Goal: Task Accomplishment & Management: Manage account settings

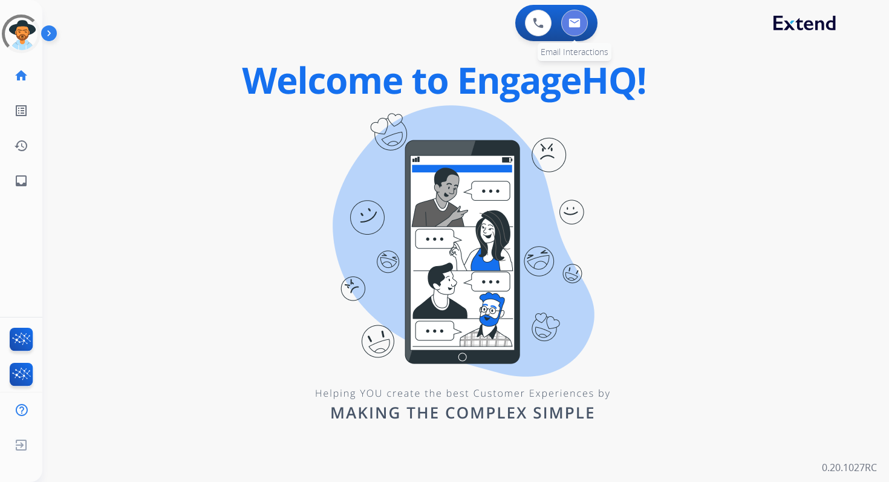
click at [577, 18] on img at bounding box center [575, 23] width 12 height 10
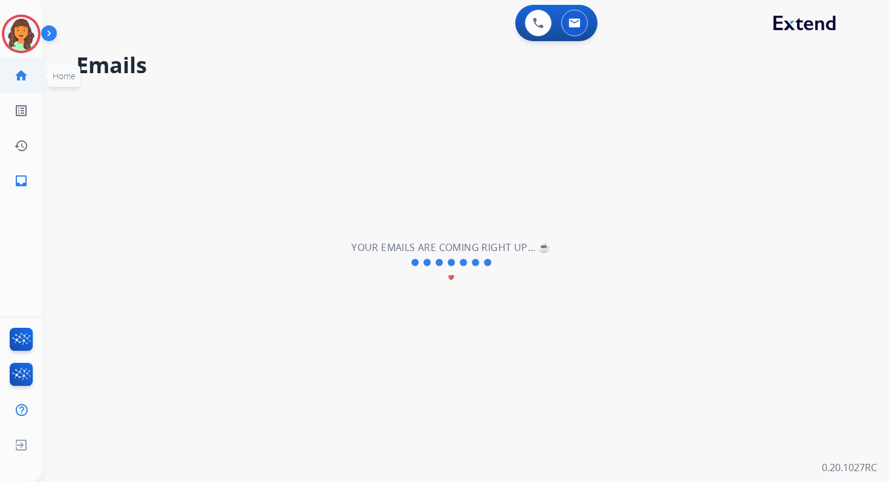
click at [19, 76] on mat-icon "home" at bounding box center [21, 75] width 15 height 15
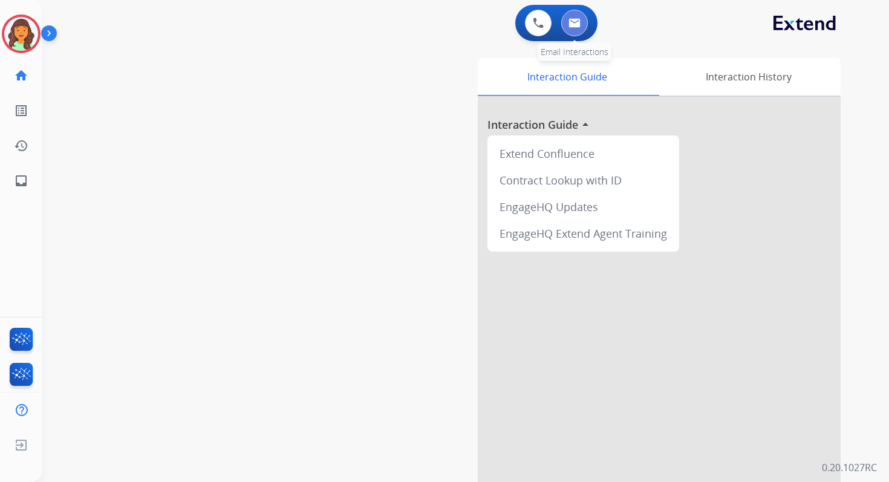
click at [572, 19] on img at bounding box center [575, 23] width 12 height 10
select select "**********"
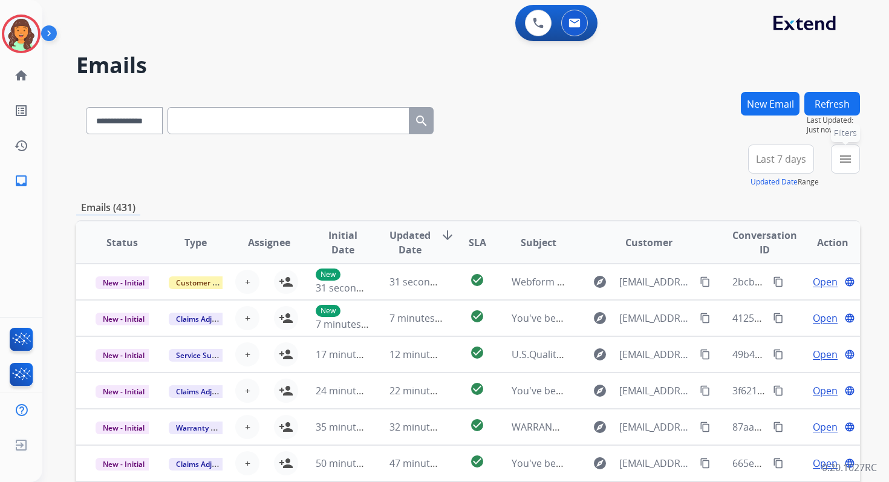
click at [849, 160] on mat-icon "menu" at bounding box center [846, 159] width 15 height 15
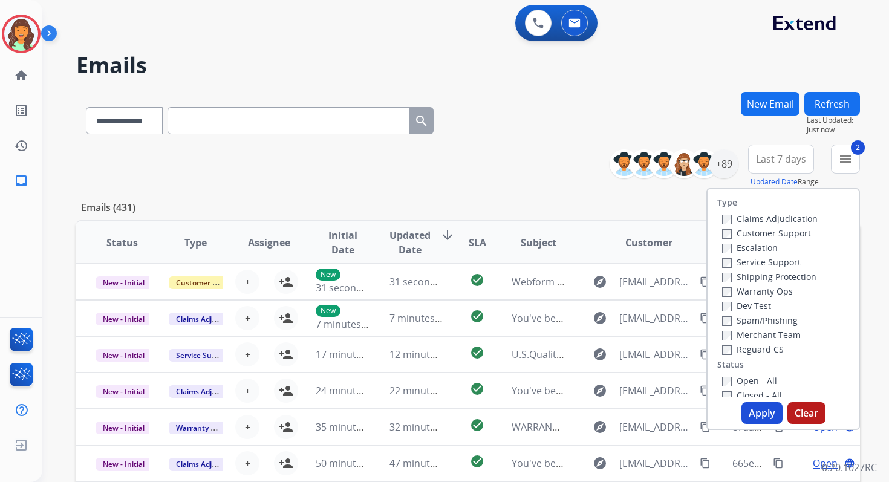
click at [753, 406] on button "Apply" at bounding box center [762, 413] width 41 height 22
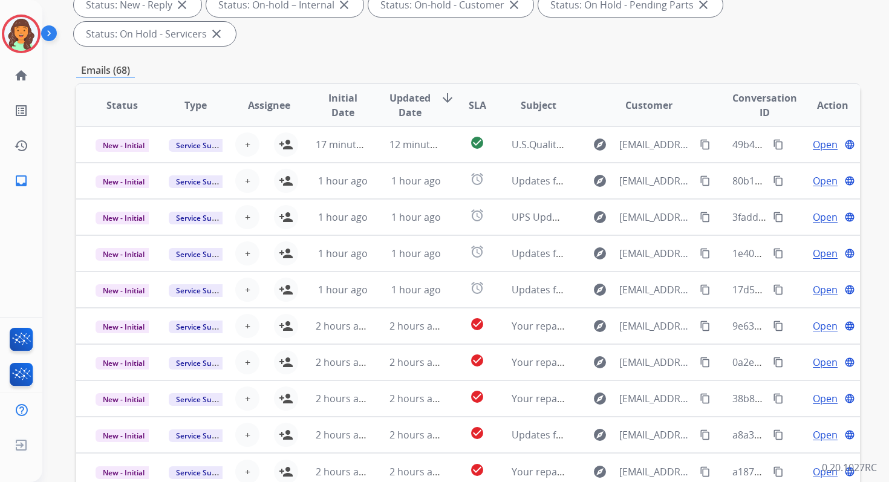
scroll to position [293, 0]
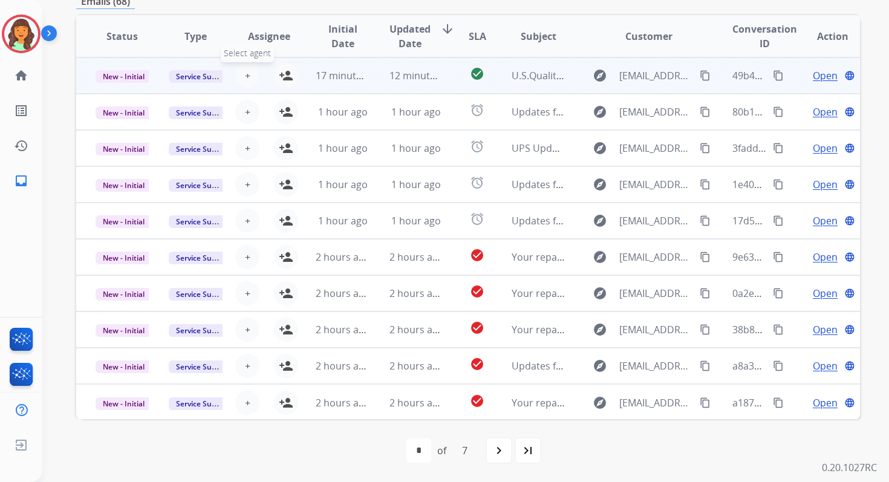
click at [235, 78] on button "+ Select agent" at bounding box center [247, 76] width 24 height 24
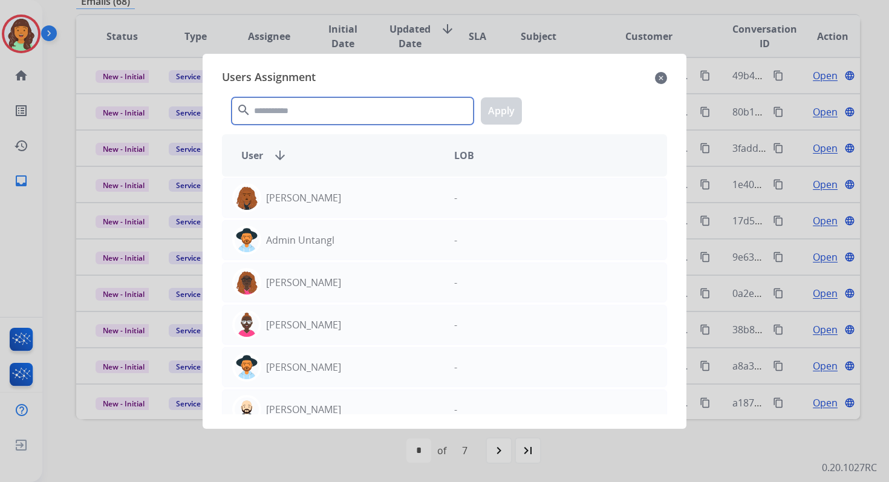
click at [289, 110] on input "text" at bounding box center [353, 110] width 242 height 27
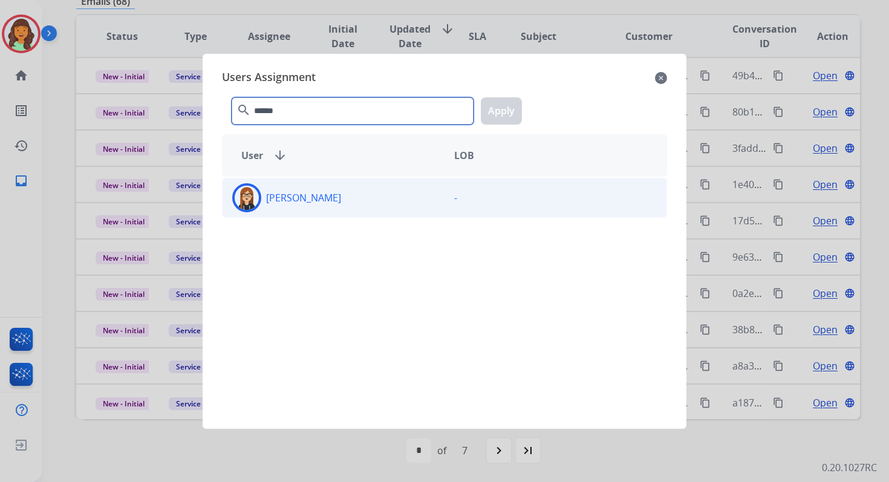
type input "******"
click at [317, 206] on div "[PERSON_NAME]" at bounding box center [334, 197] width 222 height 29
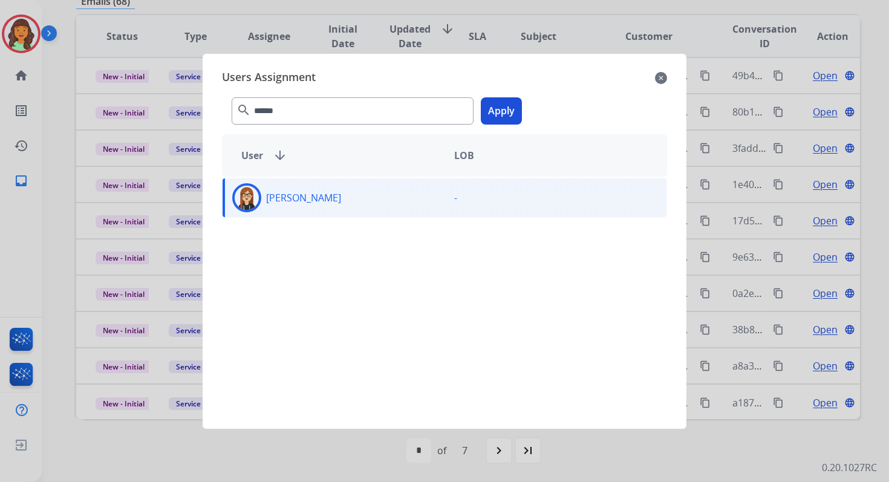
click at [495, 113] on button "Apply" at bounding box center [501, 110] width 41 height 27
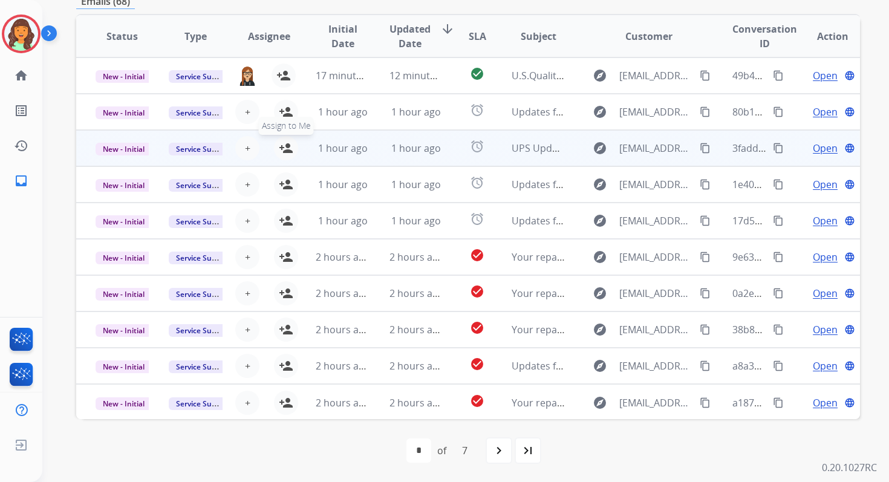
click at [288, 151] on mat-icon "person_add" at bounding box center [286, 148] width 15 height 15
click at [131, 149] on span "New - Initial" at bounding box center [124, 149] width 56 height 13
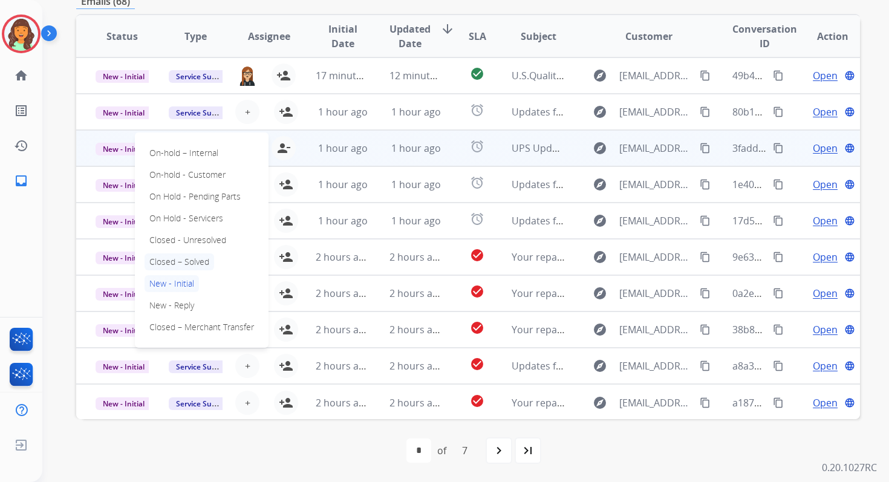
click at [189, 261] on p "Closed – Solved" at bounding box center [180, 262] width 70 height 17
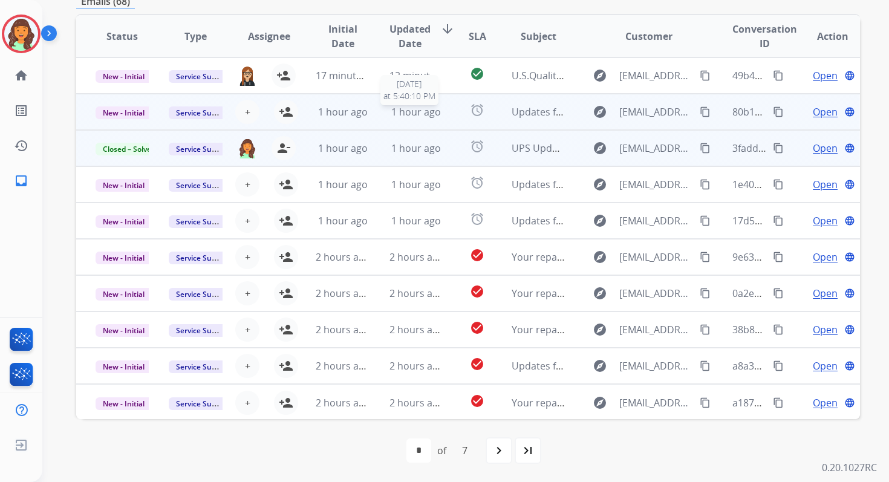
click at [391, 117] on span "1 hour ago" at bounding box center [416, 111] width 50 height 13
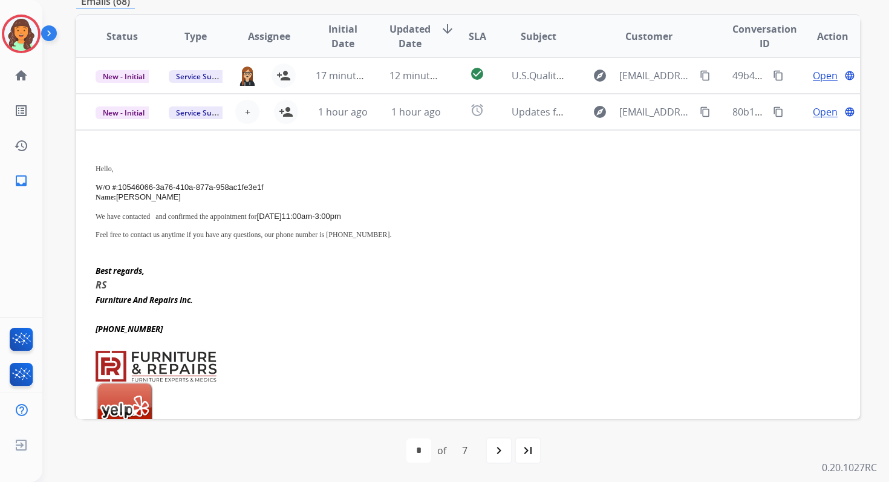
scroll to position [36, 0]
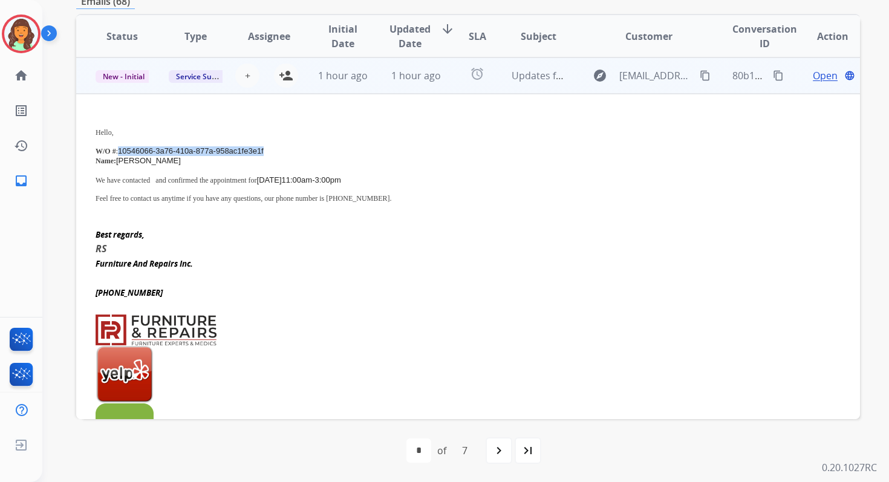
drag, startPoint x: 120, startPoint y: 150, endPoint x: 280, endPoint y: 146, distance: 159.8
click at [280, 146] on p "W/O # : 10546066-3a76-410a-877a-958ac1fe3e1f" at bounding box center [395, 151] width 598 height 10
copy span "10546066-3a76-410a-877a-958ac1fe3e1f"
click at [773, 74] on mat-icon "content_copy" at bounding box center [778, 75] width 11 height 11
drag, startPoint x: 178, startPoint y: 179, endPoint x: 431, endPoint y: 178, distance: 252.9
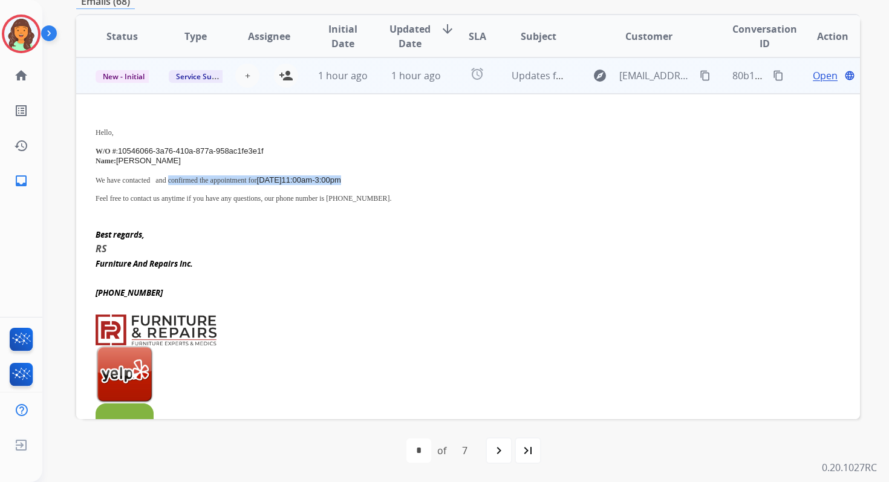
click at [431, 178] on p "We have contacted and confirmed the appointment for [DATE] 11:00am-3:00pm" at bounding box center [395, 180] width 598 height 10
copy p "confirmed the appointment for [DATE] 11:00am-3:00pm"
click at [284, 74] on mat-icon "person_add" at bounding box center [286, 75] width 15 height 15
click at [140, 74] on span "New - Initial" at bounding box center [124, 76] width 56 height 13
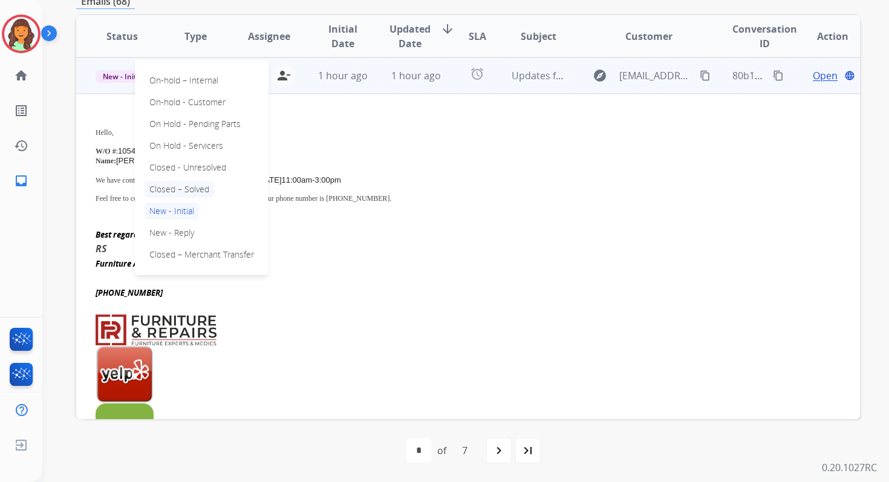
click at [176, 189] on p "Closed – Solved" at bounding box center [180, 189] width 70 height 17
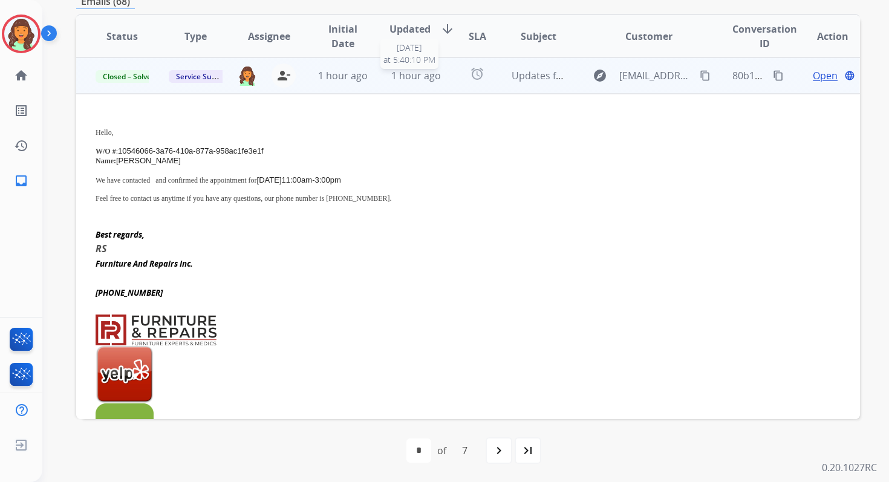
click at [391, 73] on span "1 hour ago" at bounding box center [416, 75] width 50 height 13
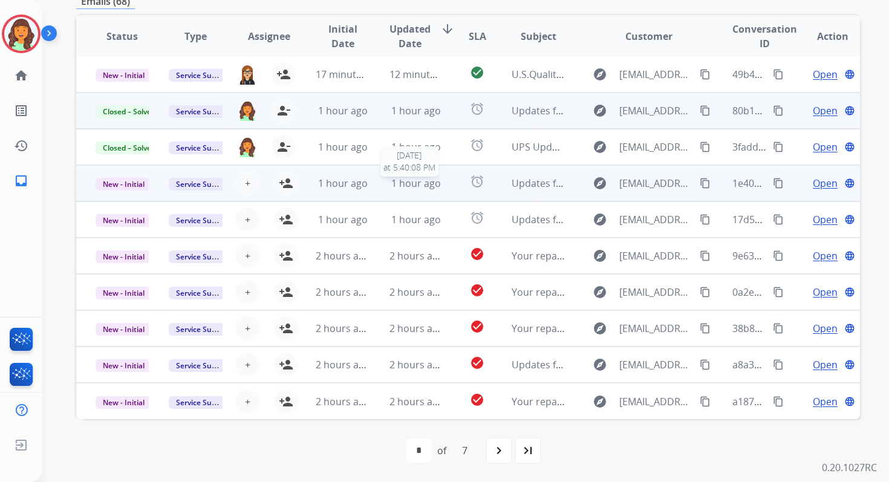
click at [404, 189] on span "1 hour ago" at bounding box center [416, 183] width 50 height 13
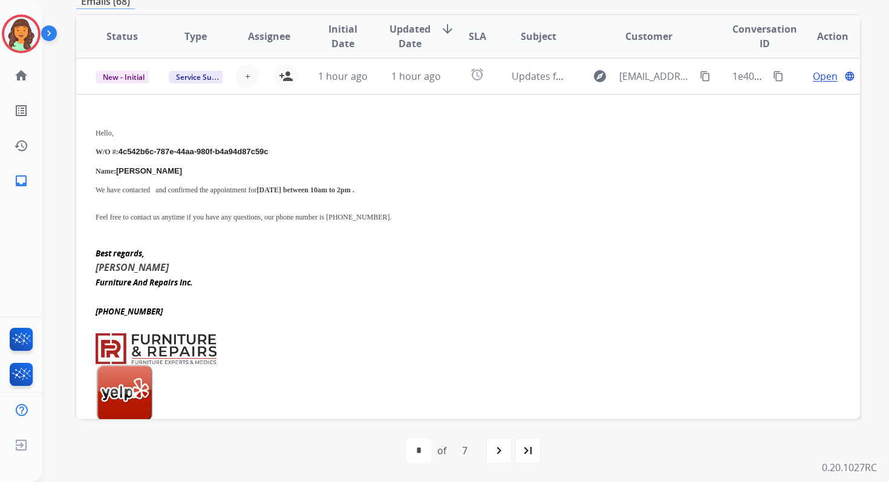
scroll to position [109, 0]
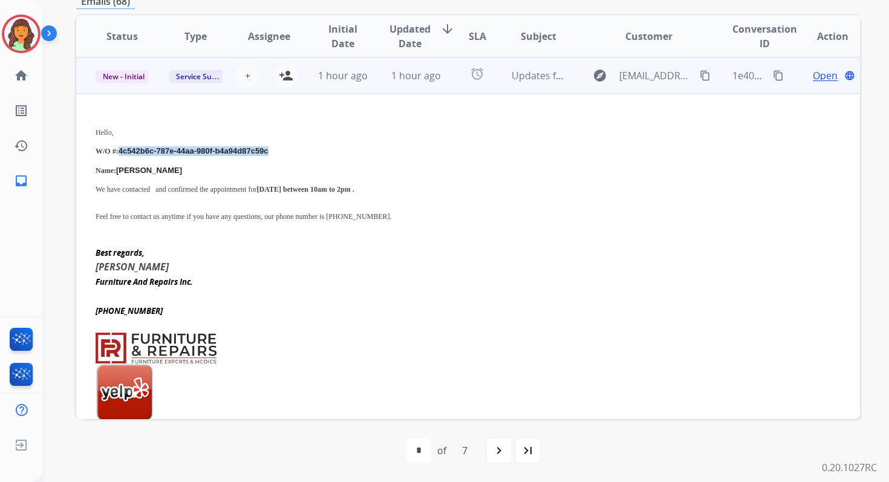
drag, startPoint x: 122, startPoint y: 151, endPoint x: 311, endPoint y: 149, distance: 188.8
click at [309, 149] on p "W/O #: 4c542b6c-787e-44aa-980f-b4a94d87c59c" at bounding box center [395, 151] width 598 height 10
copy span "4c542b6c-787e-44aa-980f-b4a94d87c59c"
click at [214, 154] on span "4c542b6c-787e-44aa-980f-b4a94d87c59c" at bounding box center [194, 150] width 150 height 9
drag, startPoint x: 123, startPoint y: 151, endPoint x: 278, endPoint y: 149, distance: 154.3
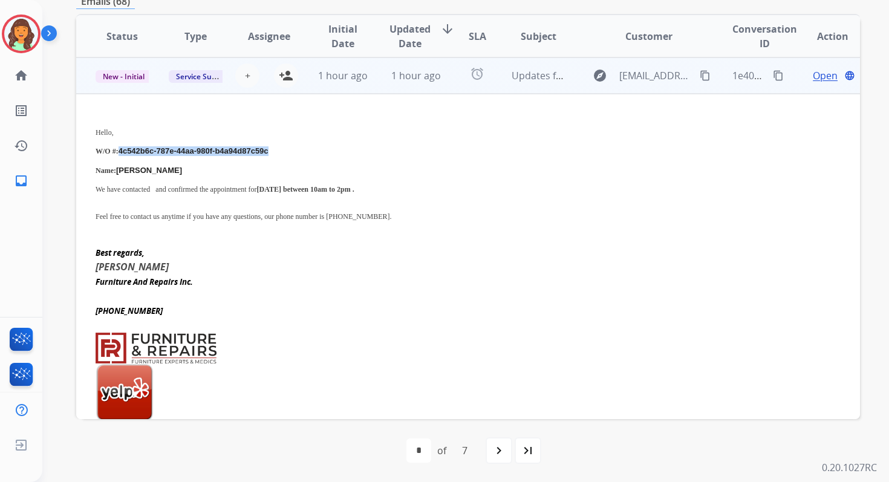
click at [278, 149] on p "W/O #: 4c542b6c-787e-44aa-980f-b4a94d87c59c" at bounding box center [395, 151] width 598 height 10
copy span "4c542b6c-787e-44aa-980f-b4a94d87c59c"
click at [287, 76] on mat-icon "person_add" at bounding box center [286, 75] width 15 height 15
click at [391, 77] on span "1 hour ago" at bounding box center [416, 75] width 50 height 13
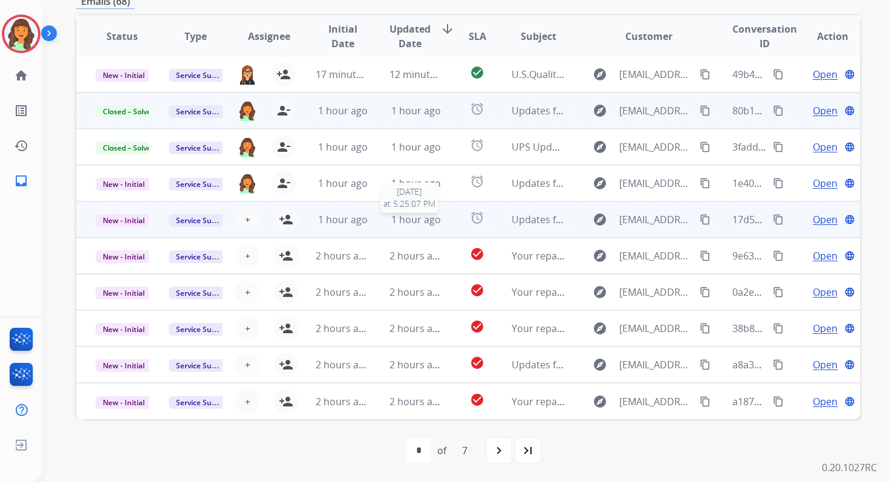
click at [404, 217] on span "1 hour ago" at bounding box center [416, 219] width 50 height 13
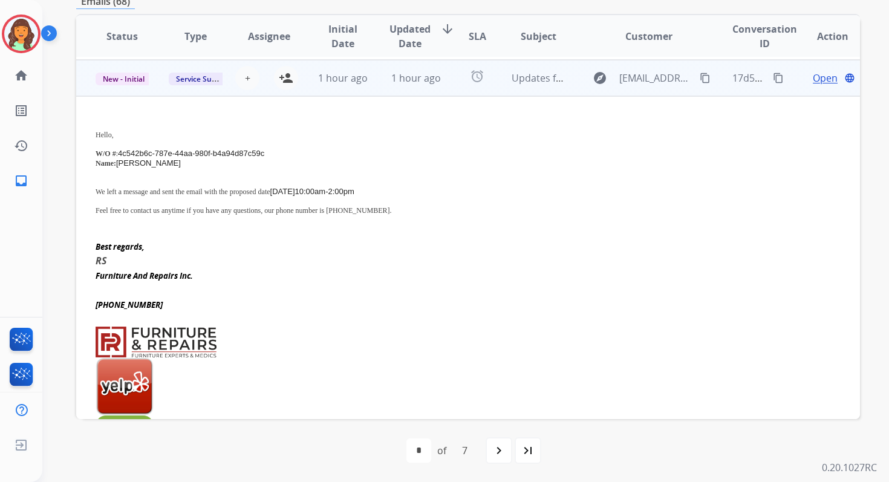
scroll to position [145, 0]
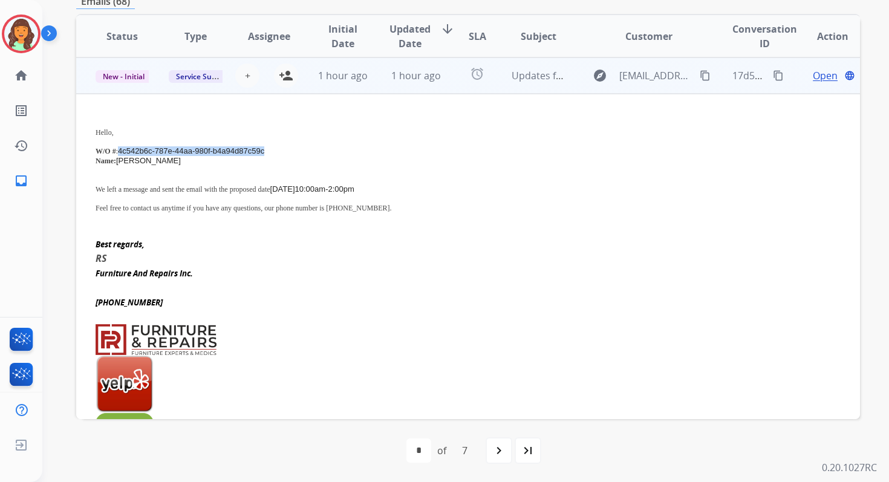
drag, startPoint x: 119, startPoint y: 151, endPoint x: 286, endPoint y: 149, distance: 166.4
click at [285, 149] on p "W/O # : 4c542b6c-787e-44aa-980f-b4a94d87c59c" at bounding box center [395, 151] width 598 height 10
copy span "4c542b6c-787e-44aa-980f-b4a94d87c59c"
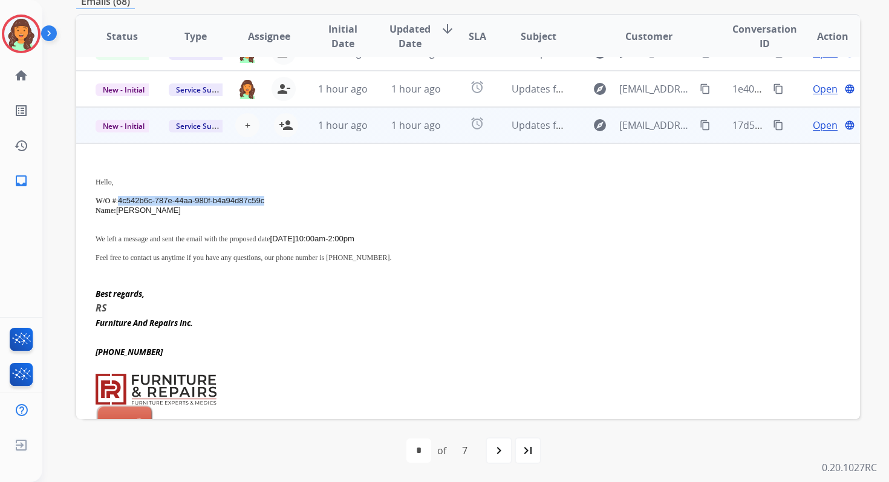
scroll to position [76, 0]
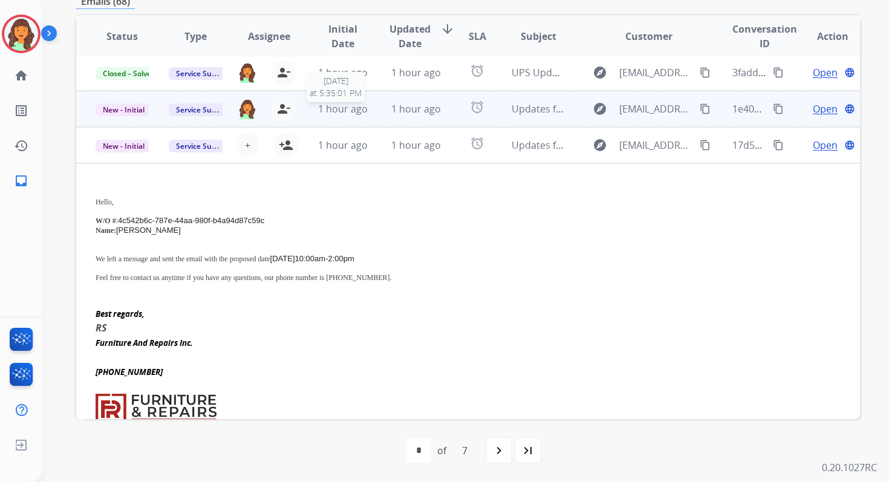
click at [365, 102] on div "1 hour ago" at bounding box center [342, 109] width 53 height 15
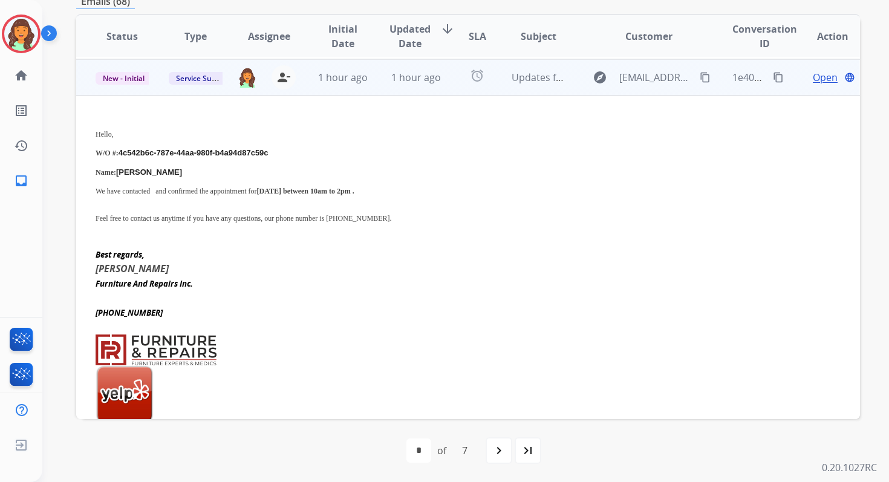
scroll to position [109, 0]
click at [376, 74] on td "1 hour ago" at bounding box center [406, 75] width 73 height 36
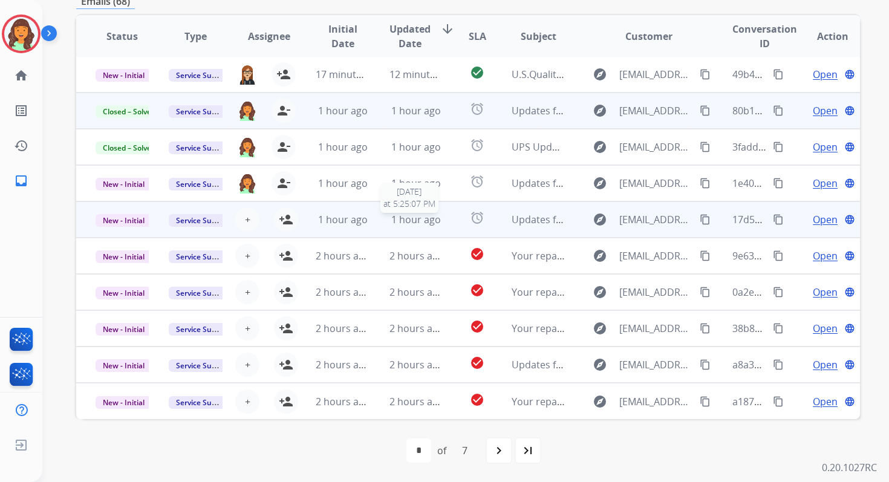
click at [390, 215] on div "1 hour ago" at bounding box center [416, 219] width 53 height 15
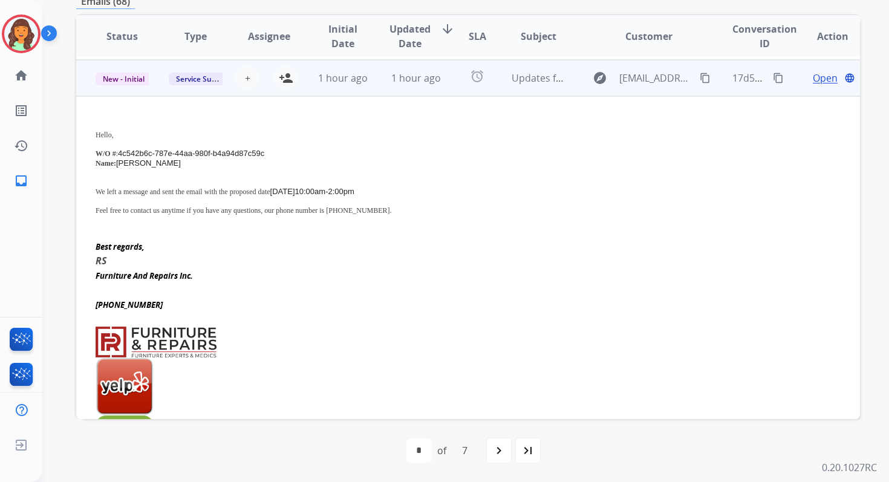
scroll to position [145, 0]
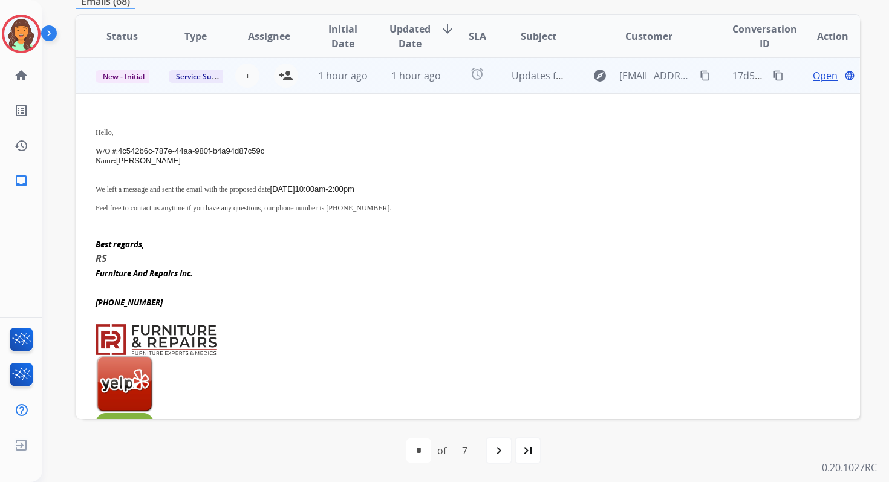
click at [816, 75] on span "Open" at bounding box center [825, 75] width 25 height 15
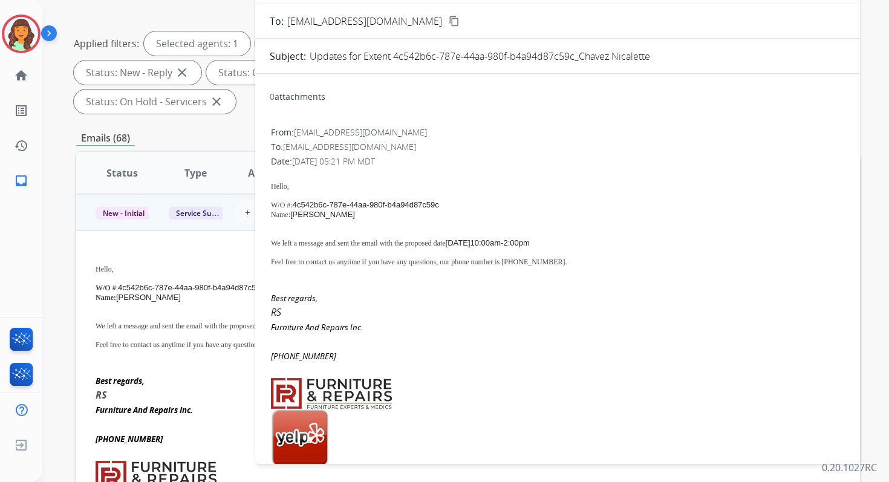
scroll to position [0, 0]
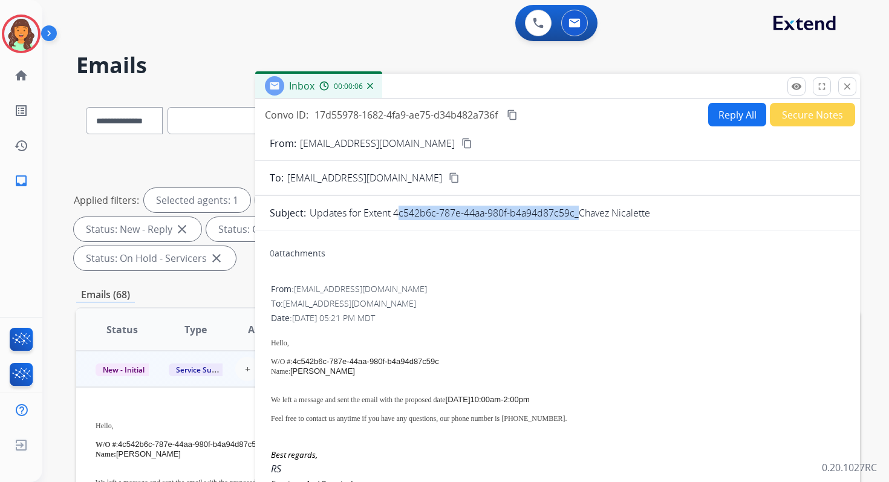
copy p "4c542b6c-787e-44aa-980f-b4a94d87c59c"
drag, startPoint x: 394, startPoint y: 212, endPoint x: 576, endPoint y: 215, distance: 182.1
click at [577, 215] on p "Updates for Extent 4c542b6c-787e-44aa-980f-b4a94d87c59c_Chavez Nicalette" at bounding box center [480, 213] width 341 height 15
click at [844, 86] on mat-icon "close" at bounding box center [847, 86] width 11 height 11
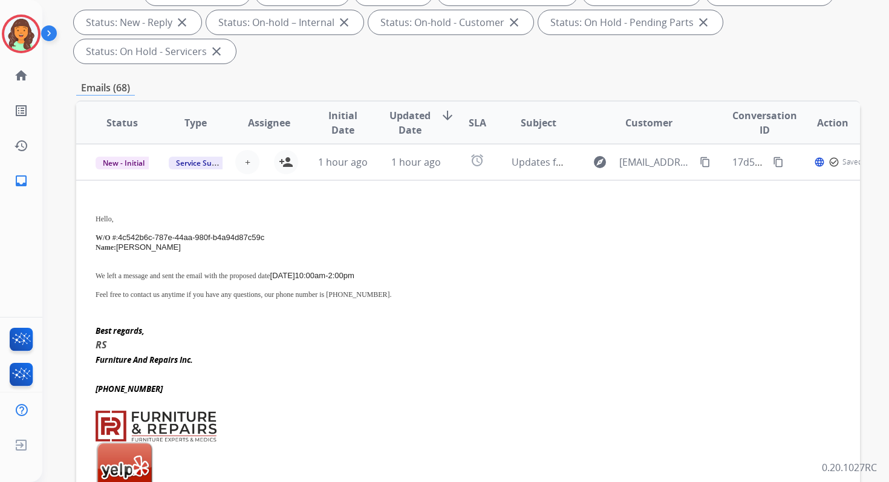
scroll to position [222, 0]
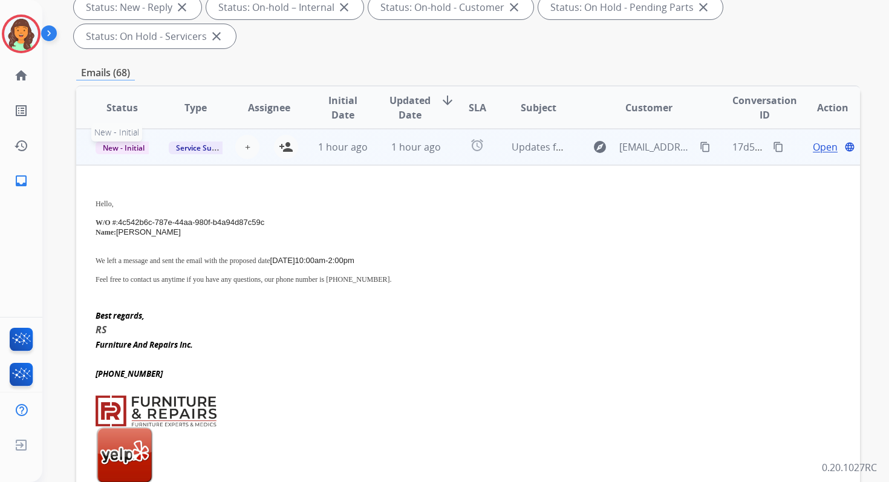
click at [125, 146] on span "New - Initial" at bounding box center [124, 148] width 56 height 13
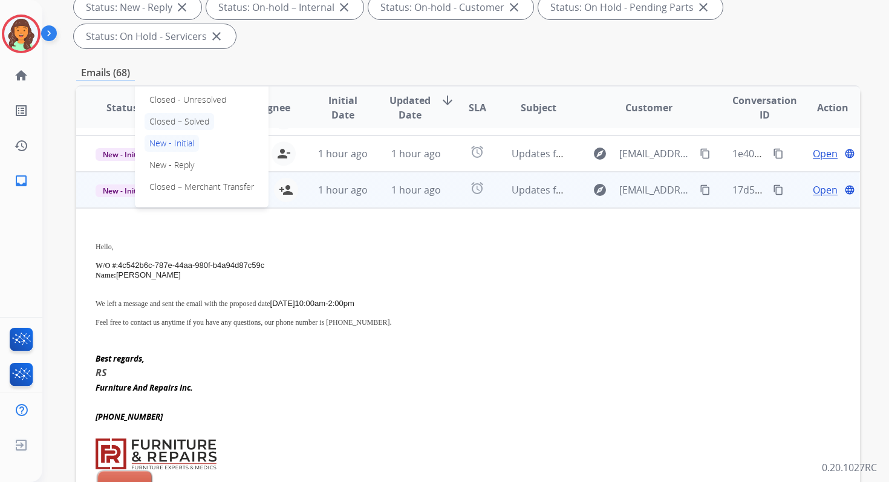
click at [176, 120] on p "Closed – Solved" at bounding box center [180, 121] width 70 height 17
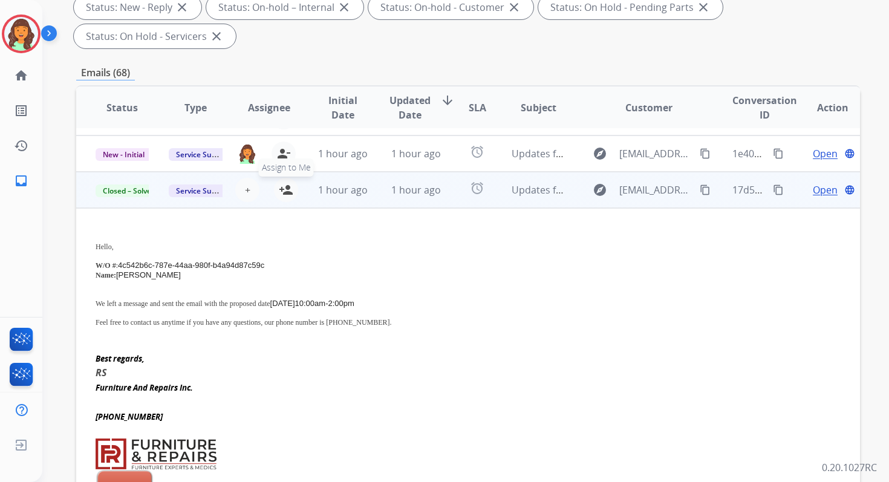
click at [289, 190] on mat-icon "person_add" at bounding box center [286, 190] width 15 height 15
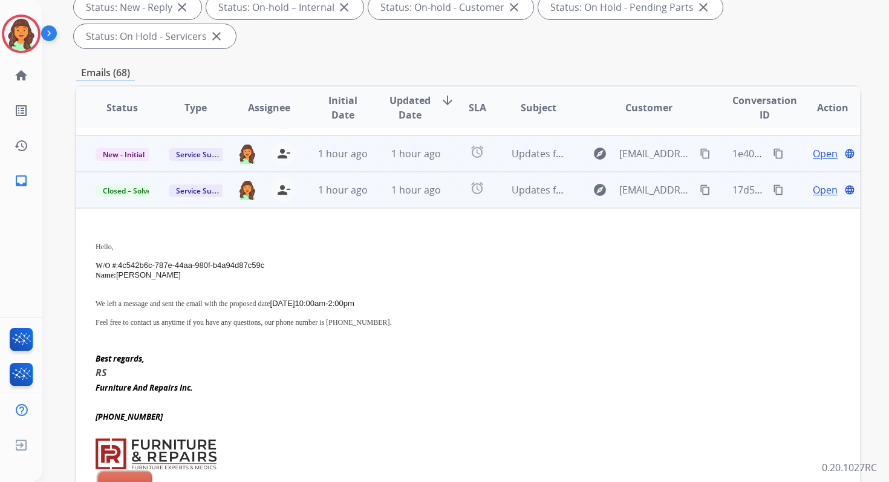
click at [379, 157] on td "1 hour ago" at bounding box center [406, 154] width 73 height 36
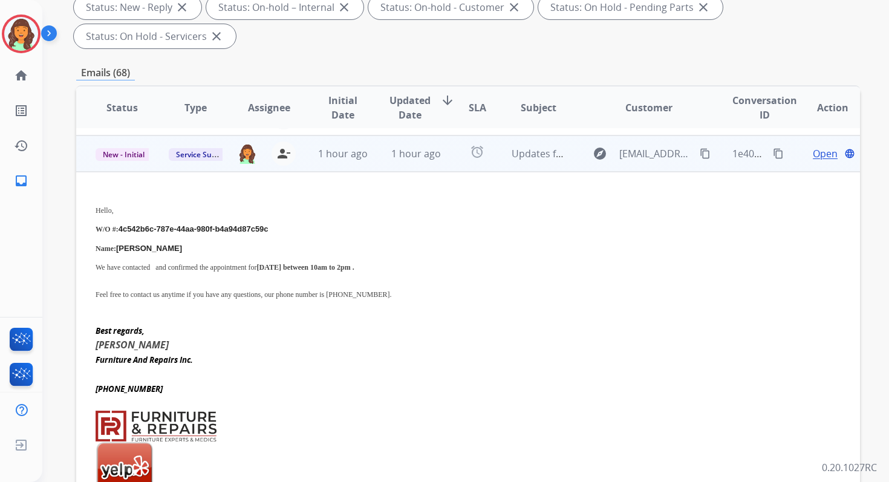
scroll to position [109, 0]
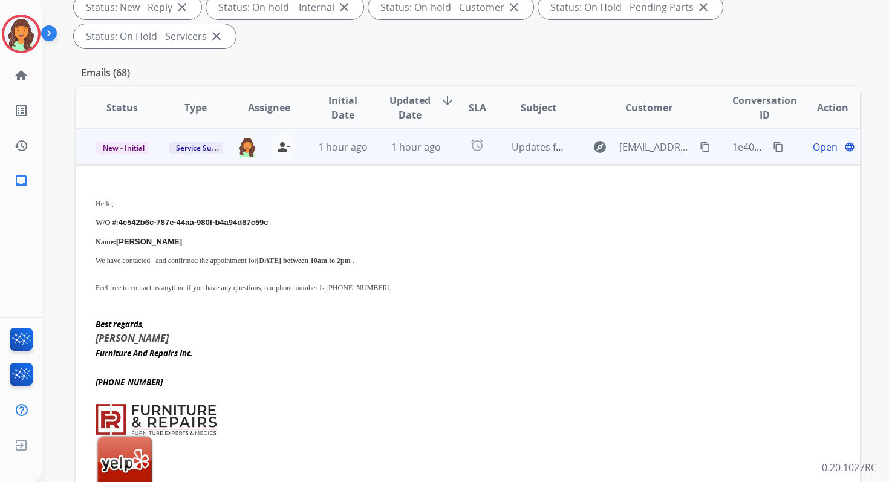
drag, startPoint x: 178, startPoint y: 260, endPoint x: 415, endPoint y: 257, distance: 237.2
click at [414, 257] on p "We have contacted and confirmed the appointment for [DATE] between 10am to 2pm ." at bounding box center [395, 261] width 598 height 9
copy p "confirmed the appointment for [DATE] between 10am to 2pm ."
click at [773, 148] on mat-icon "content_copy" at bounding box center [778, 147] width 11 height 11
click at [137, 148] on span "New - Initial" at bounding box center [124, 148] width 56 height 13
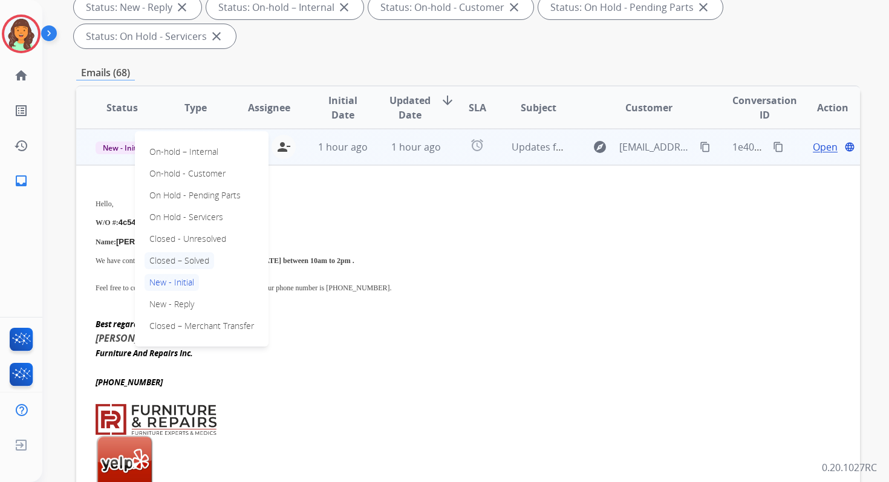
click at [180, 258] on p "Closed – Solved" at bounding box center [180, 260] width 70 height 17
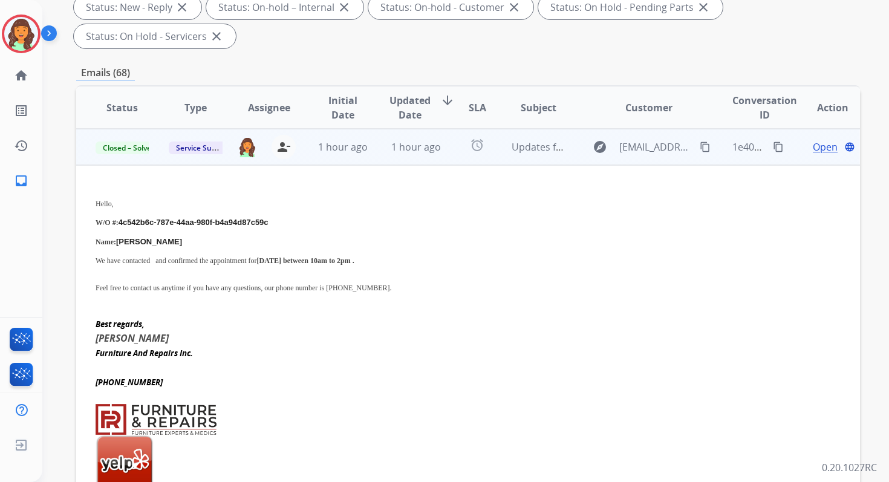
click at [391, 149] on span "1 hour ago" at bounding box center [416, 146] width 50 height 13
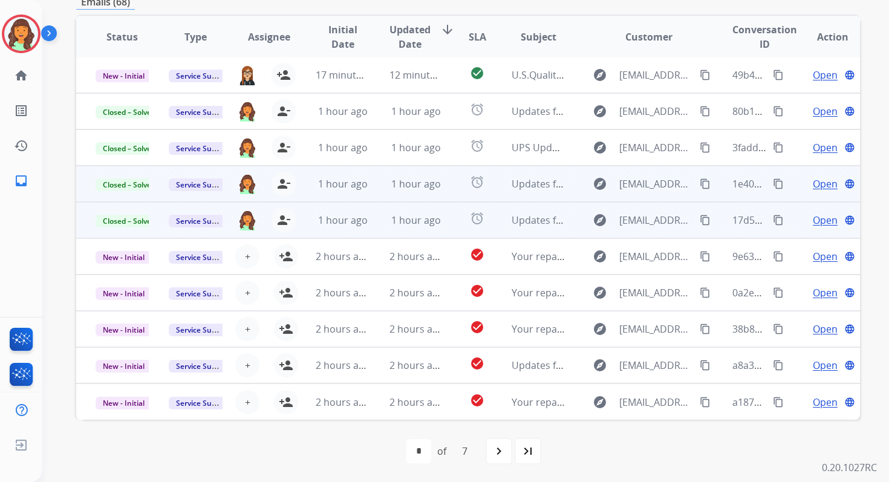
scroll to position [293, 0]
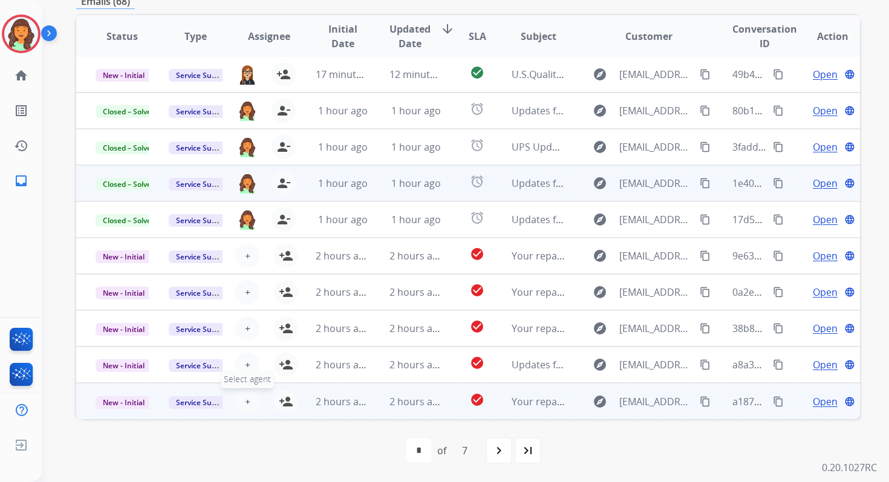
click at [246, 402] on span "+" at bounding box center [247, 402] width 5 height 15
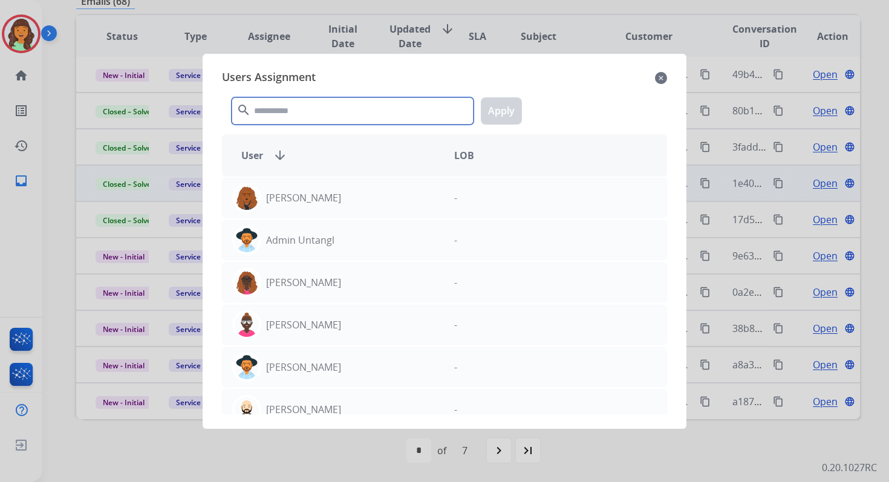
click at [304, 114] on input "text" at bounding box center [353, 110] width 242 height 27
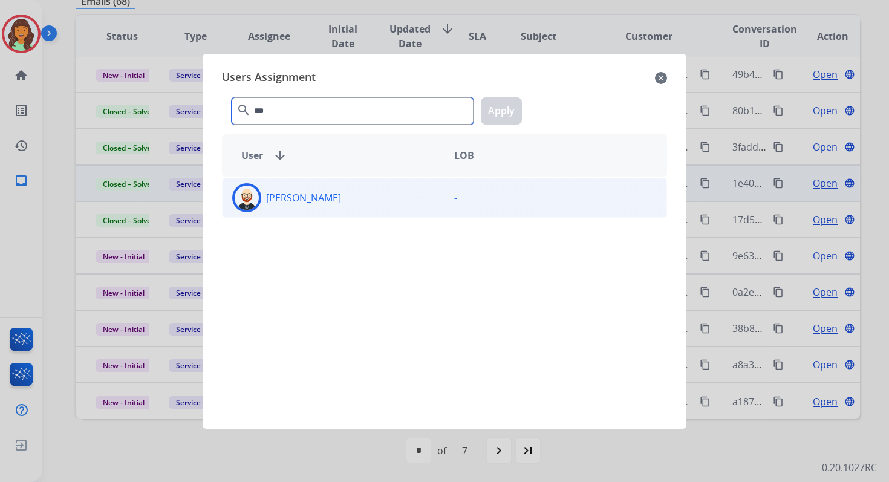
type input "***"
click at [314, 206] on div "[PERSON_NAME]" at bounding box center [334, 197] width 222 height 29
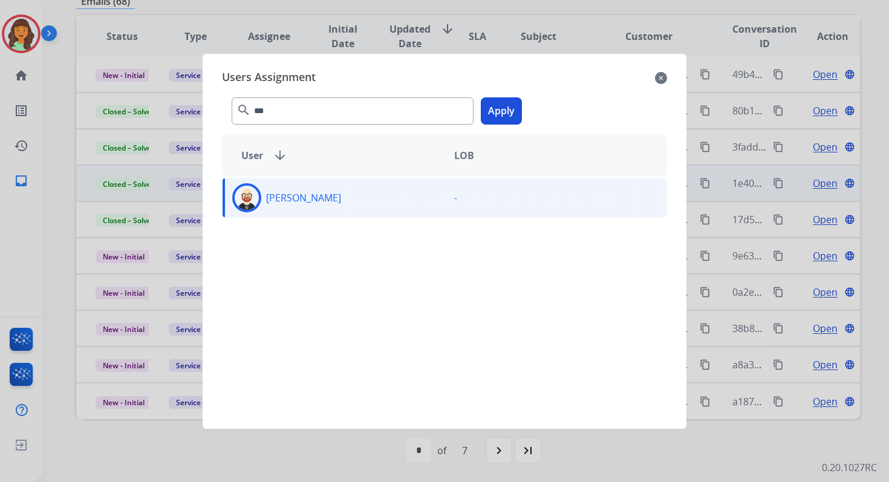
click at [497, 109] on button "Apply" at bounding box center [501, 110] width 41 height 27
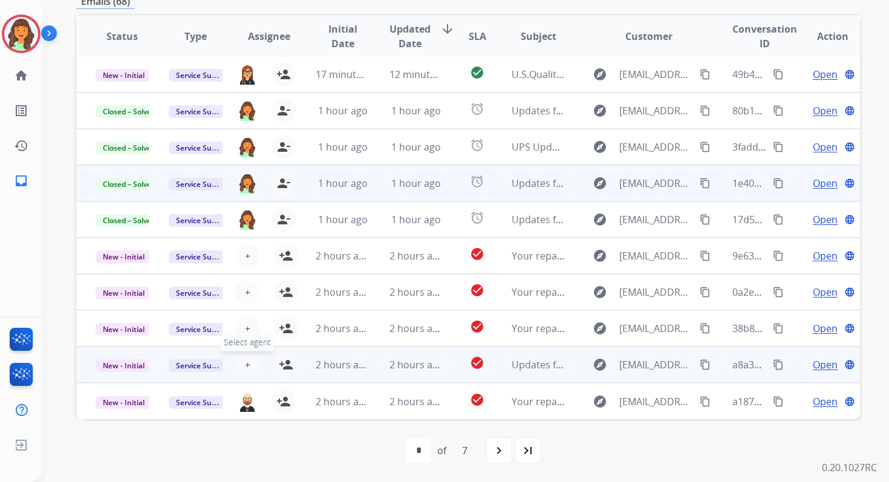
click at [249, 365] on button "+ Select agent" at bounding box center [247, 365] width 24 height 24
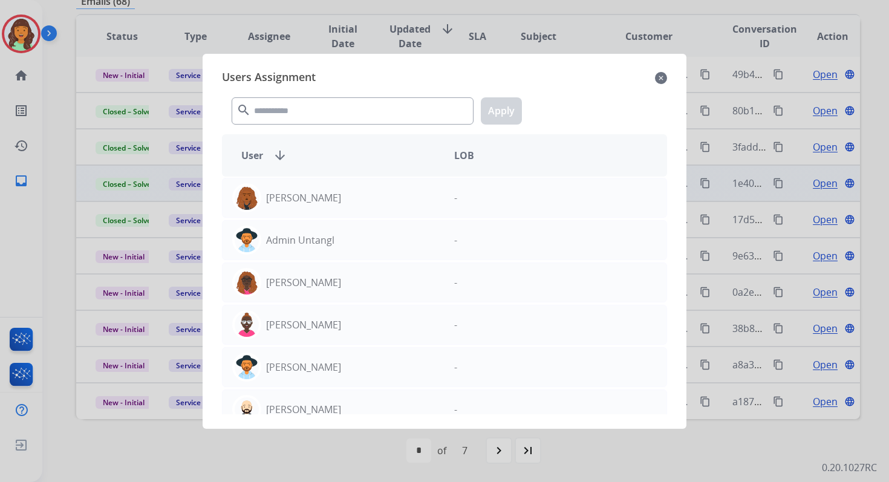
click at [662, 78] on mat-icon "close" at bounding box center [661, 78] width 12 height 15
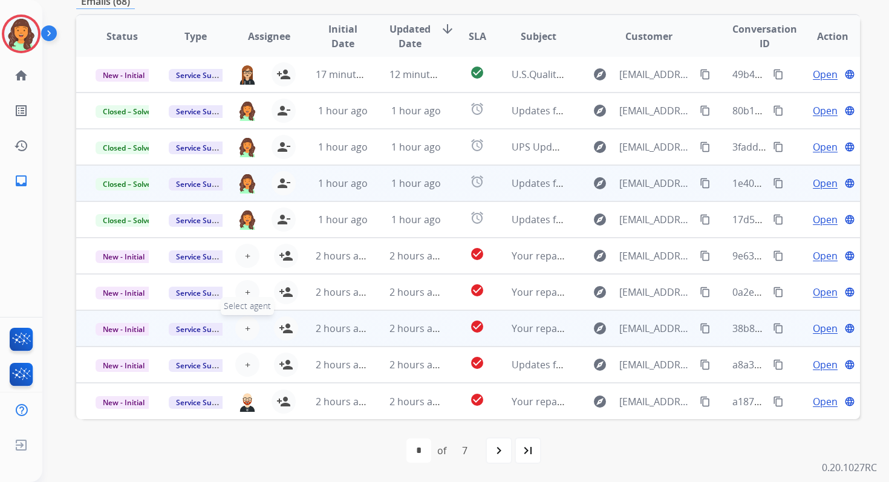
click at [245, 327] on span "+" at bounding box center [247, 328] width 5 height 15
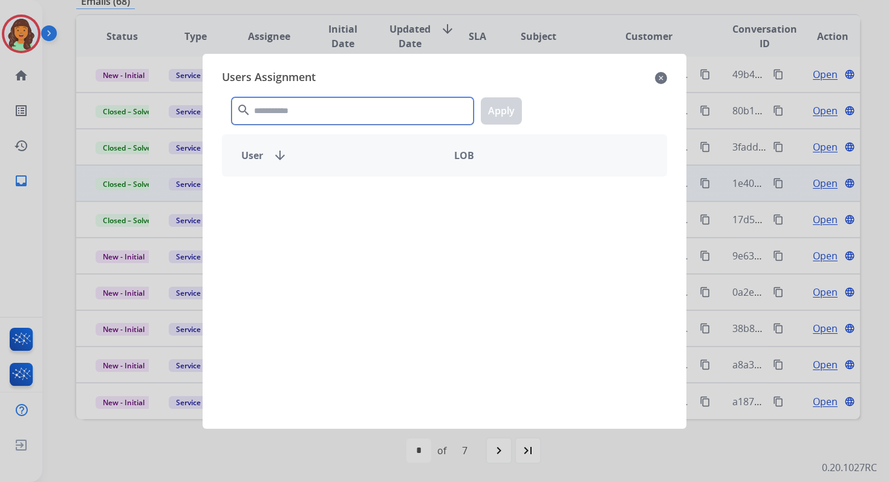
click at [318, 114] on input "text" at bounding box center [353, 110] width 242 height 27
type input "***"
click at [655, 75] on mat-icon "close" at bounding box center [661, 78] width 12 height 15
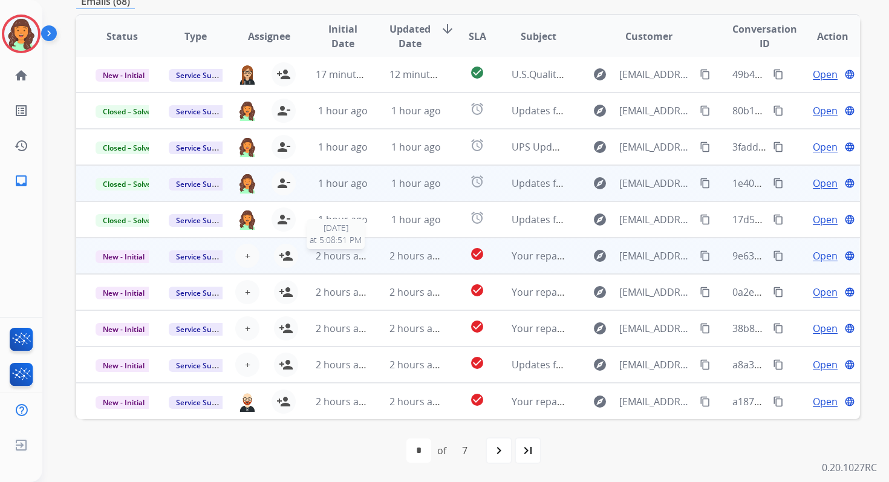
click at [359, 256] on span "2 hours ago" at bounding box center [343, 255] width 54 height 13
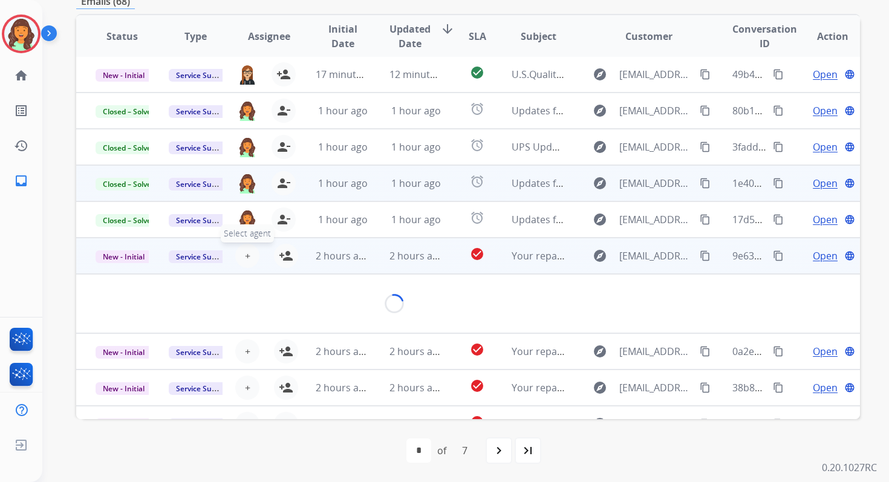
click at [245, 255] on span "+" at bounding box center [247, 256] width 5 height 15
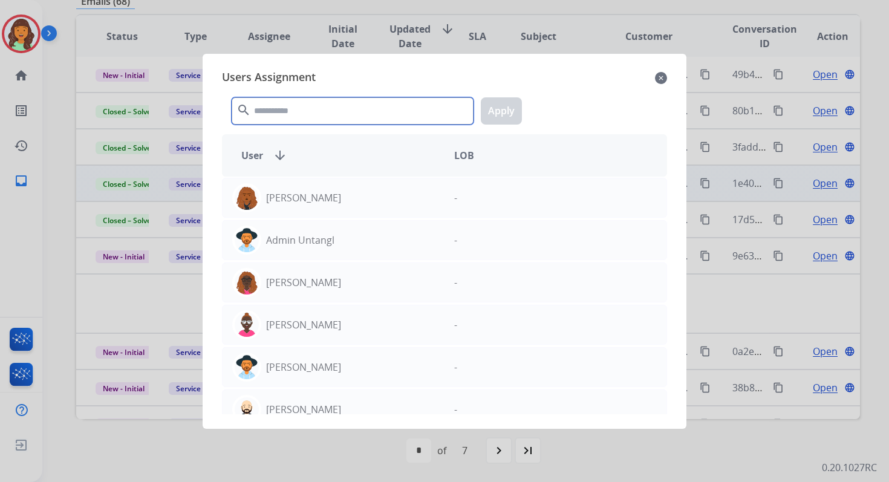
click at [327, 111] on input "text" at bounding box center [353, 110] width 242 height 27
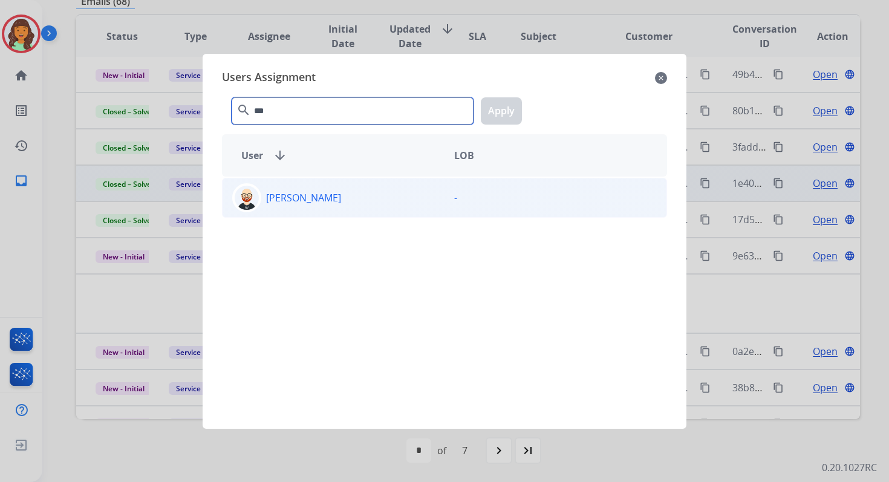
type input "***"
click at [327, 200] on div "[PERSON_NAME]" at bounding box center [334, 197] width 222 height 29
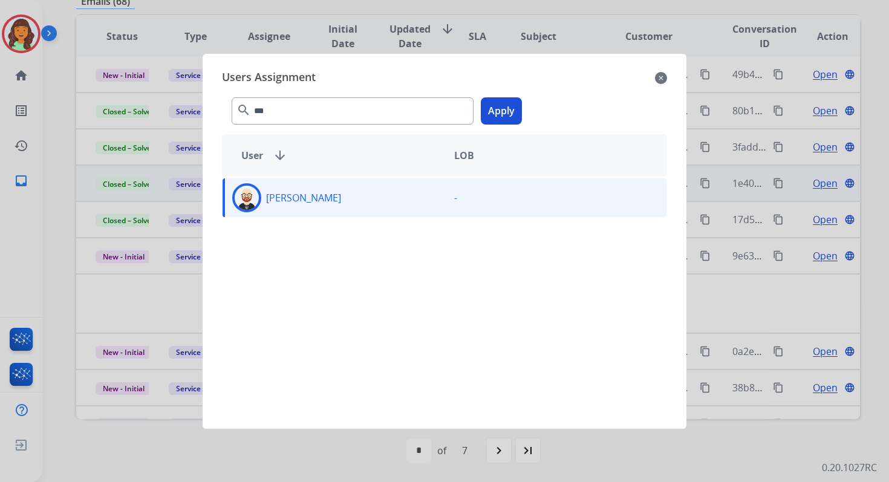
click at [503, 119] on button "Apply" at bounding box center [501, 110] width 41 height 27
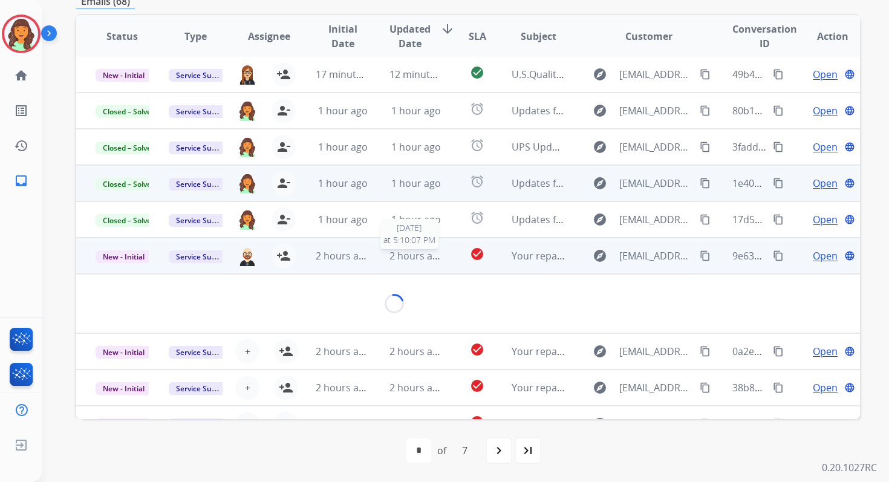
click at [418, 257] on span "2 hours ago" at bounding box center [417, 255] width 54 height 13
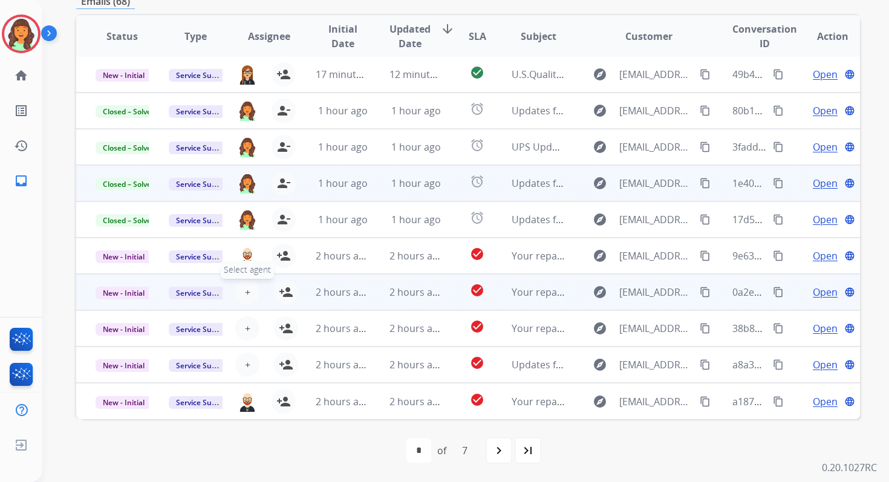
click at [245, 291] on span "+" at bounding box center [247, 292] width 5 height 15
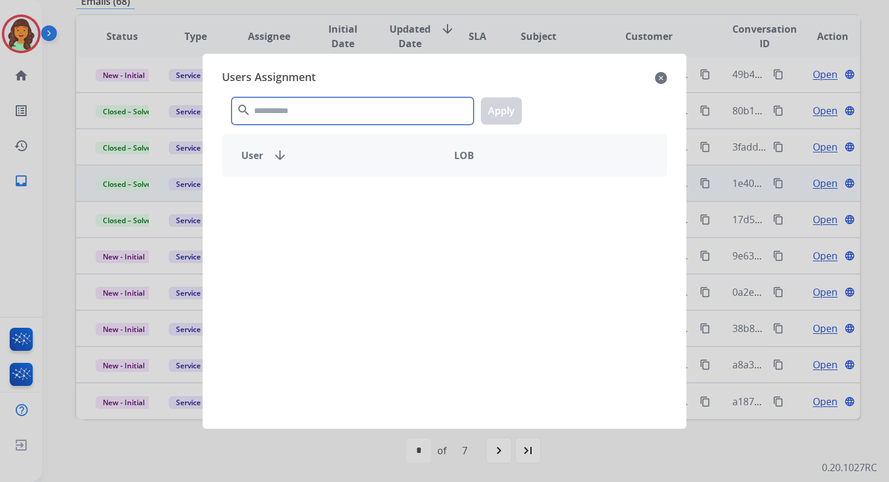
click at [307, 108] on input "text" at bounding box center [353, 110] width 242 height 27
type input "****"
click at [661, 76] on mat-icon "close" at bounding box center [661, 78] width 12 height 15
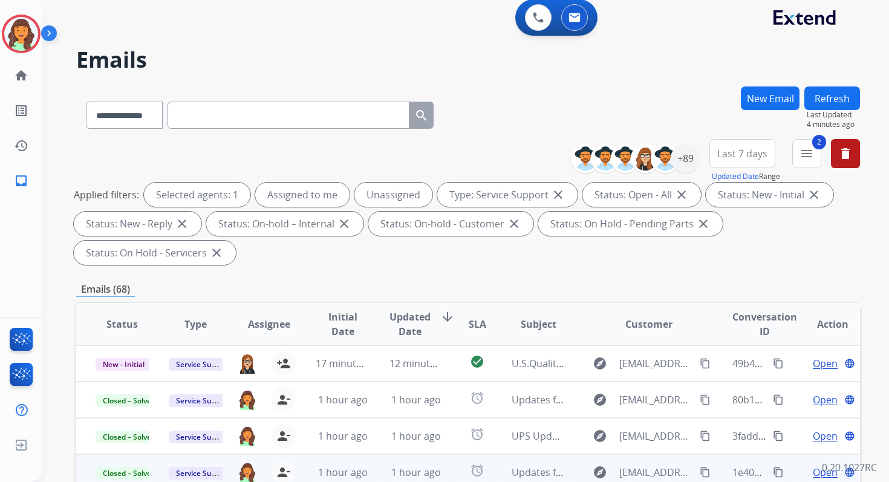
scroll to position [0, 0]
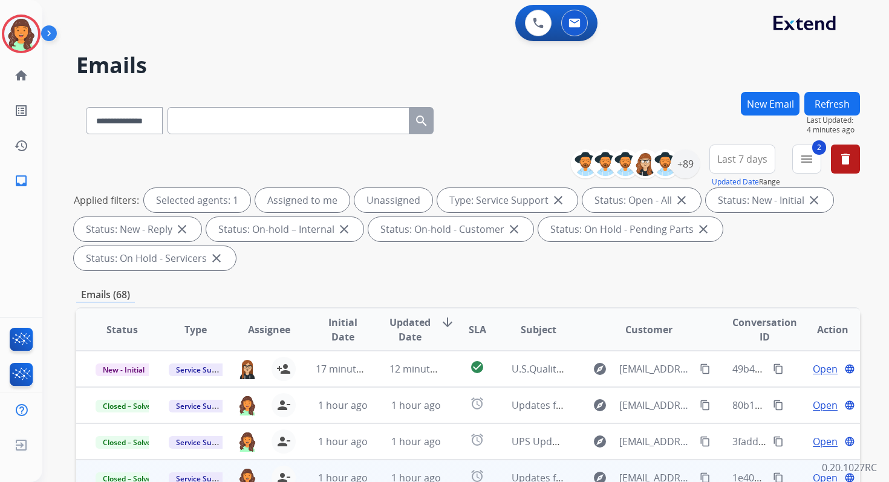
click at [832, 108] on button "Refresh" at bounding box center [833, 104] width 56 height 24
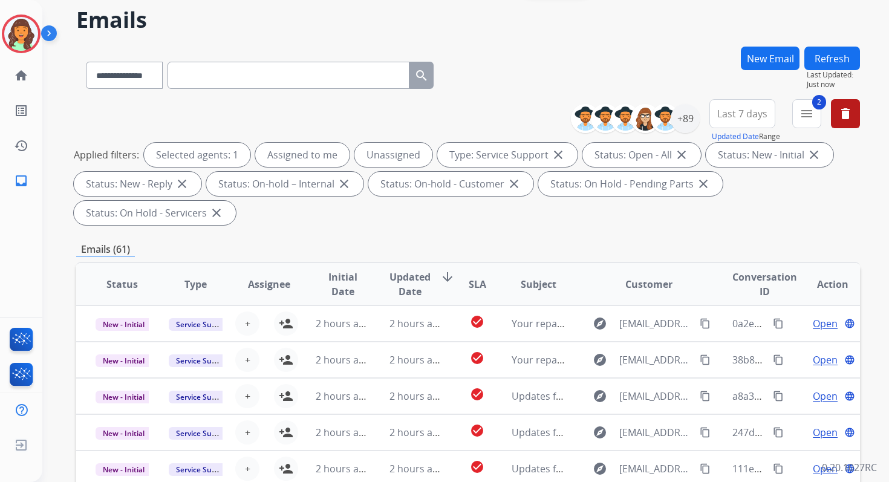
scroll to position [293, 0]
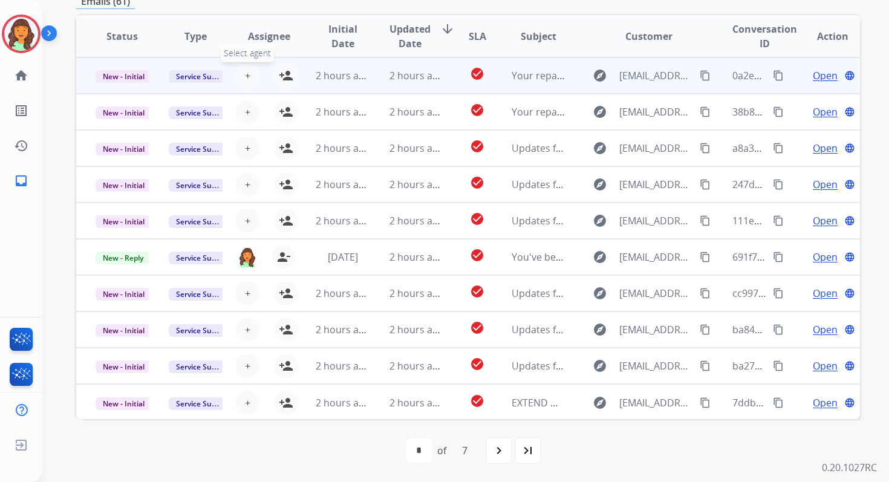
click at [247, 72] on span "+" at bounding box center [247, 75] width 5 height 15
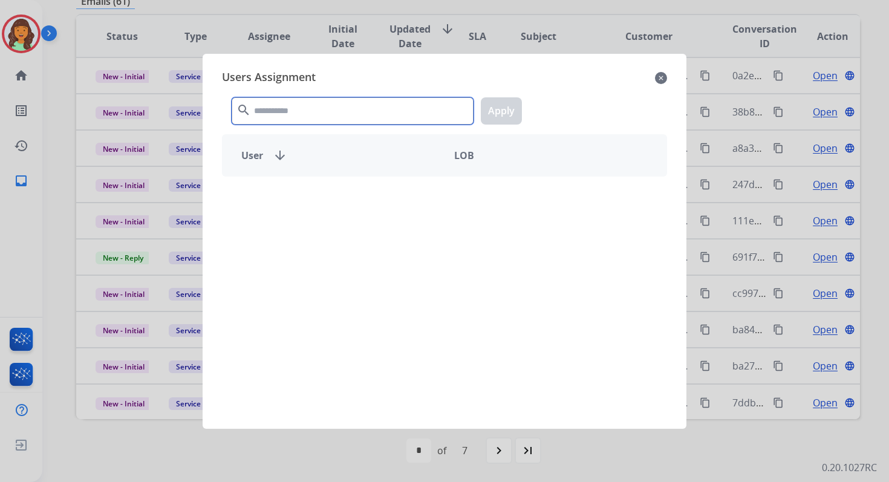
click at [291, 110] on input "text" at bounding box center [353, 110] width 242 height 27
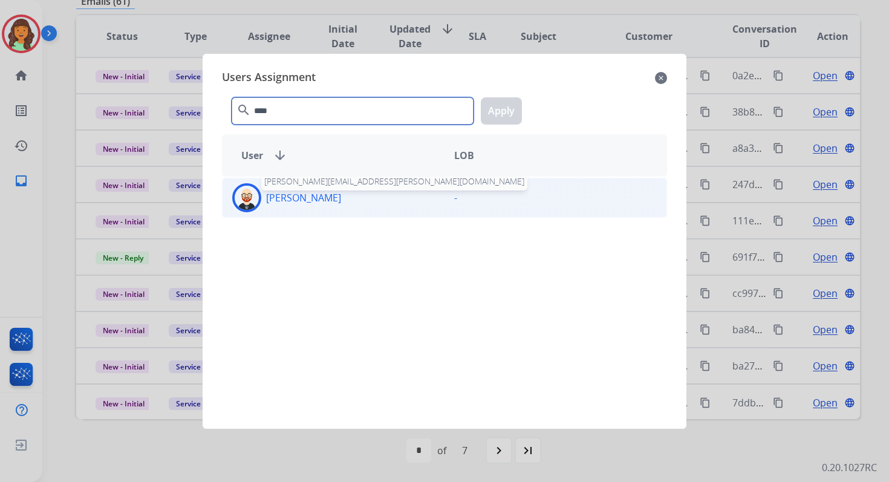
type input "****"
click at [300, 203] on p "[PERSON_NAME]" at bounding box center [303, 198] width 75 height 15
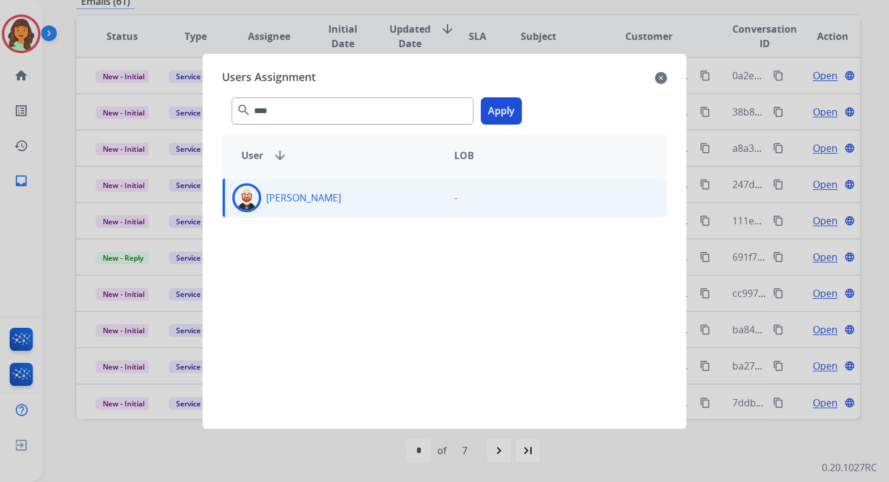
click at [512, 108] on button "Apply" at bounding box center [501, 110] width 41 height 27
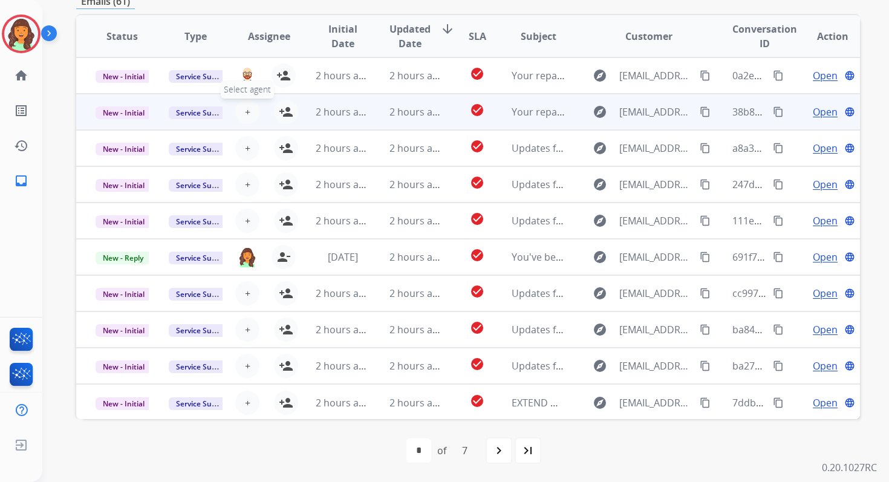
click at [246, 112] on span "+" at bounding box center [247, 112] width 5 height 15
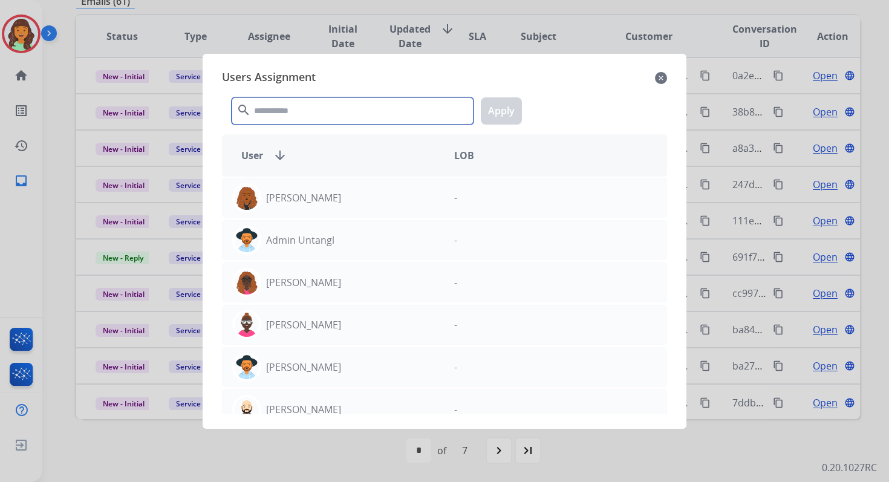
click at [283, 117] on input "text" at bounding box center [353, 110] width 242 height 27
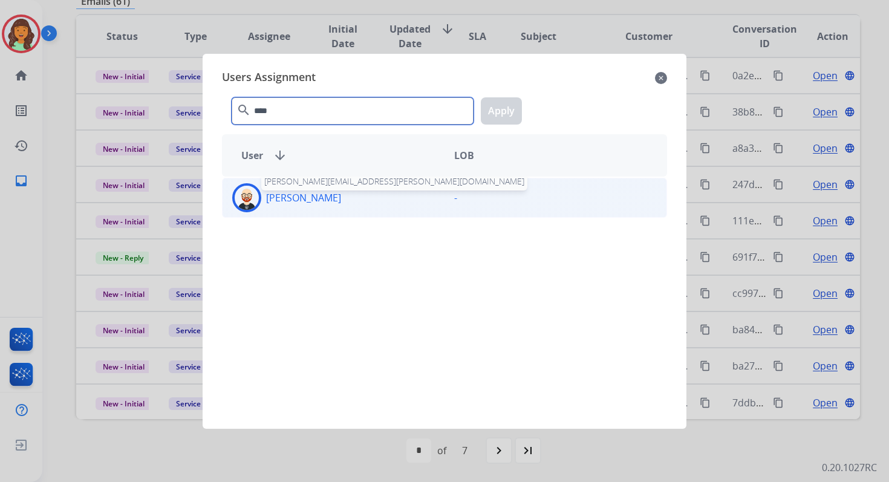
type input "****"
click at [307, 193] on p "[PERSON_NAME]" at bounding box center [303, 198] width 75 height 15
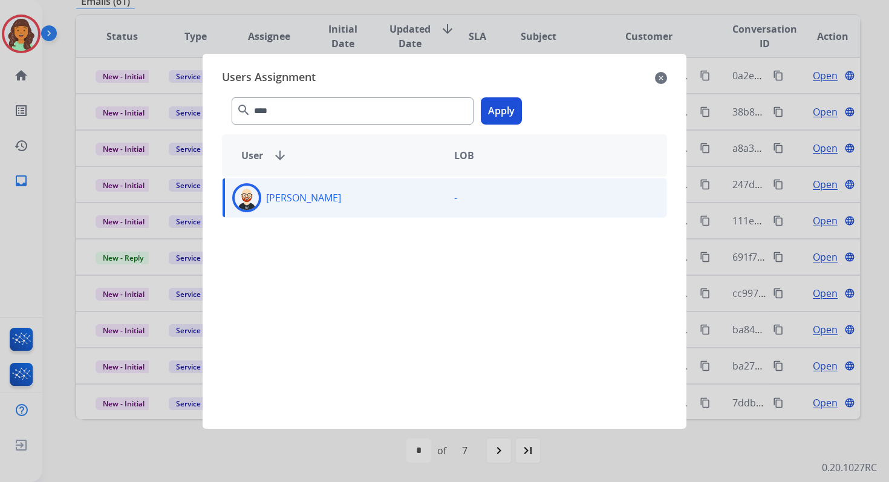
click at [517, 113] on button "Apply" at bounding box center [501, 110] width 41 height 27
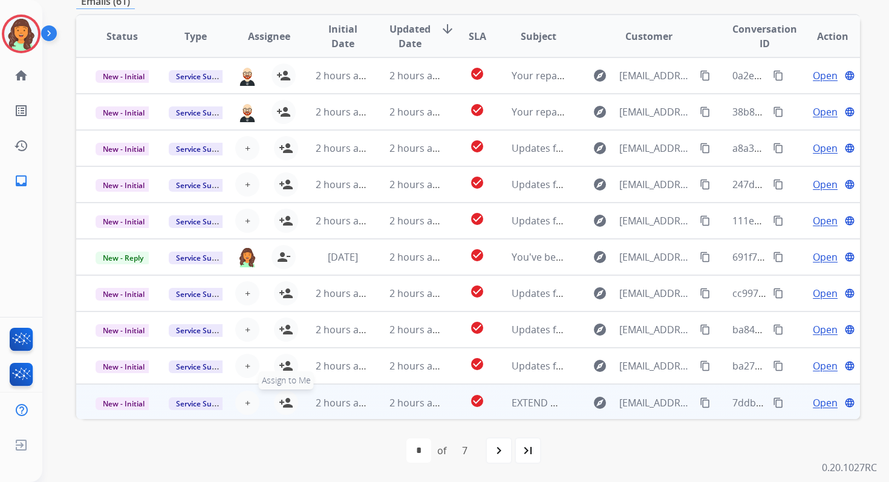
click at [283, 404] on mat-icon "person_add" at bounding box center [286, 403] width 15 height 15
click at [121, 405] on span "New - Initial" at bounding box center [124, 404] width 56 height 13
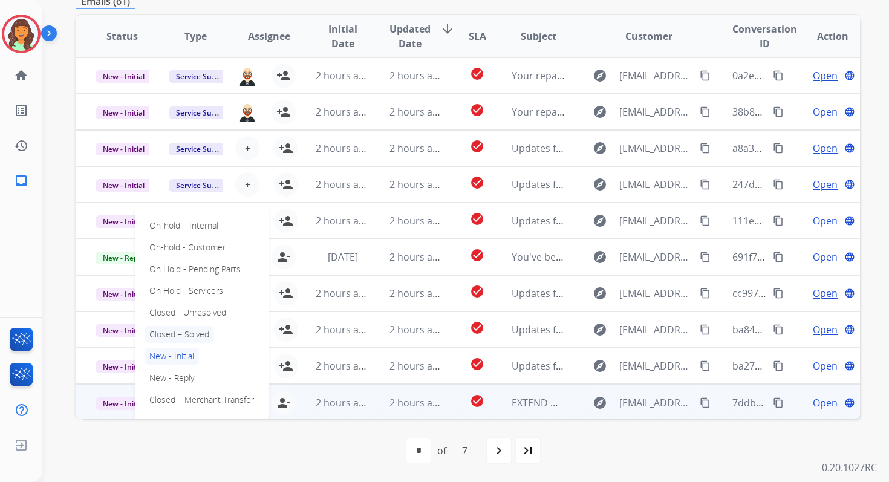
click at [191, 333] on p "Closed – Solved" at bounding box center [180, 334] width 70 height 17
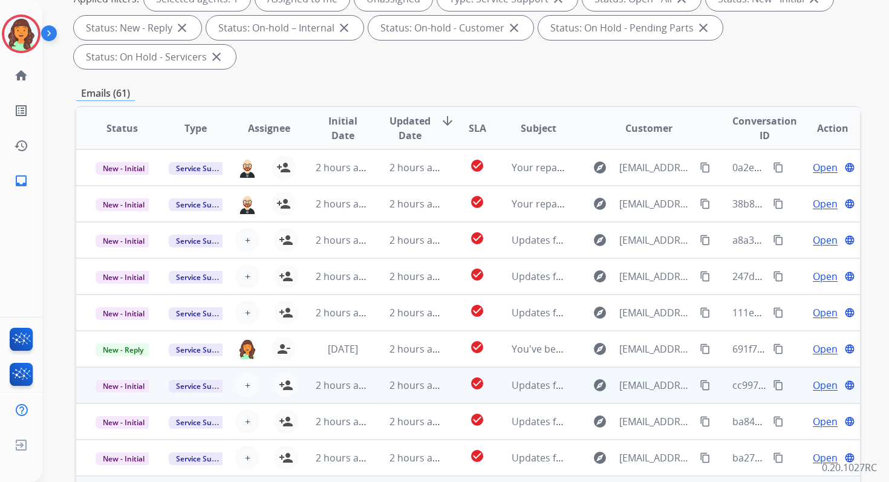
scroll to position [0, 0]
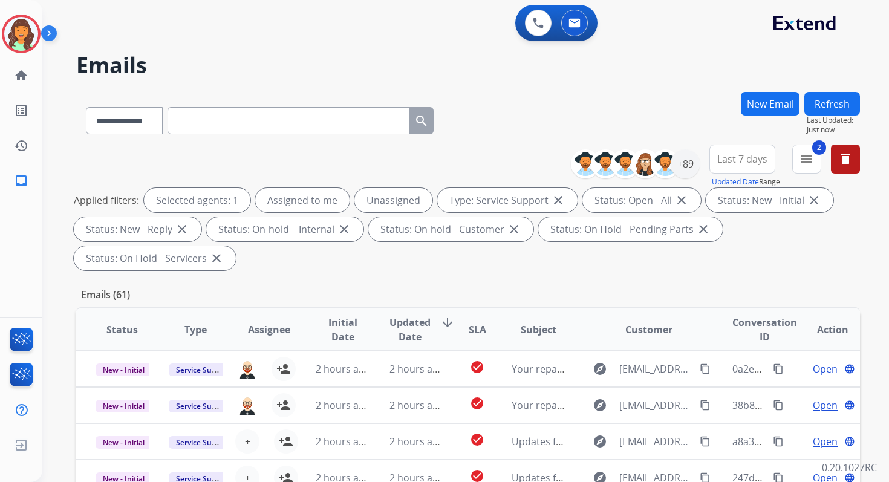
click at [828, 98] on button "Refresh" at bounding box center [833, 104] width 56 height 24
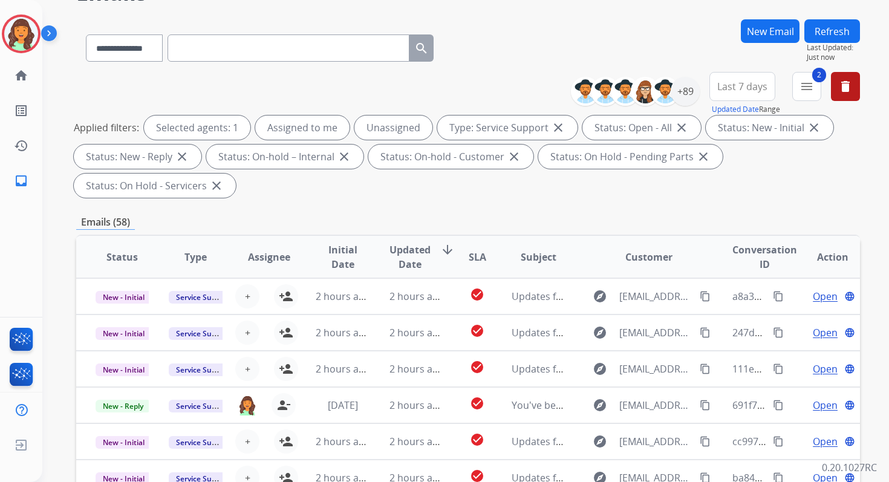
scroll to position [293, 0]
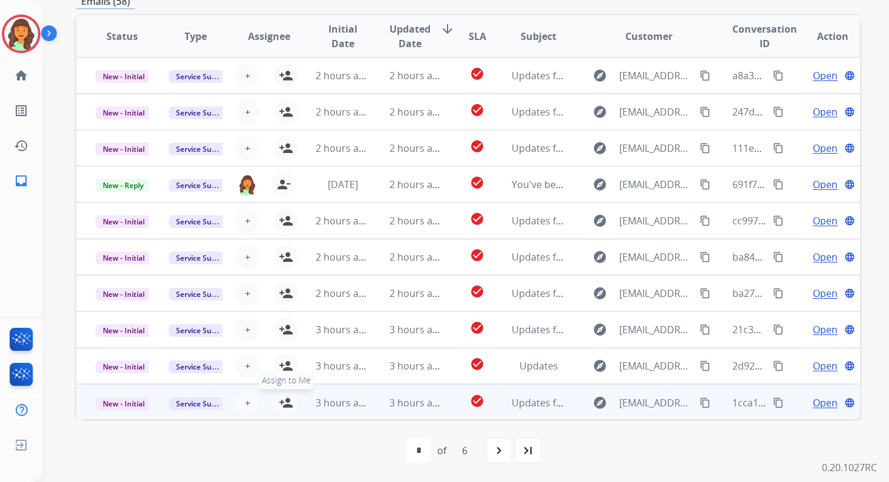
click at [289, 399] on mat-icon "person_add" at bounding box center [286, 403] width 15 height 15
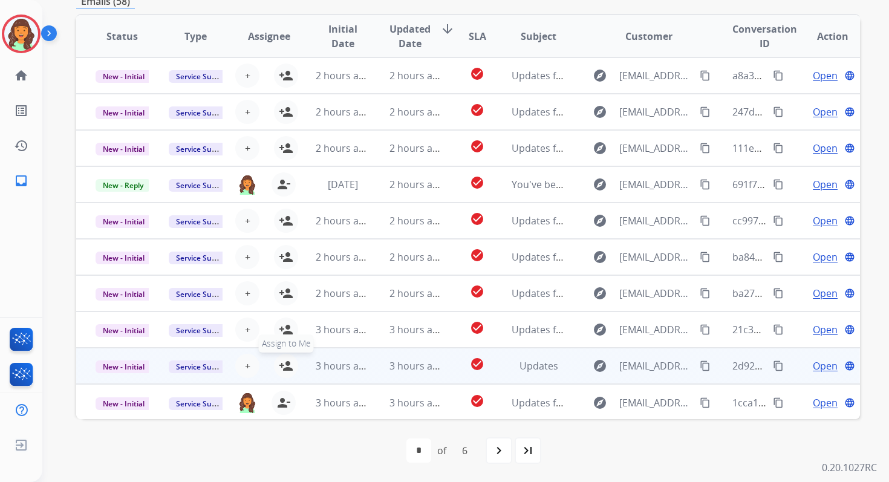
click at [287, 367] on mat-icon "person_add" at bounding box center [286, 366] width 15 height 15
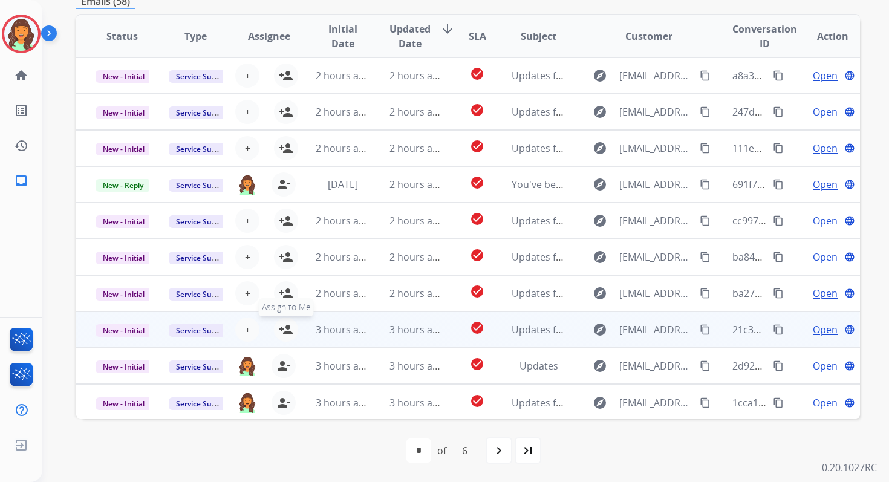
click at [287, 332] on mat-icon "person_add" at bounding box center [286, 330] width 15 height 15
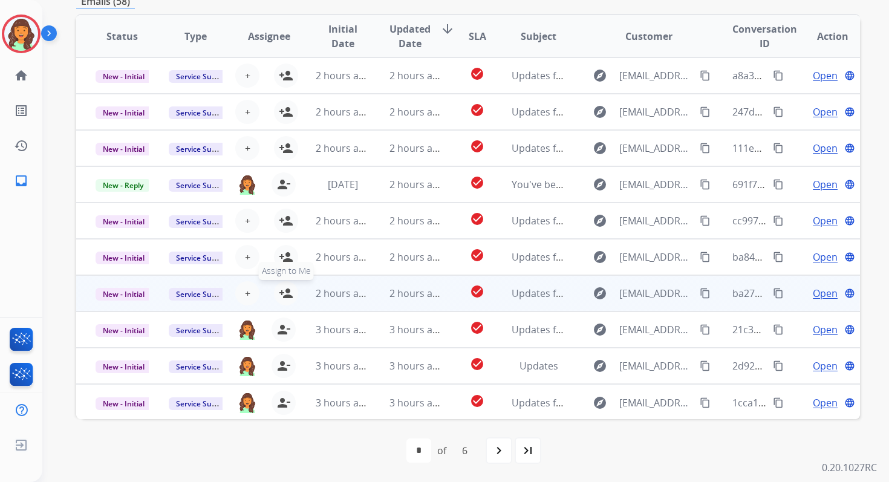
click at [287, 298] on table "Status Type Assignee Initial Date Updated Date arrow_downward SLA Subject Custo…" at bounding box center [468, 217] width 784 height 405
click at [286, 293] on mat-icon "person_add" at bounding box center [286, 293] width 15 height 15
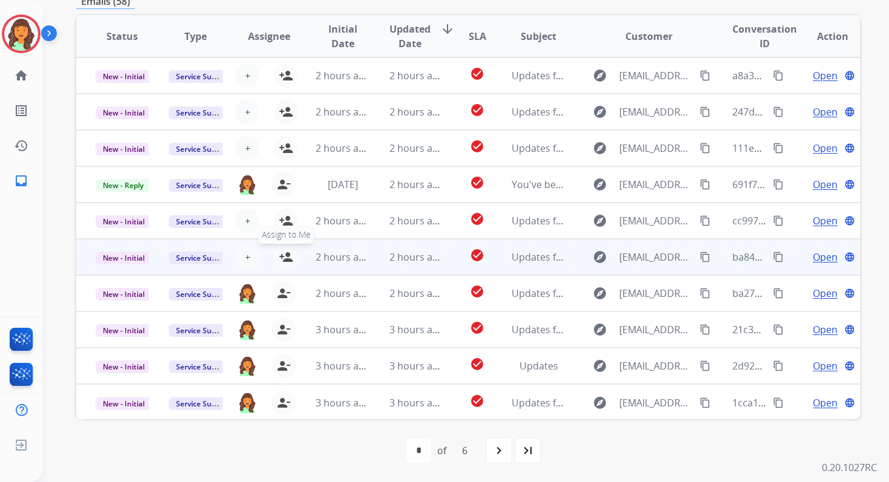
click at [286, 254] on mat-icon "person_add" at bounding box center [286, 257] width 15 height 15
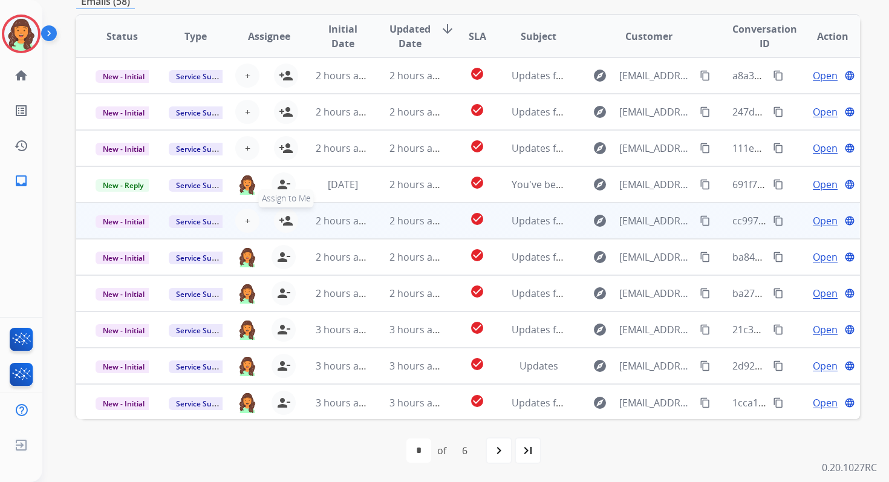
click at [285, 223] on mat-icon "person_add" at bounding box center [286, 221] width 15 height 15
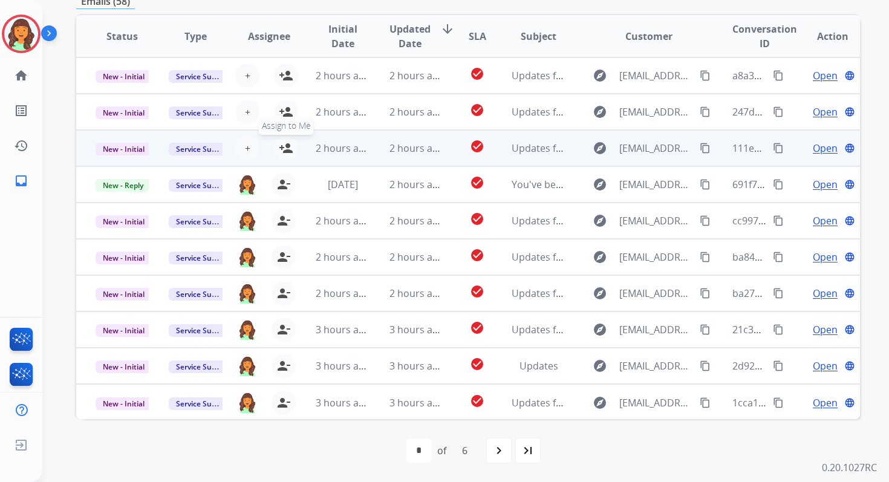
click at [285, 143] on mat-icon "person_add" at bounding box center [286, 148] width 15 height 15
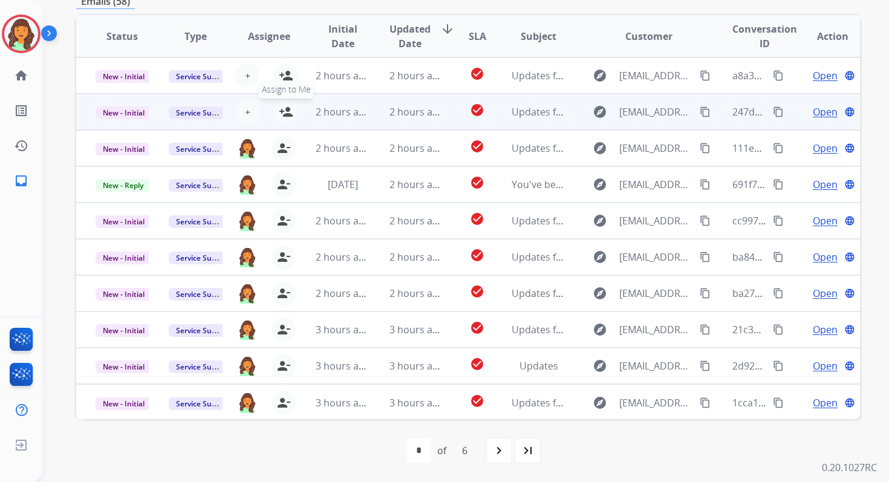
click at [286, 105] on mat-icon "person_add" at bounding box center [286, 112] width 15 height 15
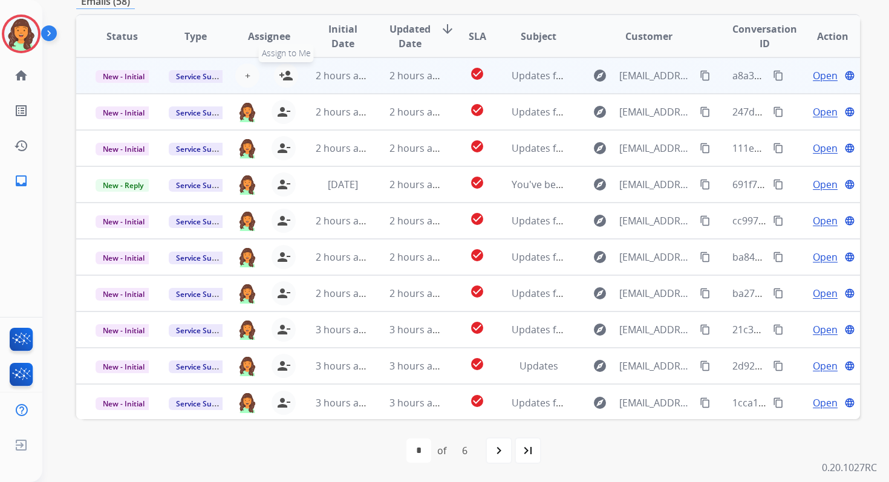
click at [287, 74] on mat-icon "person_add" at bounding box center [286, 75] width 15 height 15
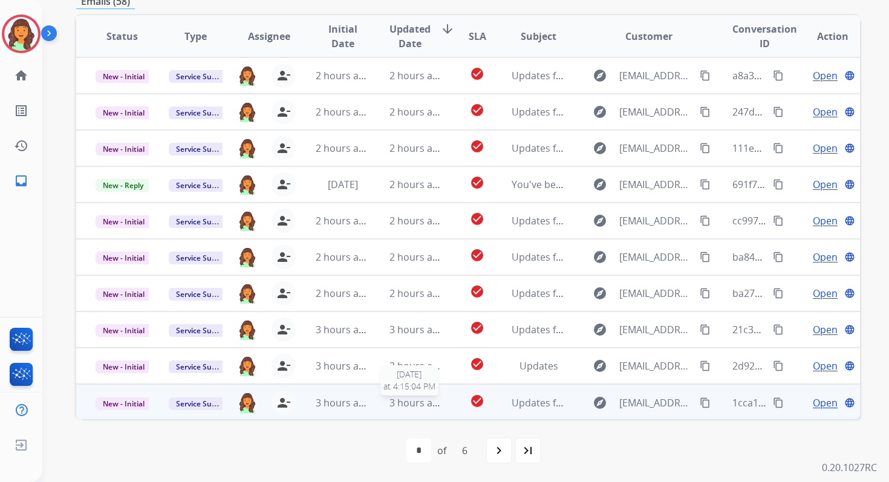
click at [408, 401] on span "3 hours ago" at bounding box center [417, 402] width 54 height 13
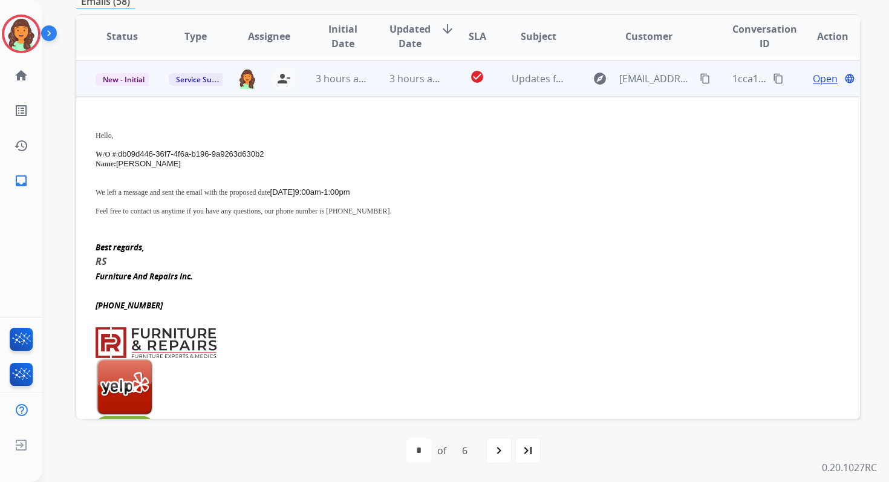
scroll to position [327, 0]
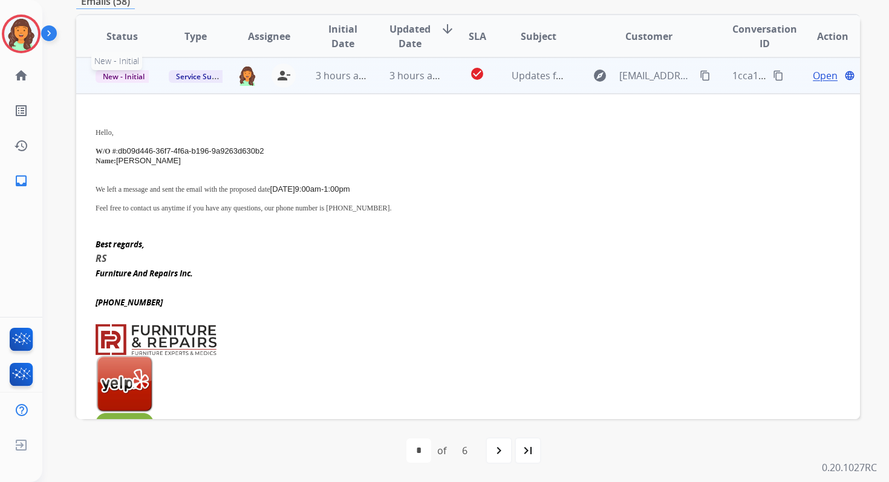
click at [128, 75] on span "New - Initial" at bounding box center [124, 76] width 56 height 13
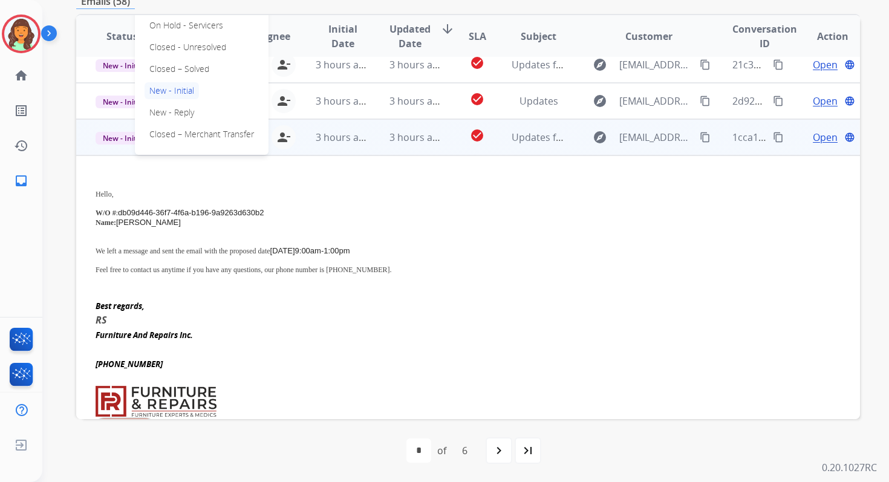
scroll to position [240, 0]
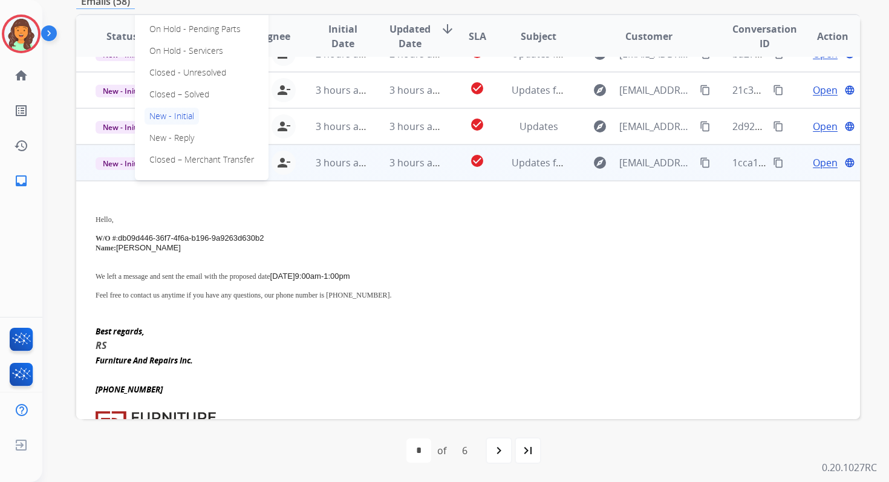
click at [154, 87] on p "Closed – Solved" at bounding box center [180, 94] width 70 height 17
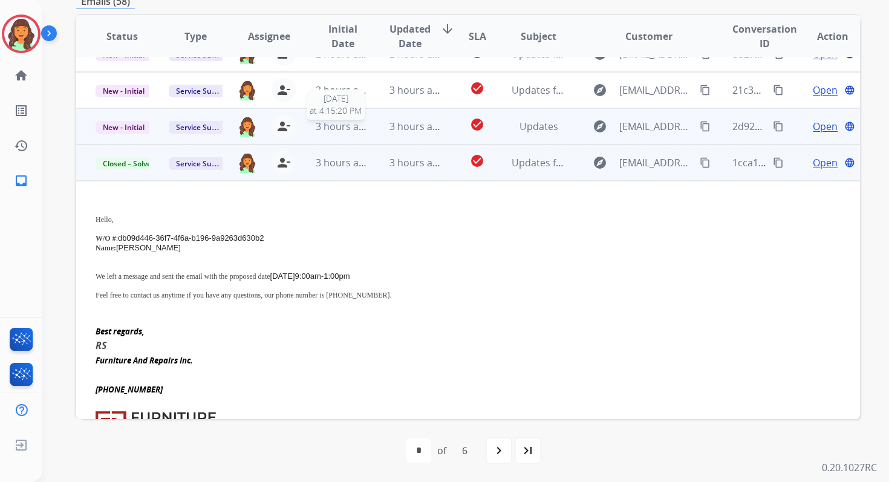
click at [316, 126] on span "3 hours ago" at bounding box center [343, 126] width 54 height 13
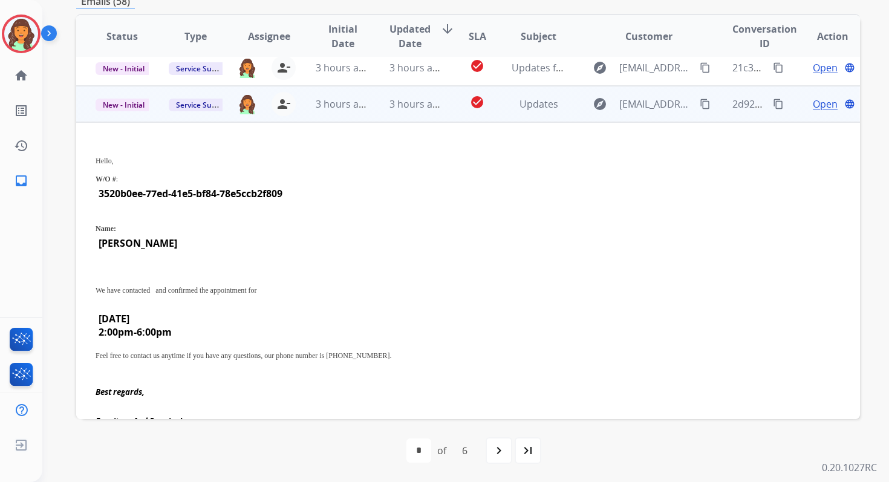
scroll to position [255, 0]
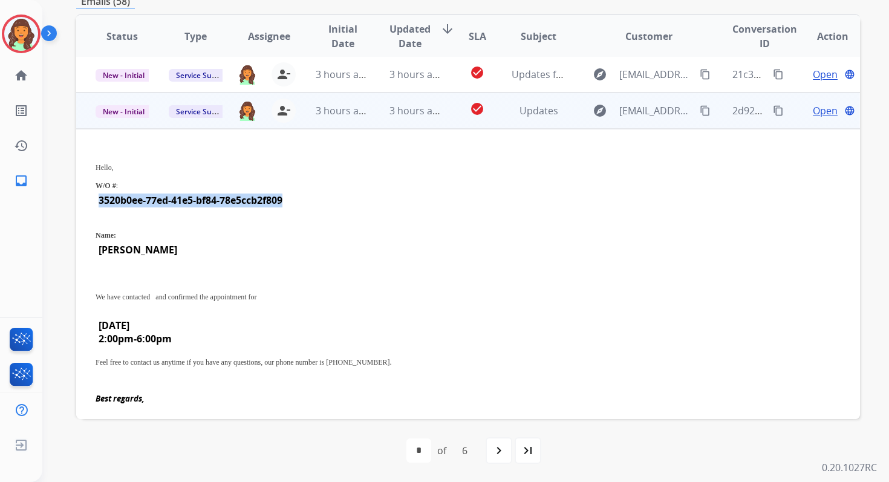
drag, startPoint x: 100, startPoint y: 199, endPoint x: 293, endPoint y: 202, distance: 192.4
click at [293, 202] on td "3520b0ee-77ed-41e5-bf84-78e5ccb2f809" at bounding box center [325, 201] width 458 height 20
copy span "3520b0ee-77ed-41e5-bf84-78e5ccb2f809"
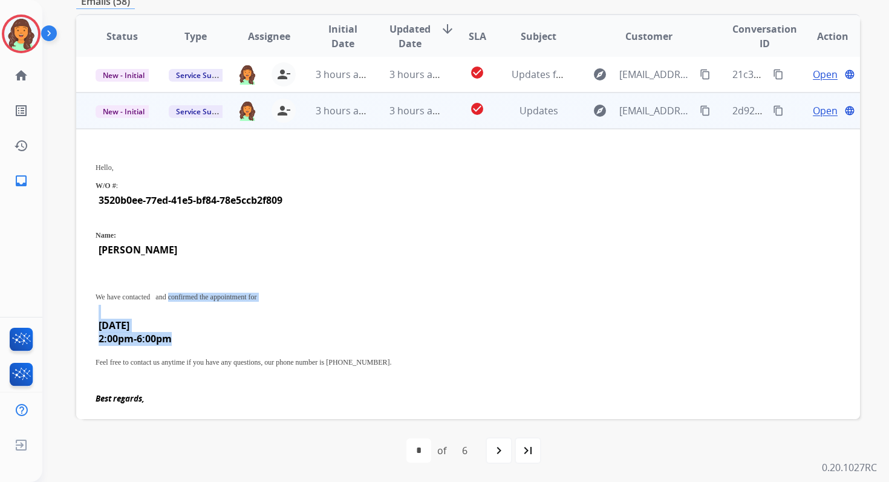
drag, startPoint x: 179, startPoint y: 295, endPoint x: 228, endPoint y: 333, distance: 62.5
click at [228, 333] on div "Hello, W/O # : 3520b0ee-77ed-41e5-bf84-78e5ccb2f809 Name: [PERSON_NAME] We have…" at bounding box center [395, 263] width 598 height 228
copy div "confirmed the appointment for [DATE] 2:00pm-6:00pm"
click at [773, 109] on mat-icon "content_copy" at bounding box center [778, 110] width 11 height 11
click at [126, 110] on span "New - Initial" at bounding box center [124, 111] width 56 height 13
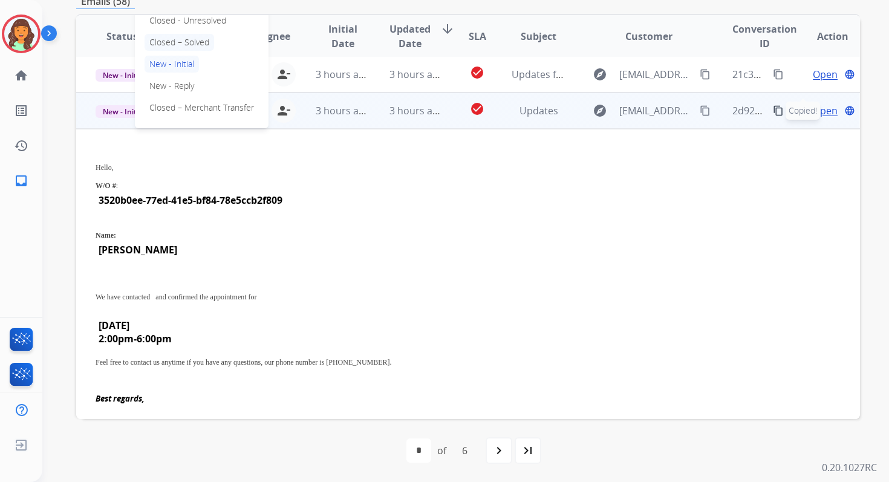
click at [176, 39] on p "Closed – Solved" at bounding box center [180, 42] width 70 height 17
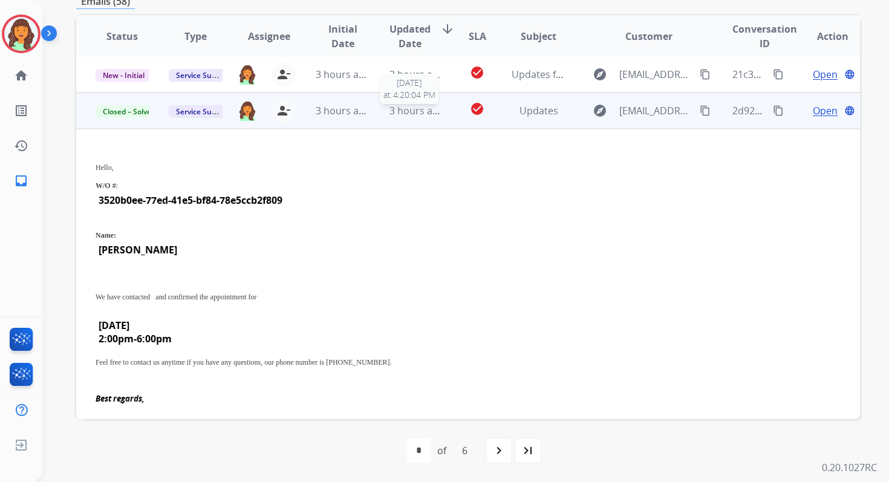
click at [415, 111] on span "3 hours ago" at bounding box center [417, 110] width 54 height 13
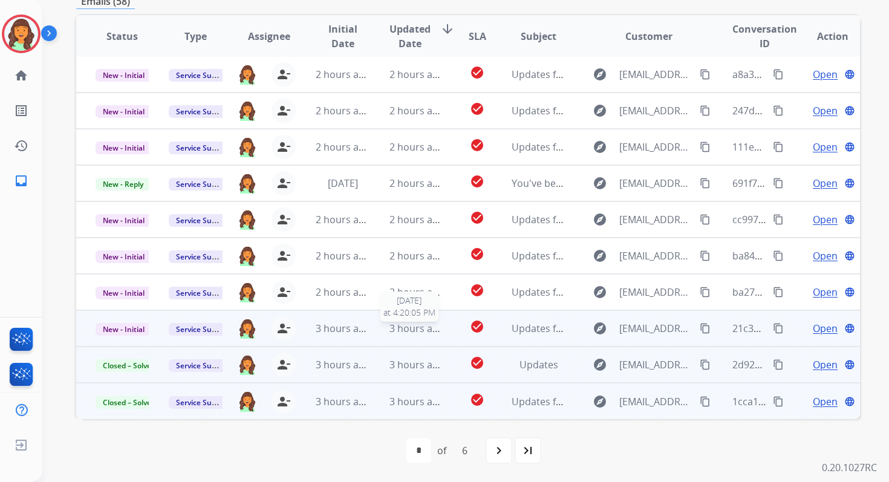
click at [415, 329] on span "3 hours ago" at bounding box center [417, 328] width 54 height 13
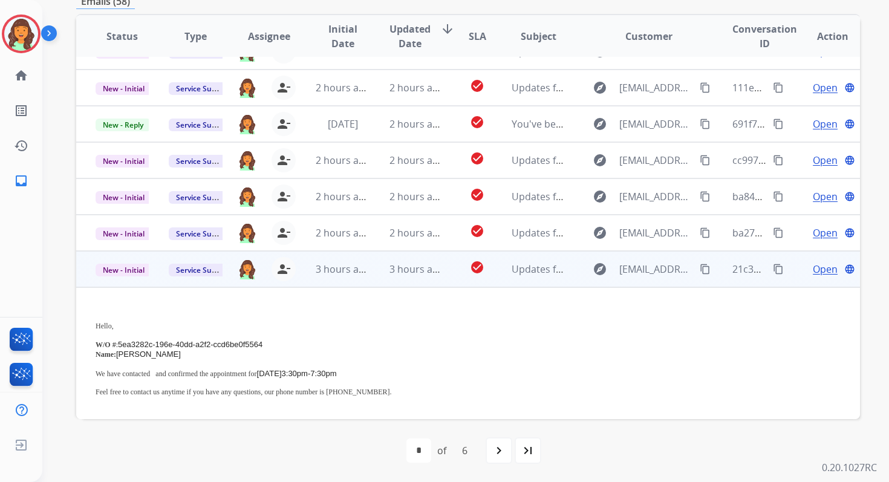
scroll to position [254, 0]
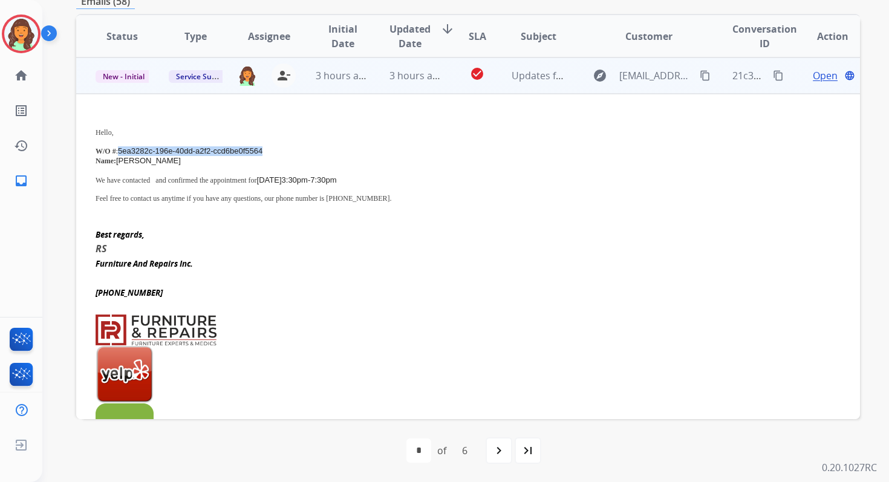
drag, startPoint x: 119, startPoint y: 149, endPoint x: 263, endPoint y: 146, distance: 143.5
click at [263, 146] on span "5ea3282c-196e-40dd-a2f2-ccd6be0f5564" at bounding box center [190, 150] width 145 height 9
copy span "5ea3282c-196e-40dd-a2f2-ccd6be0f5564"
drag, startPoint x: 178, startPoint y: 179, endPoint x: 407, endPoint y: 178, distance: 228.7
click at [407, 178] on p "We have contacted and confirmed the appointment for [DATE] 3:30pm-7:30pm" at bounding box center [395, 180] width 598 height 10
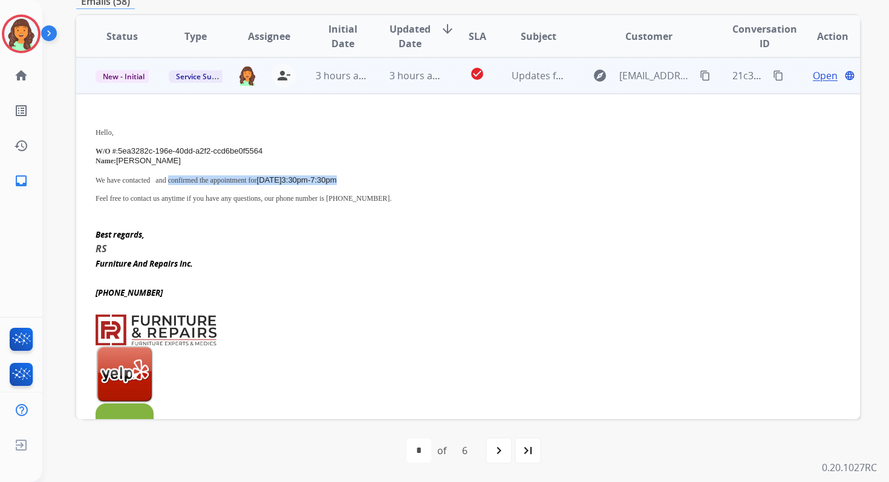
click at [773, 79] on mat-icon "content_copy" at bounding box center [778, 75] width 11 height 11
click at [136, 75] on span "New - Initial" at bounding box center [124, 76] width 56 height 13
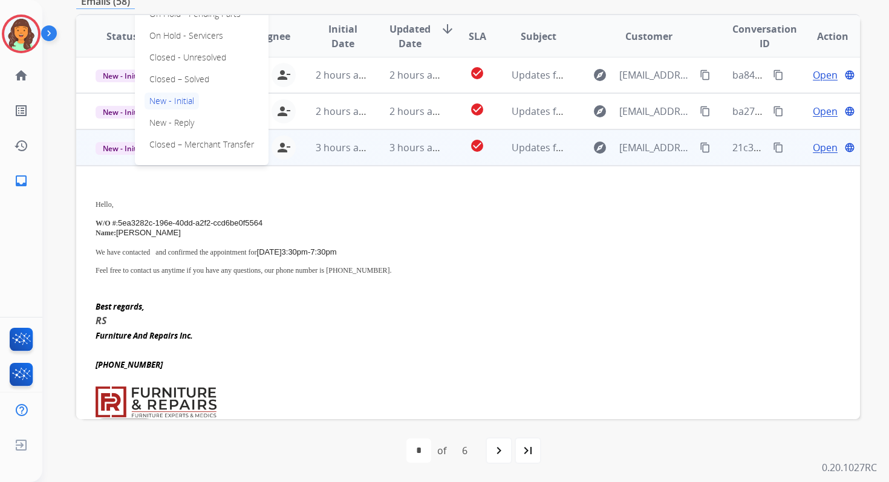
scroll to position [154, 0]
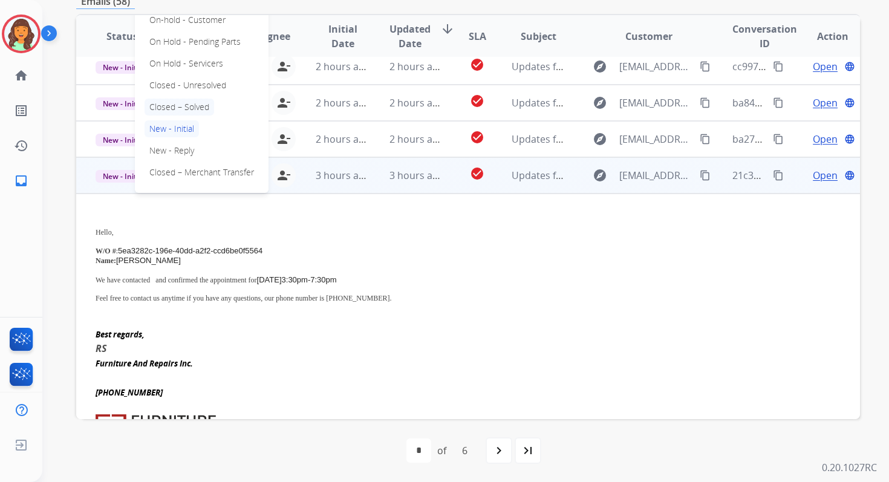
click at [186, 106] on p "Closed – Solved" at bounding box center [180, 107] width 70 height 17
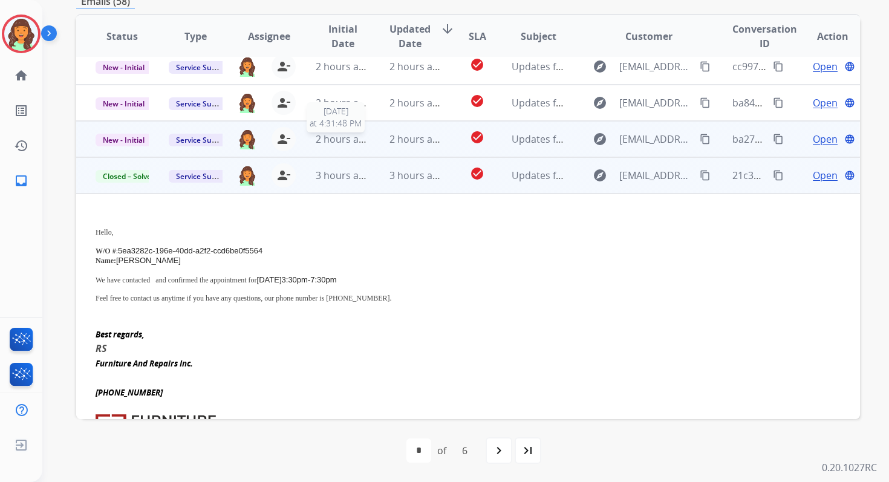
click at [362, 141] on span "2 hours ago" at bounding box center [343, 139] width 54 height 13
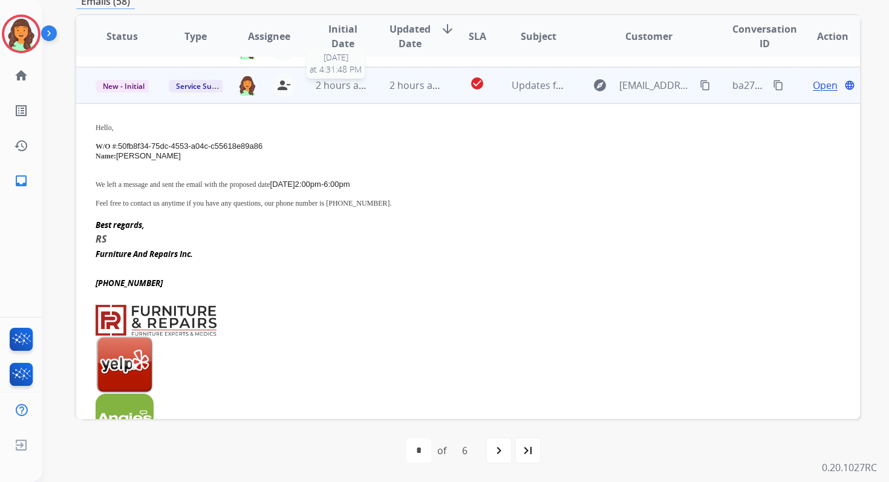
scroll to position [218, 0]
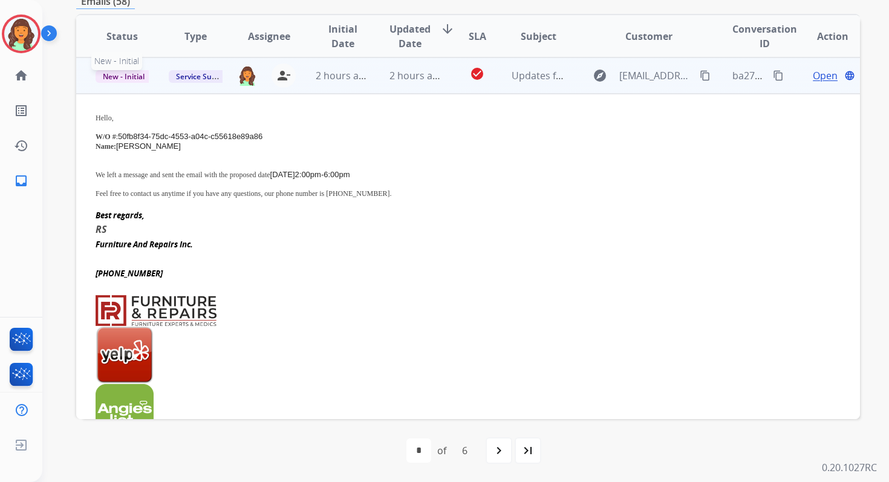
click at [124, 74] on span "New - Initial" at bounding box center [124, 76] width 56 height 13
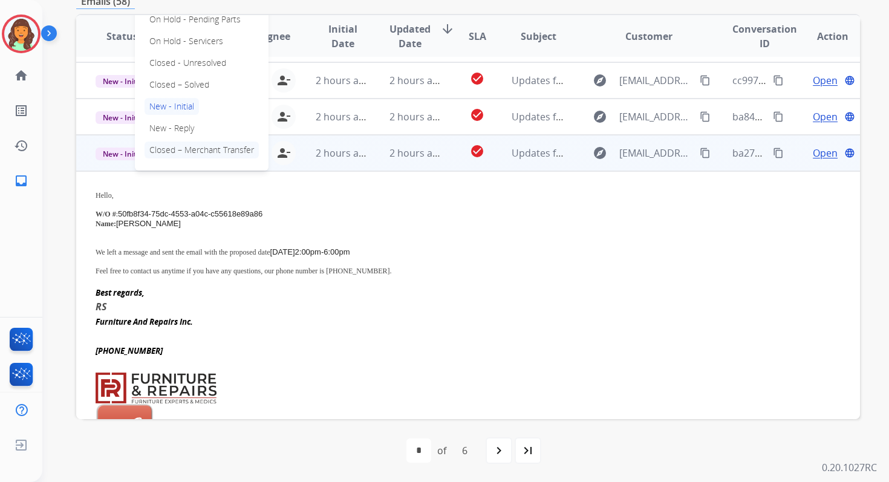
scroll to position [132, 0]
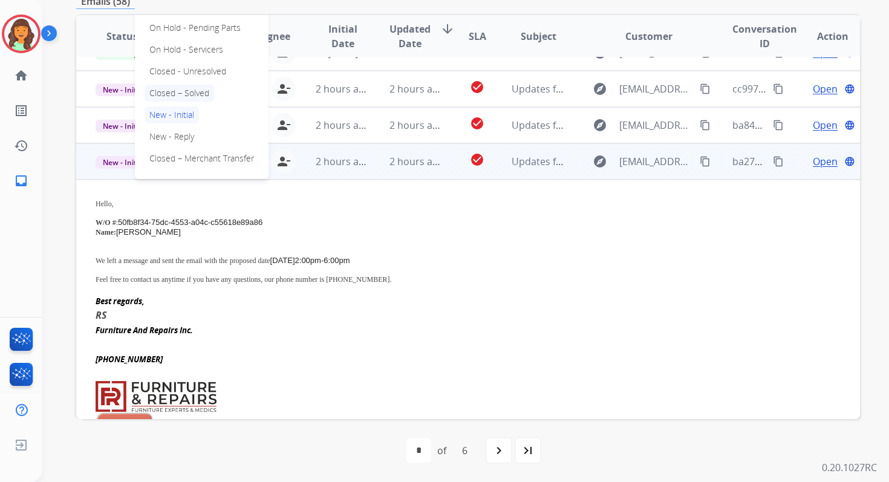
click at [166, 93] on p "Closed – Solved" at bounding box center [180, 93] width 70 height 17
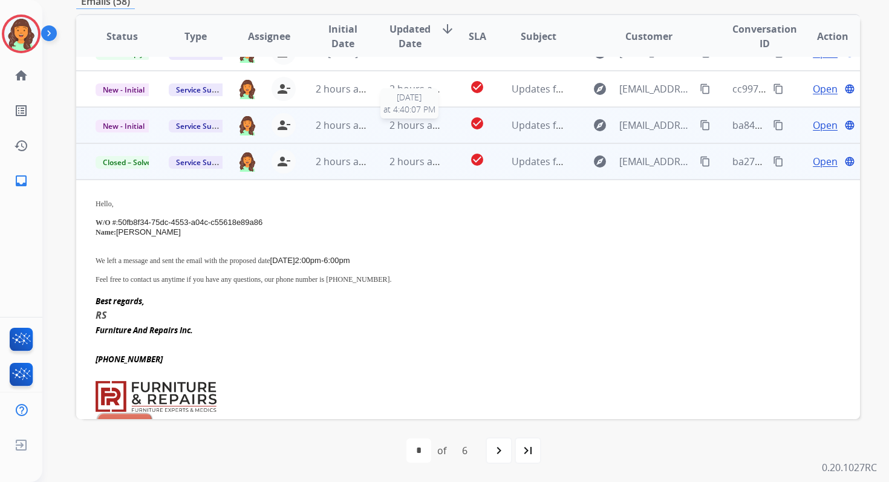
click at [401, 122] on span "2 hours ago" at bounding box center [417, 125] width 54 height 13
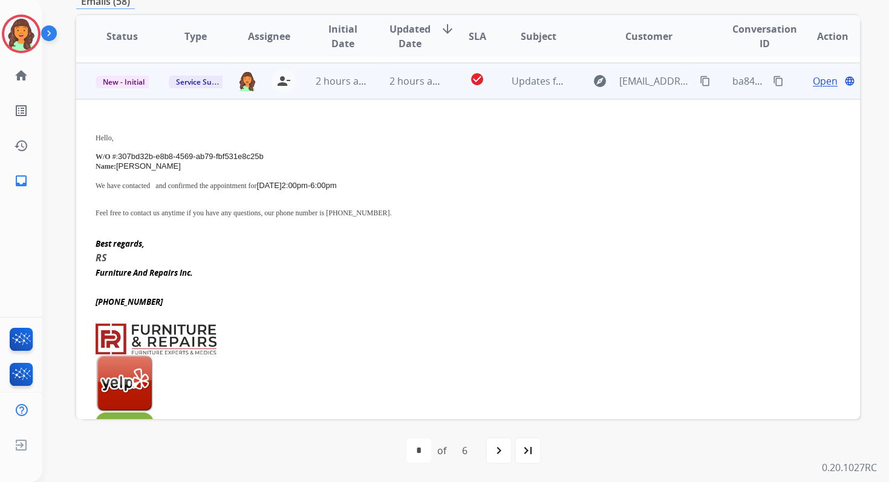
scroll to position [182, 0]
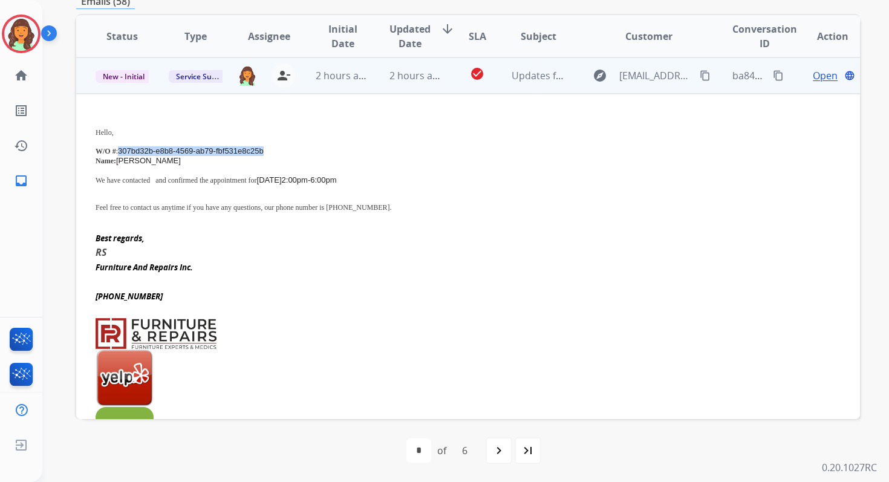
drag, startPoint x: 120, startPoint y: 151, endPoint x: 295, endPoint y: 148, distance: 174.9
click at [292, 148] on p "W/O # : 307bd32b-e8b8-4569-ab79-fbf531e8c25b" at bounding box center [395, 151] width 598 height 10
drag, startPoint x: 177, startPoint y: 180, endPoint x: 398, endPoint y: 183, distance: 220.3
click at [398, 183] on div "Hello, W/O # : 307bd32b-e8b8-4569-ab79-fbf531e8c25b Name: [PERSON_NAME] We have…" at bounding box center [395, 159] width 598 height 90
click at [773, 74] on mat-icon "content_copy" at bounding box center [778, 75] width 11 height 11
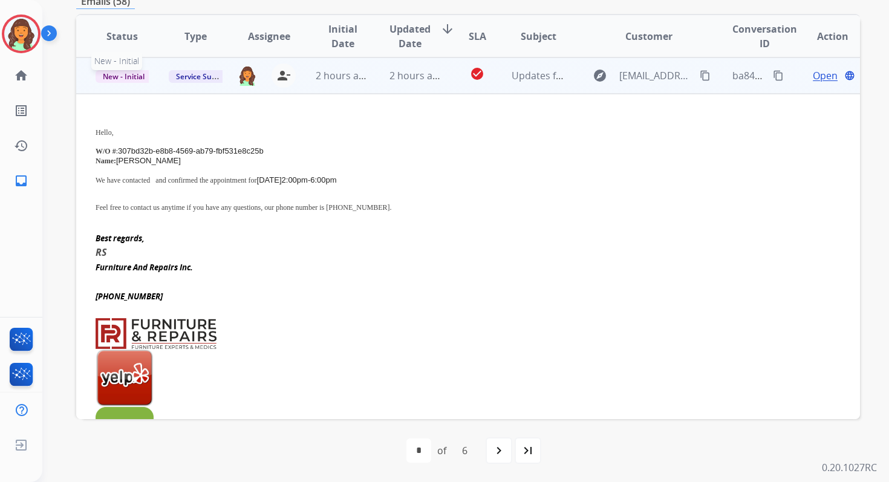
click at [136, 78] on span "New - Initial" at bounding box center [124, 76] width 56 height 13
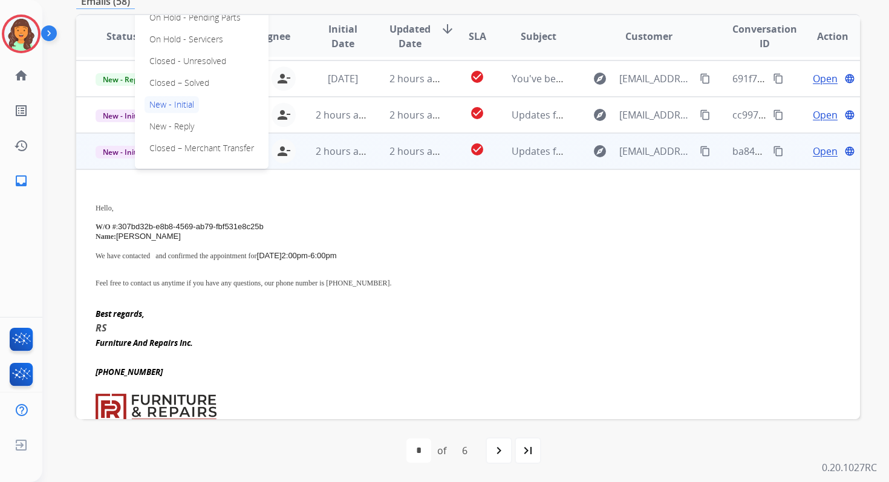
scroll to position [99, 0]
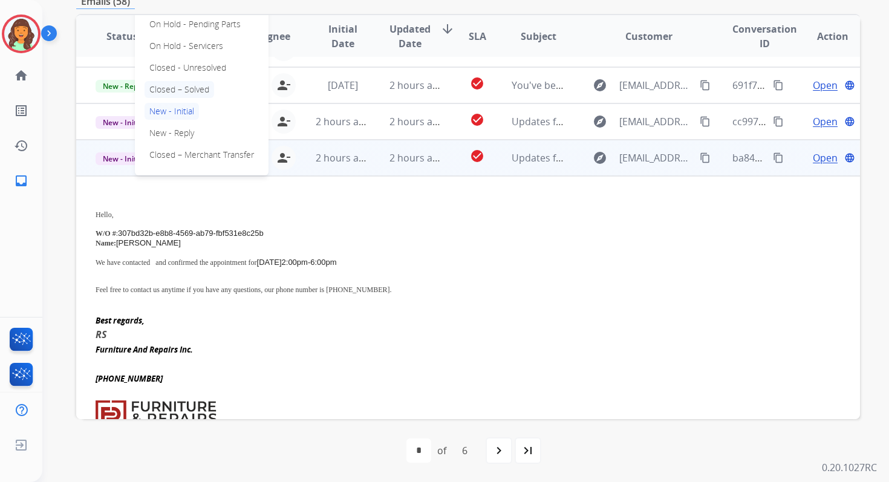
click at [163, 94] on p "Closed – Solved" at bounding box center [180, 89] width 70 height 17
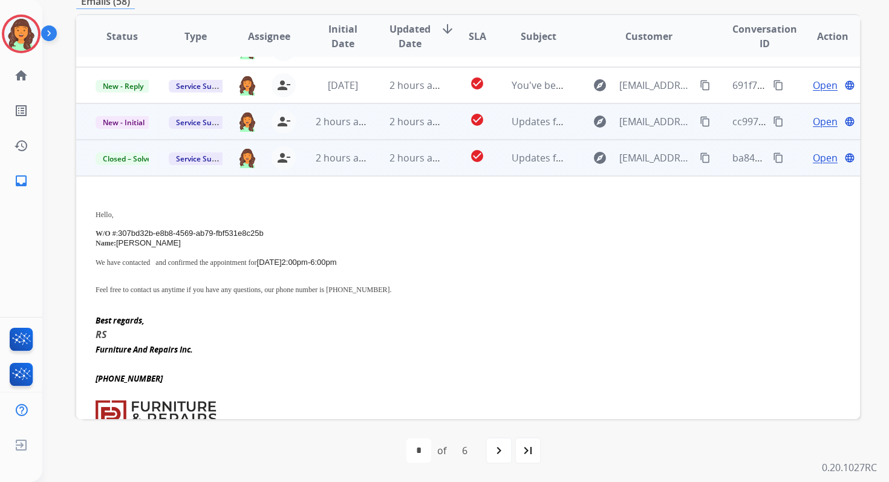
click at [372, 122] on td "2 hours ago" at bounding box center [406, 121] width 73 height 36
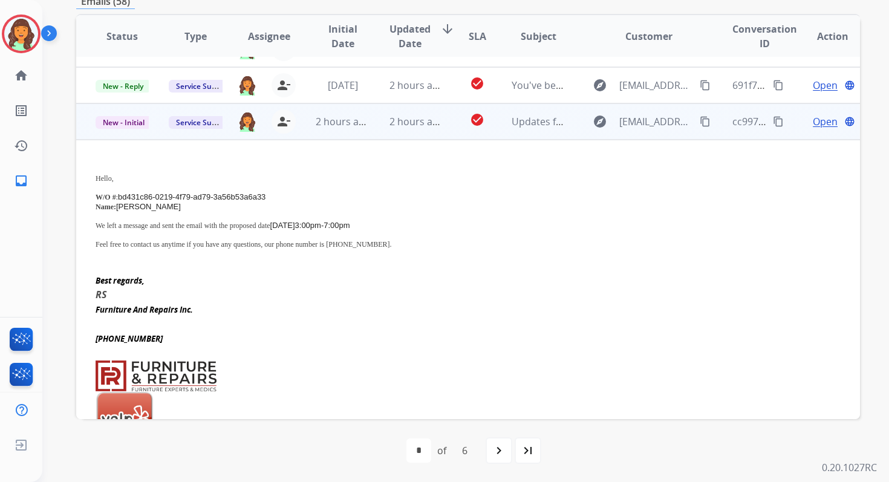
scroll to position [145, 0]
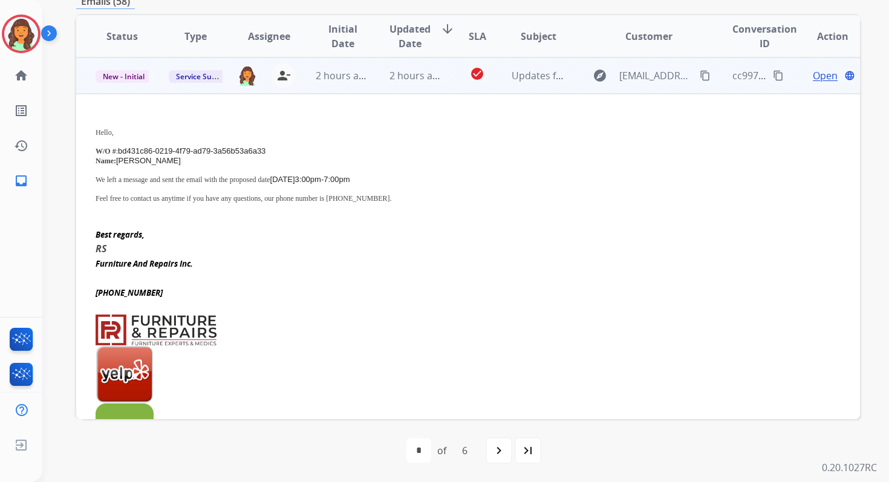
click at [125, 70] on p "New - Initial" at bounding box center [122, 75] width 53 height 15
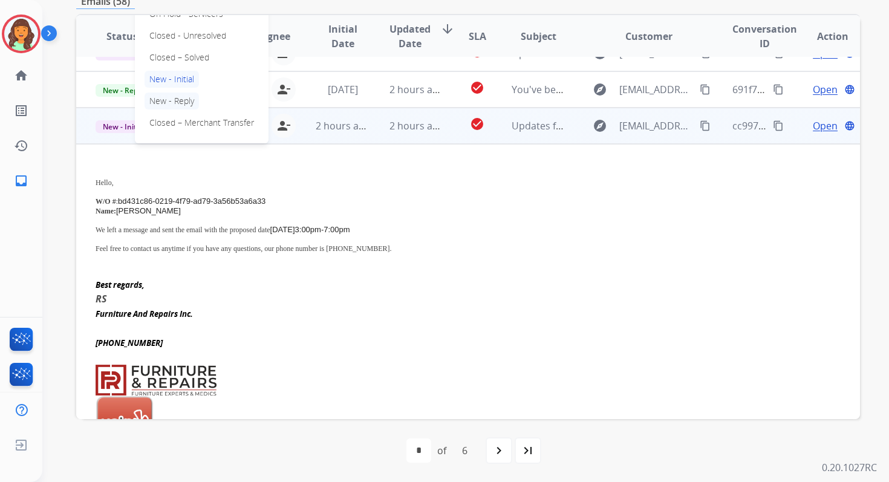
scroll to position [90, 0]
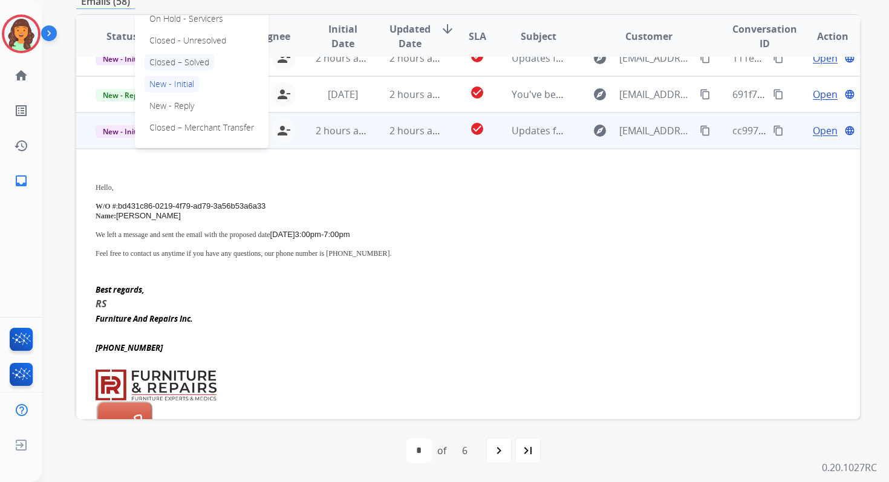
click at [165, 66] on p "Closed – Solved" at bounding box center [180, 62] width 70 height 17
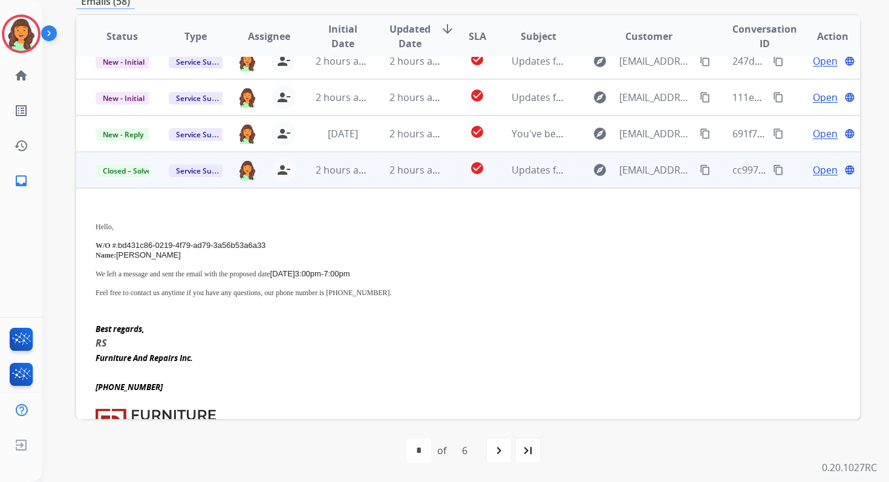
scroll to position [33, 0]
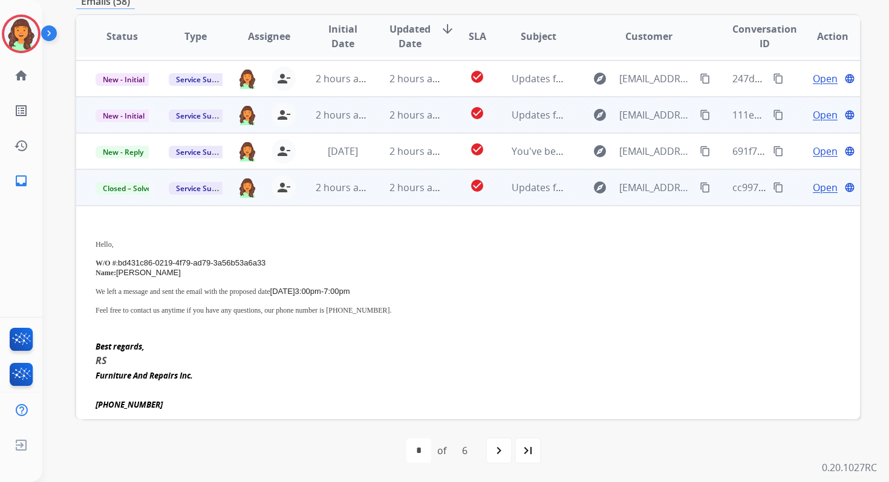
click at [374, 121] on td "2 hours ago" at bounding box center [406, 115] width 73 height 36
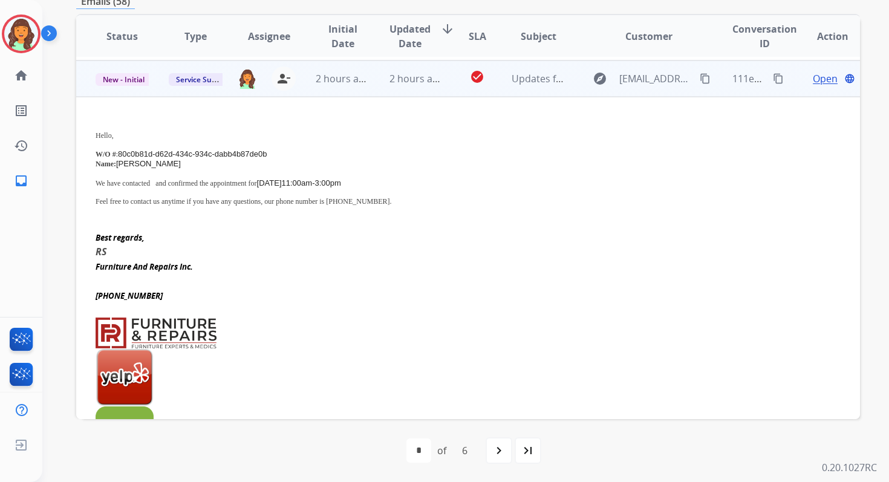
scroll to position [73, 0]
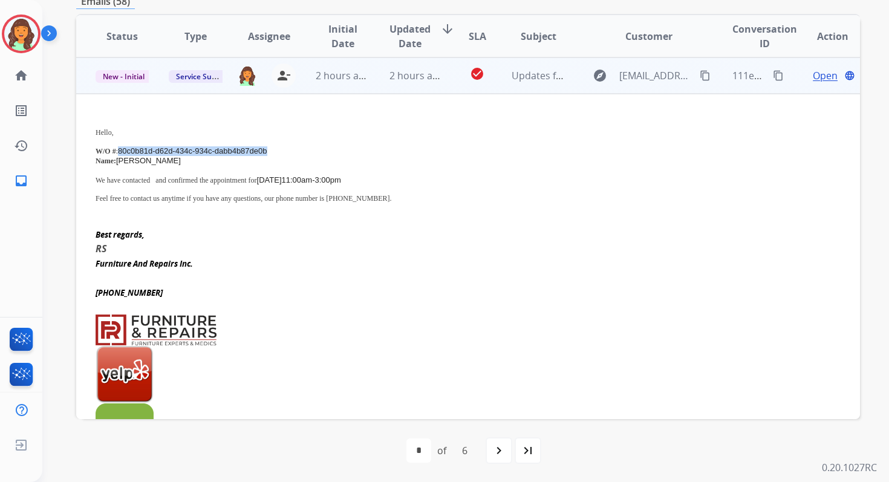
drag, startPoint x: 119, startPoint y: 150, endPoint x: 275, endPoint y: 148, distance: 156.1
click at [275, 148] on p "W/O # : 80c0b81d-d62d-434c-934c-dabb4b87de0b" at bounding box center [395, 151] width 598 height 10
drag, startPoint x: 180, startPoint y: 179, endPoint x: 450, endPoint y: 182, distance: 270.5
click at [450, 182] on p "We have contacted and confirmed the appointment for [DATE] 11:00am-3:00pm" at bounding box center [395, 180] width 598 height 10
click at [773, 77] on mat-icon "content_copy" at bounding box center [778, 75] width 11 height 11
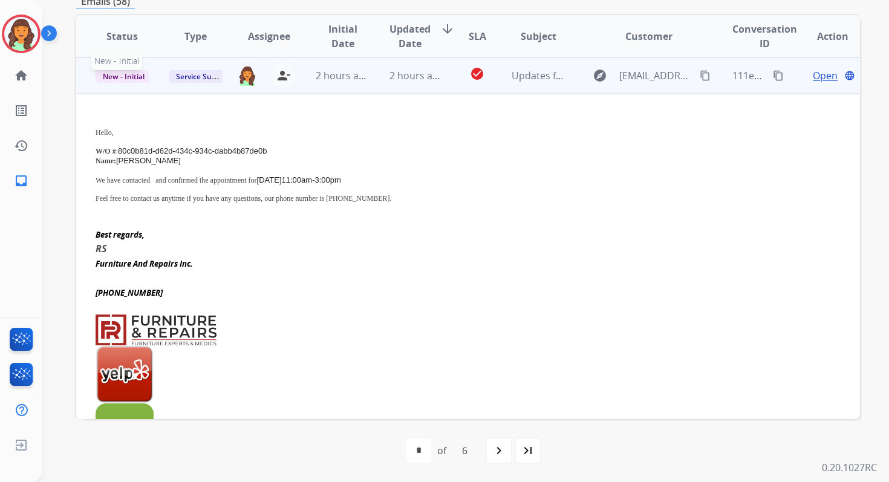
click at [134, 74] on span "New - Initial" at bounding box center [124, 76] width 56 height 13
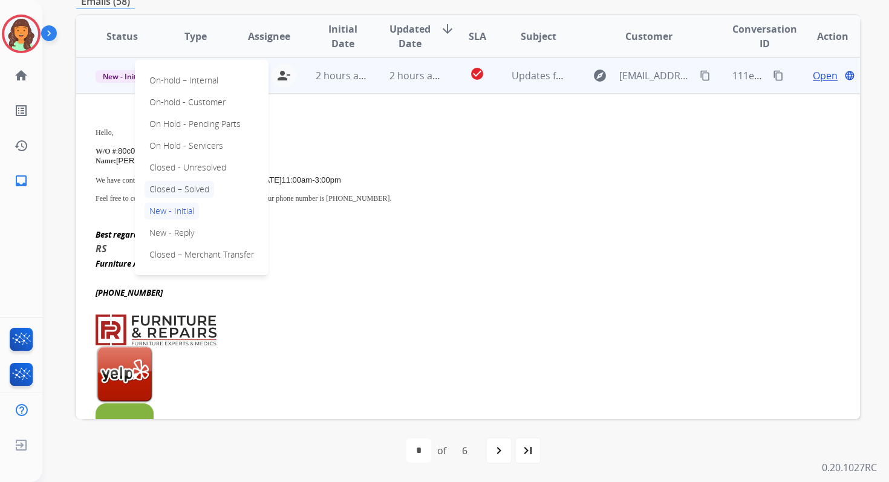
click at [183, 186] on p "Closed – Solved" at bounding box center [180, 189] width 70 height 17
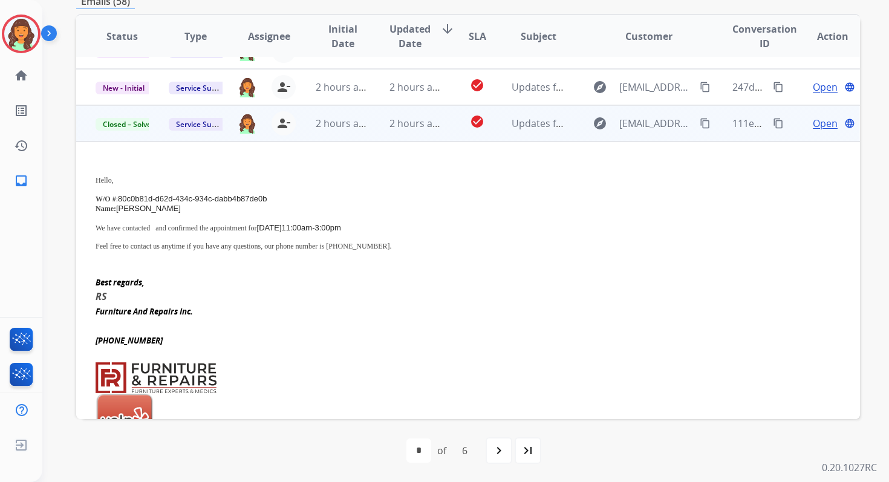
scroll to position [0, 0]
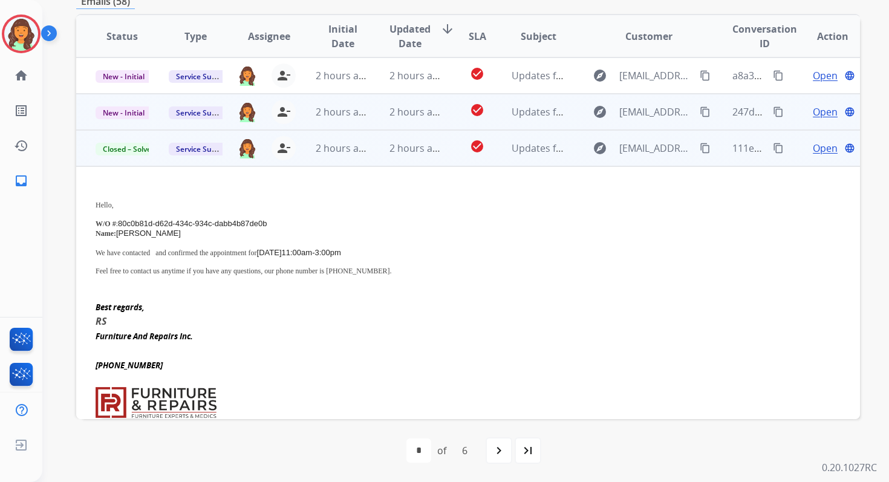
click at [366, 114] on td "2 hours ago" at bounding box center [332, 112] width 73 height 36
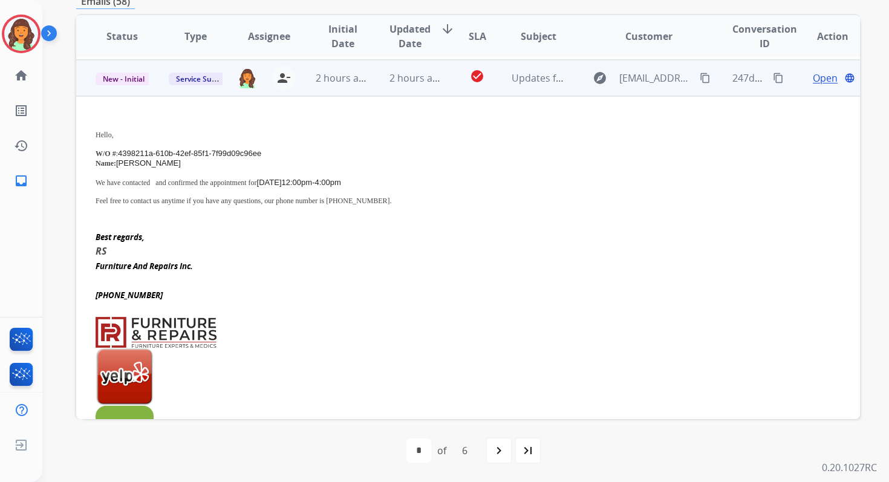
scroll to position [36, 0]
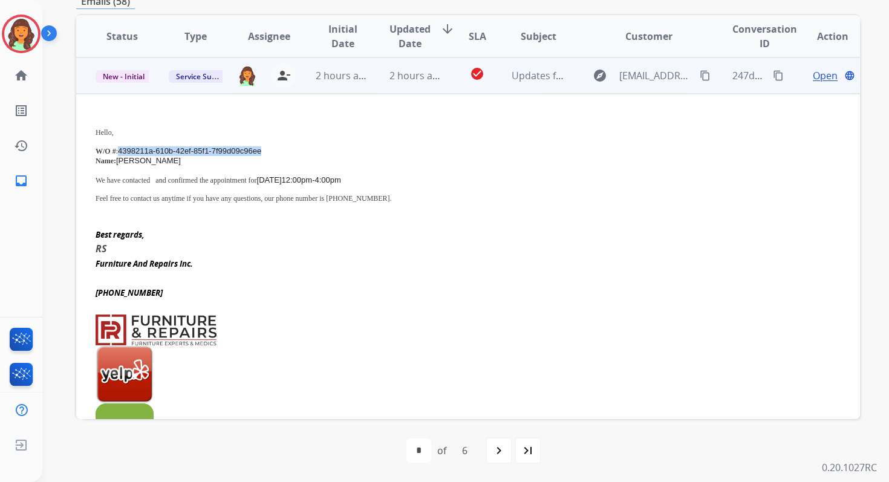
drag, startPoint x: 120, startPoint y: 151, endPoint x: 278, endPoint y: 148, distance: 158.0
click at [278, 148] on p "W/O # : 4398211a-610b-42ef-85f1-7f99d09c96ee" at bounding box center [395, 151] width 598 height 10
drag, startPoint x: 177, startPoint y: 179, endPoint x: 412, endPoint y: 179, distance: 234.8
click at [412, 179] on p "We have contacted and confirmed the appointment for [DATE] 12:00pm-4:00pm" at bounding box center [395, 180] width 598 height 10
click at [773, 73] on mat-icon "content_copy" at bounding box center [778, 75] width 11 height 11
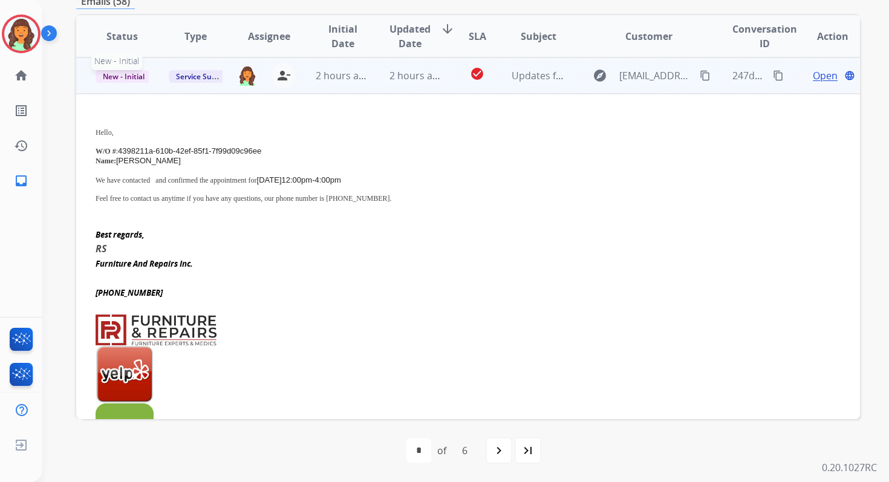
click at [123, 78] on span "New - Initial" at bounding box center [124, 76] width 56 height 13
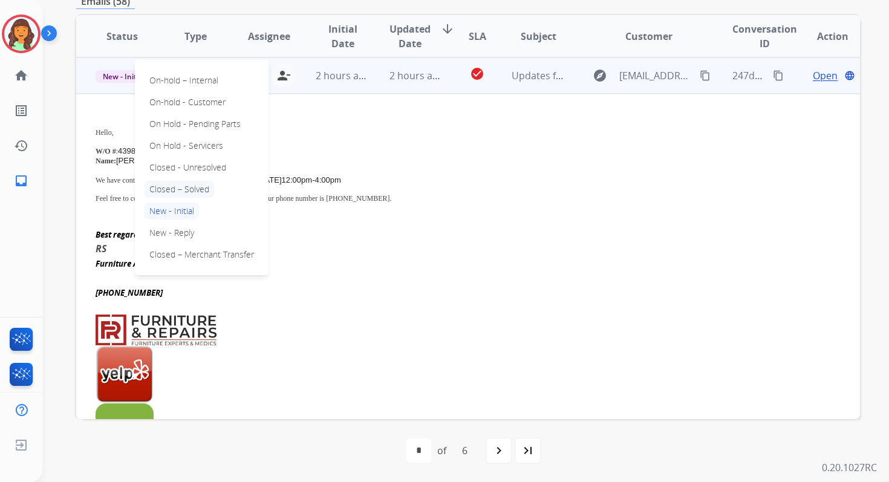
click at [178, 190] on p "Closed – Solved" at bounding box center [180, 189] width 70 height 17
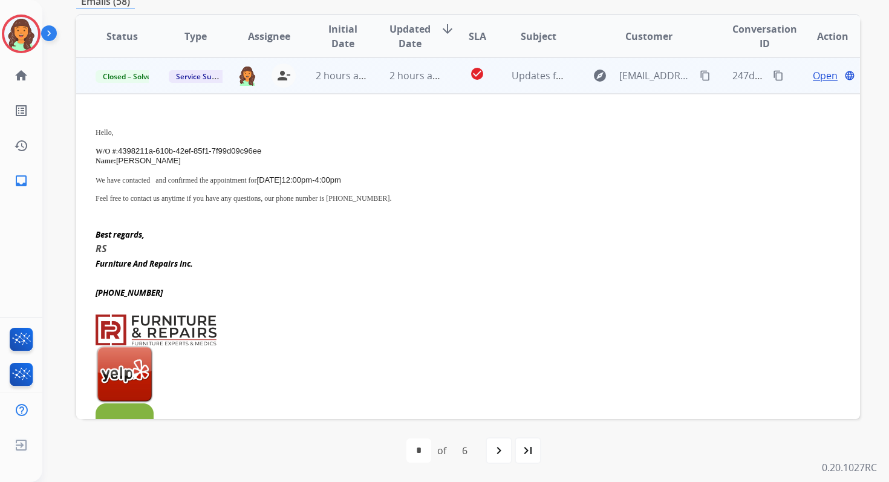
scroll to position [0, 0]
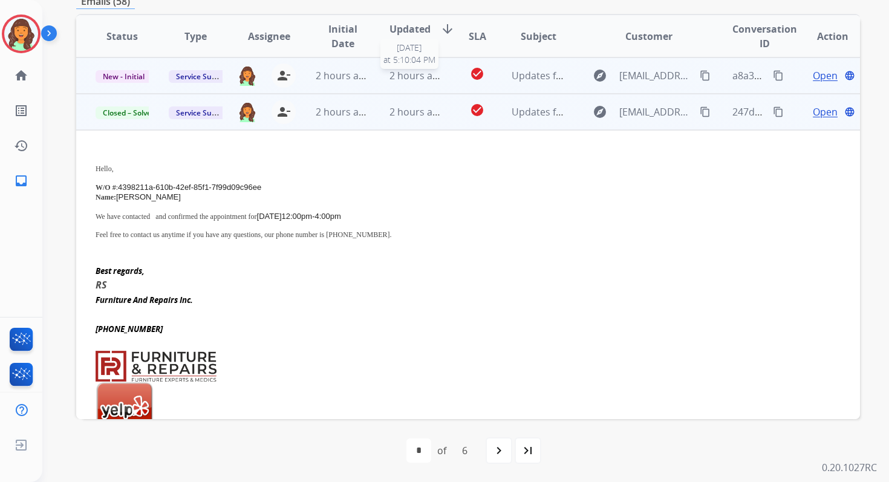
click at [399, 79] on span "2 hours ago" at bounding box center [417, 75] width 54 height 13
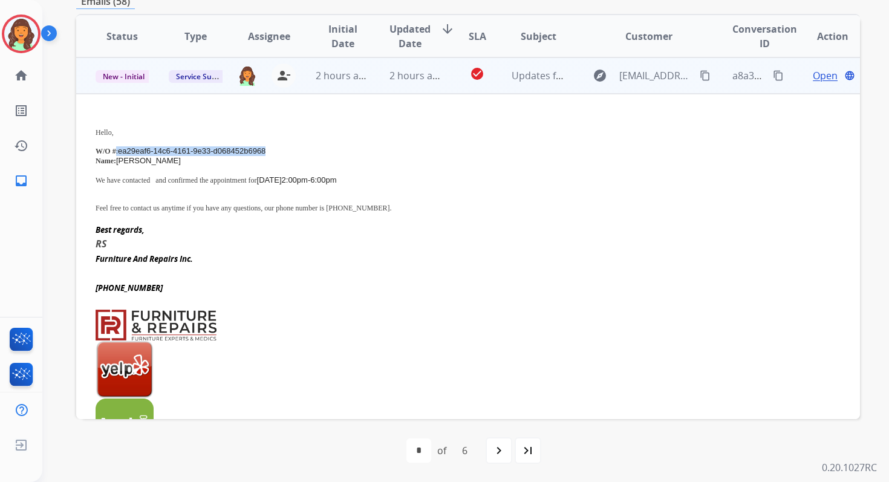
drag, startPoint x: 117, startPoint y: 150, endPoint x: 300, endPoint y: 146, distance: 182.2
click at [300, 146] on p "W/O # : ea29eaf6-14c6-4161-9e33-d068452b6968" at bounding box center [395, 151] width 598 height 10
click at [121, 136] on p "Hello," at bounding box center [395, 132] width 598 height 9
drag, startPoint x: 119, startPoint y: 149, endPoint x: 270, endPoint y: 149, distance: 150.7
click at [270, 149] on p "W/O # : ea29eaf6-14c6-4161-9e33-d068452b6968" at bounding box center [395, 151] width 598 height 10
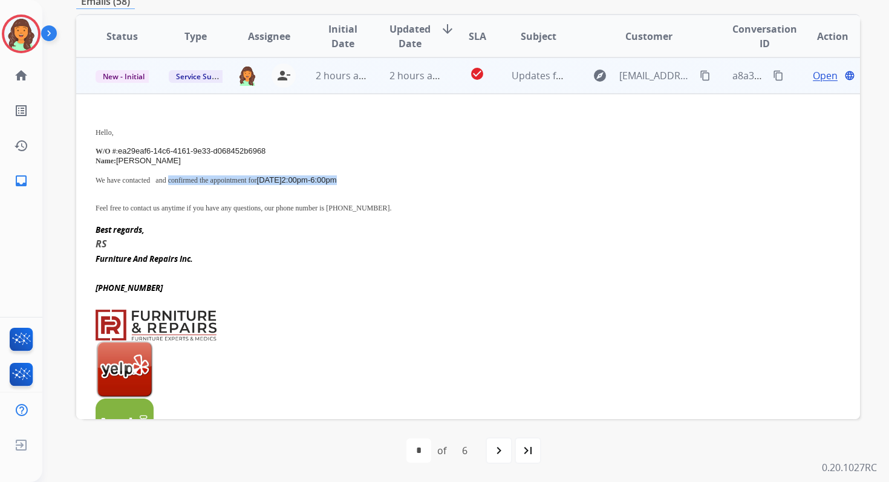
drag, startPoint x: 179, startPoint y: 179, endPoint x: 392, endPoint y: 177, distance: 213.6
click at [392, 177] on p "We have contacted and confirmed the appointment for [DATE] 2:00pm-6:00pm" at bounding box center [395, 180] width 598 height 10
click at [775, 70] on button "content_copy" at bounding box center [778, 75] width 15 height 15
click at [137, 76] on span "New - Initial" at bounding box center [124, 76] width 56 height 13
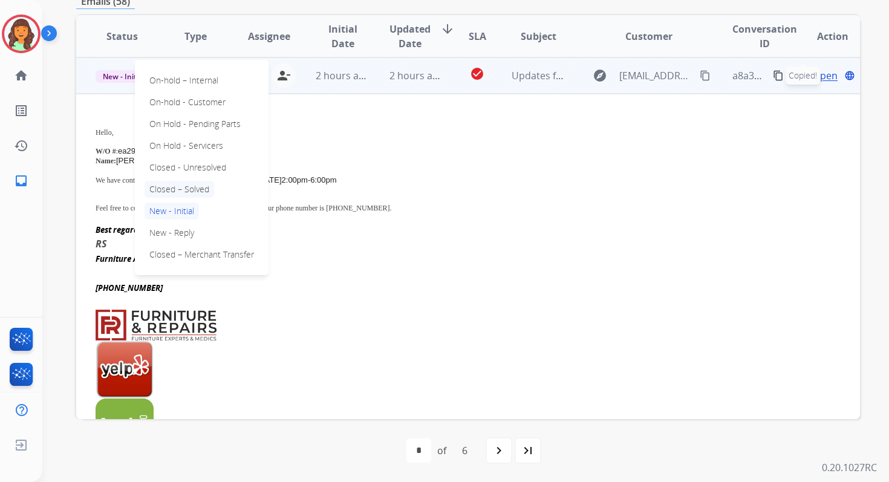
click at [190, 193] on p "Closed – Solved" at bounding box center [180, 189] width 70 height 17
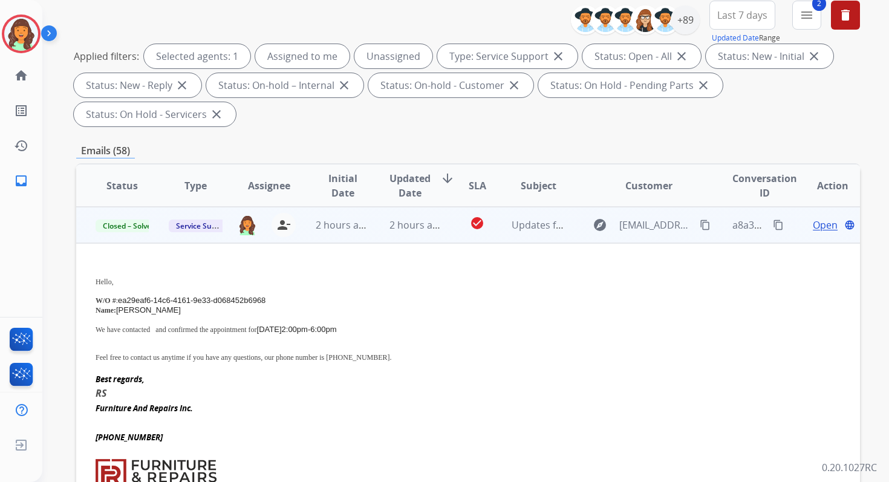
scroll to position [91, 0]
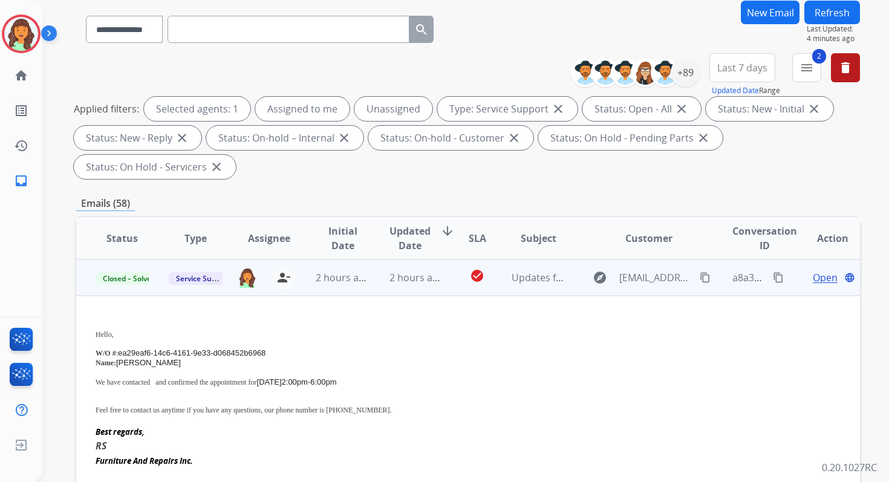
click at [839, 3] on button "Refresh" at bounding box center [833, 13] width 56 height 24
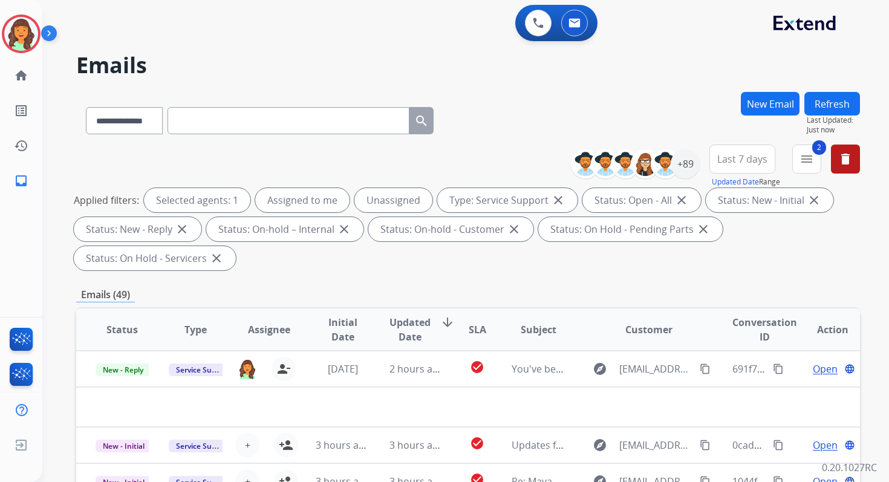
scroll to position [293, 0]
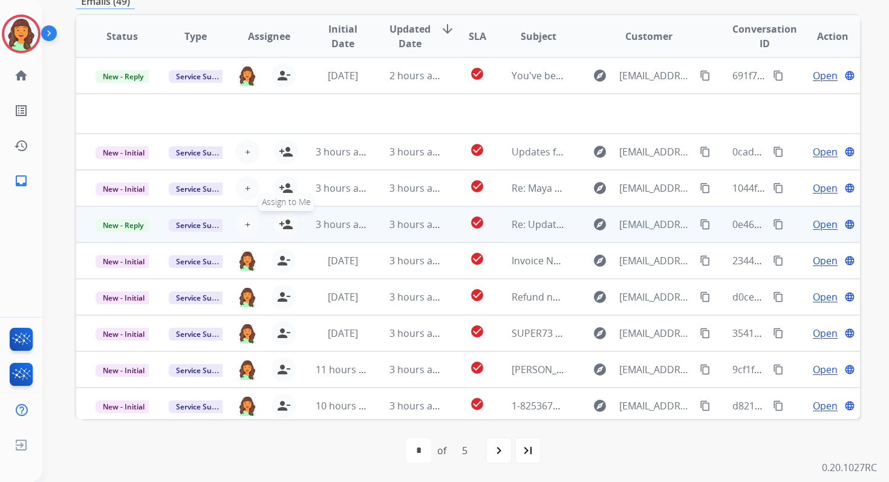
click at [286, 222] on mat-icon "person_add" at bounding box center [286, 224] width 15 height 15
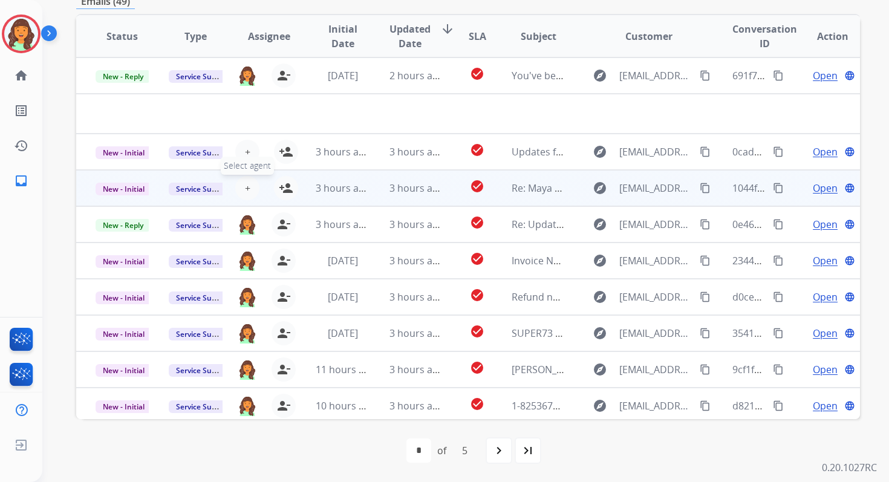
click at [246, 189] on span "+" at bounding box center [247, 188] width 5 height 15
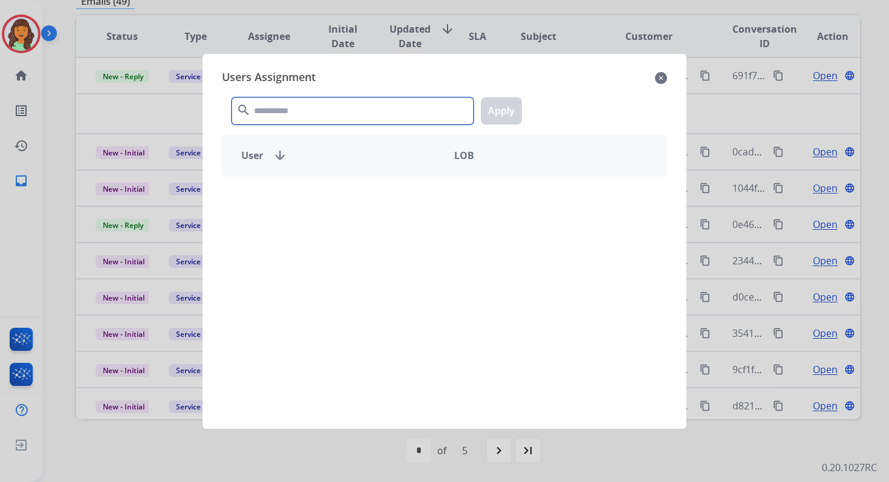
click at [286, 102] on input "text" at bounding box center [353, 110] width 242 height 27
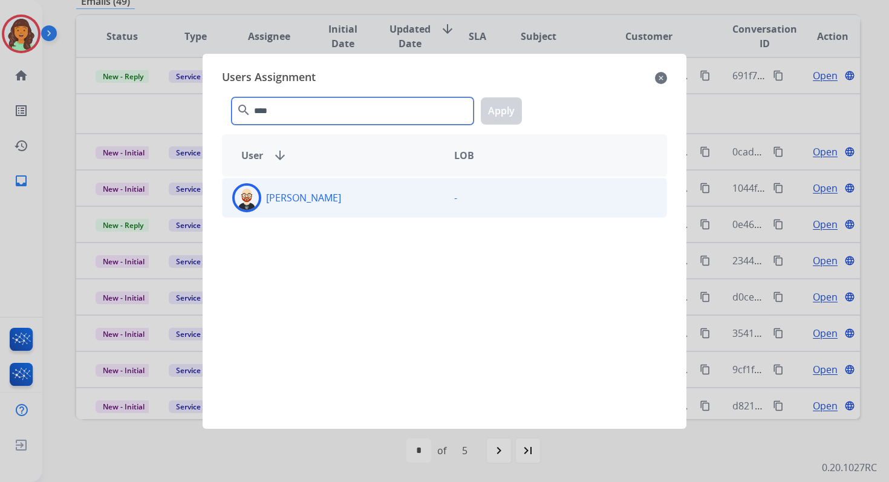
type input "****"
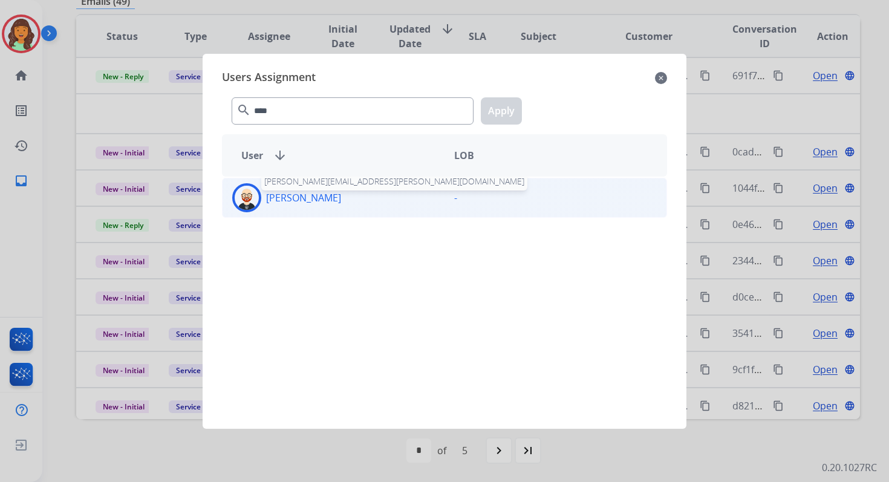
click at [304, 195] on p "[PERSON_NAME]" at bounding box center [303, 198] width 75 height 15
click at [499, 103] on button "Apply" at bounding box center [501, 110] width 41 height 27
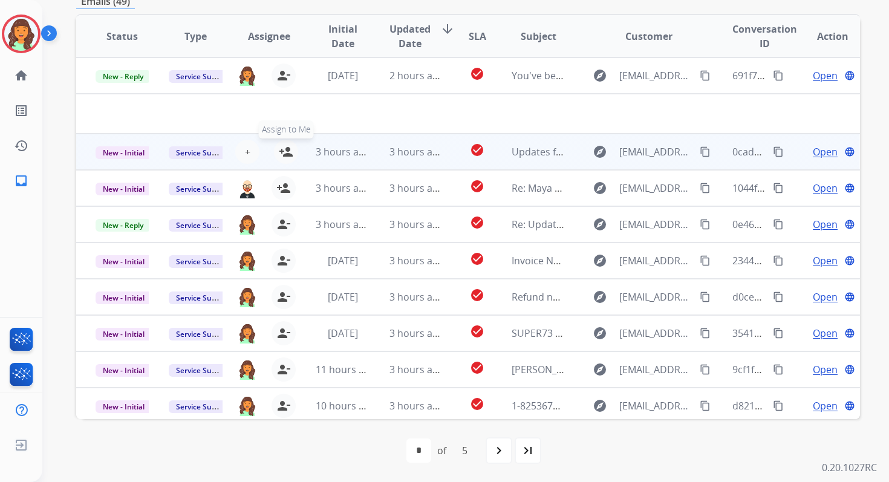
click at [284, 150] on mat-icon "person_add" at bounding box center [286, 152] width 15 height 15
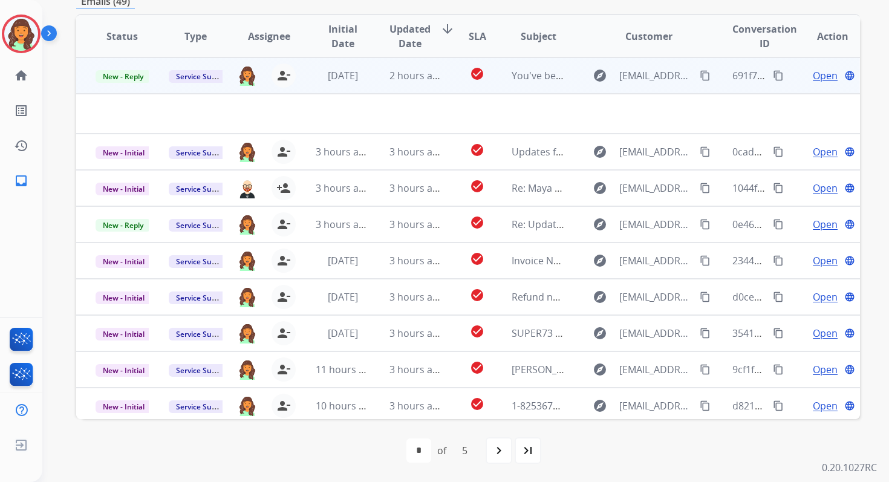
click at [422, 83] on td "2 hours ago" at bounding box center [406, 75] width 73 height 36
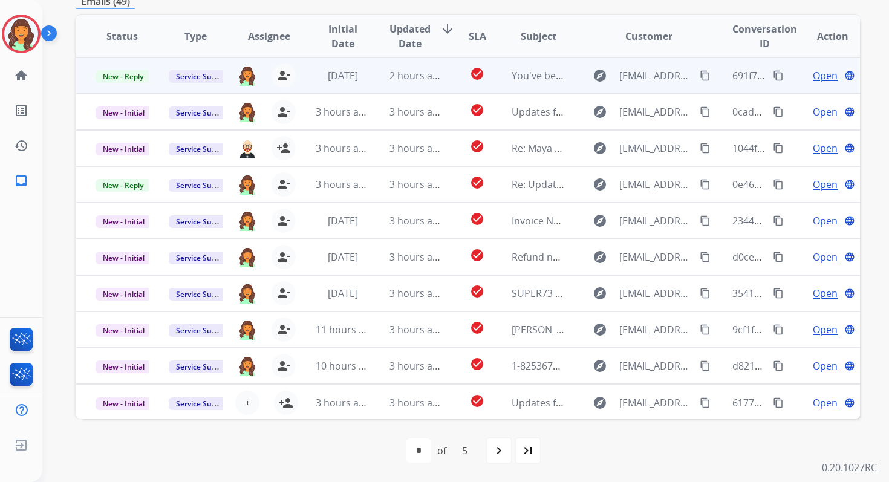
click at [422, 83] on td "2 hours ago" at bounding box center [406, 75] width 73 height 36
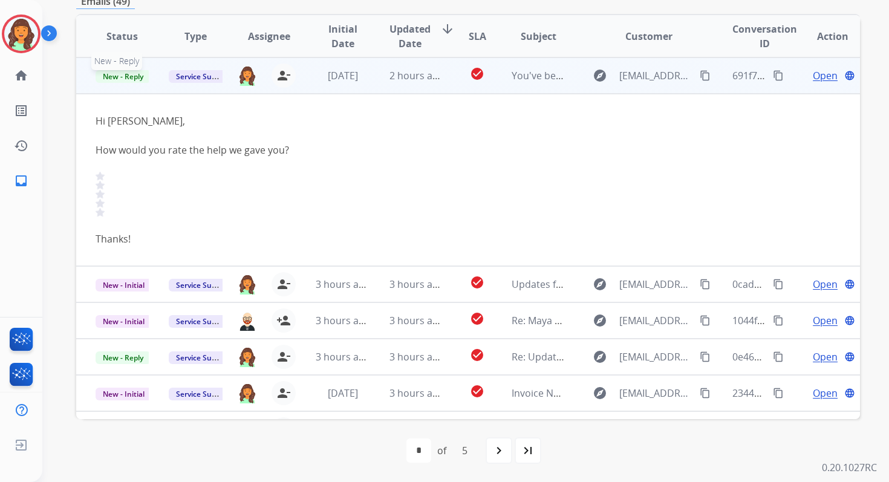
click at [119, 80] on span "New - Reply" at bounding box center [123, 76] width 55 height 13
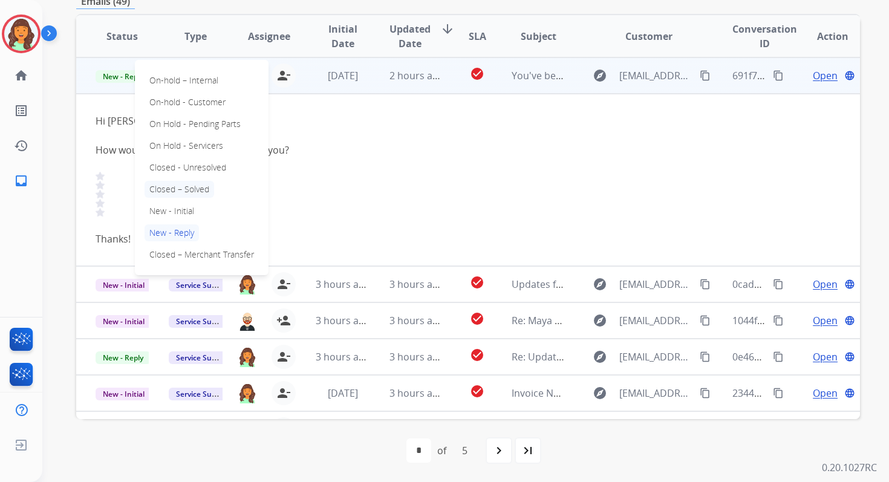
click at [174, 190] on p "Closed – Solved" at bounding box center [180, 189] width 70 height 17
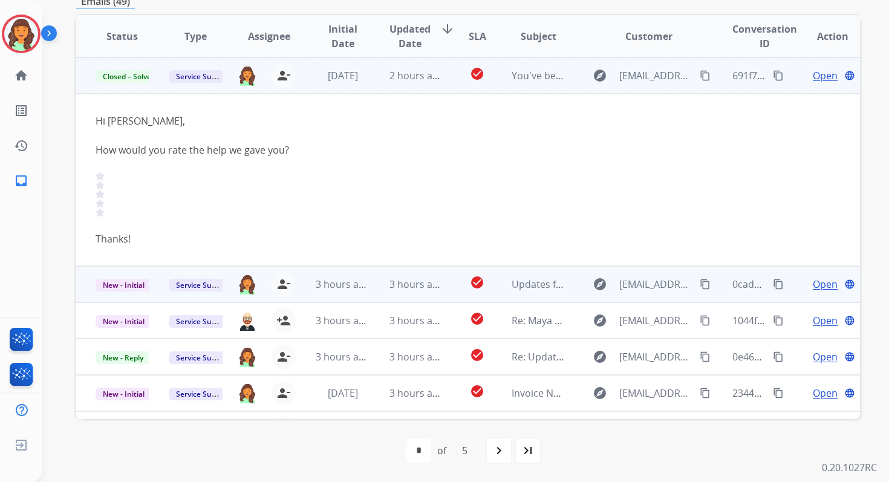
click at [391, 284] on span "3 hours ago" at bounding box center [417, 284] width 54 height 13
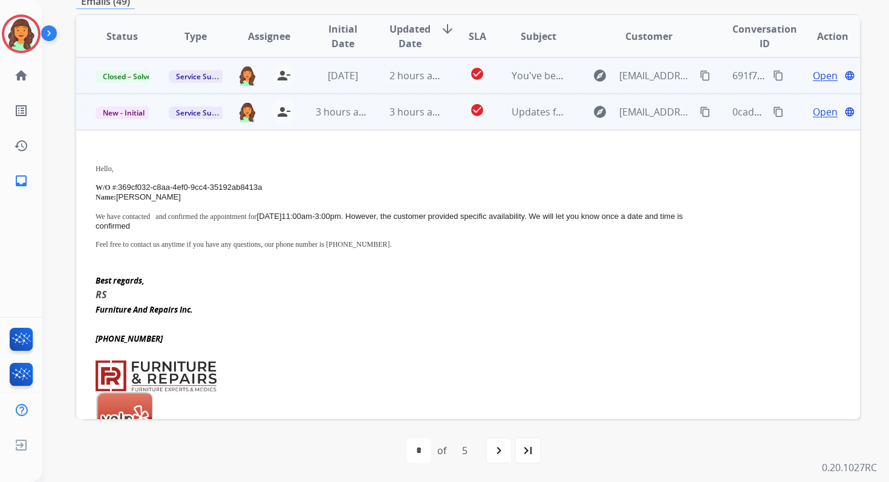
scroll to position [36, 0]
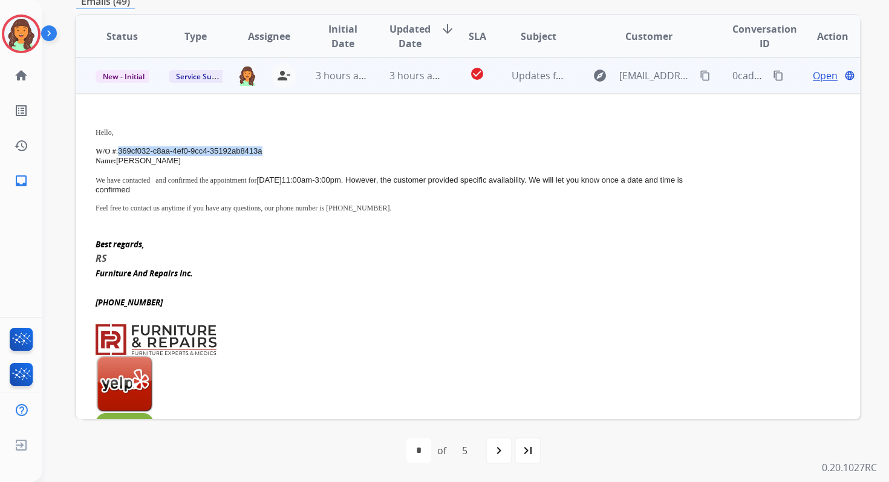
drag, startPoint x: 118, startPoint y: 149, endPoint x: 271, endPoint y: 147, distance: 153.1
click at [271, 147] on p "W/O # : 369cf032-c8aa-4ef0-9cc4-35192ab8413a" at bounding box center [395, 151] width 598 height 10
drag, startPoint x: 179, startPoint y: 179, endPoint x: 184, endPoint y: 186, distance: 9.6
click at [184, 186] on p "We have contacted and confirmed the appointment for [DATE] 11:00am-3:00pm. Howe…" at bounding box center [395, 184] width 598 height 19
click at [773, 71] on mat-icon "content_copy" at bounding box center [778, 75] width 11 height 11
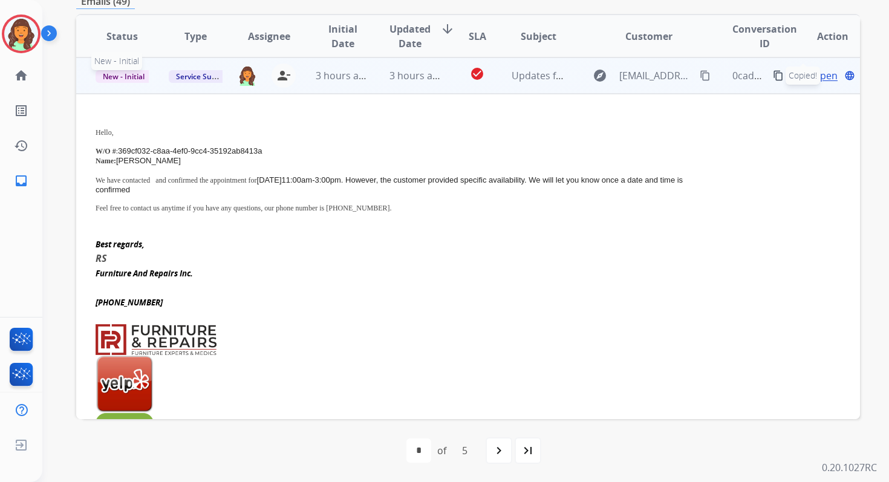
click at [125, 77] on span "New - Initial" at bounding box center [124, 76] width 56 height 13
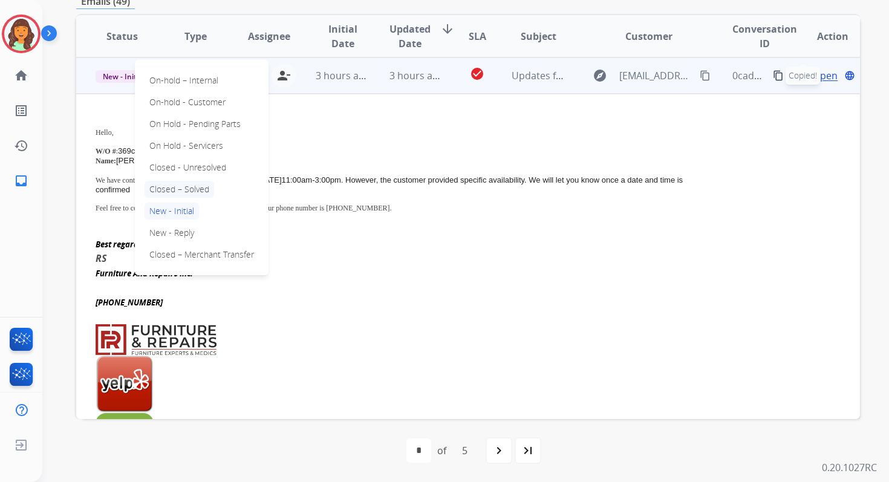
click at [181, 190] on p "Closed – Solved" at bounding box center [180, 189] width 70 height 17
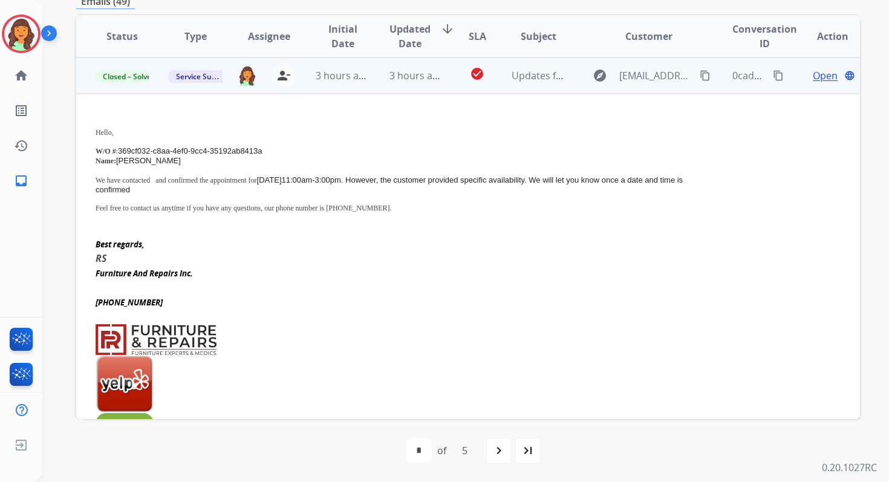
click at [376, 86] on td "3 hours ago" at bounding box center [406, 75] width 73 height 36
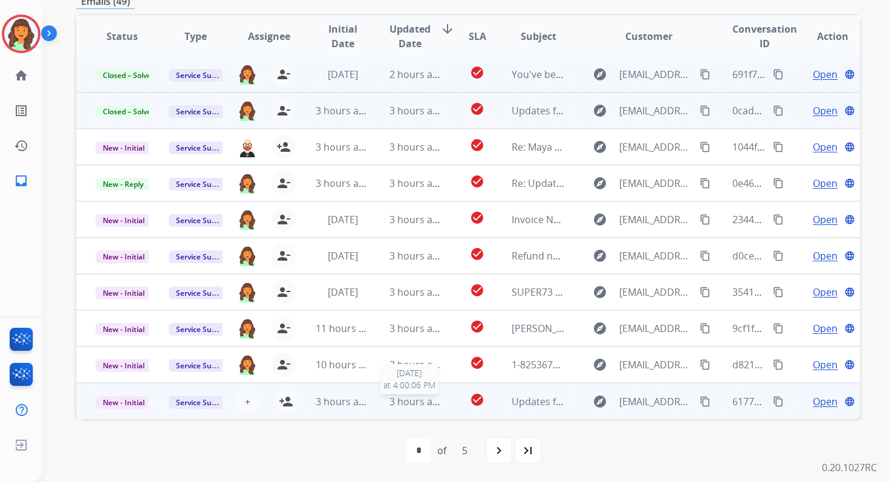
click at [418, 402] on span "3 hours ago" at bounding box center [417, 401] width 54 height 13
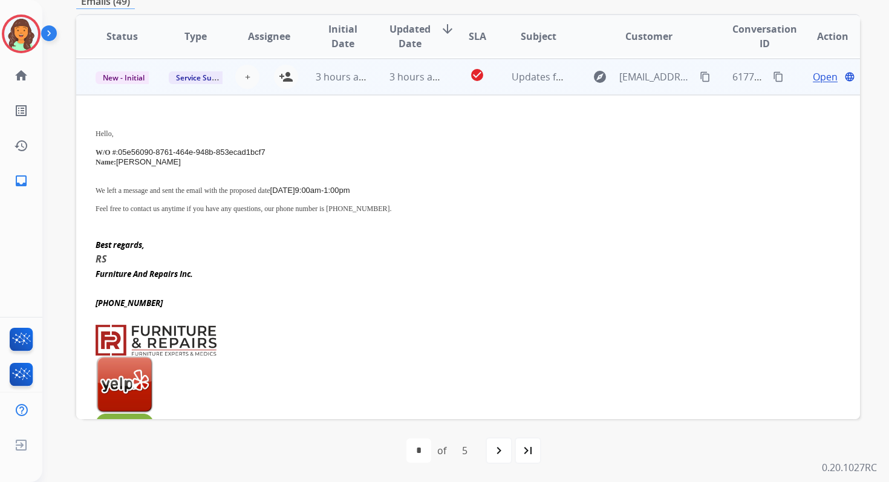
scroll to position [327, 0]
click at [286, 75] on mat-icon "person_add" at bounding box center [286, 75] width 15 height 15
click at [131, 74] on span "New - Initial" at bounding box center [124, 76] width 56 height 13
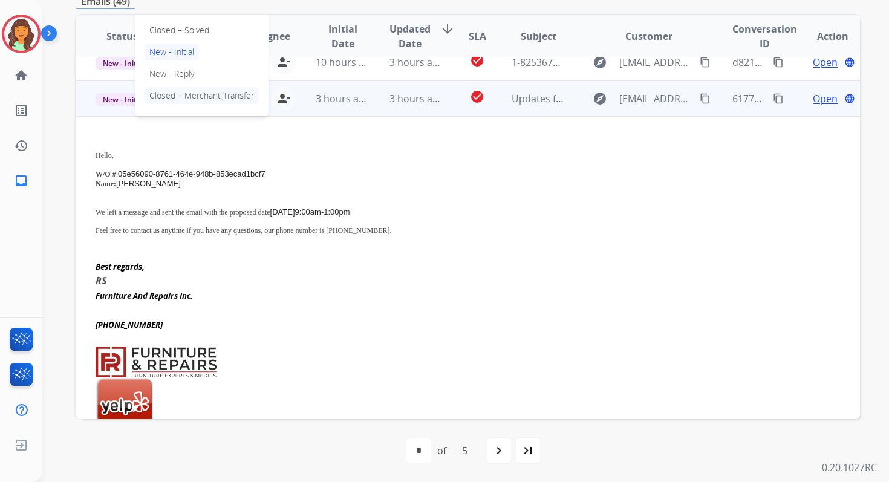
scroll to position [283, 0]
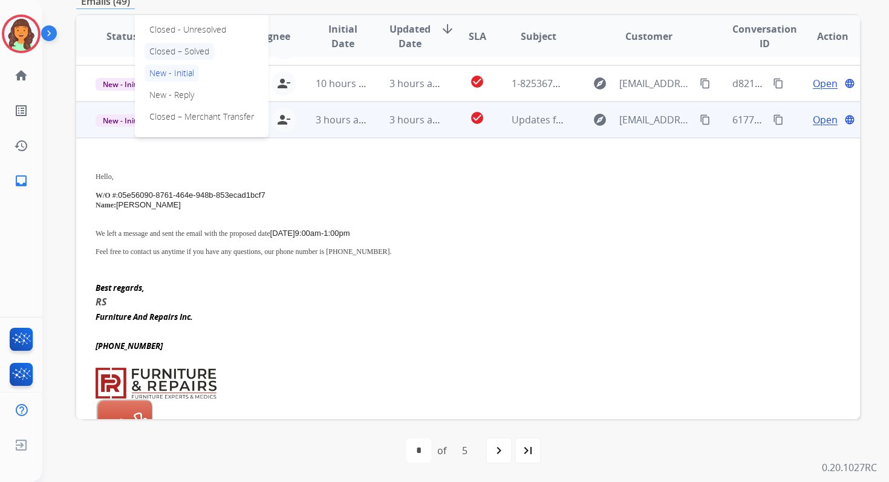
click at [175, 53] on p "Closed – Solved" at bounding box center [180, 51] width 70 height 17
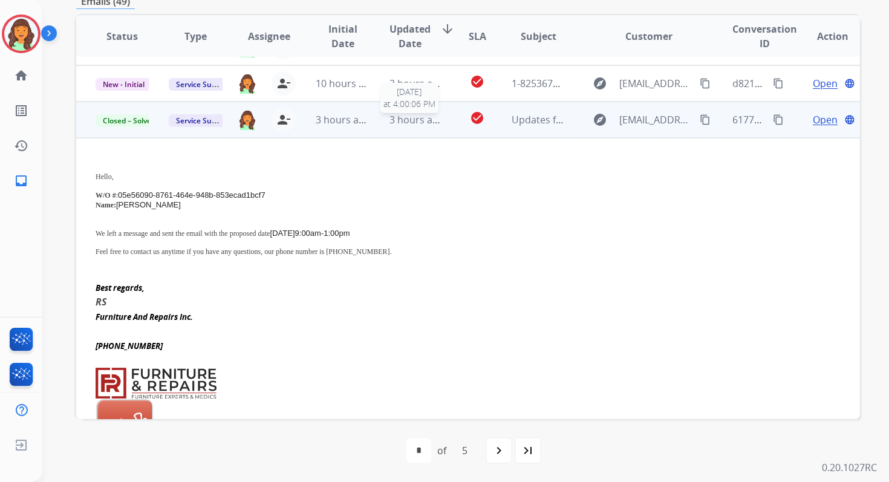
click at [390, 121] on span "3 hours ago" at bounding box center [417, 119] width 54 height 13
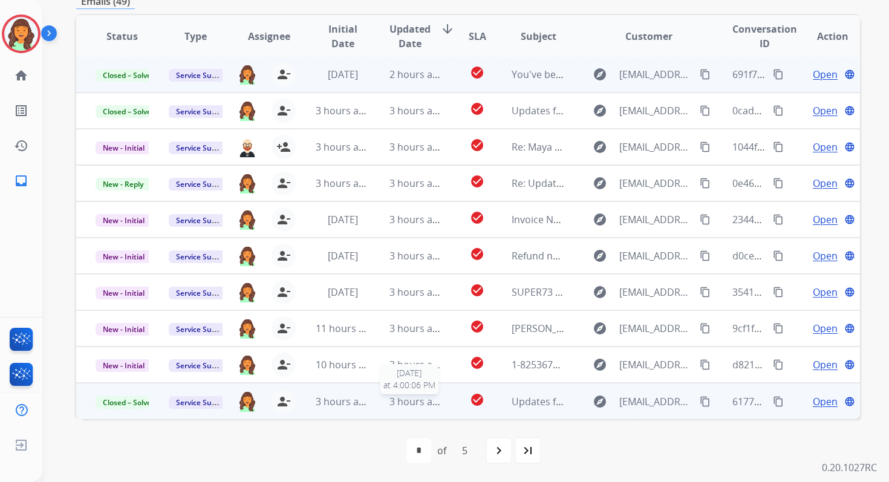
click at [403, 402] on span "3 hours ago" at bounding box center [417, 401] width 54 height 13
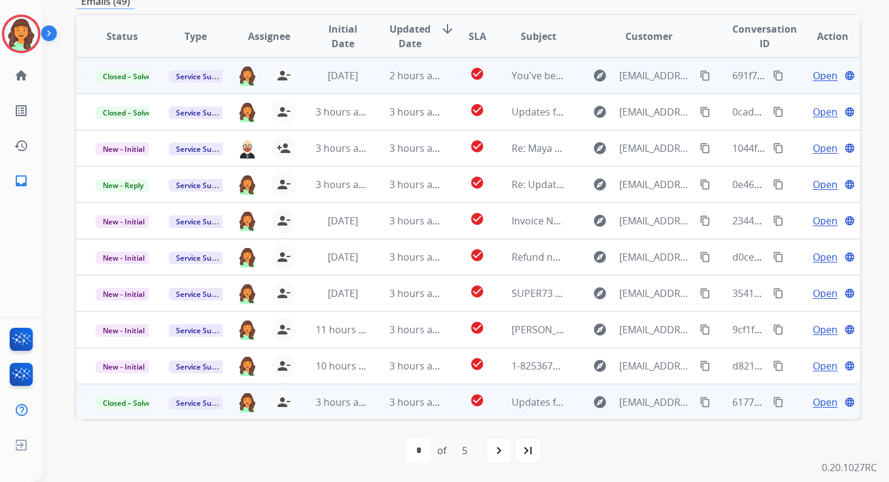
scroll to position [0, 0]
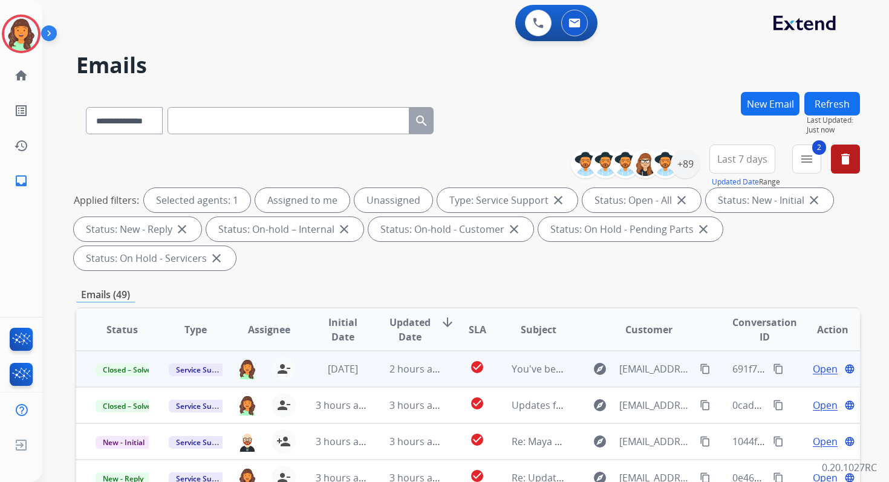
click at [838, 107] on button "Refresh" at bounding box center [833, 104] width 56 height 24
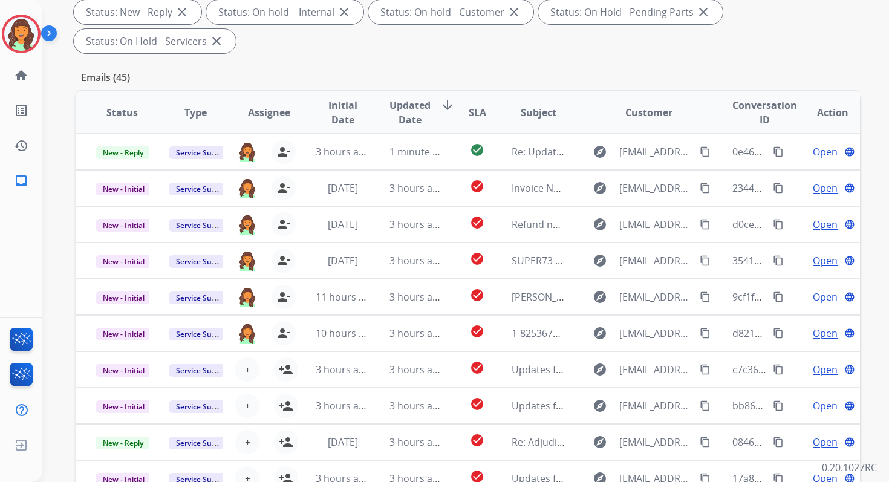
scroll to position [293, 0]
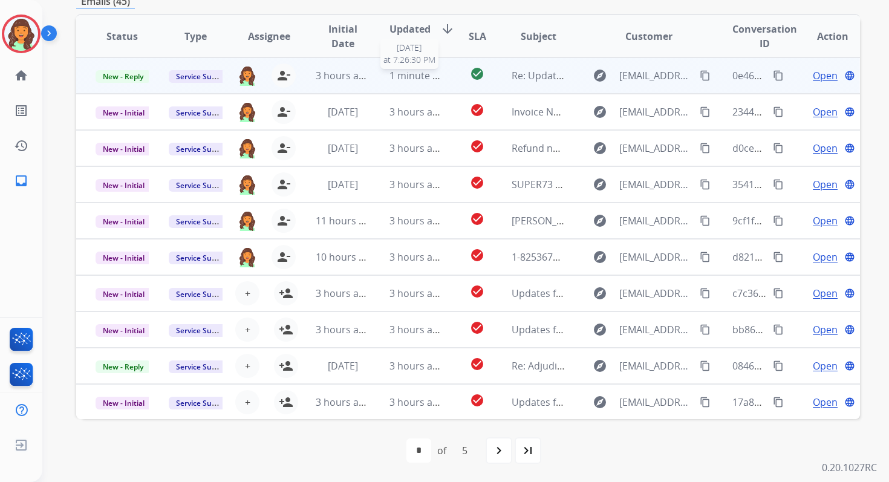
click at [411, 75] on span "1 minute ago" at bounding box center [420, 75] width 60 height 13
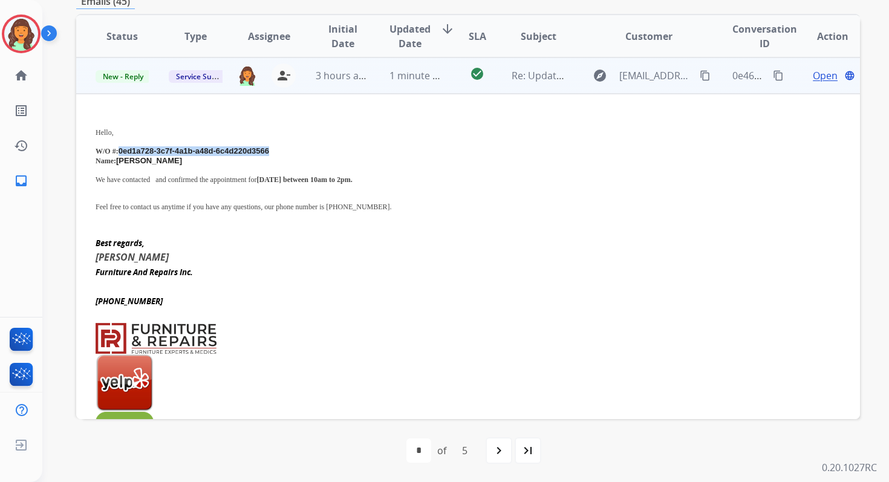
drag, startPoint x: 121, startPoint y: 151, endPoint x: 283, endPoint y: 149, distance: 161.6
click at [283, 149] on p "W/O #: 0ed1a728-3c7f-4a1b-a48d-6c4d220d3566" at bounding box center [395, 151] width 598 height 10
click at [773, 73] on mat-icon "content_copy" at bounding box center [778, 75] width 11 height 11
drag, startPoint x: 179, startPoint y: 179, endPoint x: 425, endPoint y: 178, distance: 246.3
click at [425, 177] on p "We have contacted and confirmed the appointment for [DATE] between 10am to 2pm." at bounding box center [395, 179] width 598 height 9
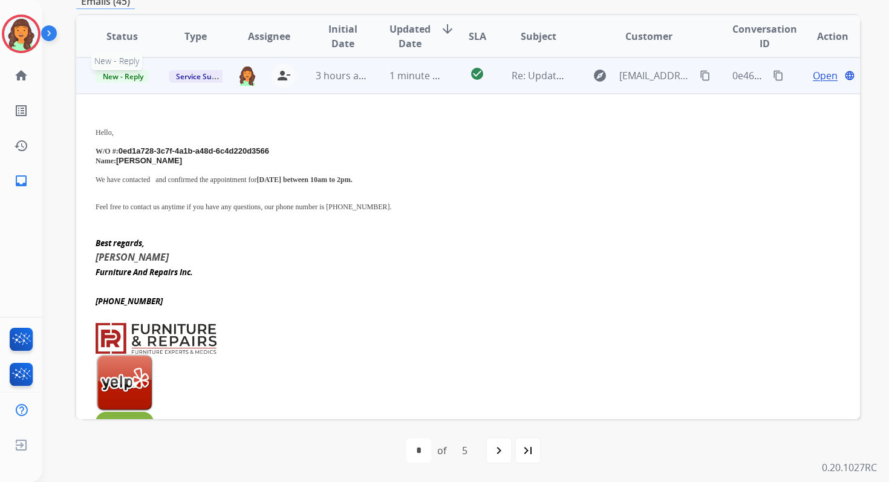
click at [126, 74] on span "New - Reply" at bounding box center [123, 76] width 55 height 13
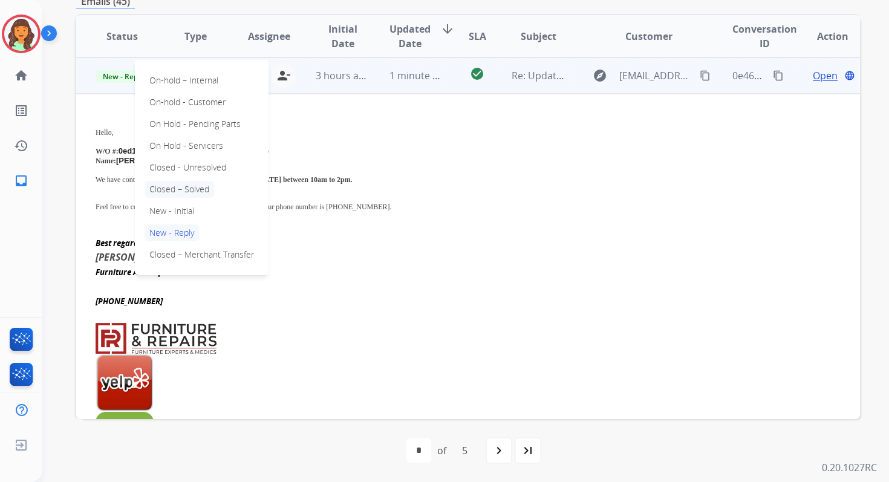
click at [173, 186] on p "Closed – Solved" at bounding box center [180, 189] width 70 height 17
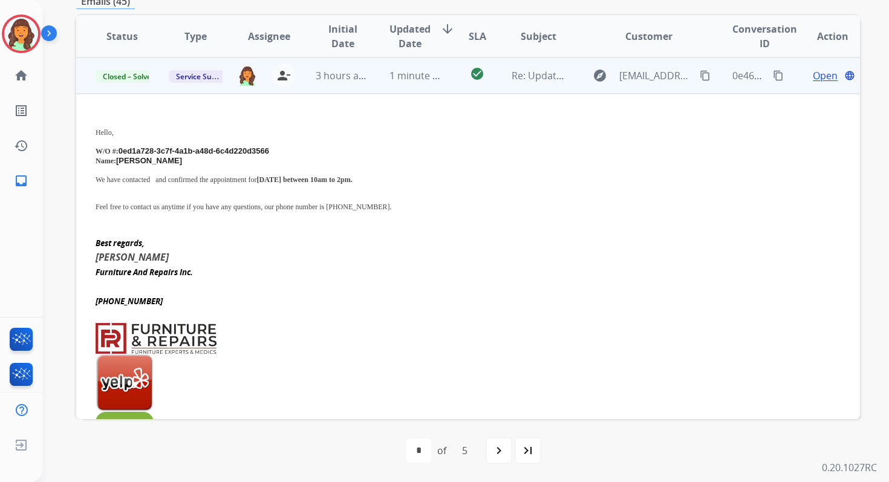
click at [390, 76] on span "1 minute ago" at bounding box center [420, 75] width 60 height 13
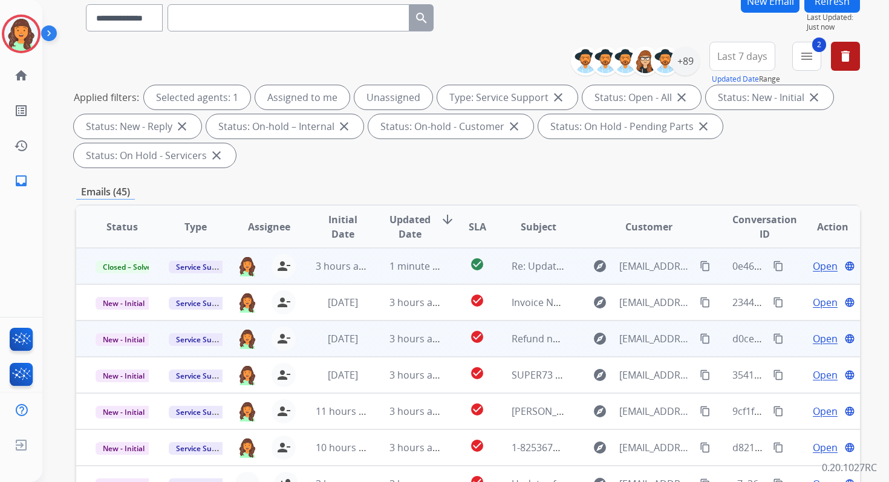
scroll to position [61, 0]
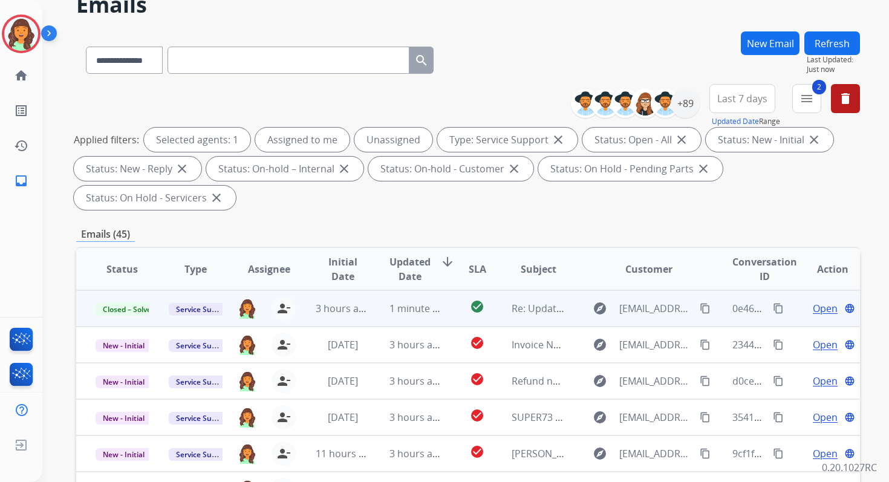
click at [833, 37] on button "Refresh" at bounding box center [833, 43] width 56 height 24
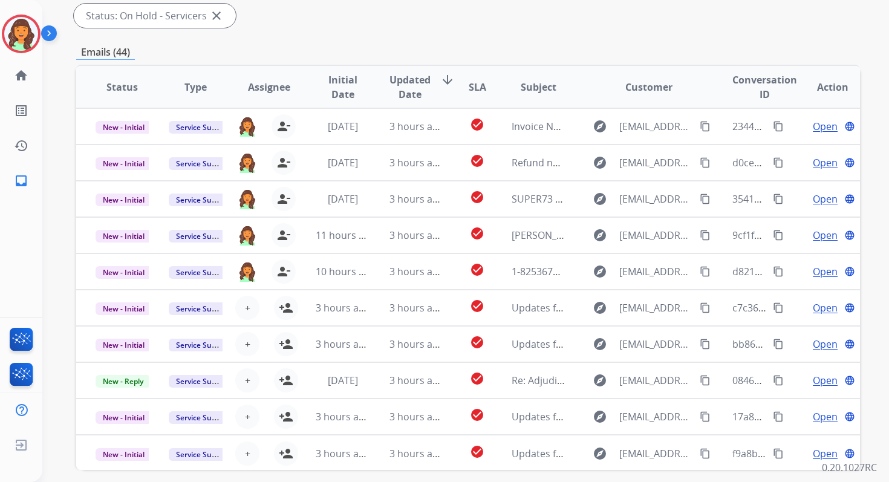
scroll to position [293, 0]
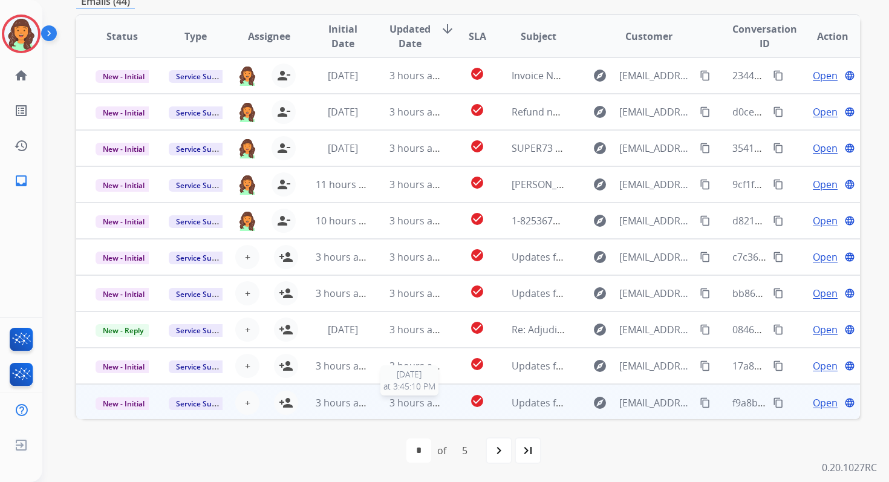
click at [414, 405] on span "3 hours ago" at bounding box center [417, 402] width 54 height 13
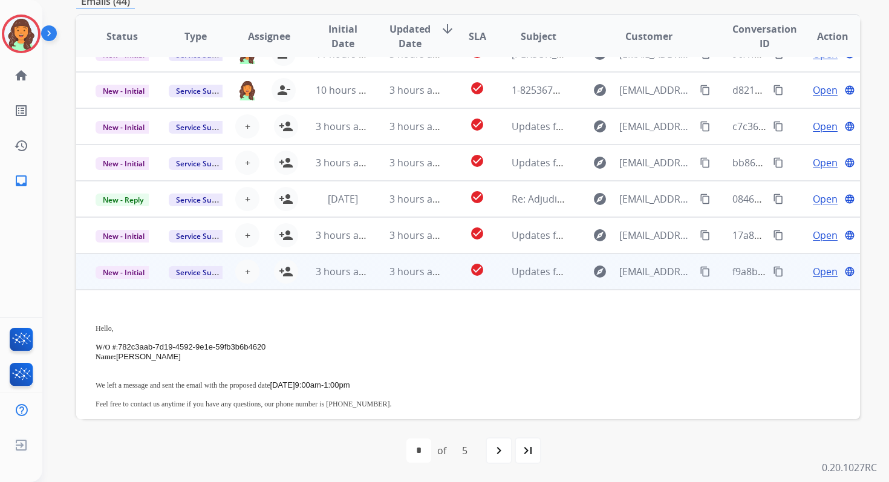
scroll to position [0, 0]
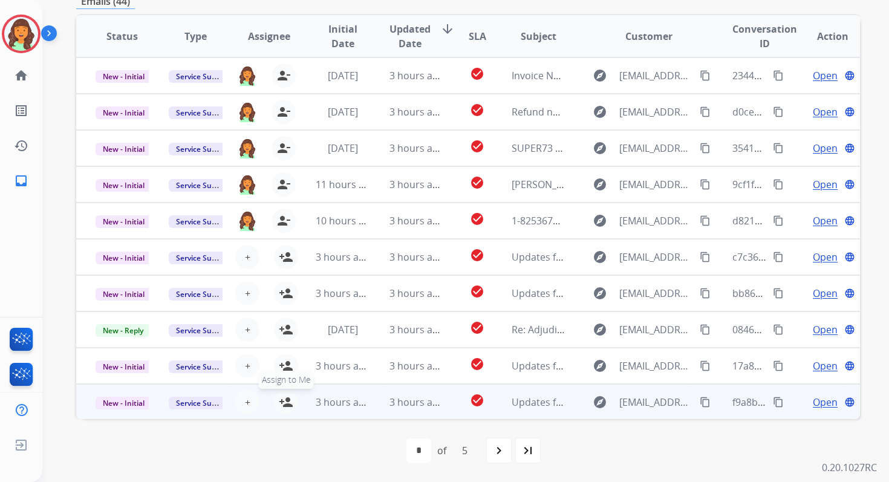
click at [288, 398] on mat-icon "person_add" at bounding box center [286, 402] width 15 height 15
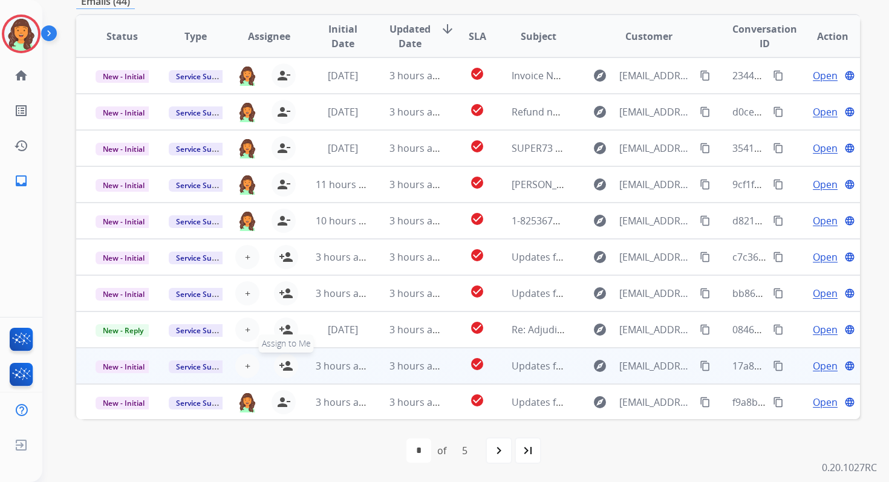
click at [288, 362] on mat-icon "person_add" at bounding box center [286, 366] width 15 height 15
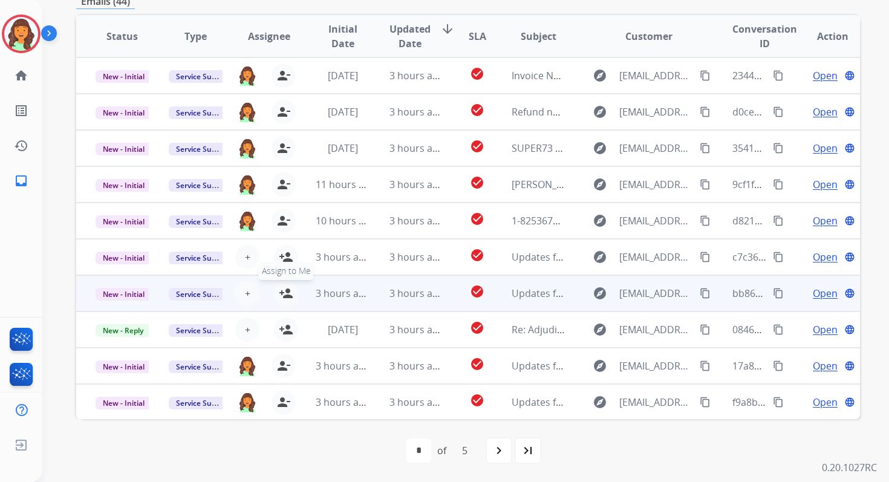
click at [287, 292] on mat-icon "person_add" at bounding box center [286, 293] width 15 height 15
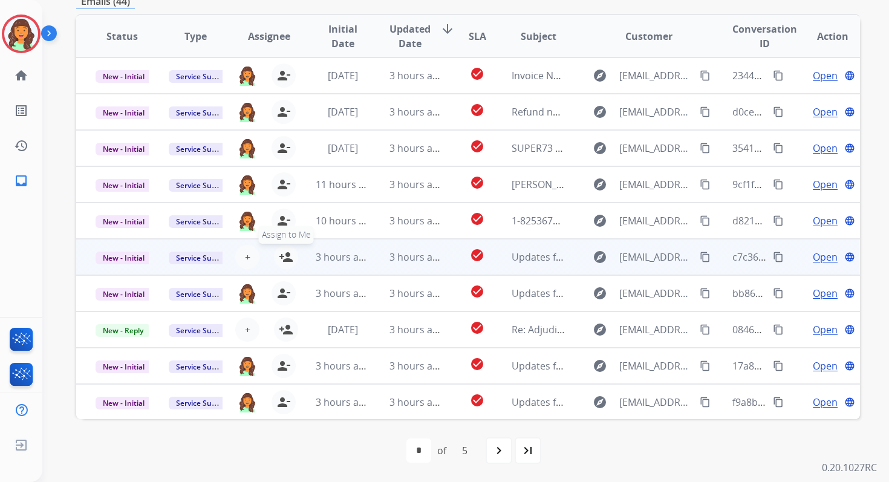
click at [284, 254] on mat-icon "person_add" at bounding box center [286, 257] width 15 height 15
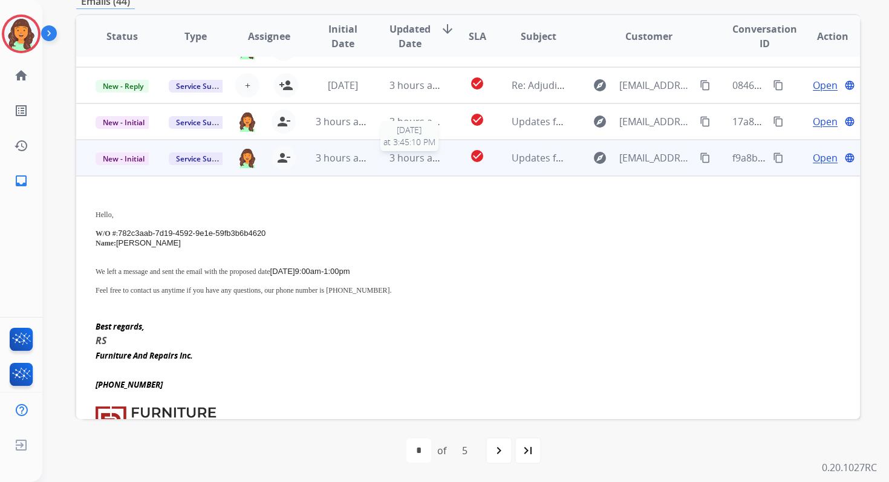
click at [414, 163] on span "3 hours ago" at bounding box center [417, 157] width 54 height 13
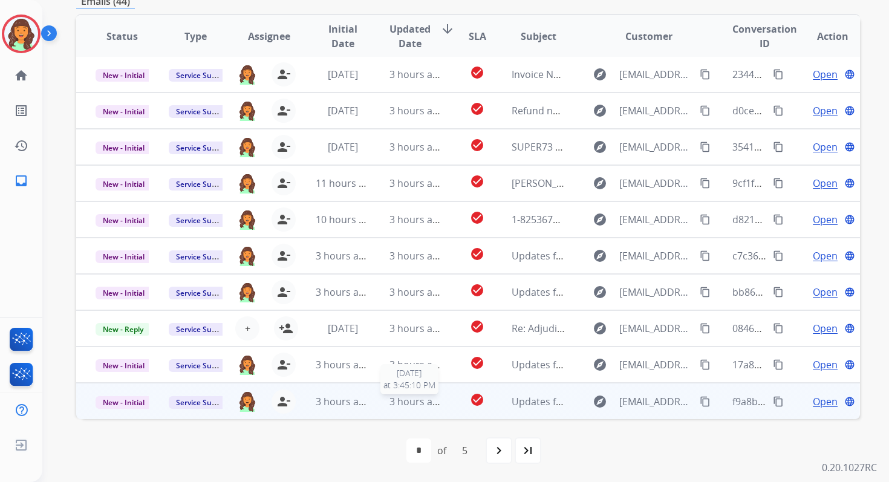
click at [421, 397] on span "3 hours ago" at bounding box center [417, 401] width 54 height 13
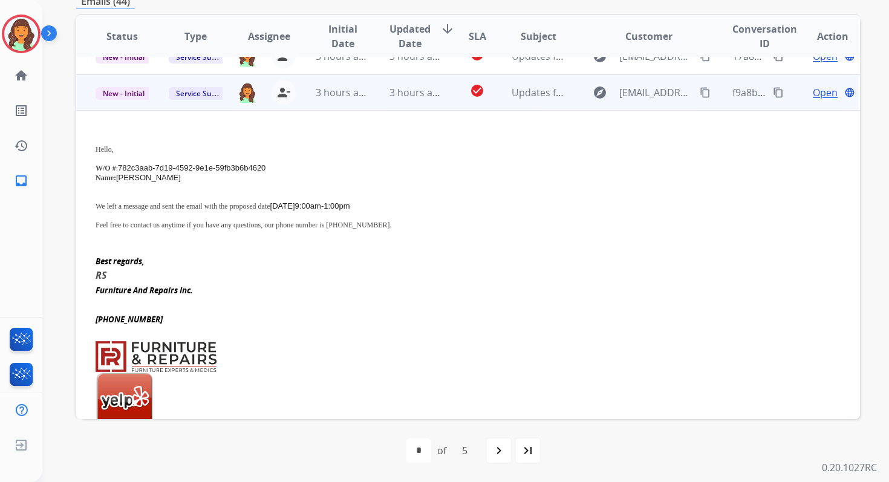
scroll to position [327, 0]
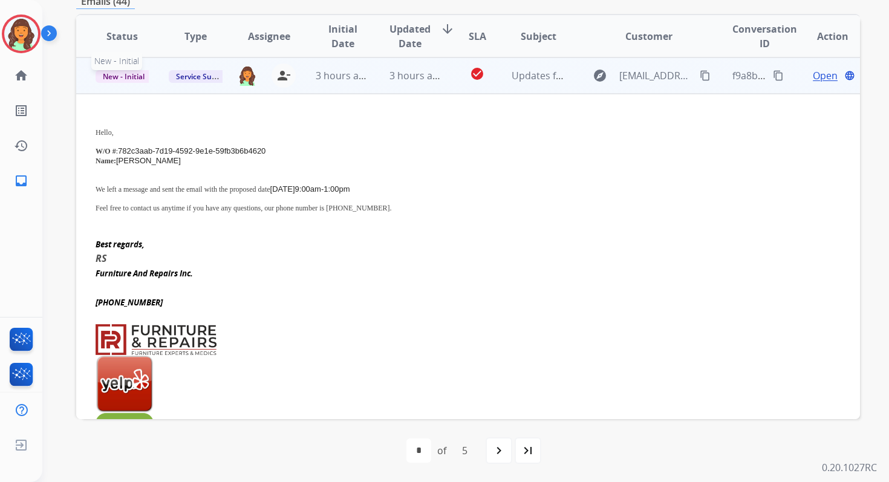
click at [134, 80] on span "New - Initial" at bounding box center [124, 76] width 56 height 13
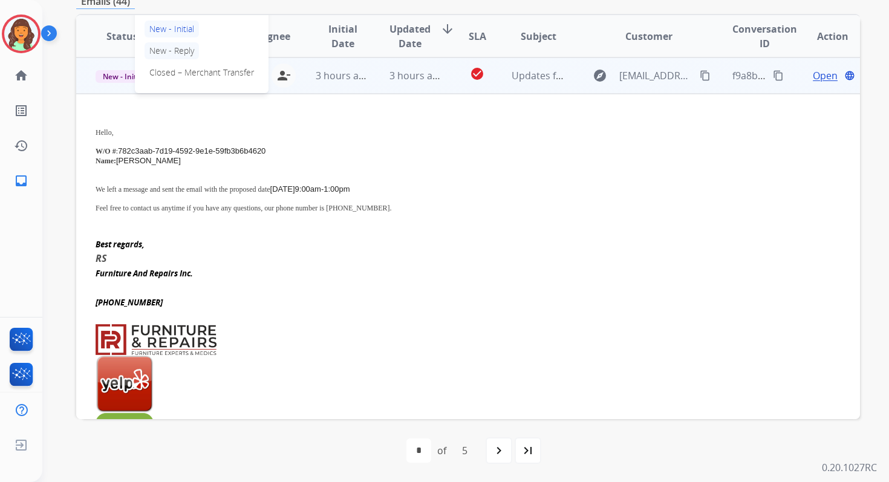
scroll to position [286, 0]
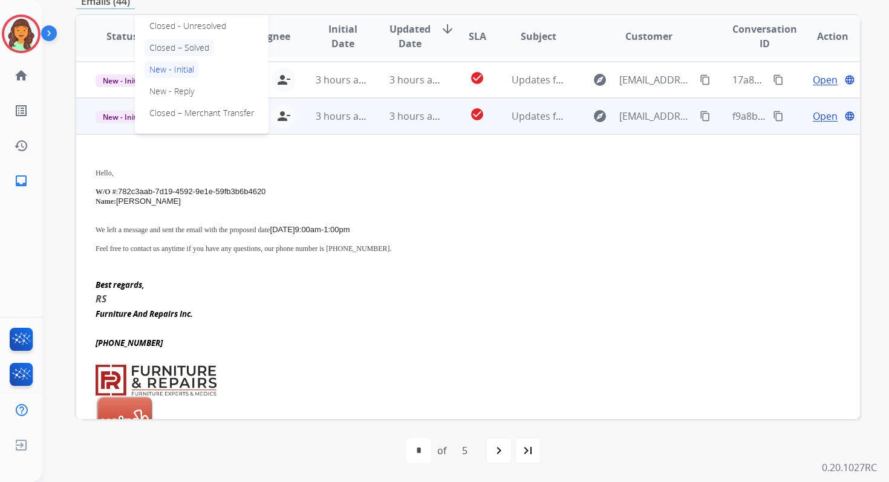
click at [165, 52] on p "Closed – Solved" at bounding box center [180, 47] width 70 height 17
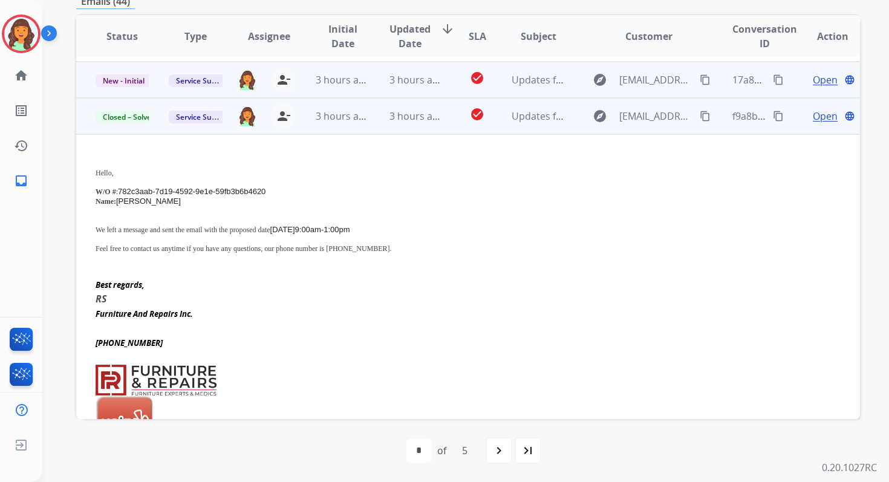
click at [380, 85] on td "3 hours ago" at bounding box center [406, 80] width 73 height 36
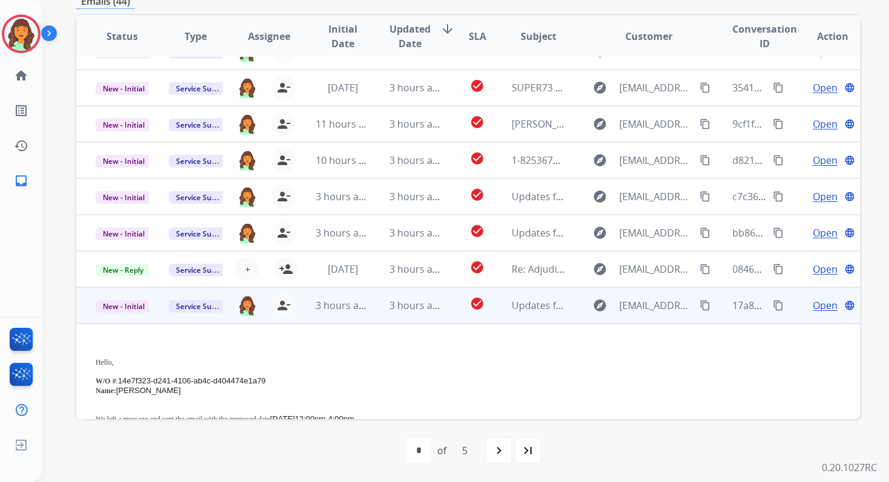
scroll to position [290, 0]
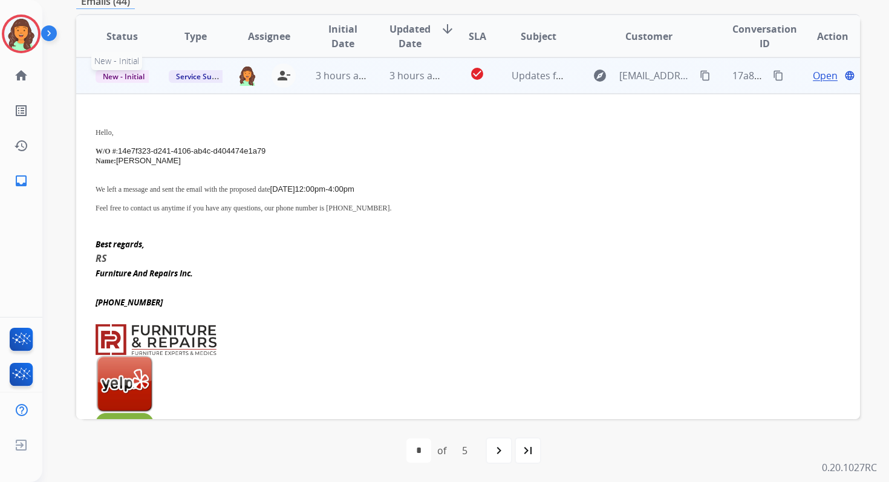
click at [119, 74] on span "New - Initial" at bounding box center [124, 76] width 56 height 13
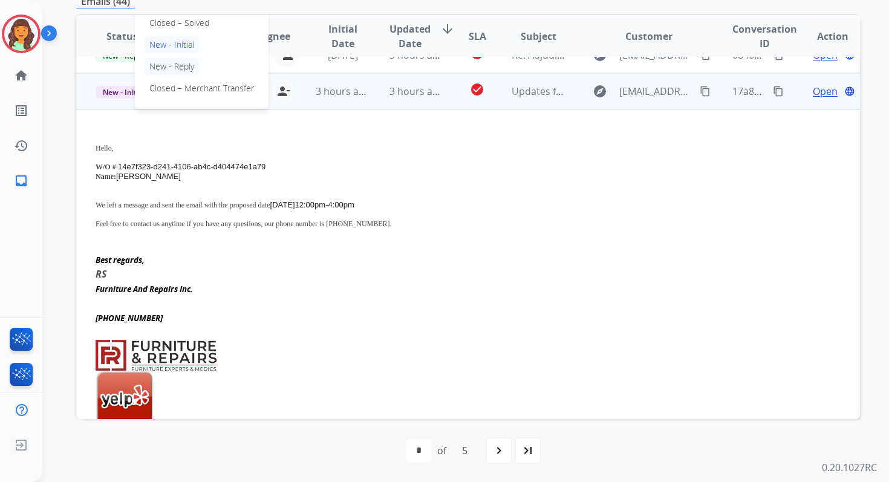
scroll to position [254, 0]
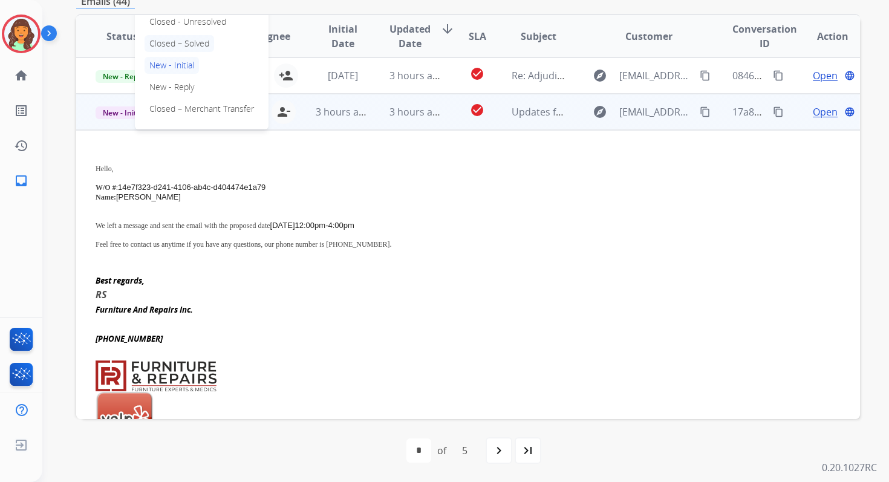
click at [175, 46] on p "Closed – Solved" at bounding box center [180, 43] width 70 height 17
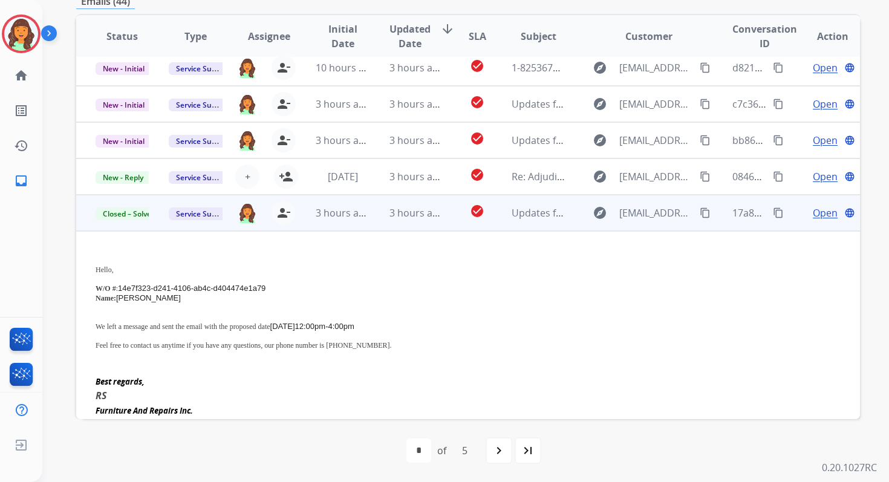
scroll to position [152, 0]
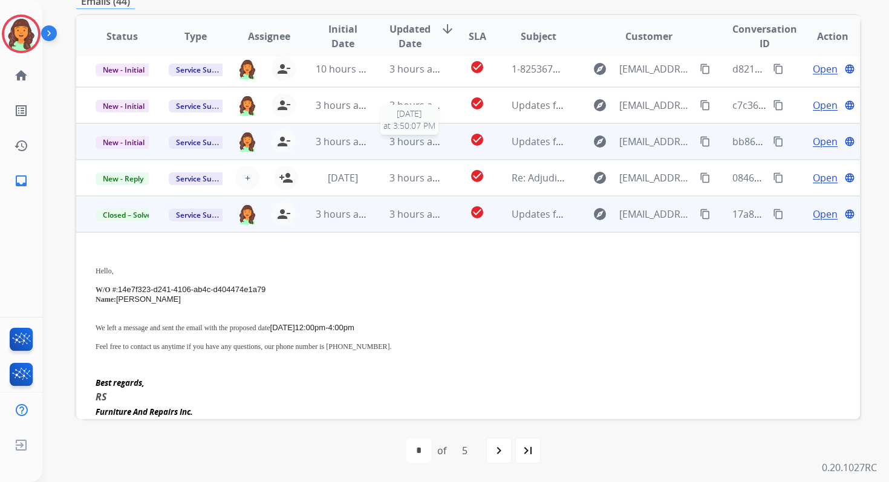
click at [390, 144] on span "3 hours ago" at bounding box center [417, 141] width 54 height 13
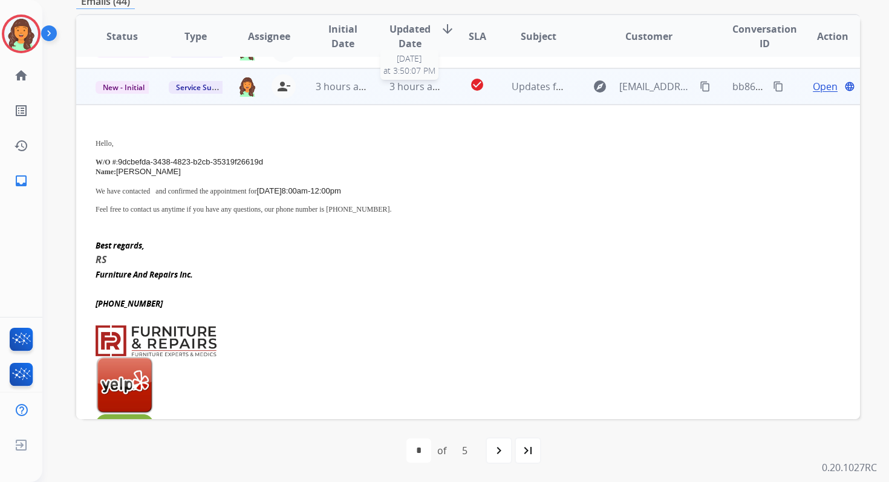
scroll to position [218, 0]
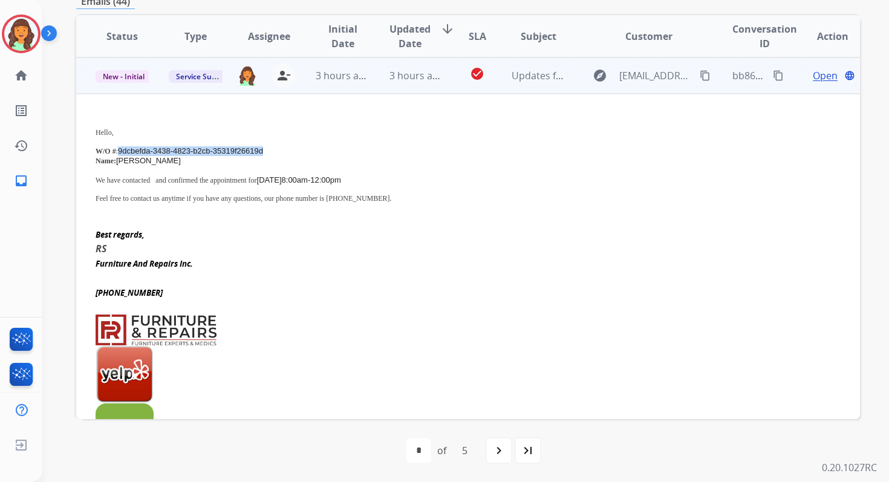
drag, startPoint x: 119, startPoint y: 148, endPoint x: 269, endPoint y: 149, distance: 149.5
click at [269, 149] on p "W/O # : 9dcbefda-3438-4823-b2cb-35319f26619d" at bounding box center [395, 151] width 598 height 10
drag, startPoint x: 179, startPoint y: 177, endPoint x: 399, endPoint y: 179, distance: 220.9
click at [399, 179] on p "We have contacted and confirmed the appointment for [DATE] 8:00am-12:00pm" at bounding box center [395, 180] width 598 height 10
click at [773, 72] on mat-icon "content_copy" at bounding box center [778, 75] width 11 height 11
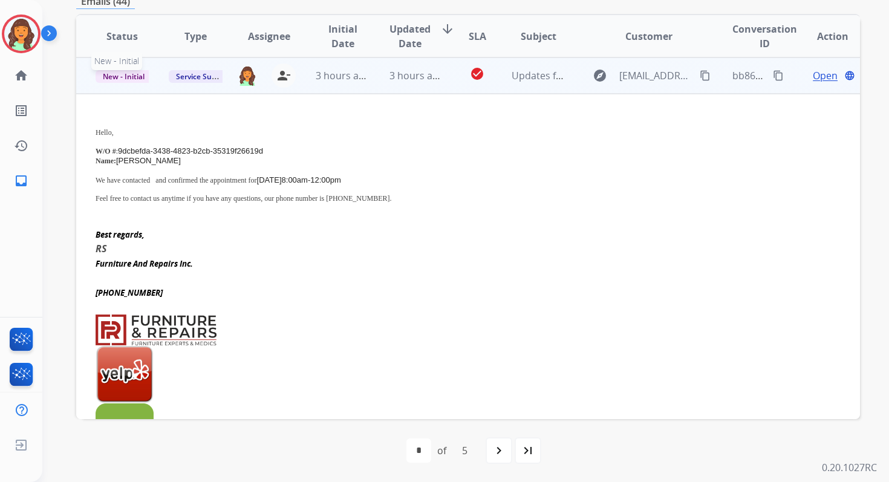
click at [137, 79] on span "New - Initial" at bounding box center [124, 76] width 56 height 13
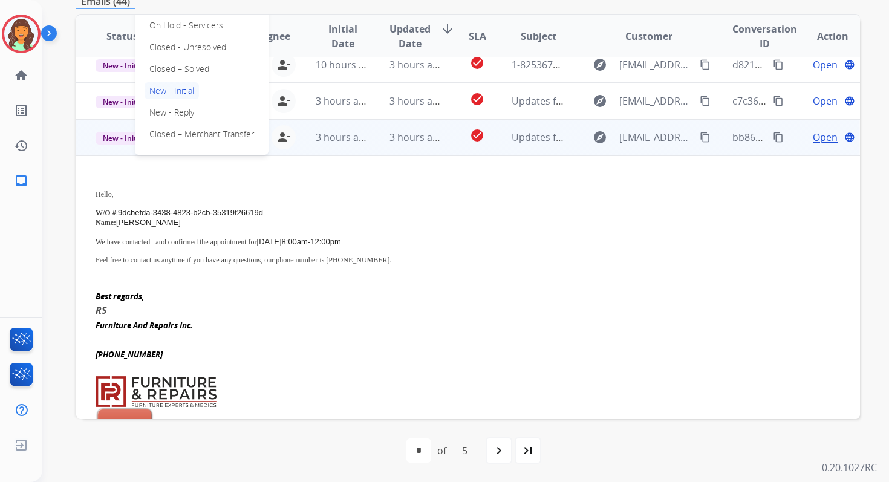
scroll to position [128, 0]
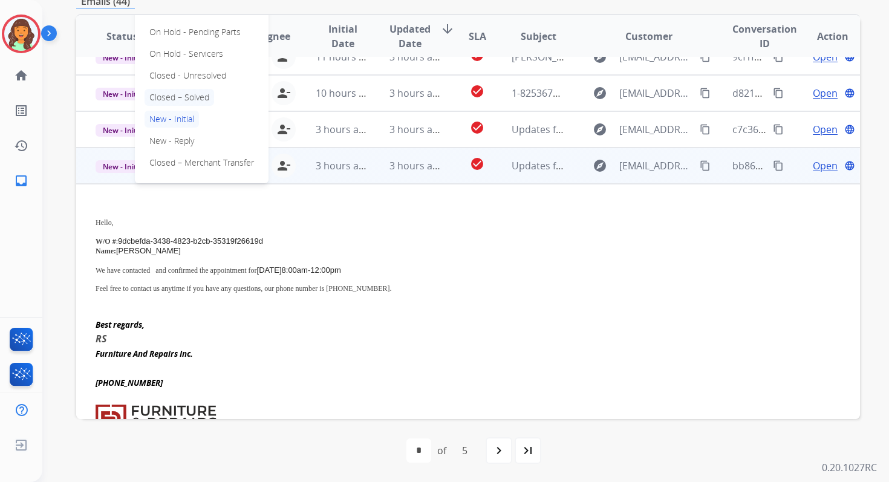
click at [172, 96] on p "Closed – Solved" at bounding box center [180, 97] width 70 height 17
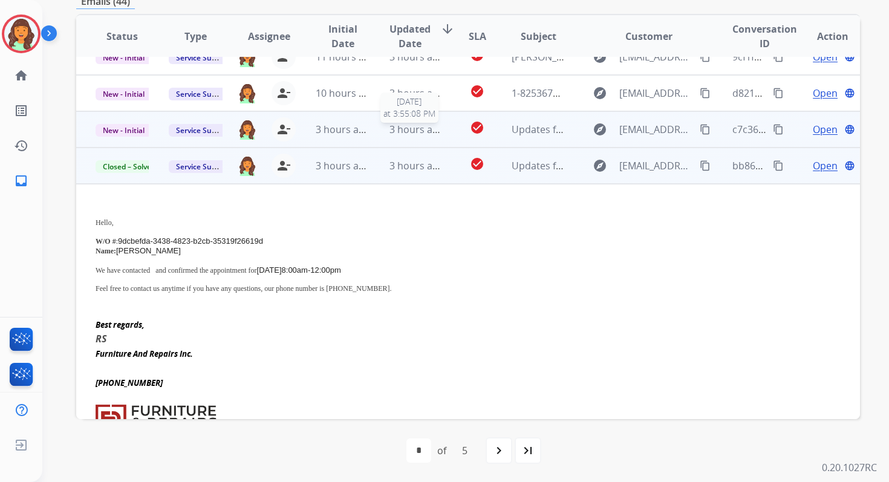
click at [390, 132] on span "3 hours ago" at bounding box center [417, 129] width 54 height 13
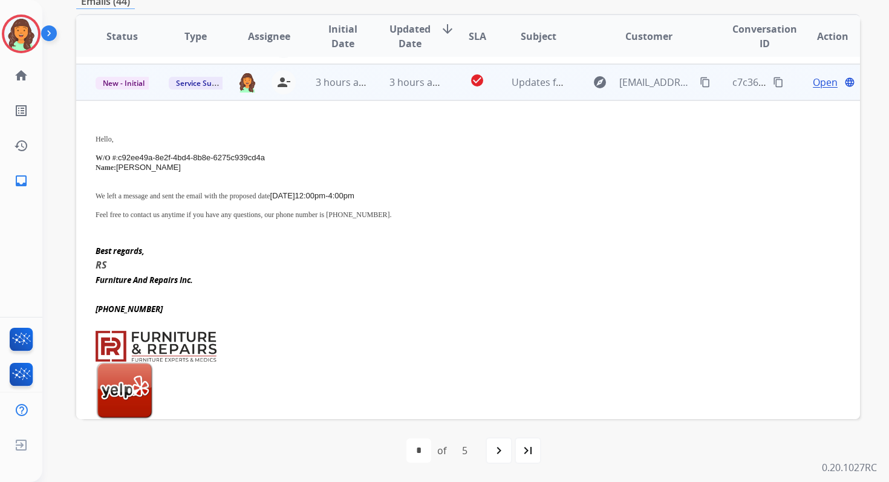
scroll to position [182, 0]
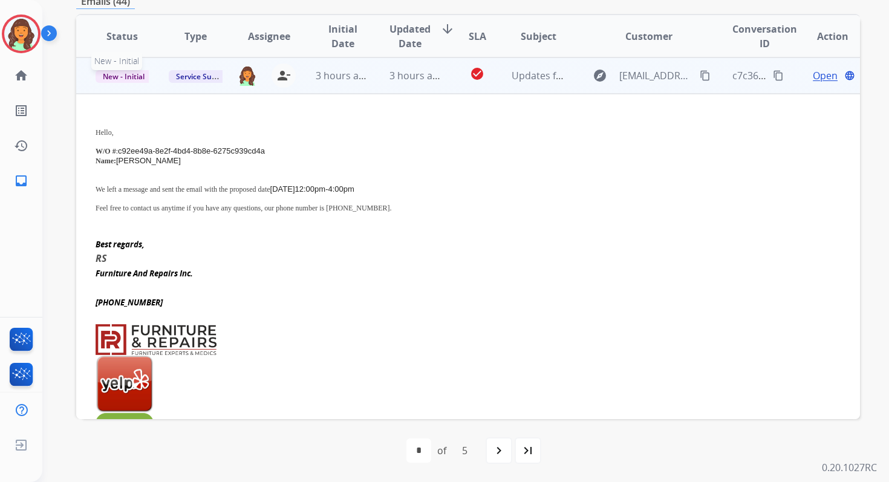
click at [136, 74] on span "New - Initial" at bounding box center [124, 76] width 56 height 13
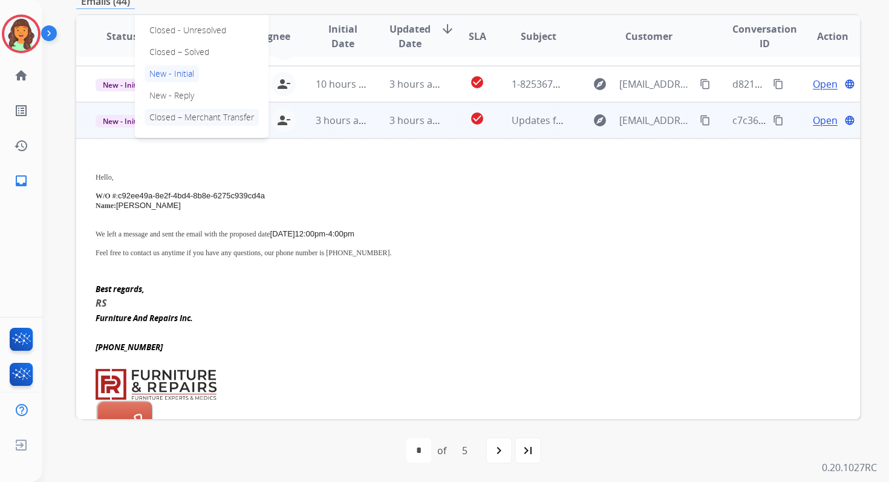
scroll to position [116, 0]
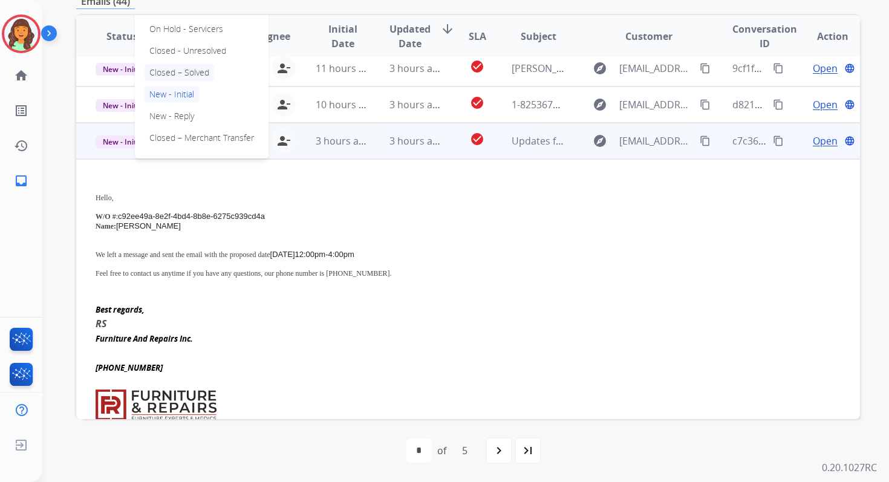
click at [163, 71] on p "Closed – Solved" at bounding box center [180, 72] width 70 height 17
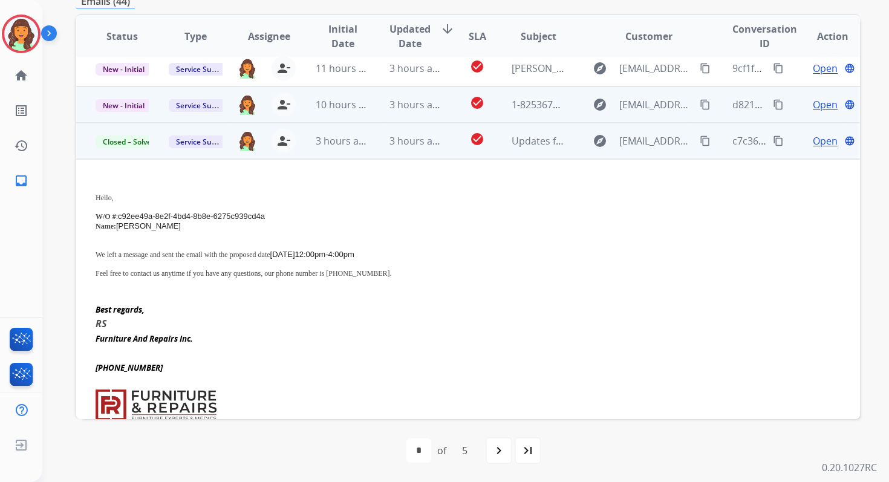
click at [381, 108] on td "3 hours ago" at bounding box center [406, 105] width 73 height 36
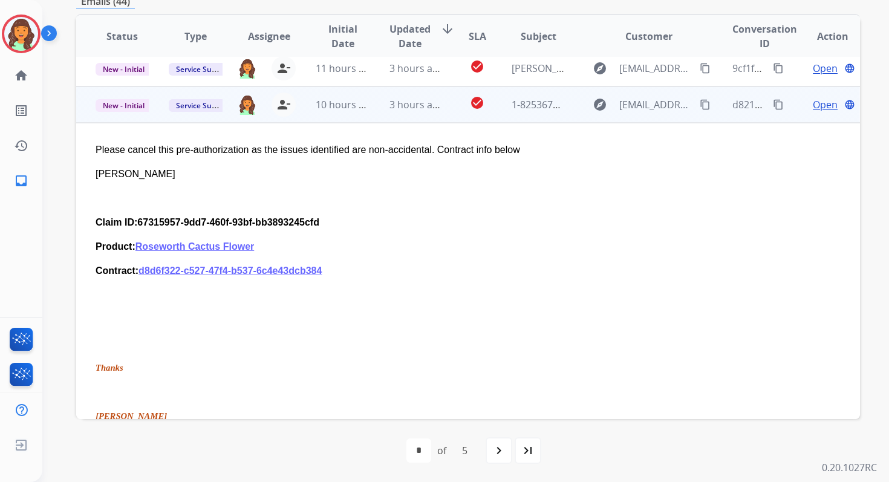
scroll to position [145, 0]
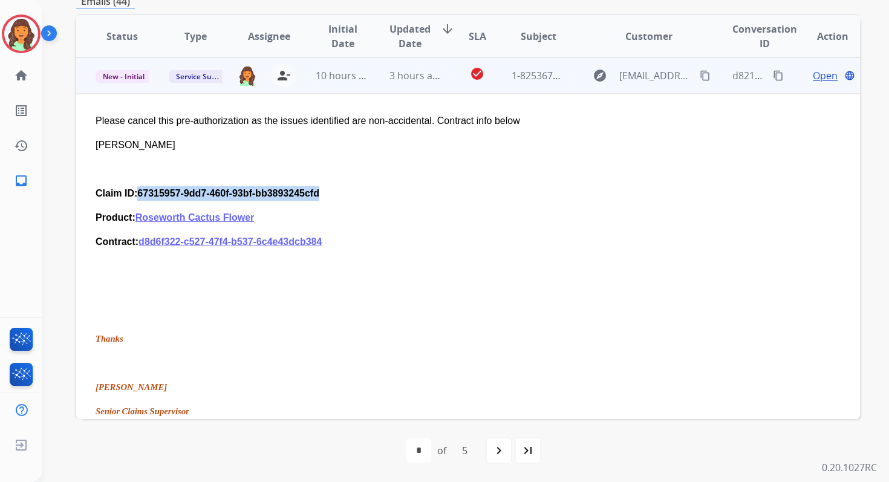
drag, startPoint x: 139, startPoint y: 194, endPoint x: 329, endPoint y: 197, distance: 190.0
click at [329, 197] on p "Claim ID:67315957-9dd7-460f-93bf-bb3893245cfd" at bounding box center [395, 193] width 598 height 15
click at [773, 72] on mat-icon "content_copy" at bounding box center [778, 75] width 11 height 11
click at [813, 75] on span "Open" at bounding box center [825, 75] width 25 height 15
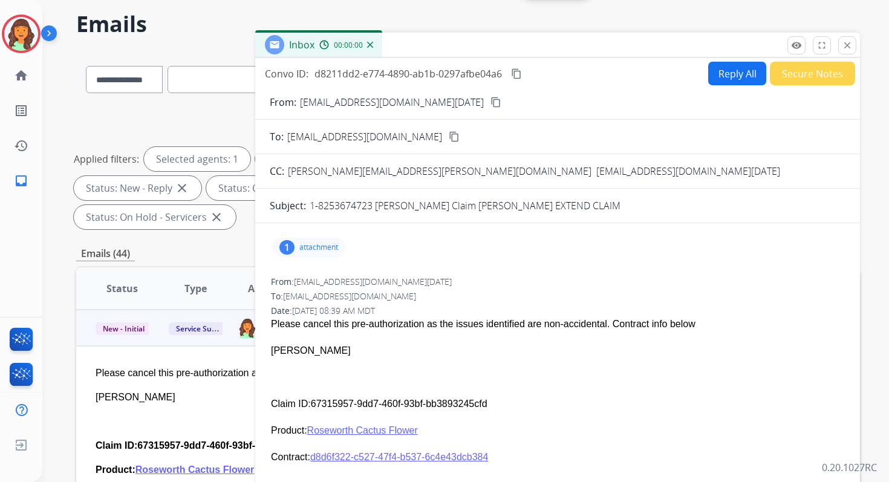
scroll to position [0, 0]
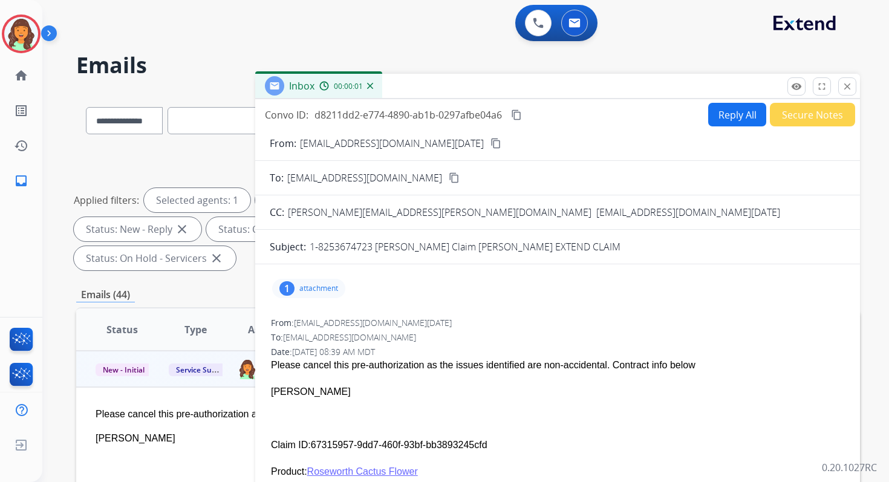
click at [722, 117] on button "Reply All" at bounding box center [738, 115] width 58 height 24
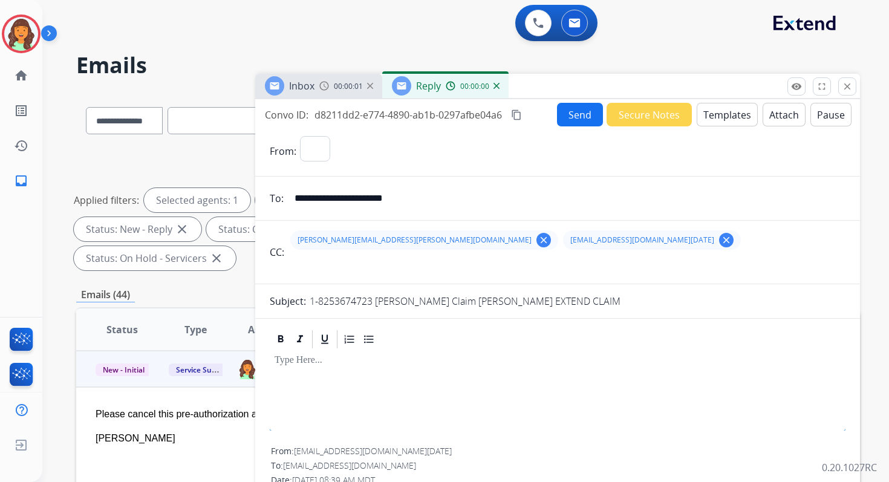
click at [722, 117] on button "Templates" at bounding box center [727, 115] width 61 height 24
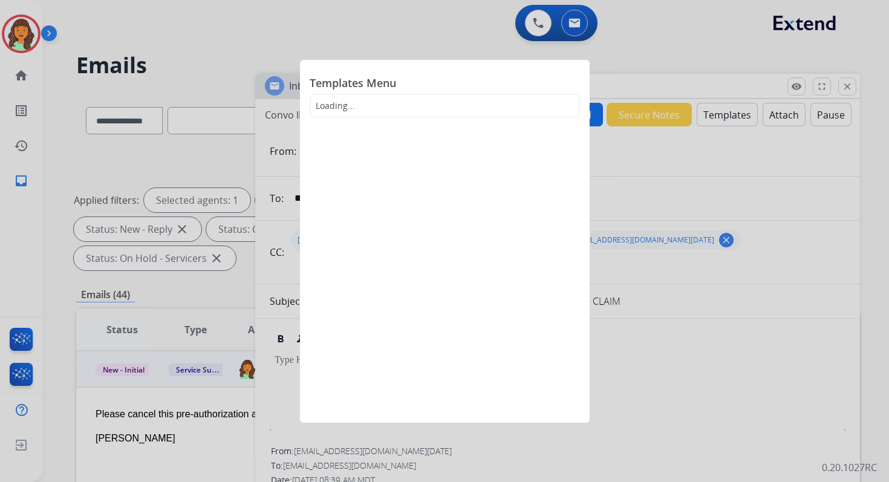
select select "**********"
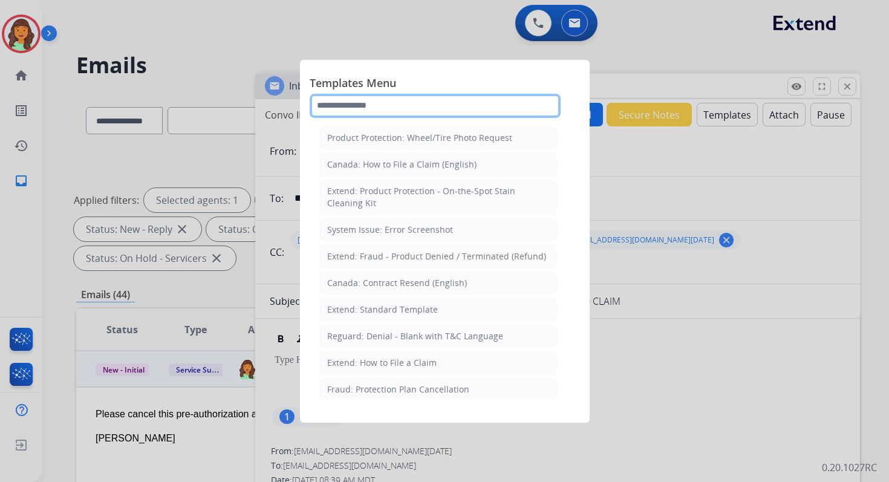
click at [427, 103] on input "text" at bounding box center [435, 106] width 251 height 24
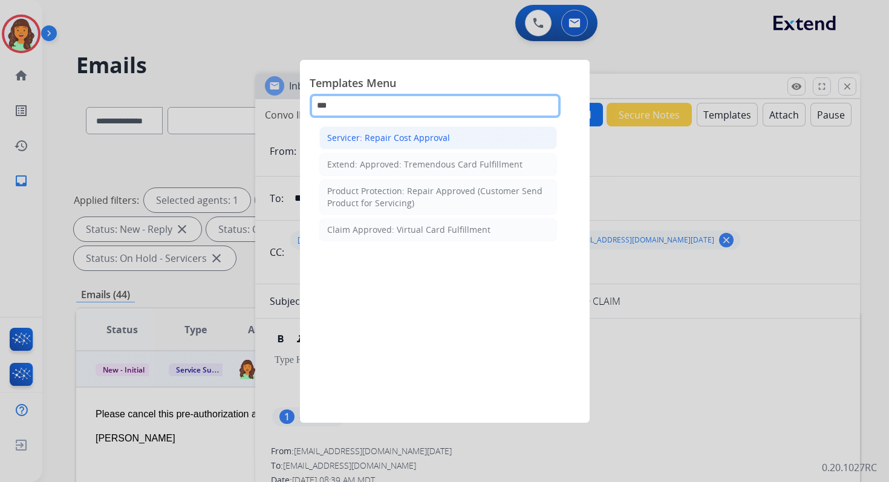
type input "***"
click at [435, 139] on div "Servicer: Repair Cost Approval" at bounding box center [388, 138] width 123 height 12
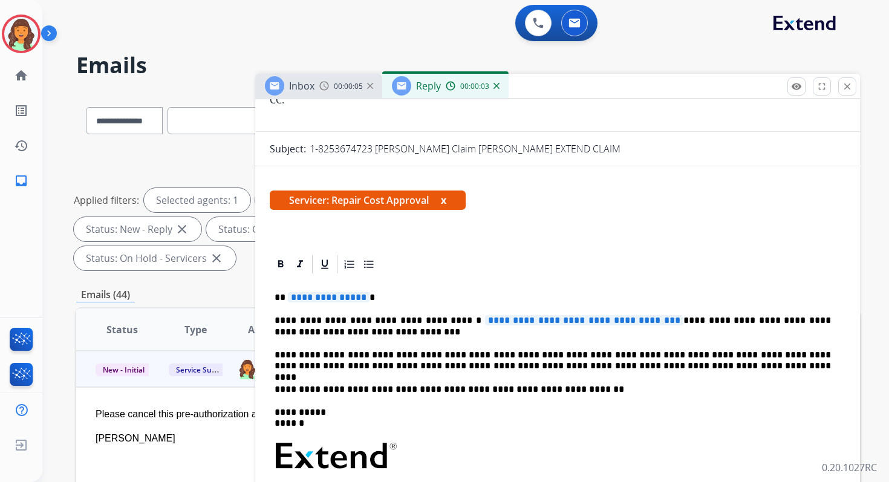
scroll to position [172, 0]
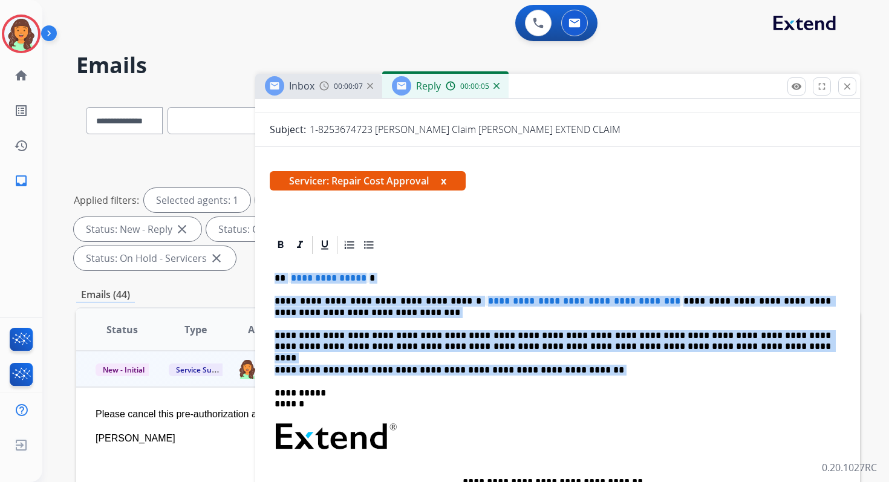
drag, startPoint x: 274, startPoint y: 276, endPoint x: 682, endPoint y: 376, distance: 420.6
click at [682, 376] on div "**********" at bounding box center [558, 431] width 576 height 350
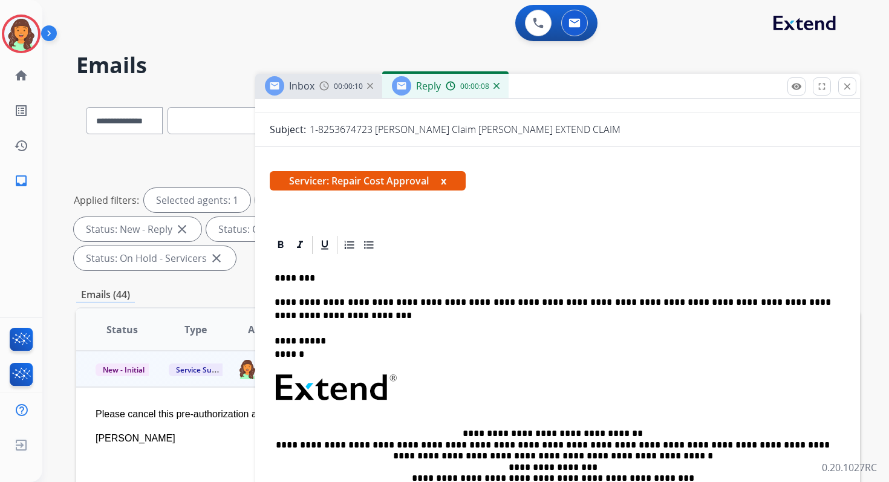
click at [322, 278] on p "********" at bounding box center [553, 278] width 557 height 11
drag, startPoint x: 308, startPoint y: 278, endPoint x: 287, endPoint y: 278, distance: 20.6
click at [287, 278] on p "********" at bounding box center [553, 278] width 557 height 11
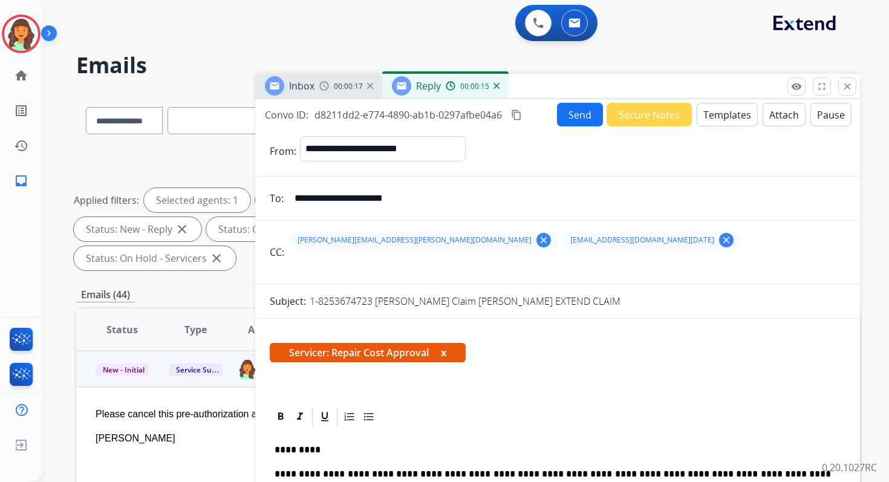
click at [572, 113] on button "Send" at bounding box center [580, 115] width 46 height 24
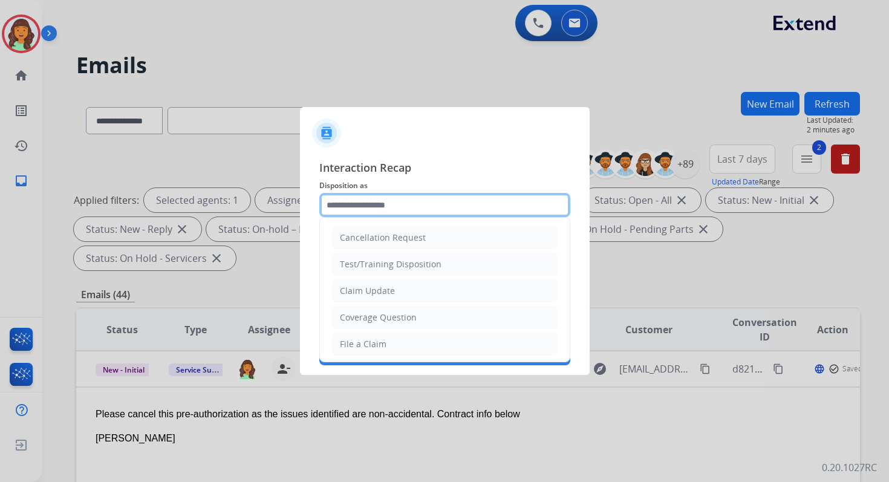
click at [399, 203] on input "text" at bounding box center [444, 205] width 251 height 24
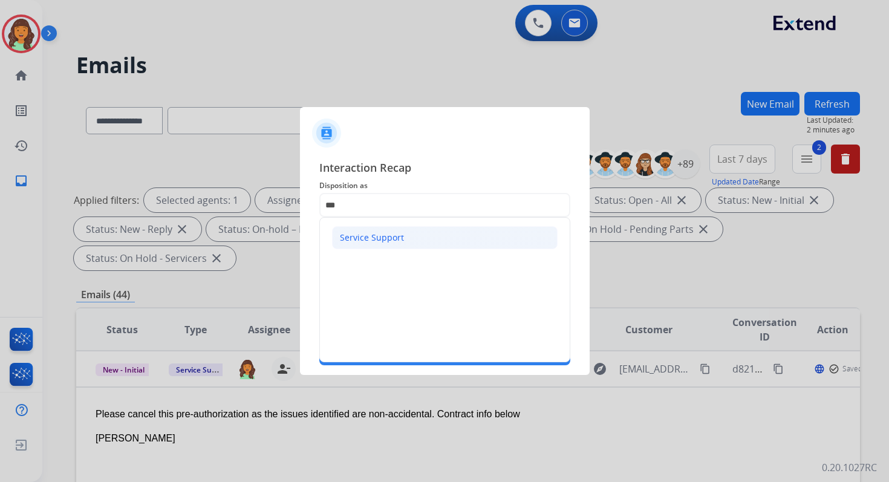
click at [391, 235] on div "Service Support" at bounding box center [372, 238] width 64 height 12
type input "**********"
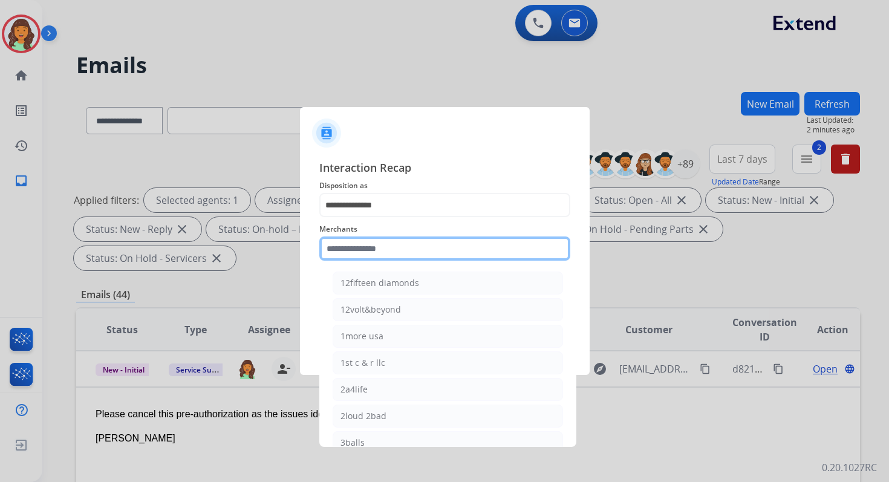
click at [391, 246] on input "text" at bounding box center [444, 249] width 251 height 24
type input "*"
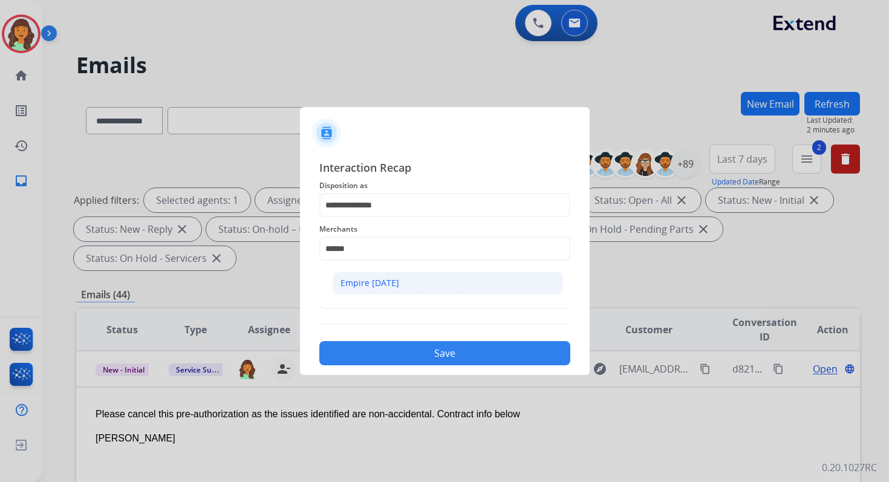
click at [398, 293] on li "Empire [DATE]" at bounding box center [448, 283] width 231 height 23
type input "**********"
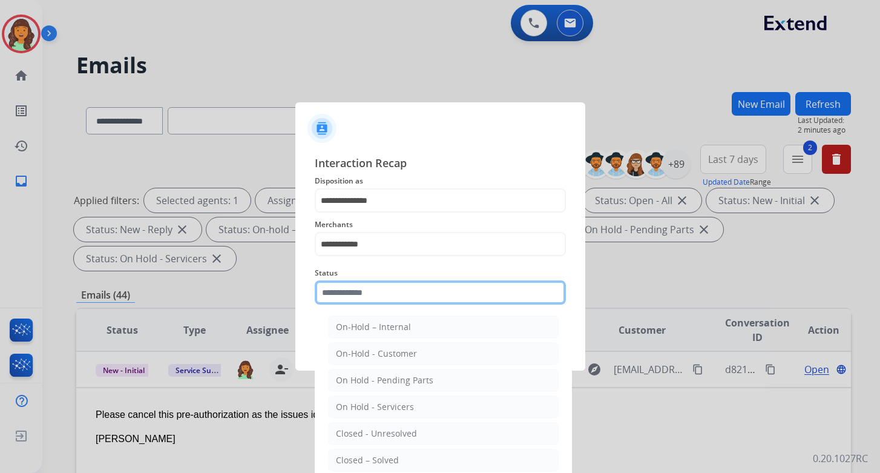
click at [398, 299] on input "text" at bounding box center [440, 292] width 251 height 24
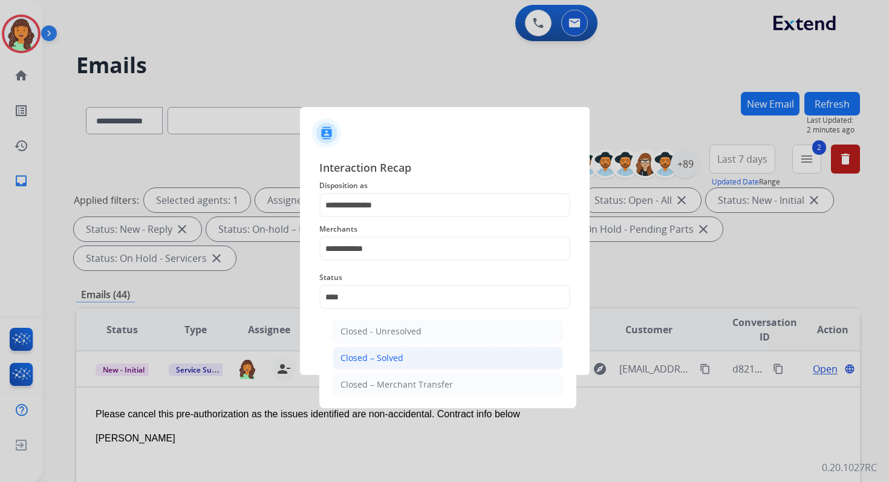
click at [414, 368] on li "Closed – Solved" at bounding box center [448, 358] width 231 height 23
type input "**********"
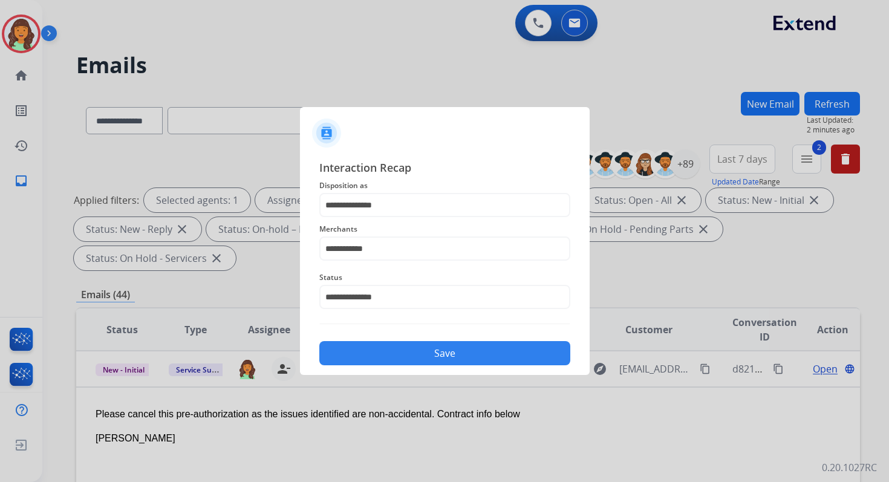
click at [437, 349] on button "Save" at bounding box center [444, 353] width 251 height 24
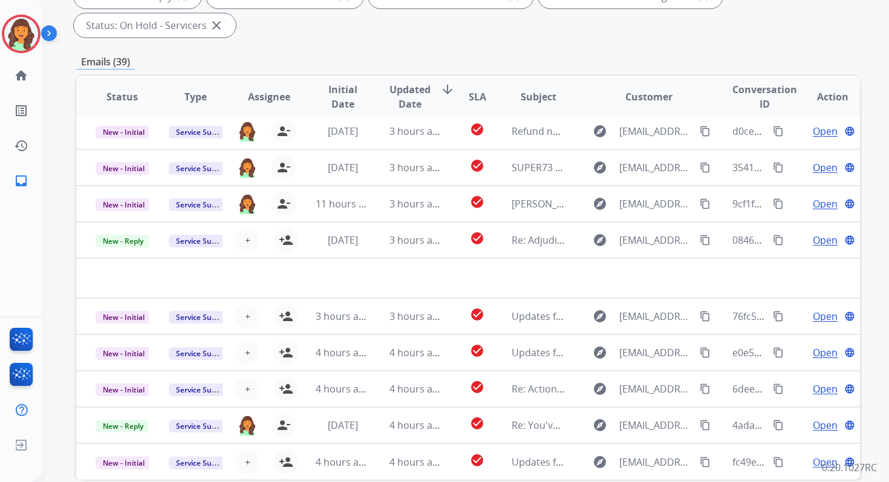
scroll to position [293, 0]
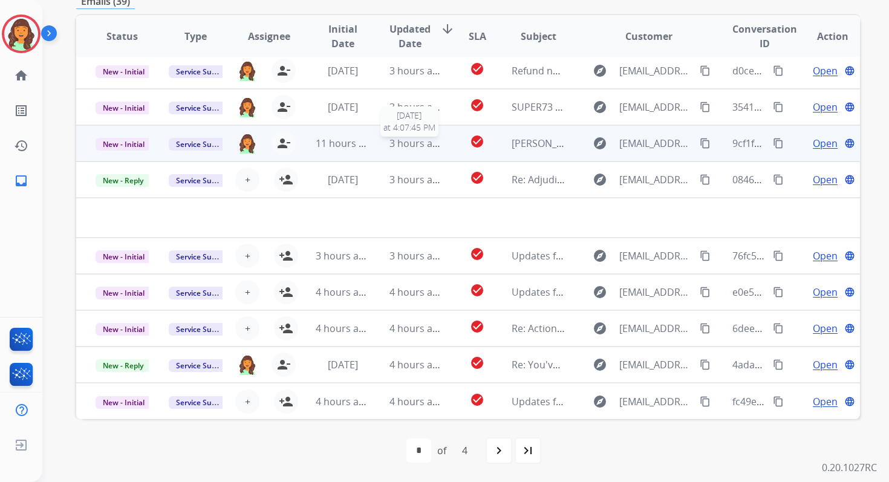
click at [402, 149] on span "3 hours ago" at bounding box center [417, 143] width 54 height 13
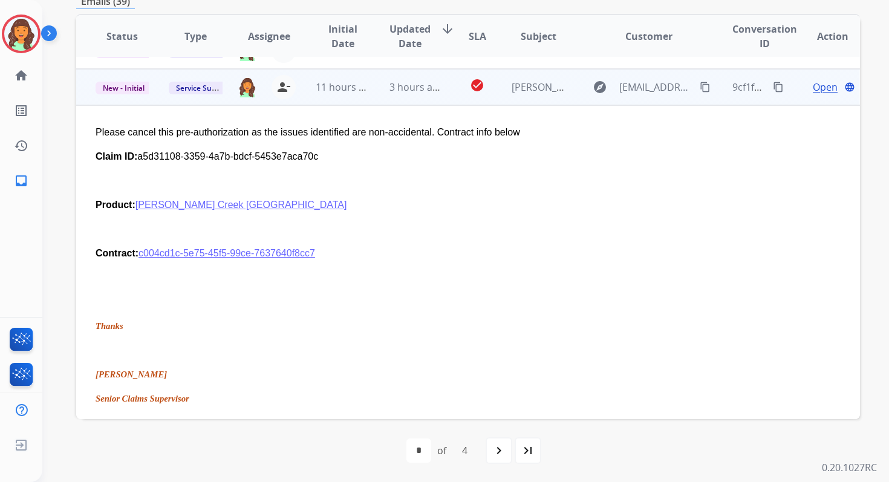
scroll to position [109, 0]
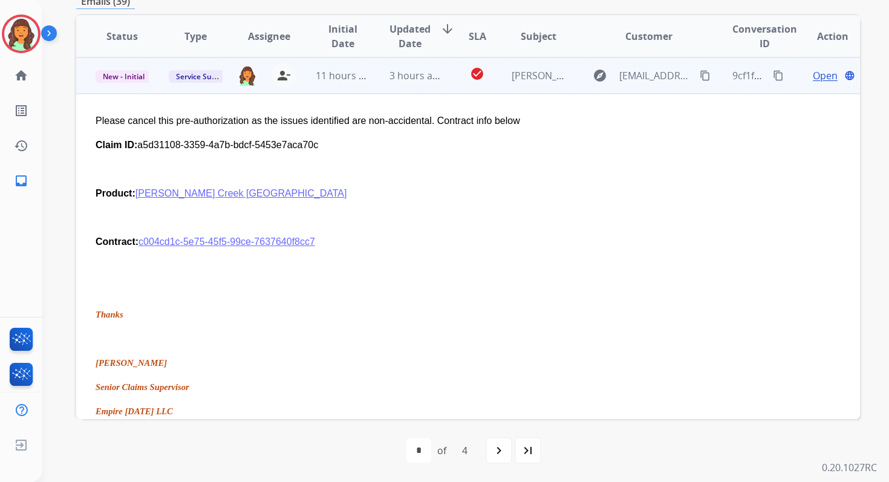
click at [813, 76] on span "Open" at bounding box center [825, 75] width 25 height 15
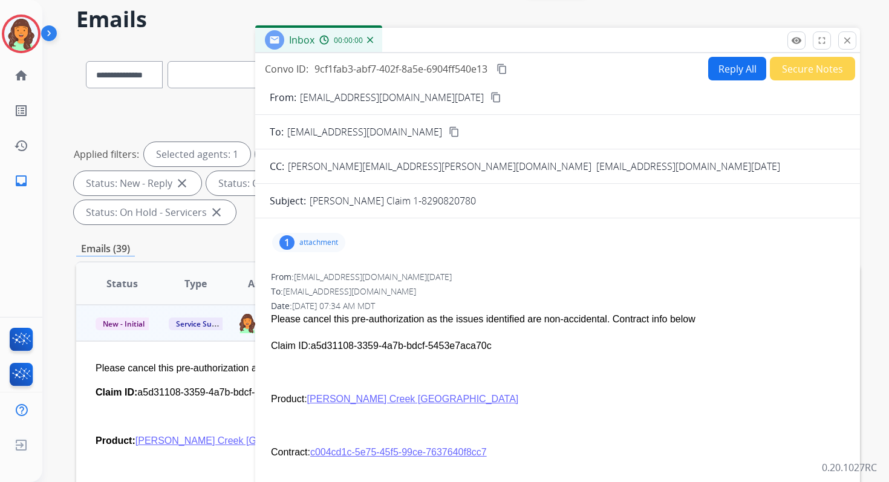
scroll to position [0, 0]
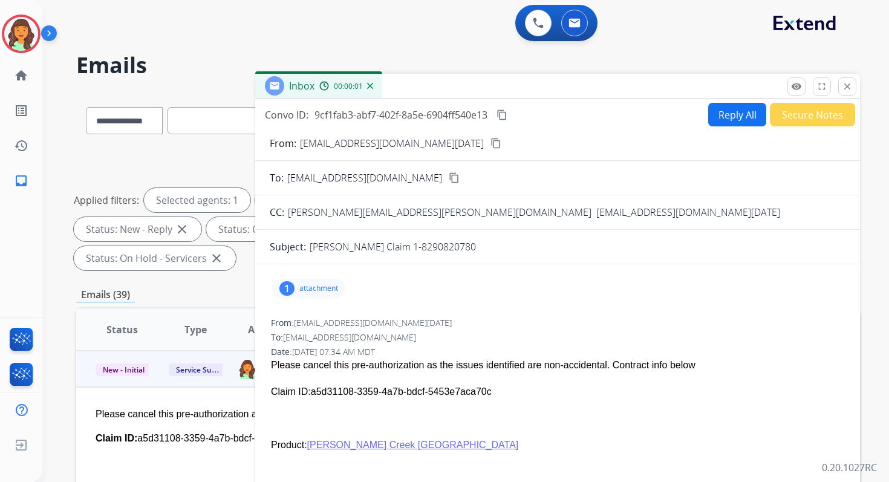
click at [729, 116] on button "Reply All" at bounding box center [738, 115] width 58 height 24
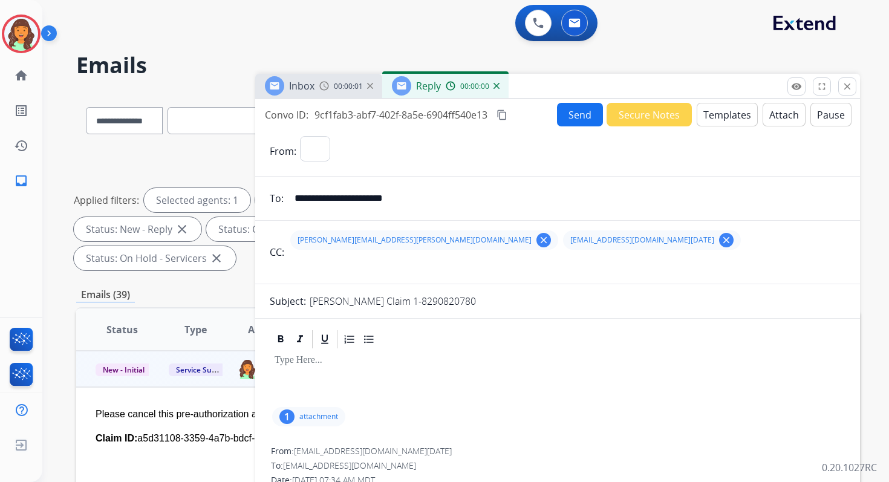
select select "**********"
click at [715, 110] on button "Templates" at bounding box center [727, 115] width 61 height 24
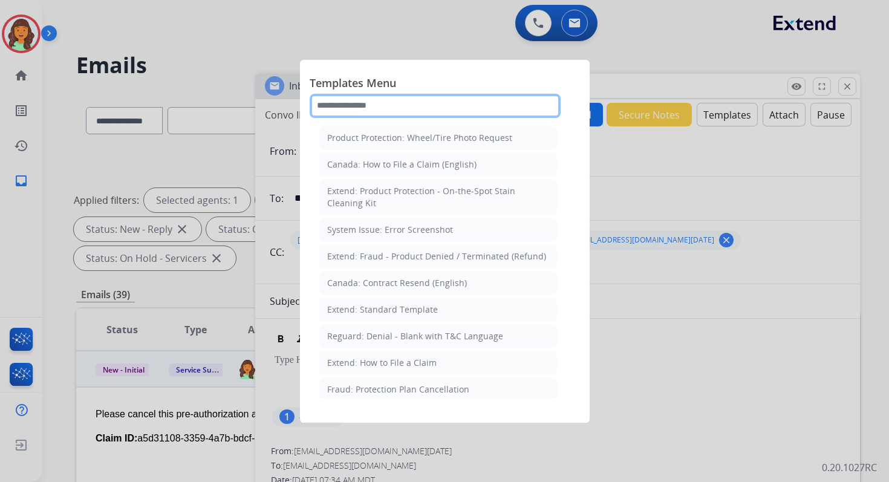
click at [391, 103] on input "text" at bounding box center [435, 106] width 251 height 24
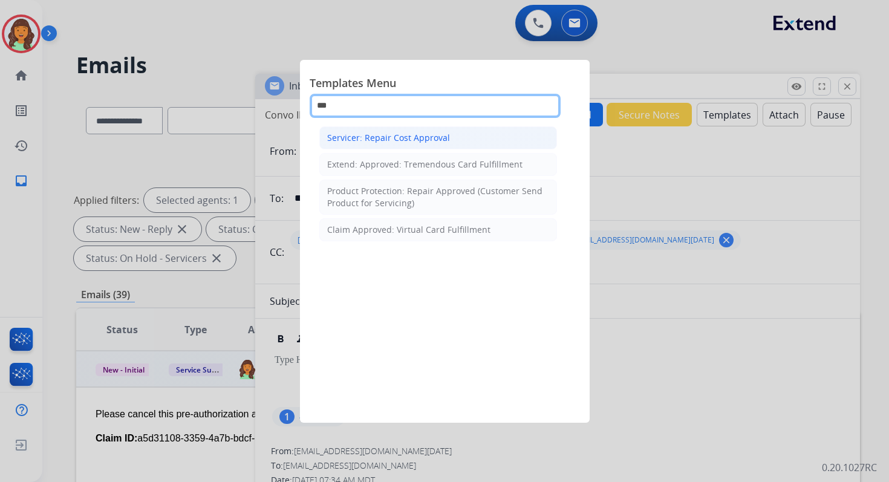
type input "***"
click at [412, 134] on div "Servicer: Repair Cost Approval" at bounding box center [388, 138] width 123 height 12
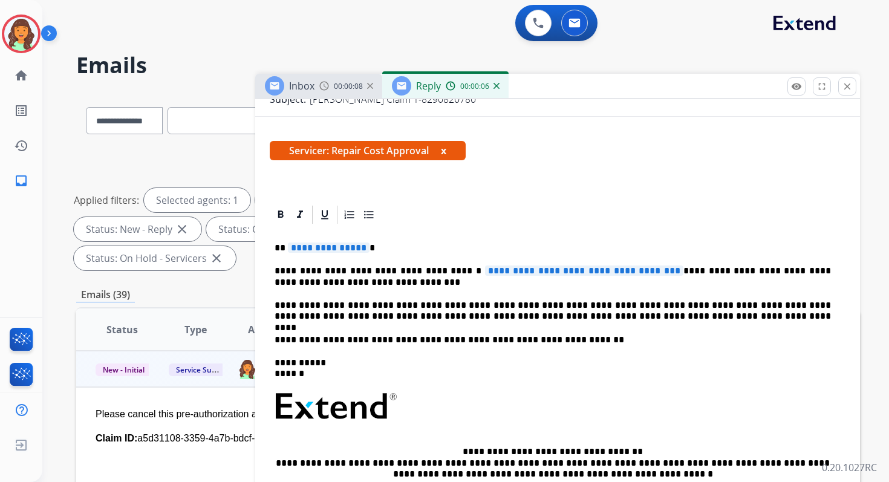
scroll to position [211, 0]
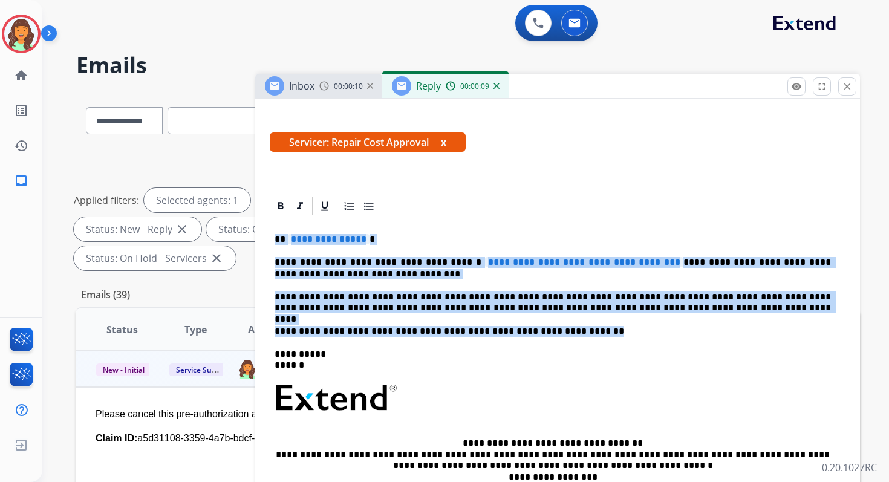
drag, startPoint x: 275, startPoint y: 237, endPoint x: 568, endPoint y: 335, distance: 309.2
click at [568, 335] on div "**********" at bounding box center [558, 392] width 576 height 350
paste div
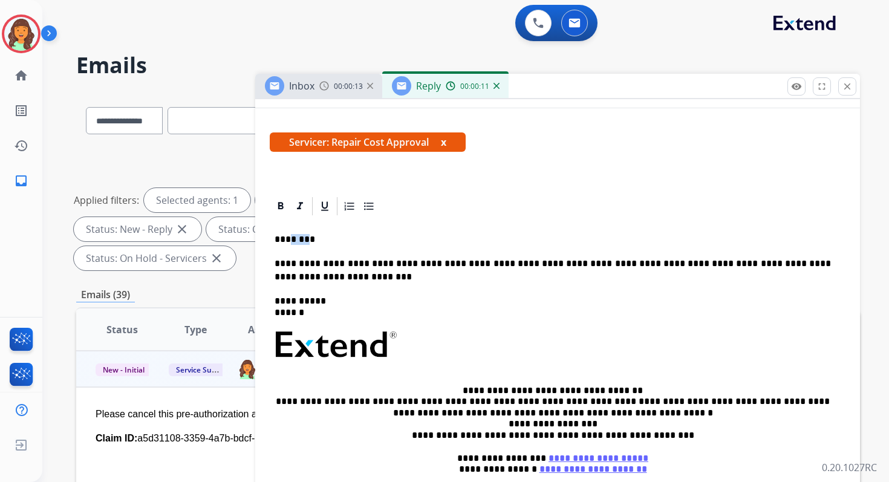
drag, startPoint x: 308, startPoint y: 240, endPoint x: 290, endPoint y: 240, distance: 18.2
click at [289, 240] on p "********" at bounding box center [553, 239] width 557 height 11
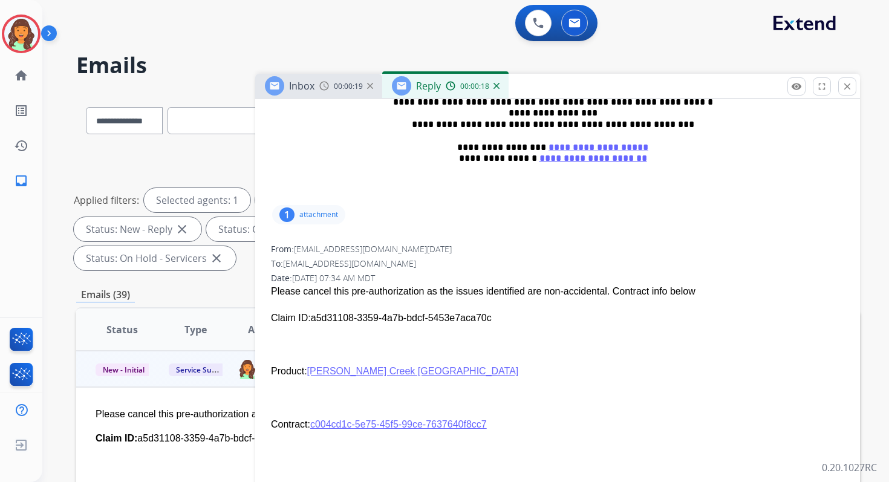
scroll to position [526, 0]
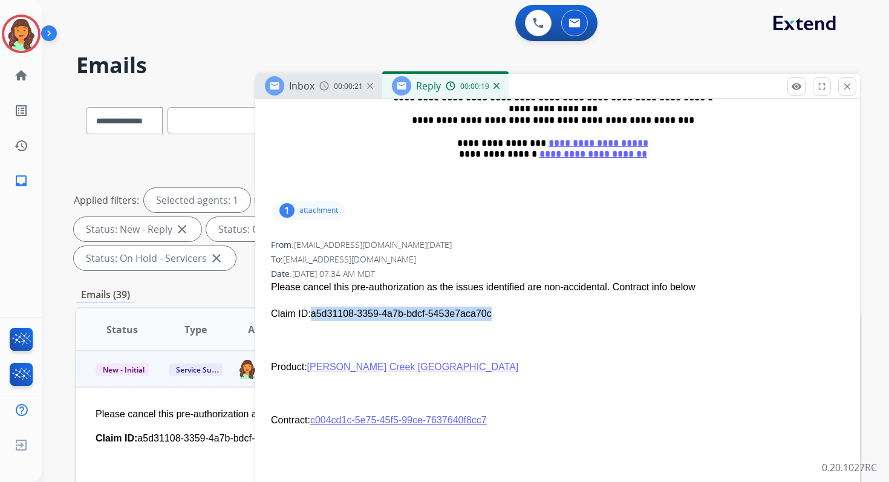
drag, startPoint x: 311, startPoint y: 313, endPoint x: 514, endPoint y: 315, distance: 202.7
click at [514, 315] on p "Claim ID: a5d31108-3359-4a7b-bdcf-5453e7aca70c" at bounding box center [558, 314] width 574 height 15
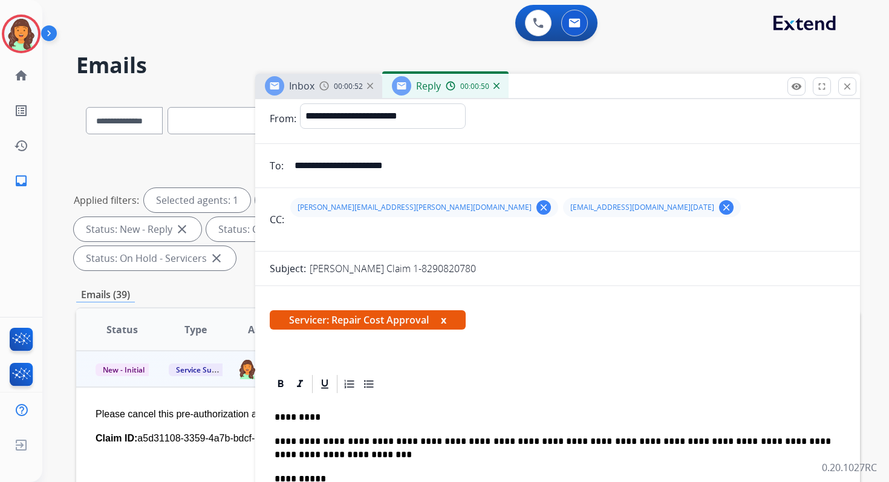
scroll to position [0, 0]
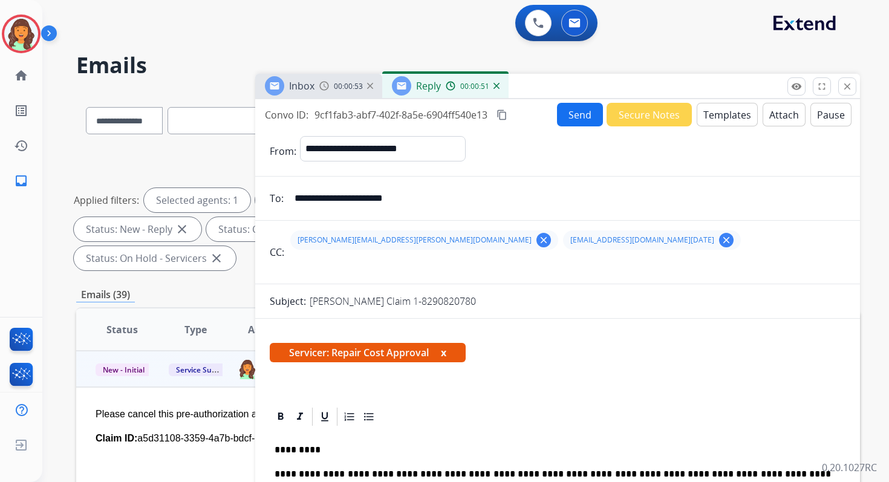
click at [505, 114] on mat-icon "content_copy" at bounding box center [502, 115] width 11 height 11
click at [580, 113] on button "Send" at bounding box center [580, 115] width 46 height 24
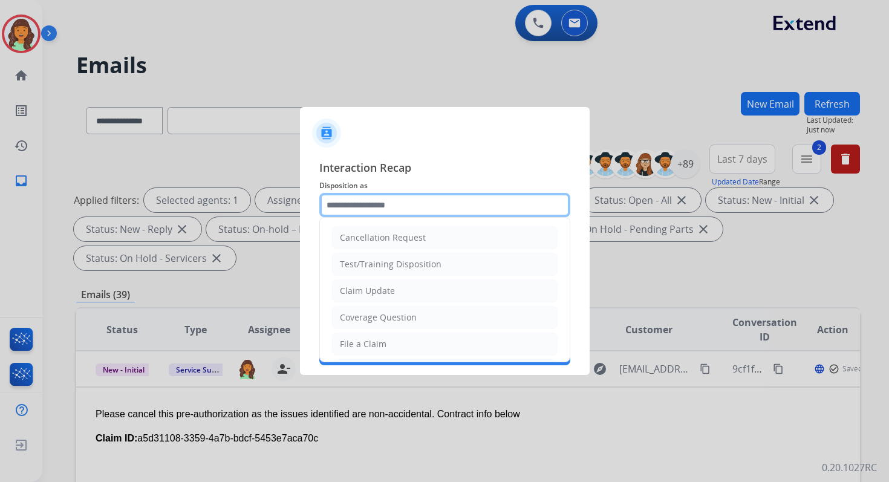
click at [376, 208] on input "text" at bounding box center [444, 205] width 251 height 24
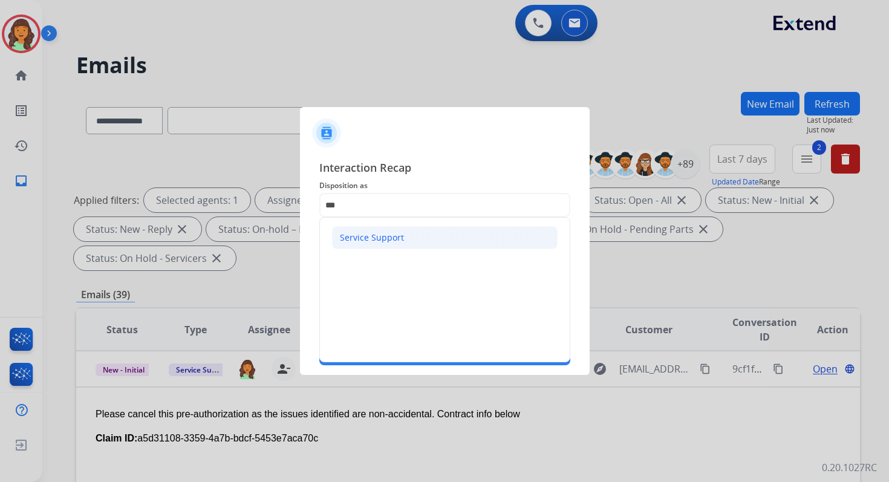
click at [375, 237] on div "Service Support" at bounding box center [372, 238] width 64 height 12
type input "**********"
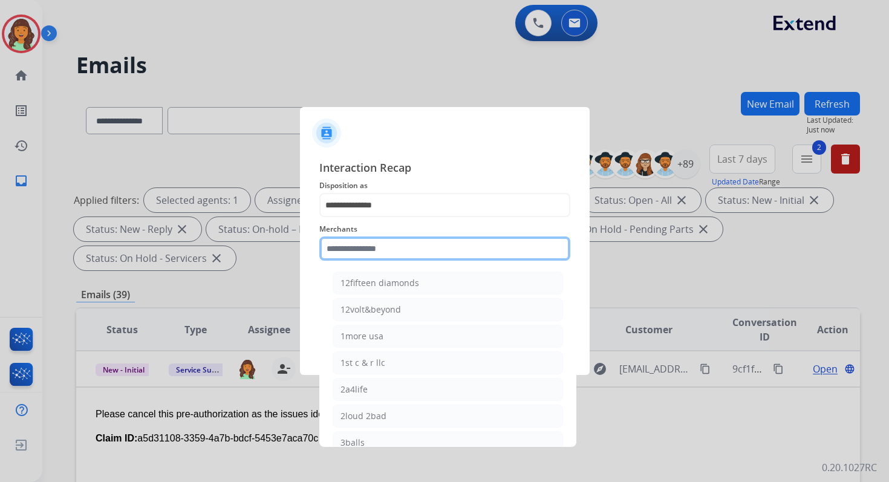
click at [375, 244] on input "text" at bounding box center [444, 249] width 251 height 24
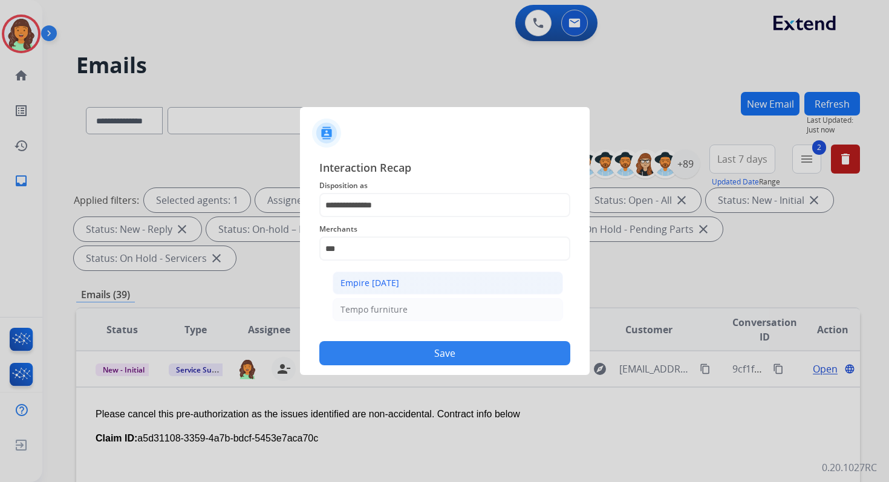
click at [383, 283] on div "Empire [DATE]" at bounding box center [370, 283] width 59 height 12
type input "**********"
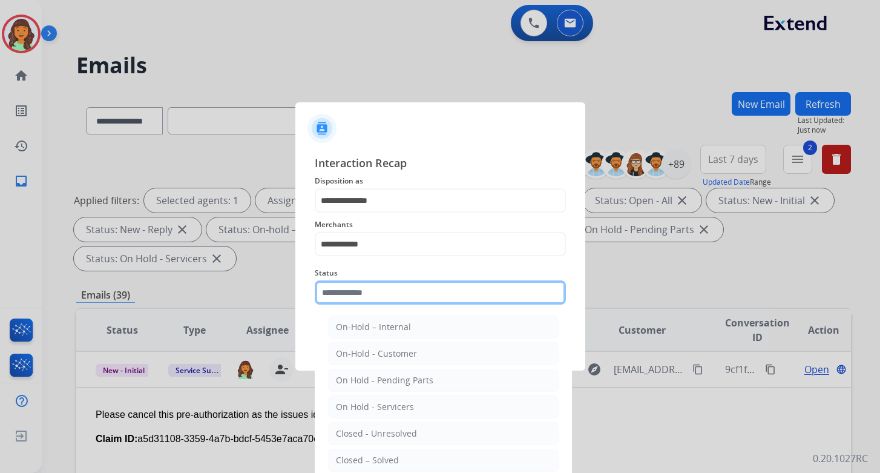
click at [383, 295] on input "text" at bounding box center [440, 292] width 251 height 24
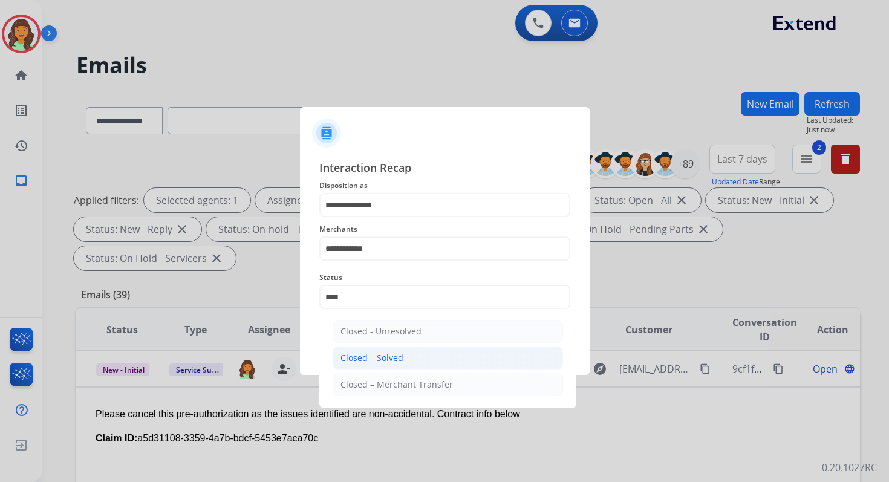
click at [393, 356] on div "Closed – Solved" at bounding box center [372, 358] width 63 height 12
type input "**********"
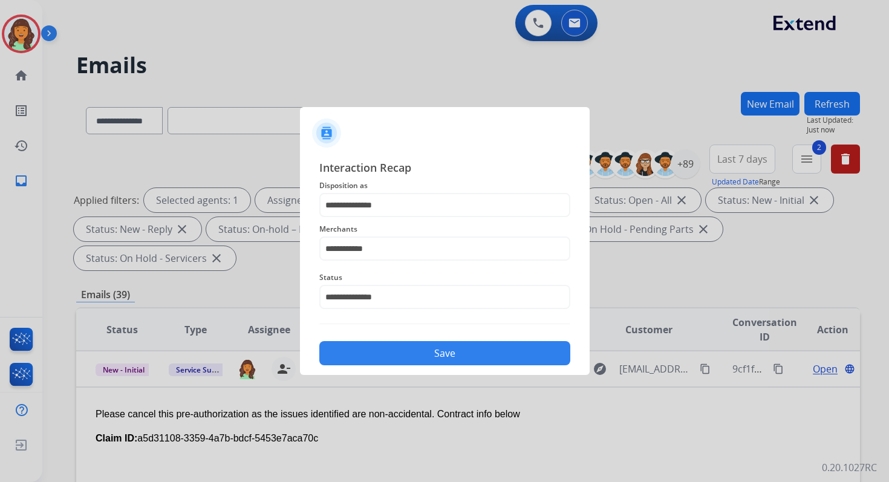
click at [393, 356] on button "Save" at bounding box center [444, 353] width 251 height 24
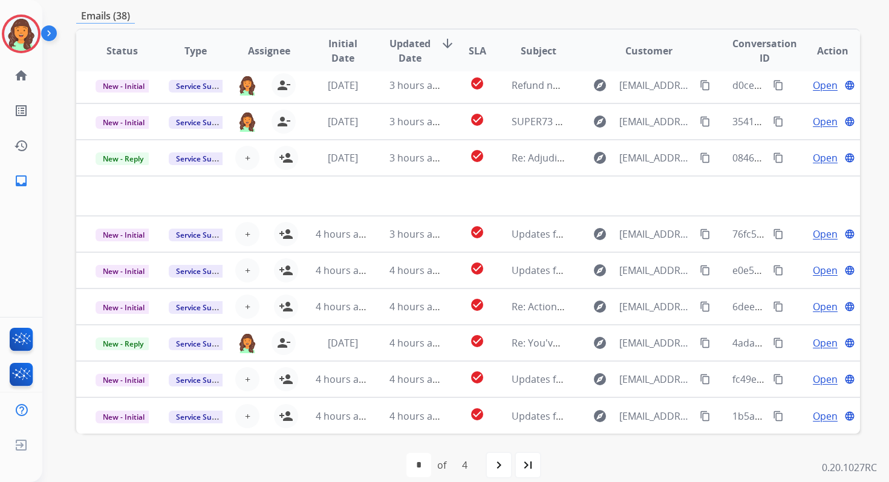
scroll to position [293, 0]
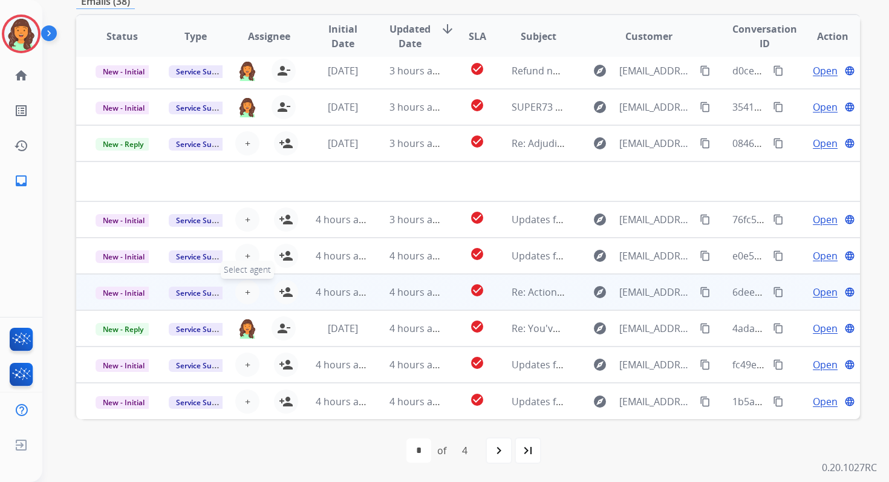
click at [247, 292] on span "+" at bounding box center [247, 292] width 5 height 15
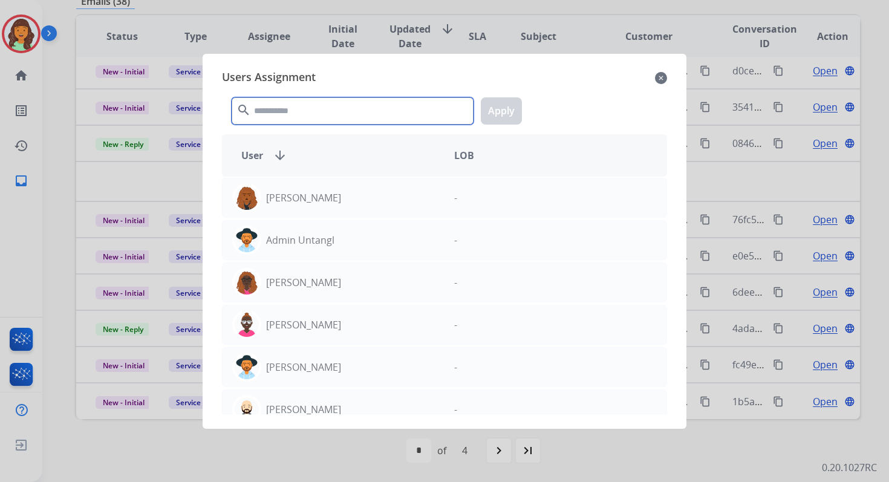
click at [273, 102] on input "text" at bounding box center [353, 110] width 242 height 27
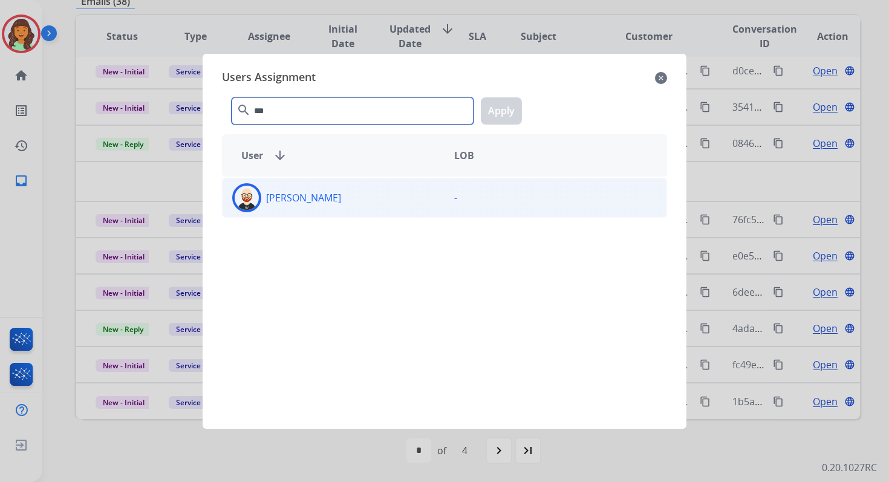
type input "***"
click at [291, 194] on p "[PERSON_NAME]" at bounding box center [303, 198] width 75 height 15
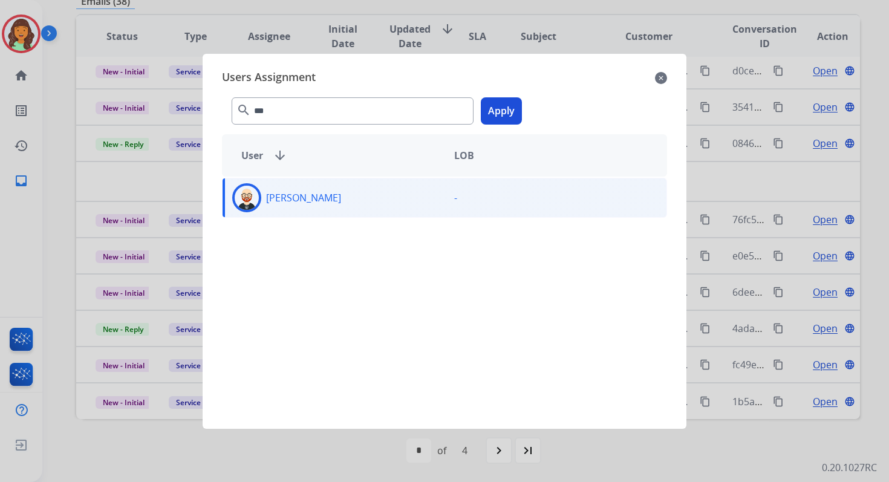
click at [492, 109] on button "Apply" at bounding box center [501, 110] width 41 height 27
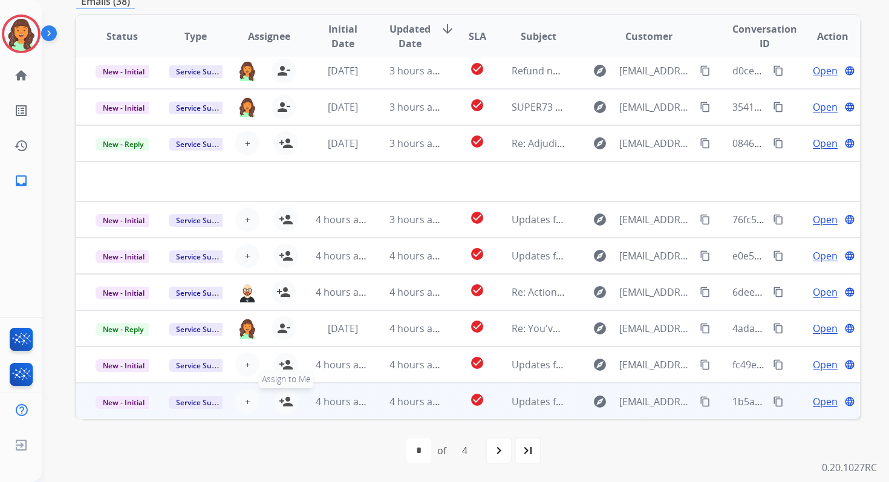
click at [289, 398] on mat-icon "person_add" at bounding box center [286, 402] width 15 height 15
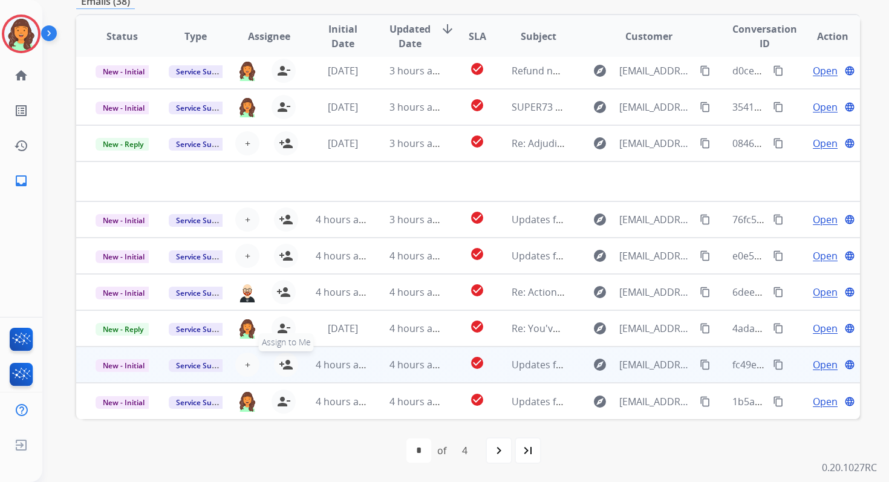
click at [288, 361] on mat-icon "person_add" at bounding box center [286, 365] width 15 height 15
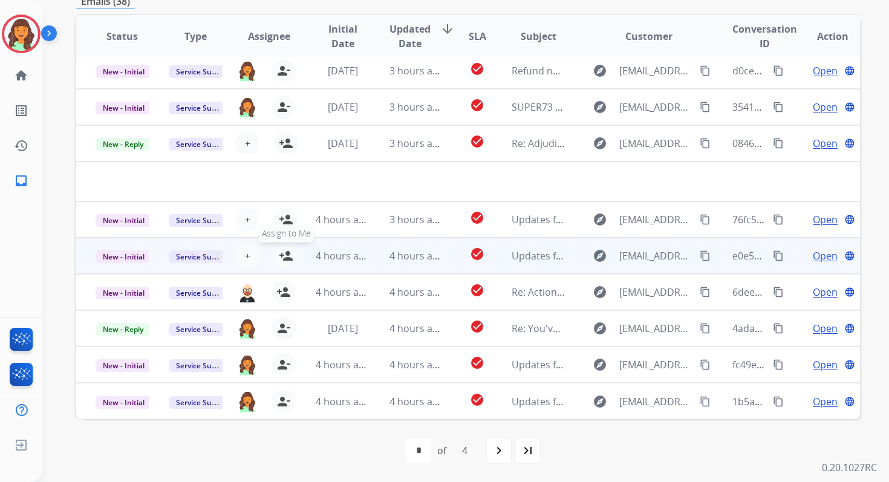
click at [287, 252] on mat-icon "person_add" at bounding box center [286, 256] width 15 height 15
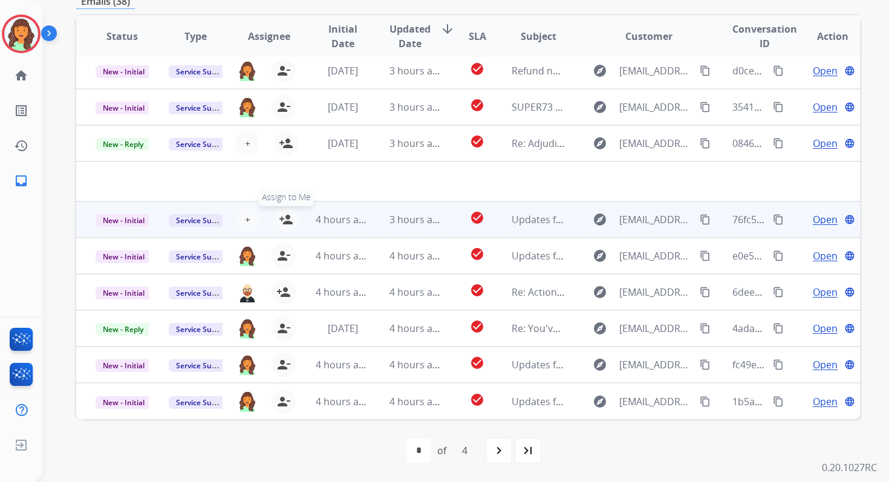
click at [286, 217] on mat-icon "person_add" at bounding box center [286, 219] width 15 height 15
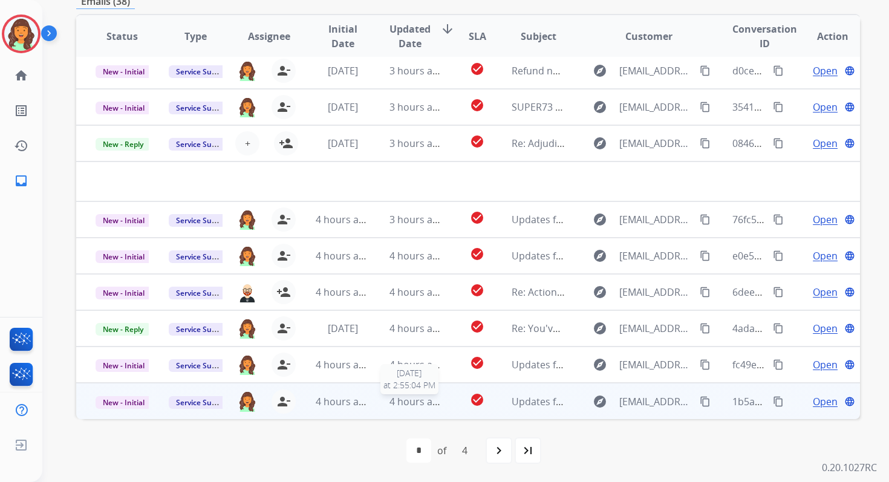
click at [431, 399] on span "4 hours ago" at bounding box center [417, 401] width 54 height 13
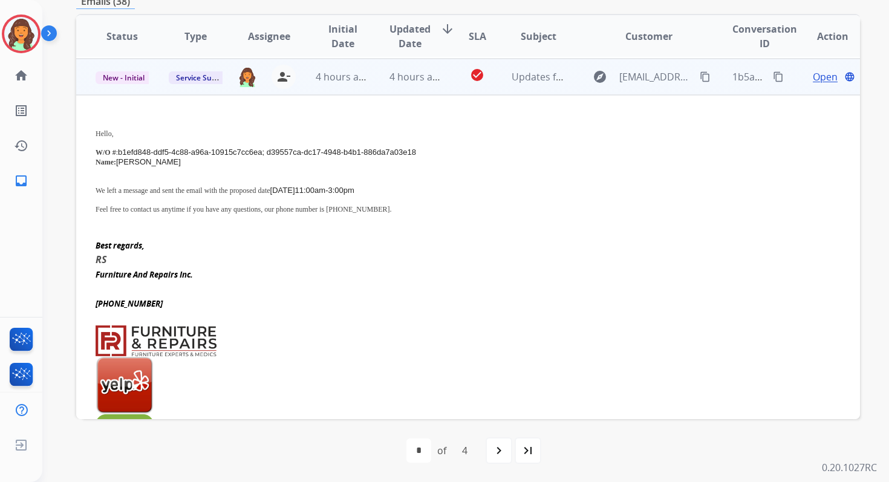
scroll to position [327, 0]
click at [128, 73] on span "New - Initial" at bounding box center [124, 76] width 56 height 13
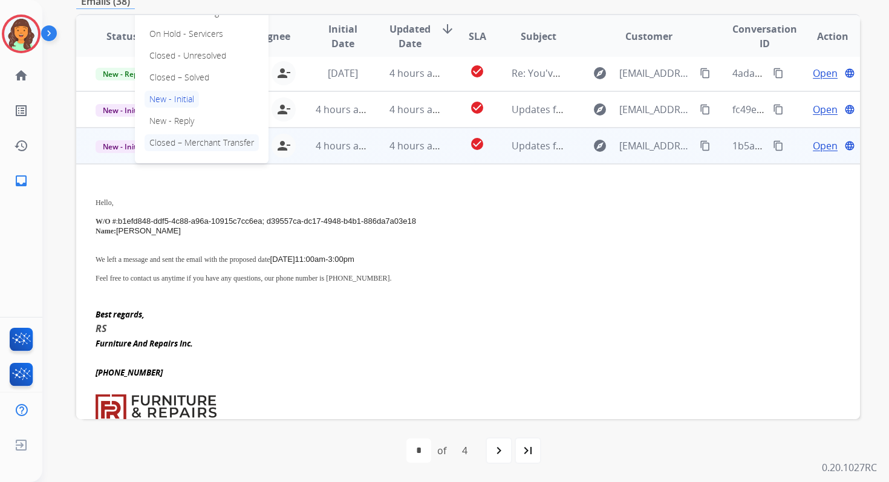
scroll to position [228, 0]
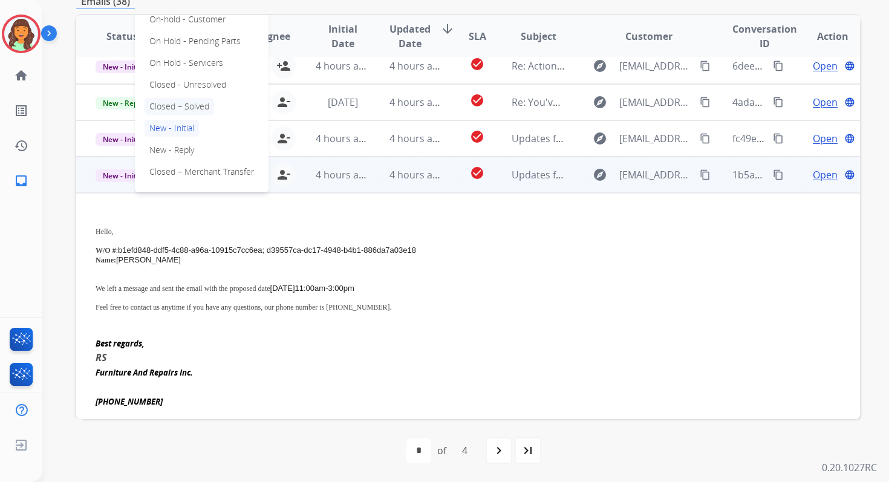
click at [169, 106] on p "Closed – Solved" at bounding box center [180, 106] width 70 height 17
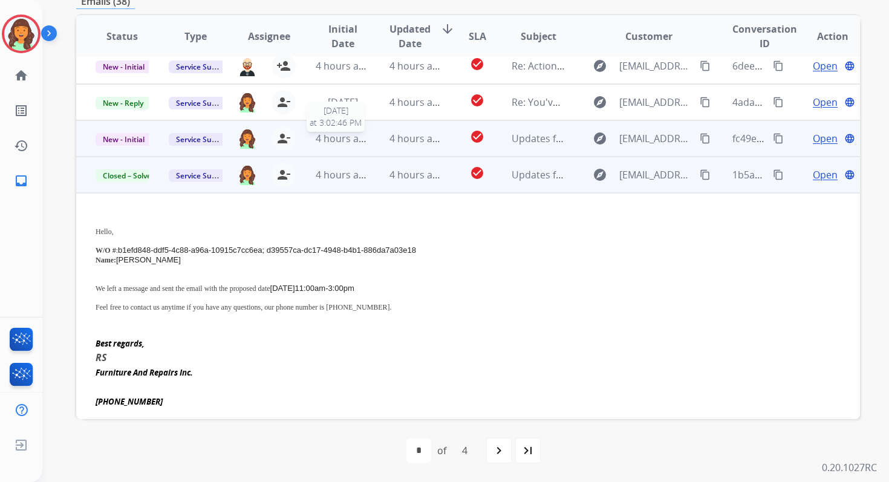
click at [321, 143] on span "4 hours ago" at bounding box center [343, 138] width 54 height 13
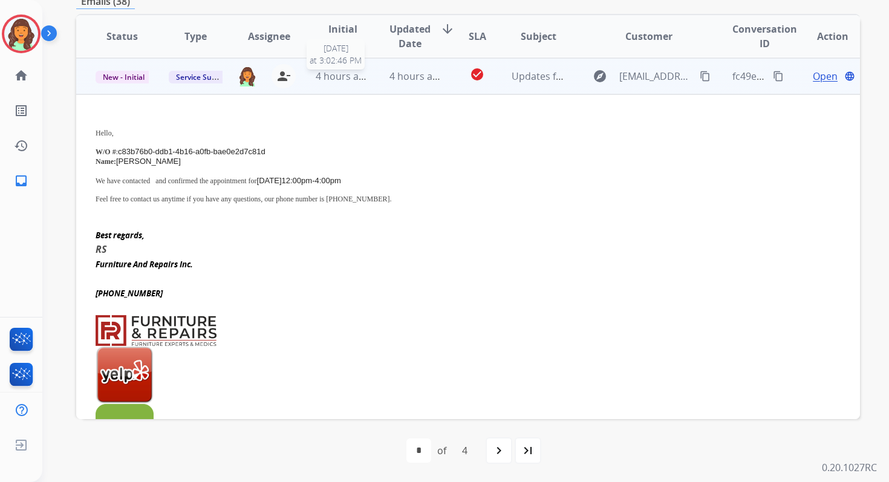
scroll to position [290, 0]
drag, startPoint x: 119, startPoint y: 151, endPoint x: 272, endPoint y: 154, distance: 153.1
click at [272, 154] on p "W/O # : c83b76b0-ddb1-4b16-a0fb-bae0e2d7c81d" at bounding box center [395, 151] width 598 height 10
drag, startPoint x: 179, startPoint y: 179, endPoint x: 390, endPoint y: 183, distance: 211.2
click at [390, 183] on p "We have contacted and confirmed the appointment for [DATE] 12:00pm-4:00pm" at bounding box center [395, 180] width 598 height 10
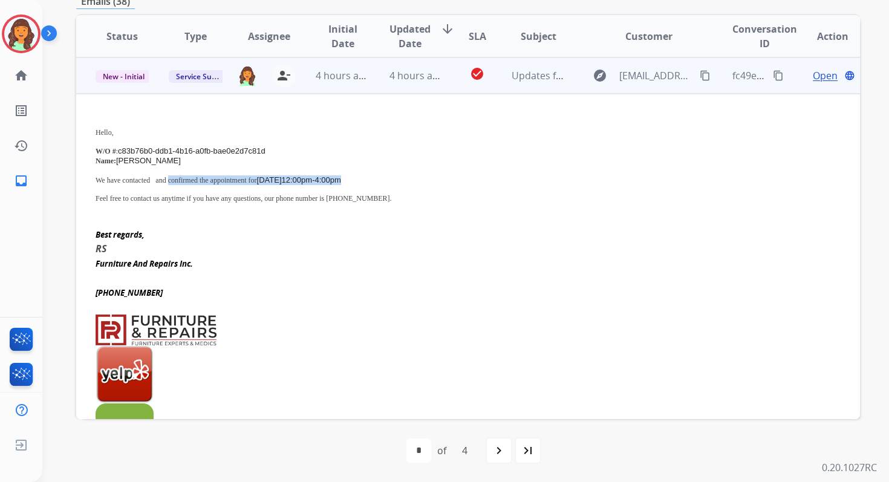
click at [773, 73] on mat-icon "content_copy" at bounding box center [778, 75] width 11 height 11
click at [135, 71] on span "New - Initial" at bounding box center [124, 76] width 56 height 13
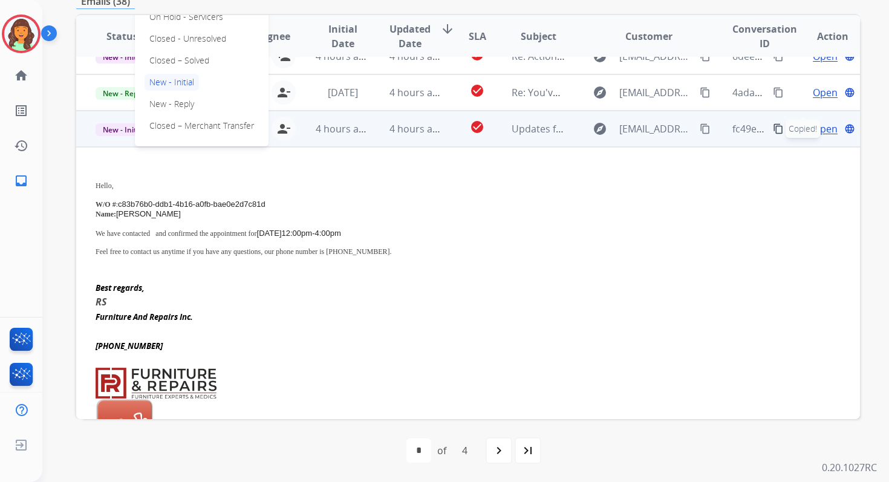
scroll to position [216, 0]
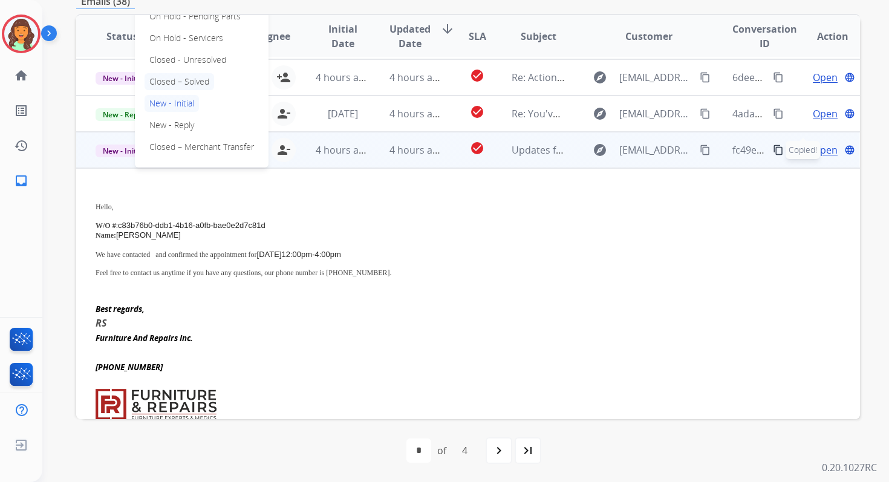
click at [189, 79] on p "Closed – Solved" at bounding box center [180, 81] width 70 height 17
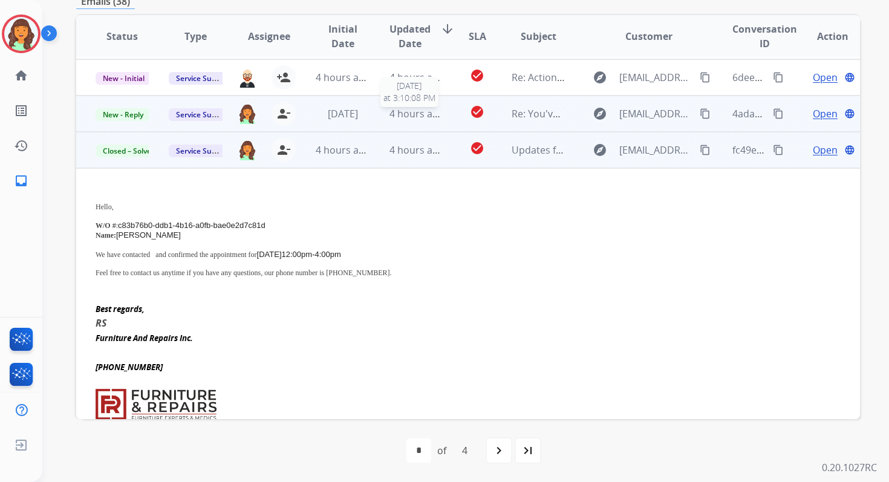
click at [407, 115] on span "4 hours ago" at bounding box center [417, 113] width 54 height 13
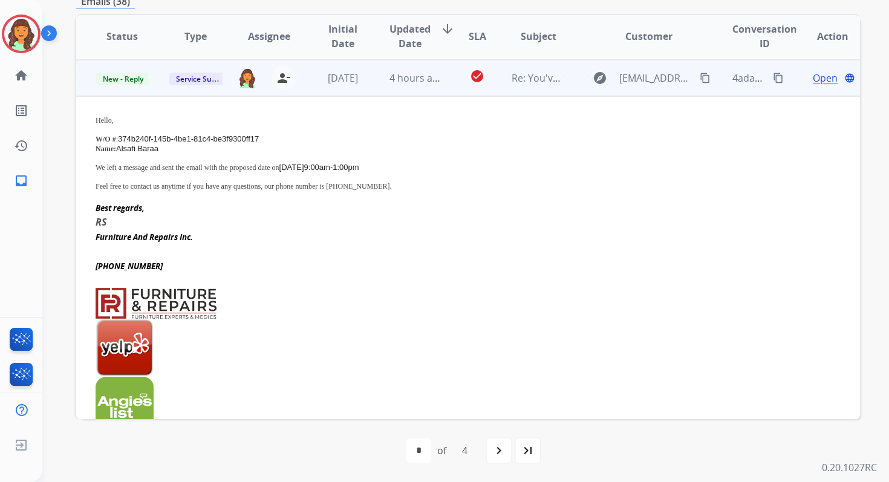
scroll to position [254, 0]
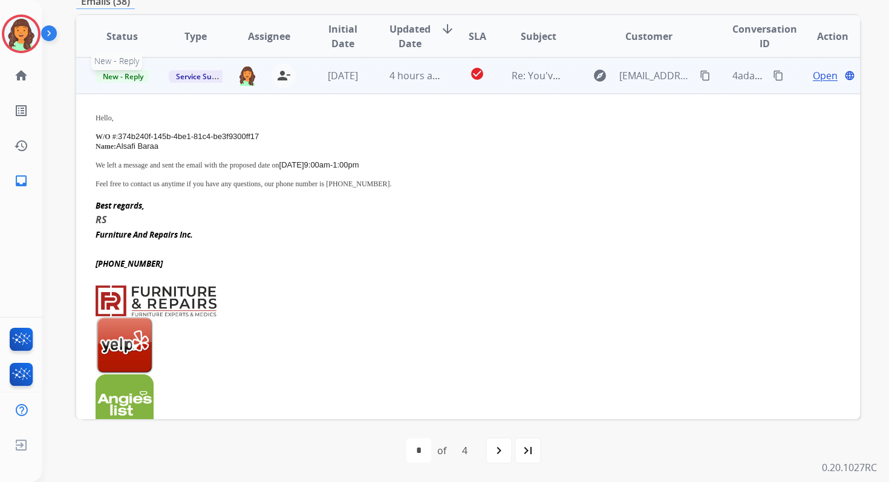
click at [137, 76] on span "New - Reply" at bounding box center [123, 76] width 55 height 13
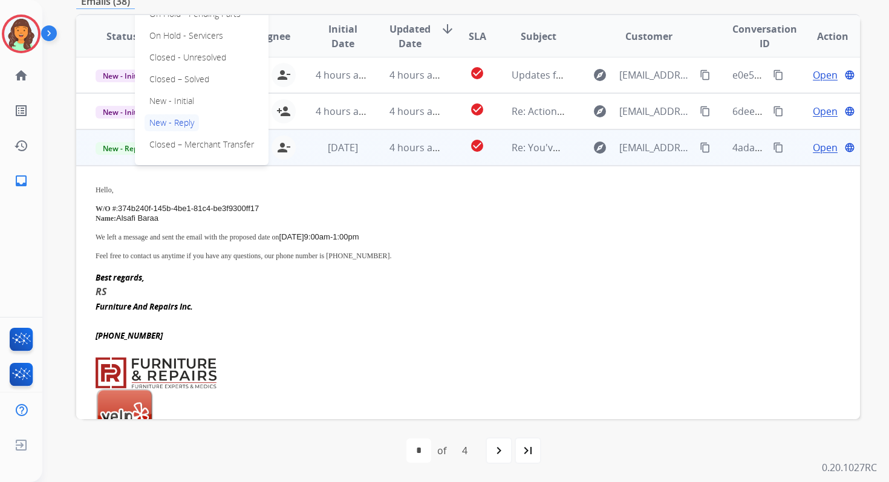
scroll to position [143, 0]
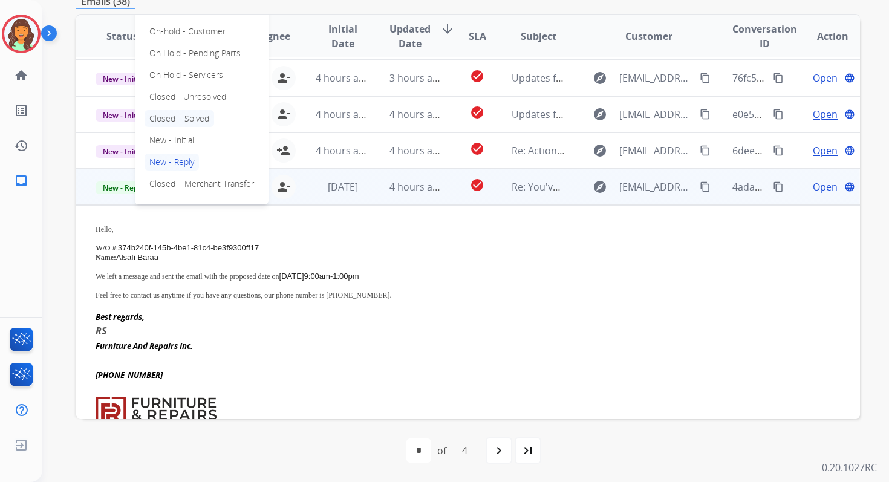
click at [168, 116] on p "Closed – Solved" at bounding box center [180, 118] width 70 height 17
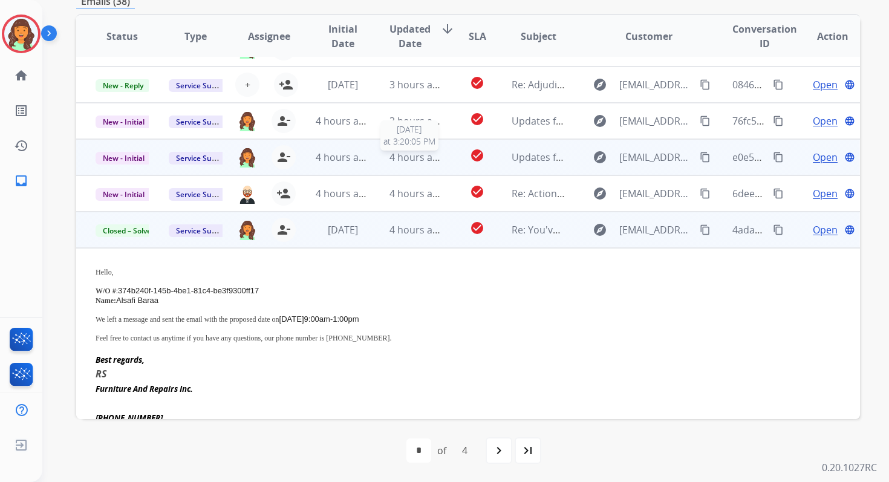
click at [395, 152] on span "4 hours ago" at bounding box center [417, 157] width 54 height 13
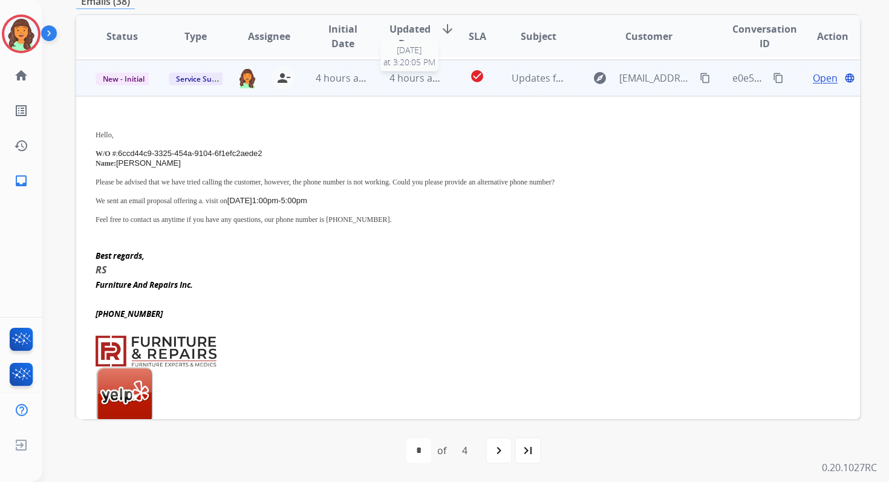
scroll to position [182, 0]
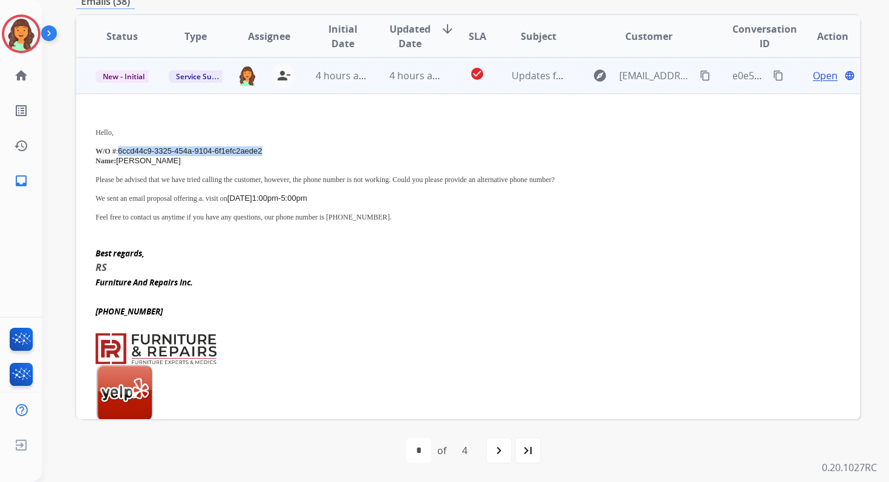
drag, startPoint x: 118, startPoint y: 151, endPoint x: 270, endPoint y: 151, distance: 151.9
click at [270, 151] on p "W/O # : 6ccd44c9-3325-454a-9104-6f1efc2aede2" at bounding box center [395, 151] width 598 height 10
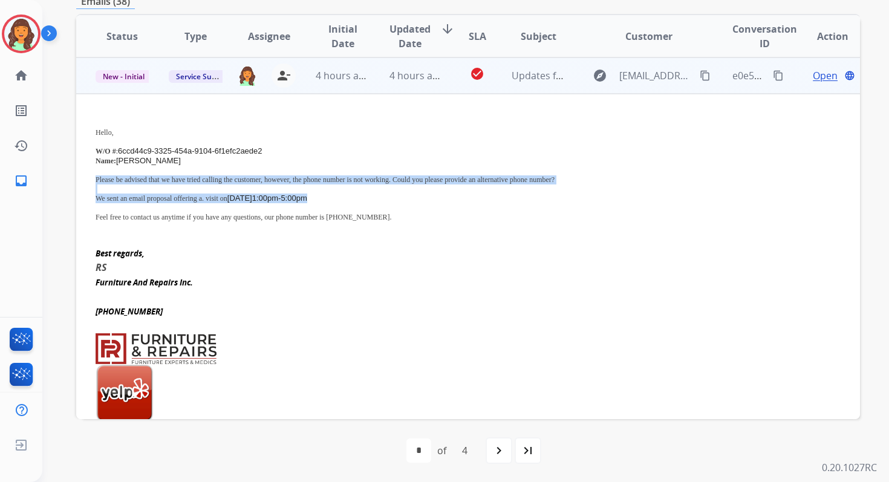
drag, startPoint x: 96, startPoint y: 179, endPoint x: 354, endPoint y: 197, distance: 259.0
click at [354, 197] on div "Hello, W/O # : 6ccd44c9-3325-454a-9104-6f1efc2aede2 Name: [PERSON_NAME] Please …" at bounding box center [395, 172] width 598 height 117
click at [773, 77] on mat-icon "content_copy" at bounding box center [778, 75] width 11 height 11
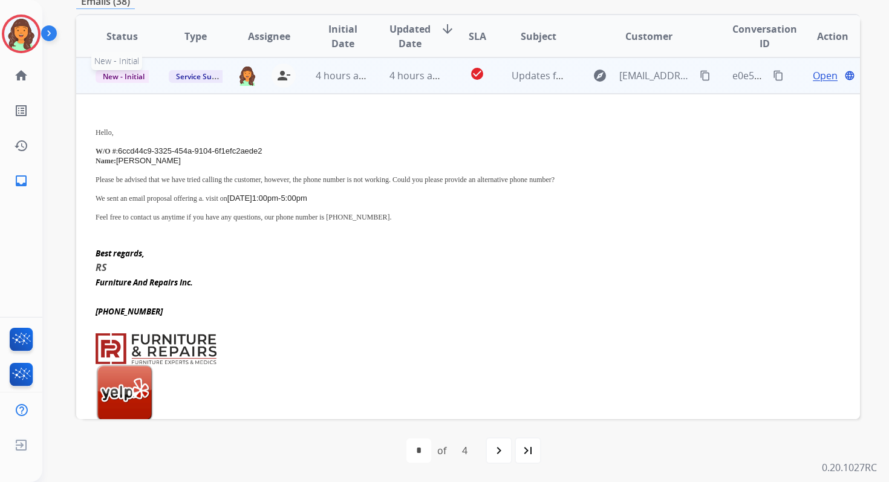
click at [136, 76] on span "New - Initial" at bounding box center [124, 76] width 56 height 13
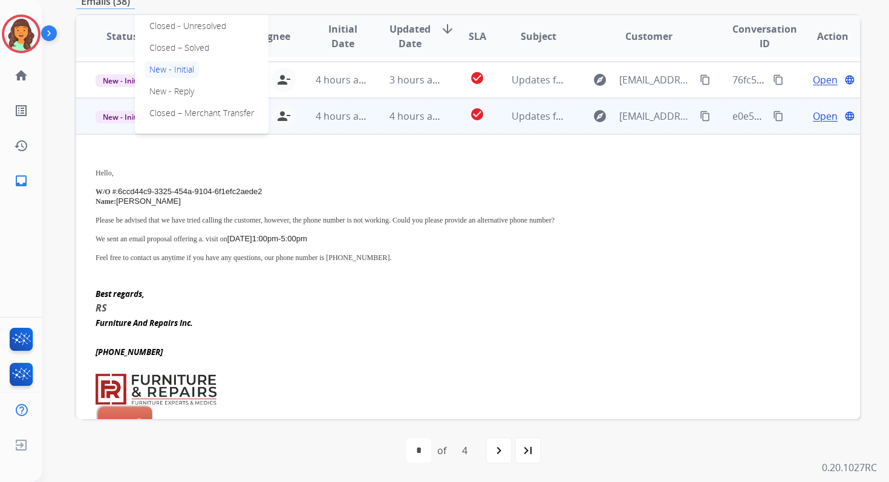
scroll to position [105, 0]
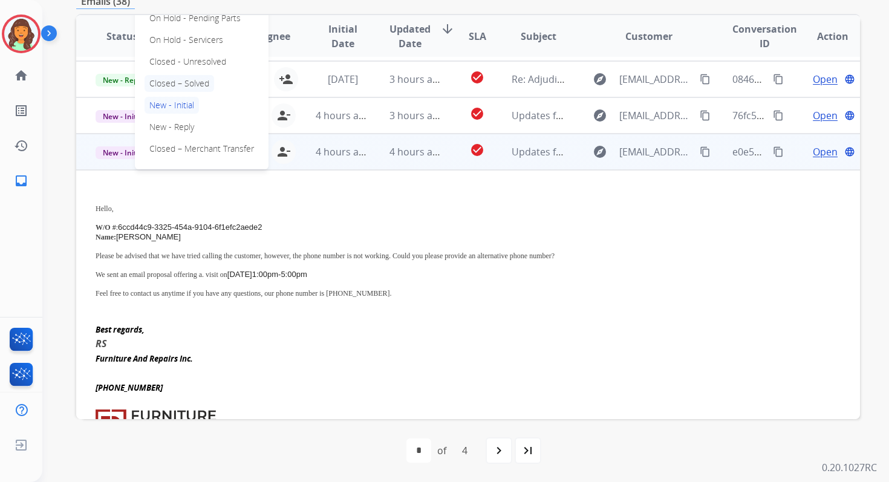
click at [188, 84] on p "Closed – Solved" at bounding box center [180, 83] width 70 height 17
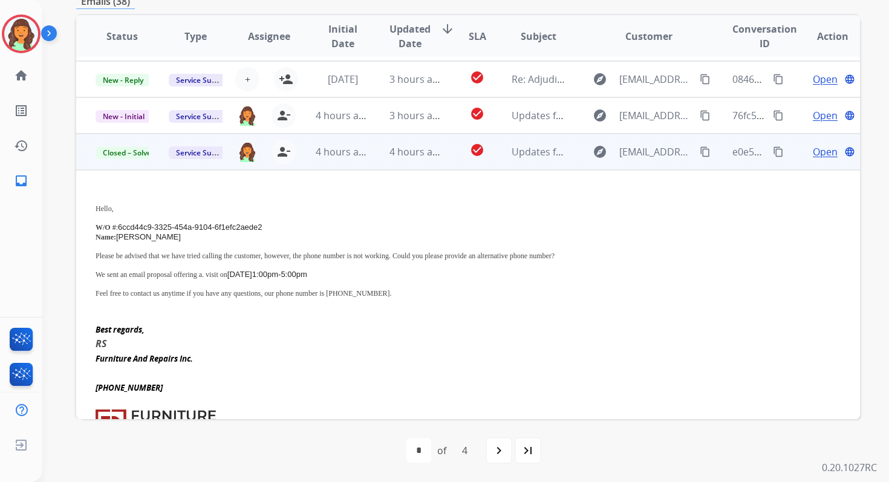
click at [413, 155] on span "4 hours ago" at bounding box center [417, 151] width 54 height 13
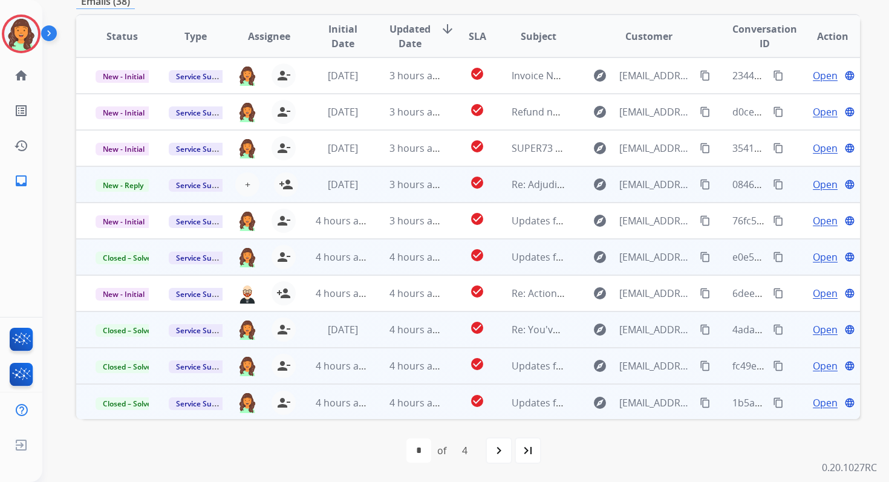
scroll to position [0, 0]
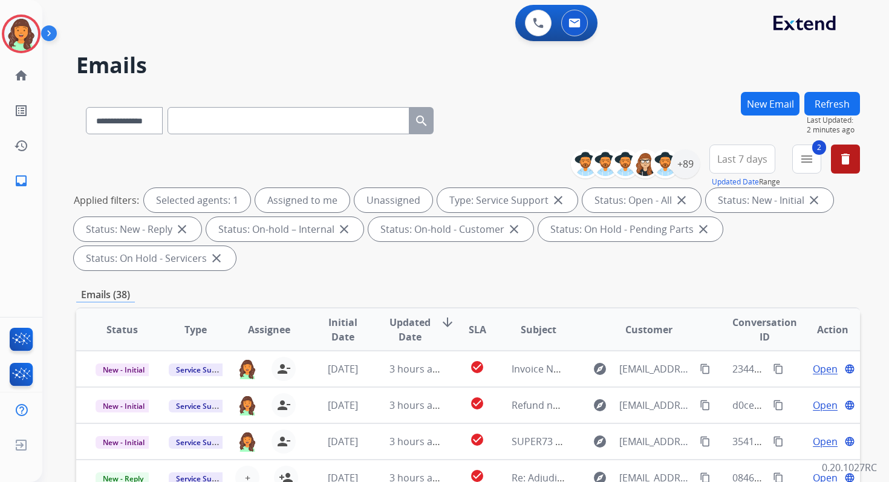
click at [824, 94] on button "Refresh" at bounding box center [833, 104] width 56 height 24
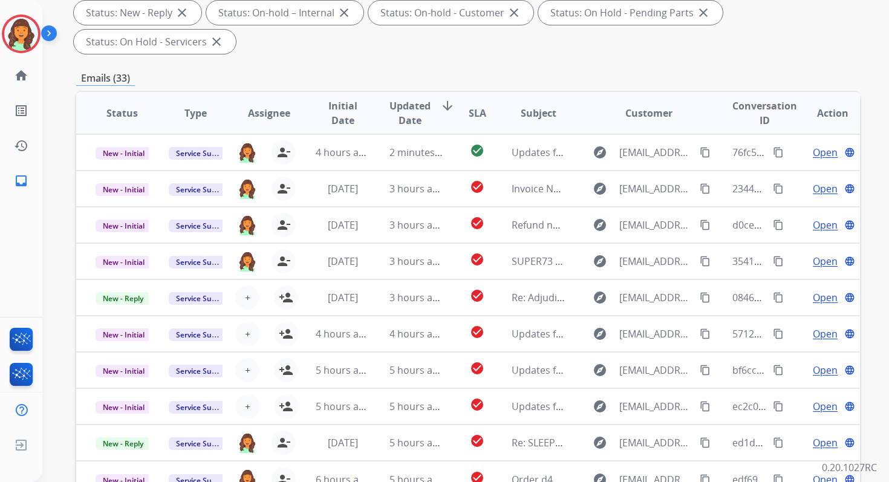
scroll to position [293, 0]
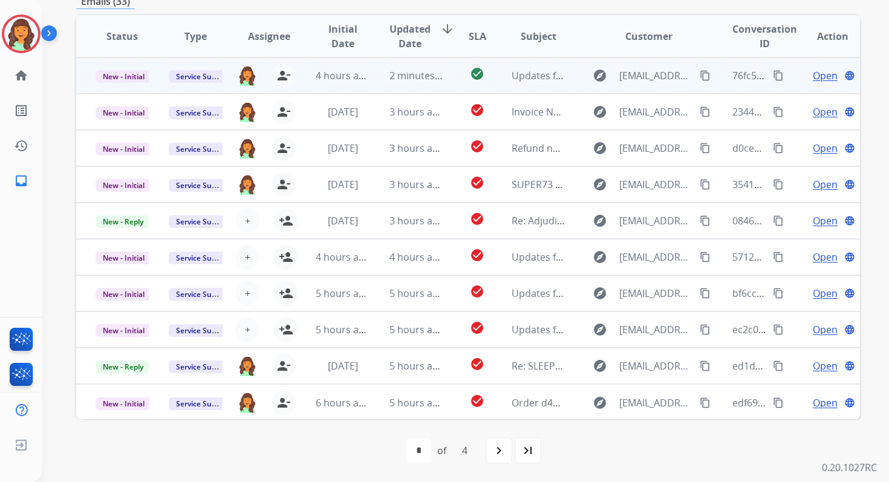
click at [406, 86] on td "2 minutes ago" at bounding box center [406, 75] width 73 height 36
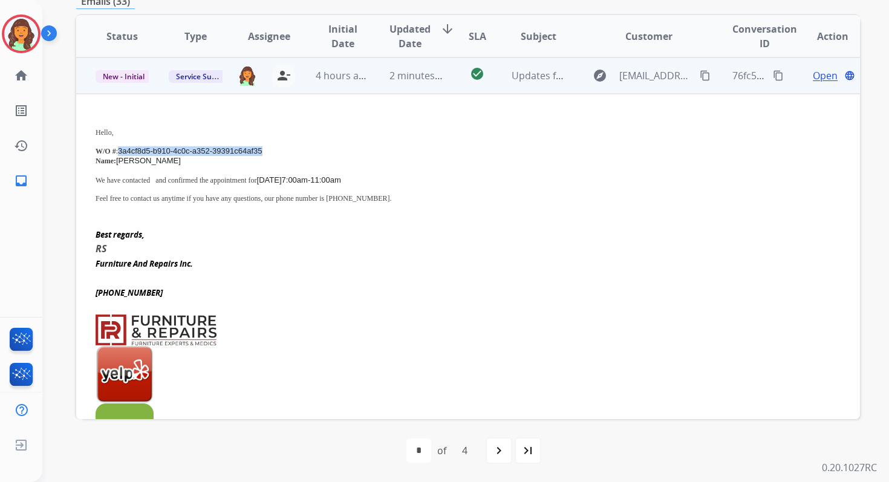
drag, startPoint x: 119, startPoint y: 149, endPoint x: 286, endPoint y: 154, distance: 167.7
click at [286, 154] on p "W/O # : 3a4cf8d5-b910-4c0c-a352-39391c64af35" at bounding box center [395, 151] width 598 height 10
drag, startPoint x: 179, startPoint y: 179, endPoint x: 422, endPoint y: 175, distance: 243.3
click at [422, 175] on p "We have contacted and confirmed the appointment for [DATE] 7:00am-11:00am" at bounding box center [395, 180] width 598 height 10
click at [773, 73] on mat-icon "content_copy" at bounding box center [778, 75] width 11 height 11
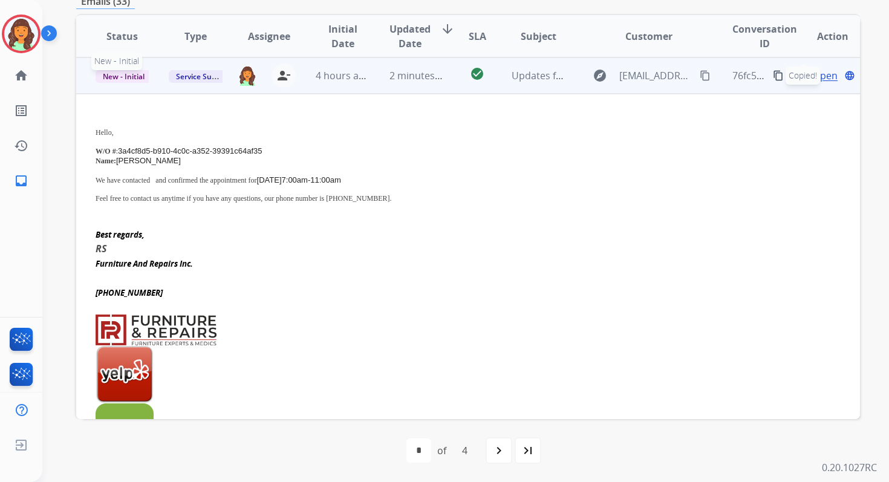
click at [134, 78] on span "New - Initial" at bounding box center [124, 76] width 56 height 13
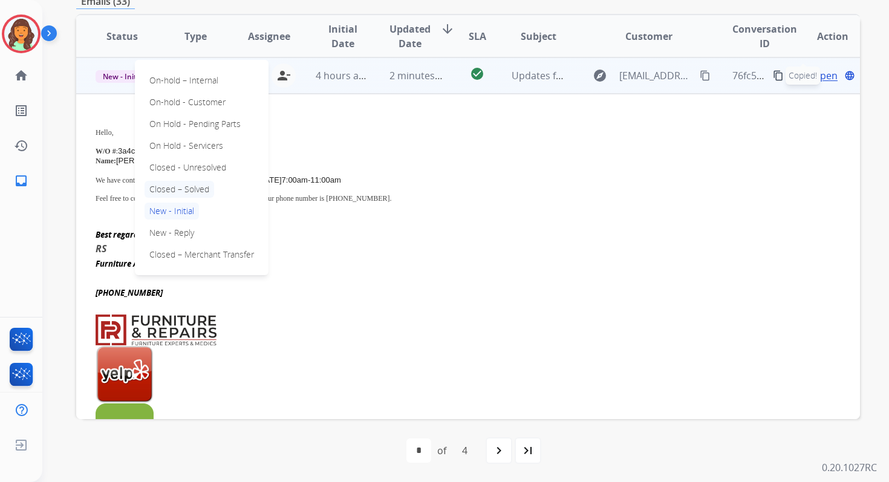
click at [187, 190] on p "Closed – Solved" at bounding box center [180, 189] width 70 height 17
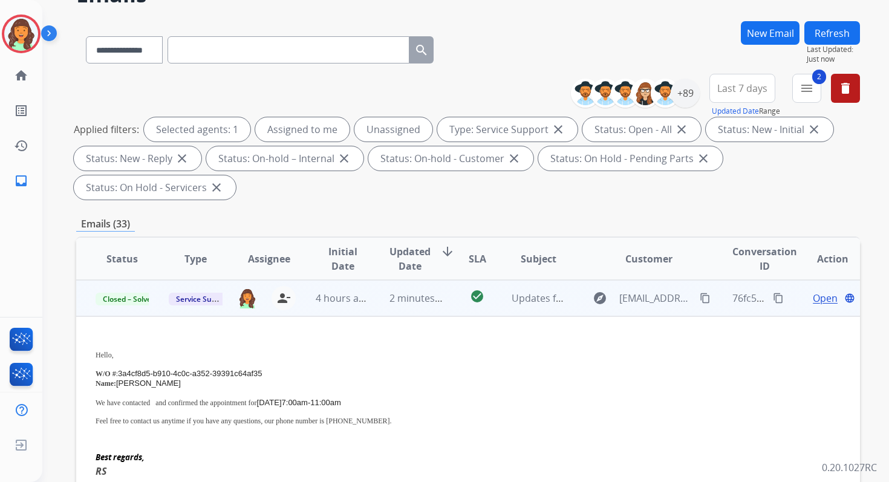
scroll to position [0, 0]
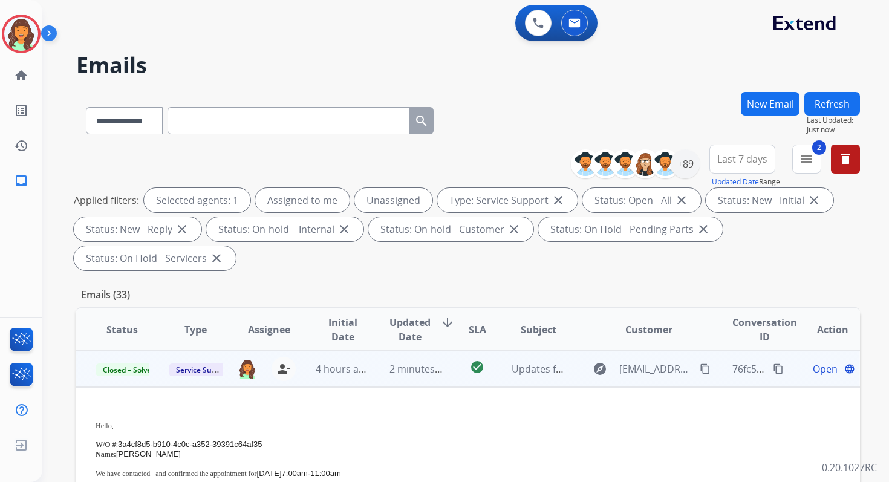
click at [831, 102] on button "Refresh" at bounding box center [833, 104] width 56 height 24
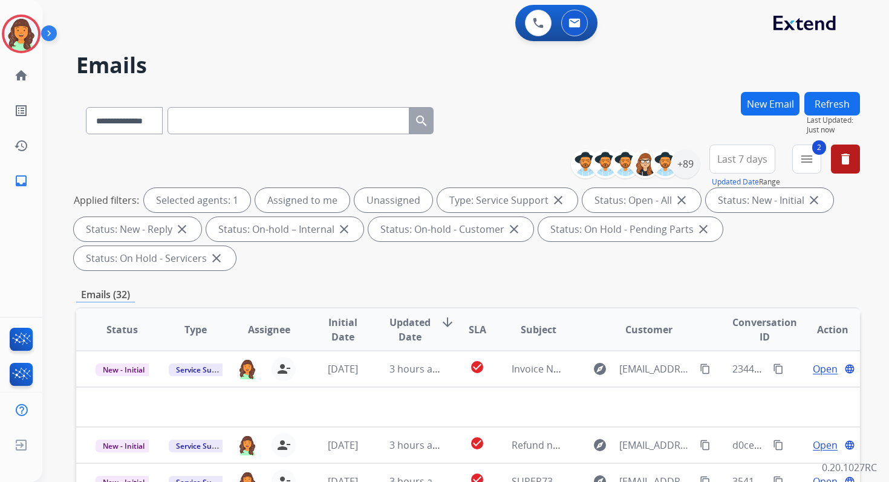
scroll to position [293, 0]
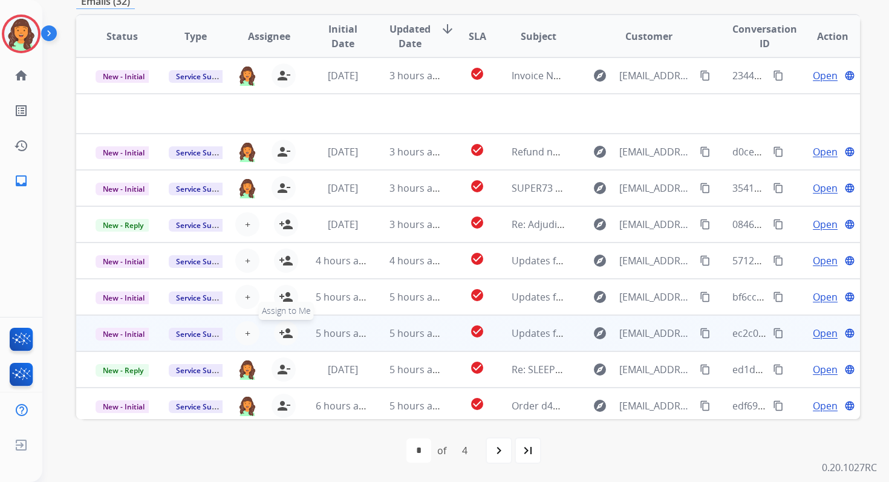
click at [287, 331] on mat-icon "person_add" at bounding box center [286, 333] width 15 height 15
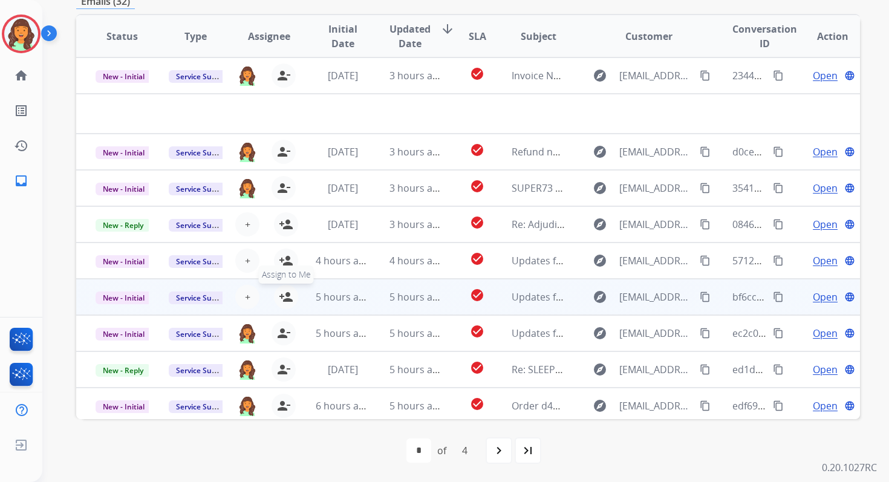
click at [286, 297] on mat-icon "person_add" at bounding box center [286, 297] width 15 height 15
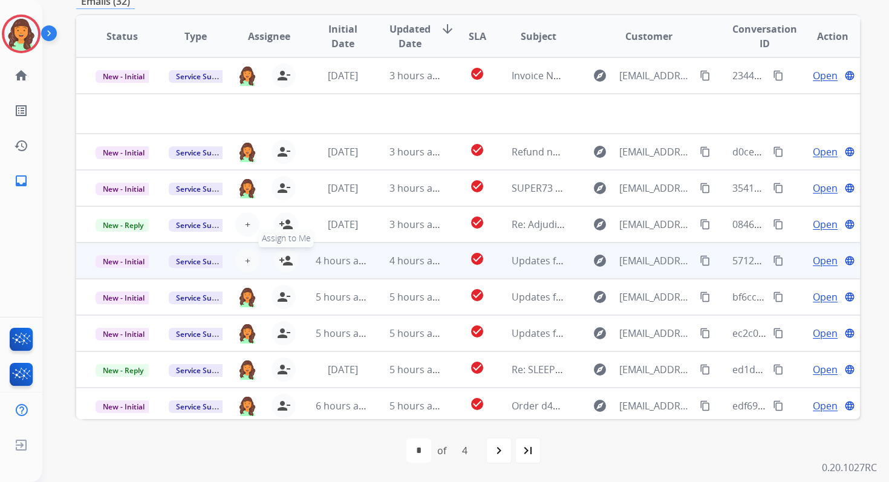
click at [285, 250] on button "person_add Assign to Me" at bounding box center [286, 261] width 24 height 24
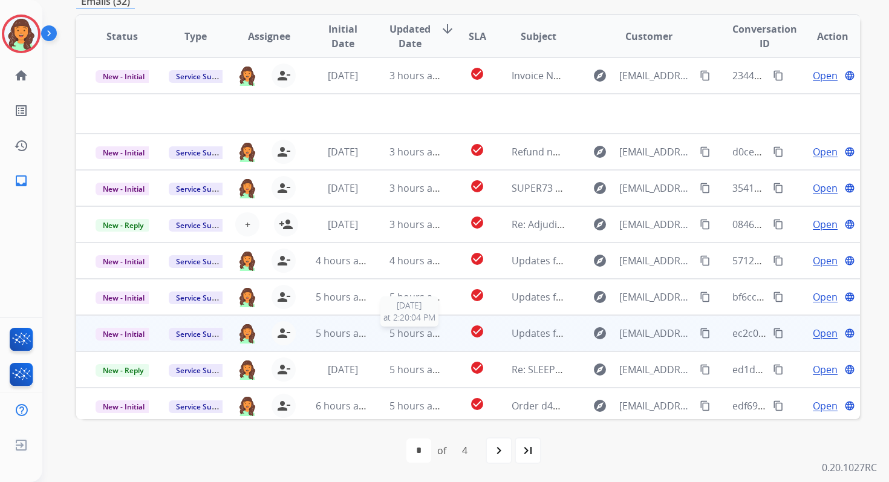
click at [404, 326] on div "5 hours ago" at bounding box center [416, 333] width 53 height 15
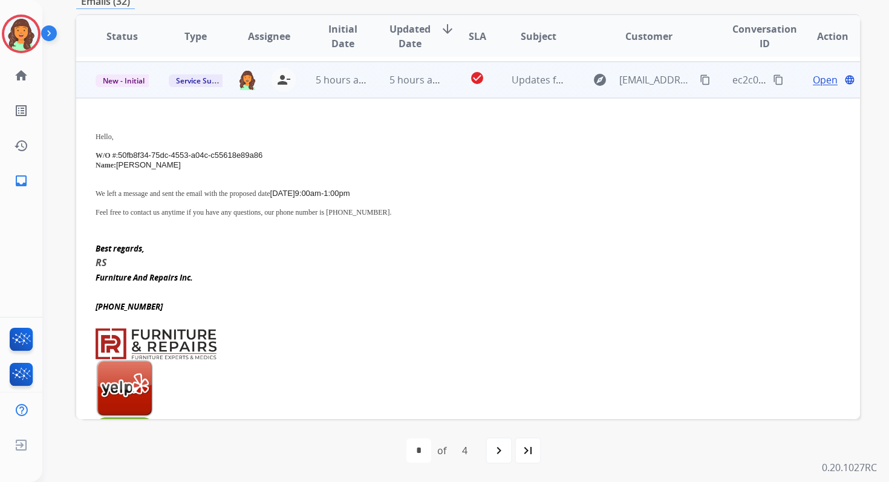
scroll to position [218, 0]
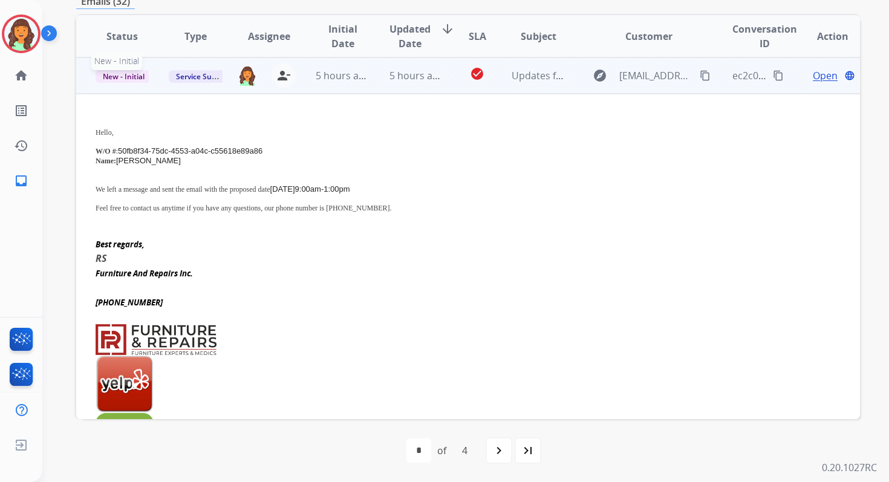
click at [134, 70] on span "New - Initial" at bounding box center [124, 76] width 56 height 13
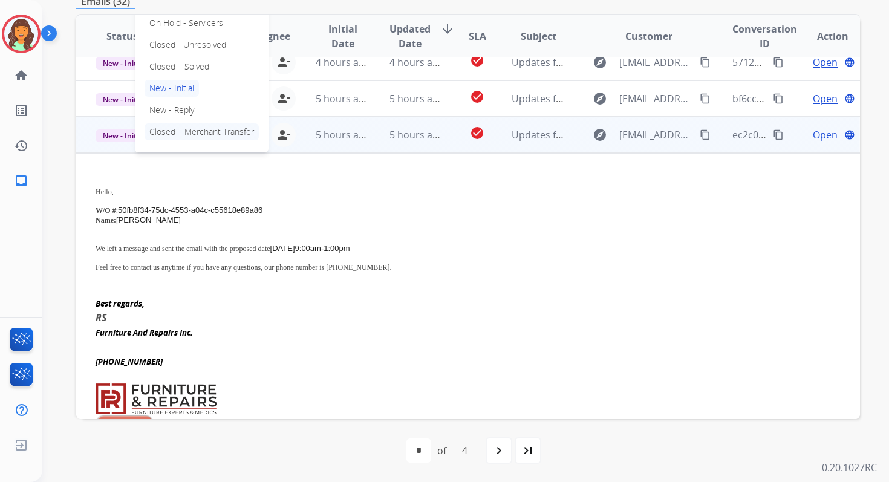
scroll to position [154, 0]
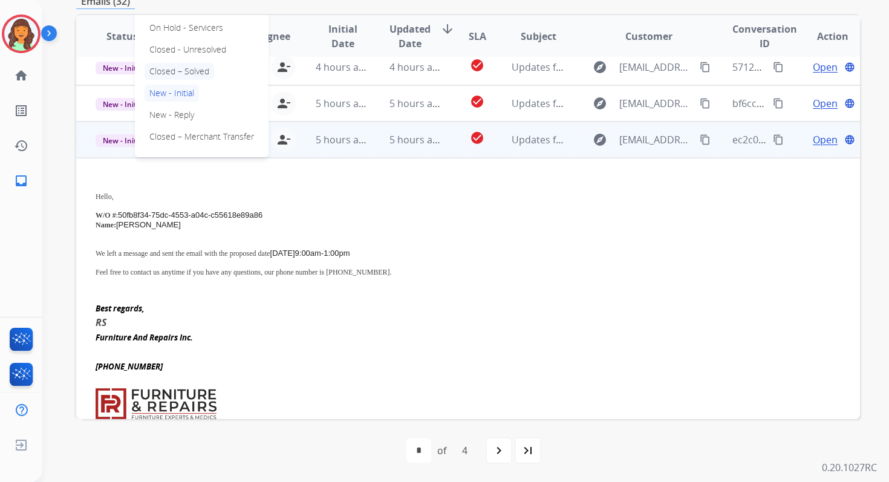
click at [153, 74] on p "Closed – Solved" at bounding box center [180, 71] width 70 height 17
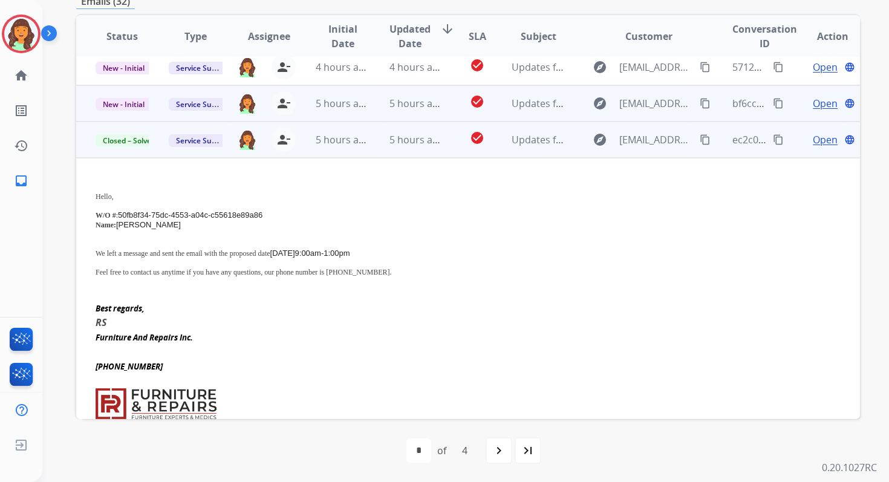
click at [375, 102] on td "5 hours ago" at bounding box center [406, 103] width 73 height 36
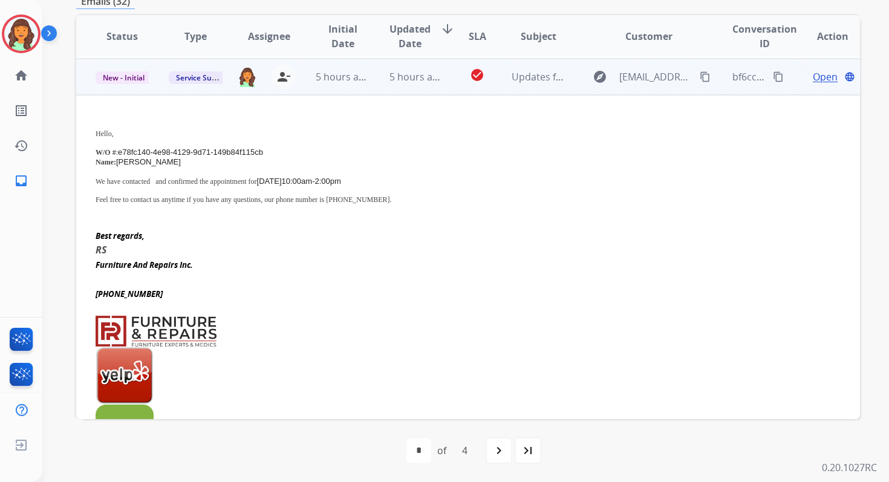
scroll to position [182, 0]
drag, startPoint x: 118, startPoint y: 151, endPoint x: 284, endPoint y: 146, distance: 166.5
click at [284, 146] on p "W/O # : e78fc140-4e98-4129-9d71-149b84f115cb" at bounding box center [395, 151] width 598 height 10
drag, startPoint x: 178, startPoint y: 180, endPoint x: 399, endPoint y: 179, distance: 220.9
click at [398, 179] on p "We have contacted and confirmed the appointment for [DATE] 10:00am-2:00pm" at bounding box center [395, 180] width 598 height 10
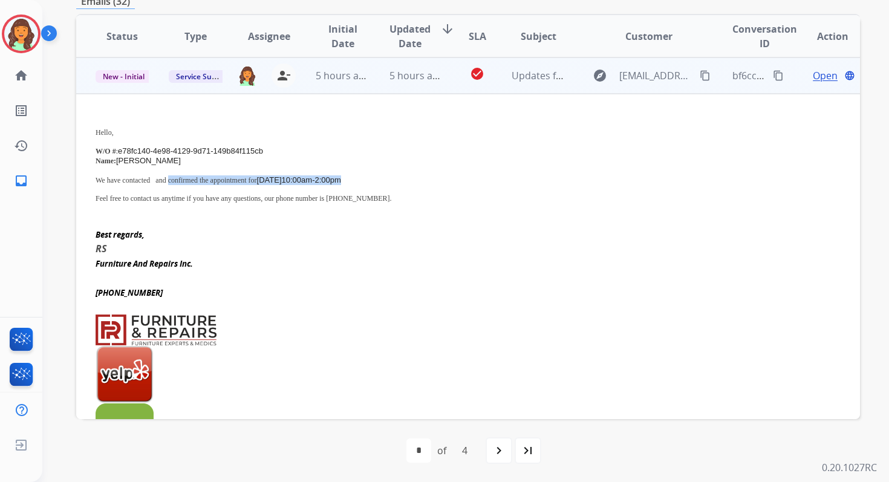
click at [773, 75] on mat-icon "content_copy" at bounding box center [778, 75] width 11 height 11
click at [136, 78] on span "New - Initial" at bounding box center [124, 76] width 56 height 13
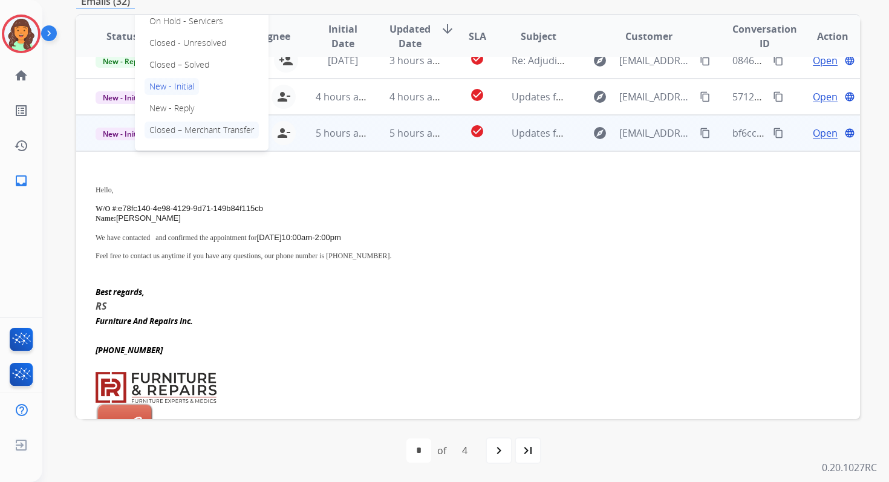
scroll to position [106, 0]
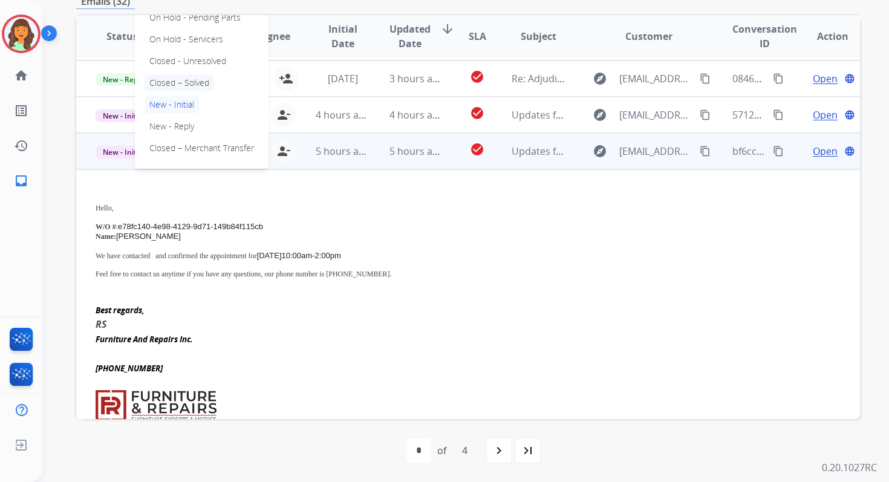
click at [169, 80] on p "Closed – Solved" at bounding box center [180, 82] width 70 height 17
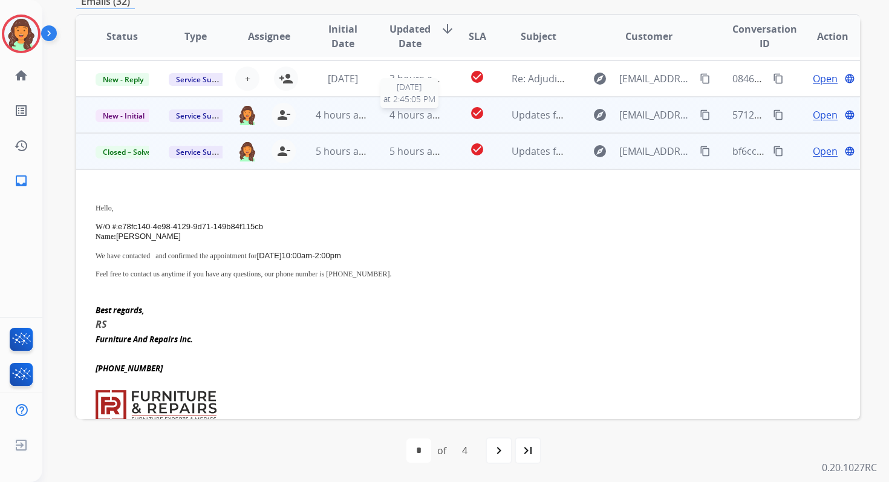
click at [401, 116] on span "4 hours ago" at bounding box center [417, 114] width 54 height 13
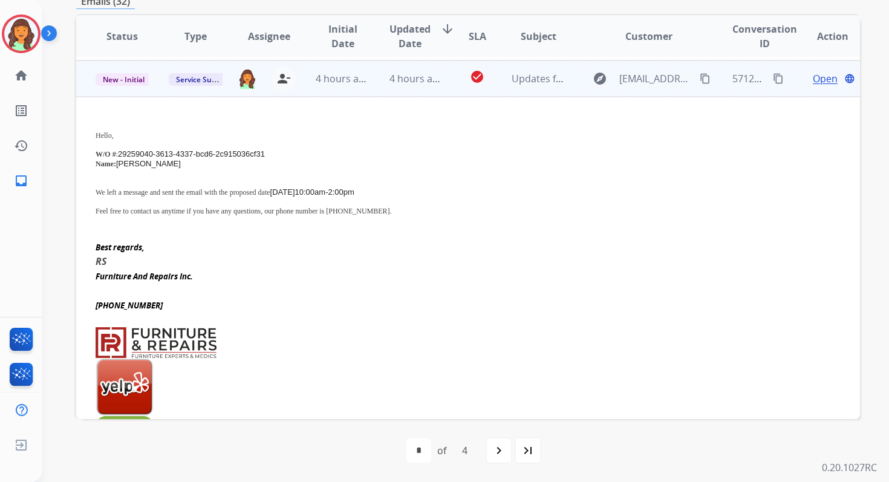
scroll to position [145, 0]
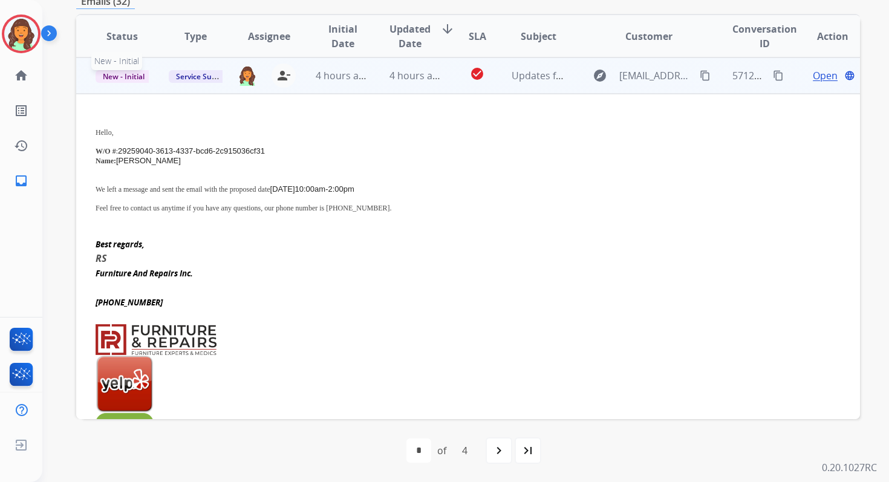
click at [134, 74] on span "New - Initial" at bounding box center [124, 76] width 56 height 13
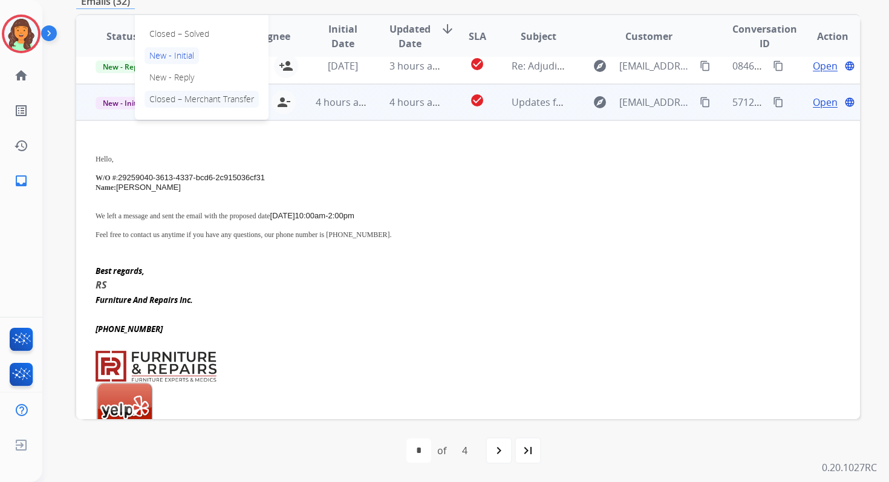
scroll to position [73, 0]
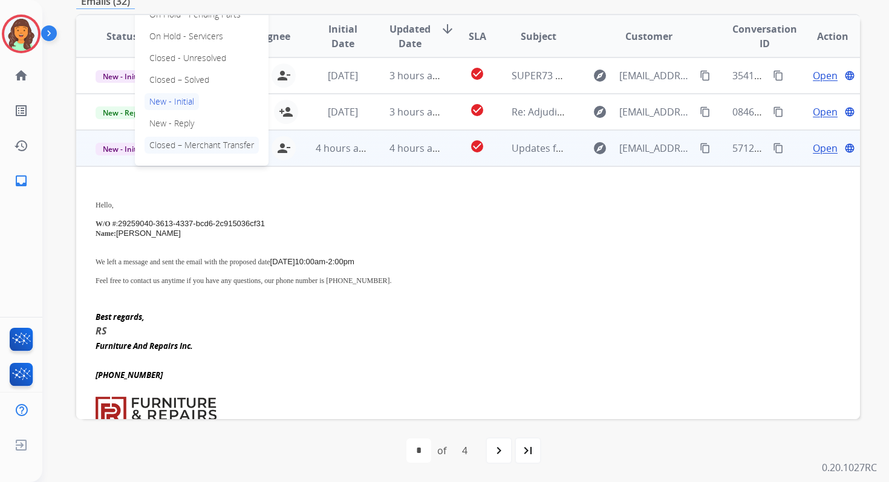
click at [165, 80] on p "Closed – Solved" at bounding box center [180, 79] width 70 height 17
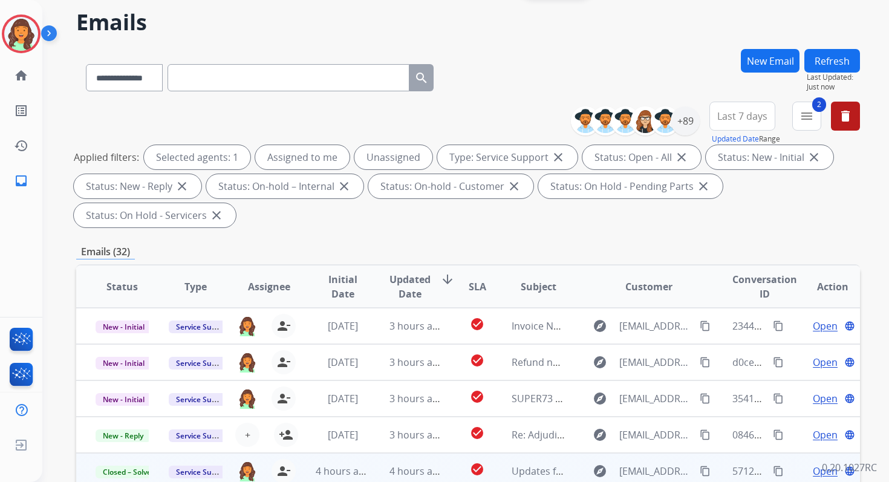
scroll to position [0, 0]
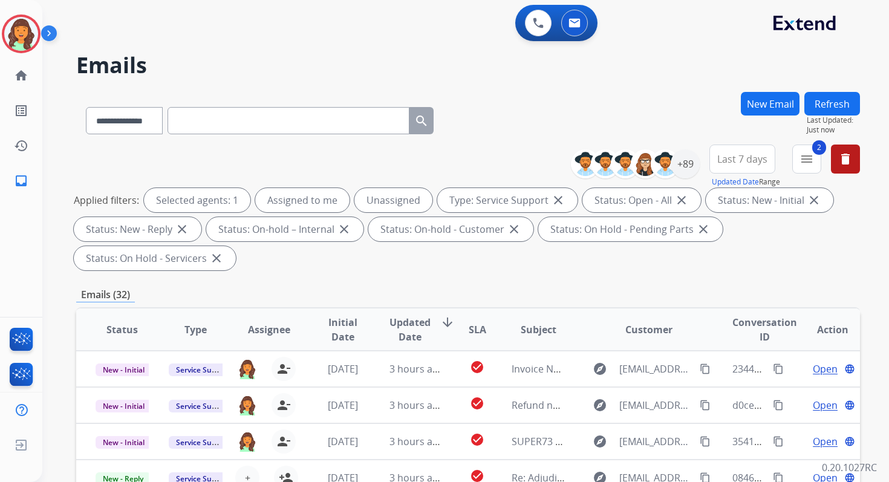
click at [836, 99] on button "Refresh" at bounding box center [833, 104] width 56 height 24
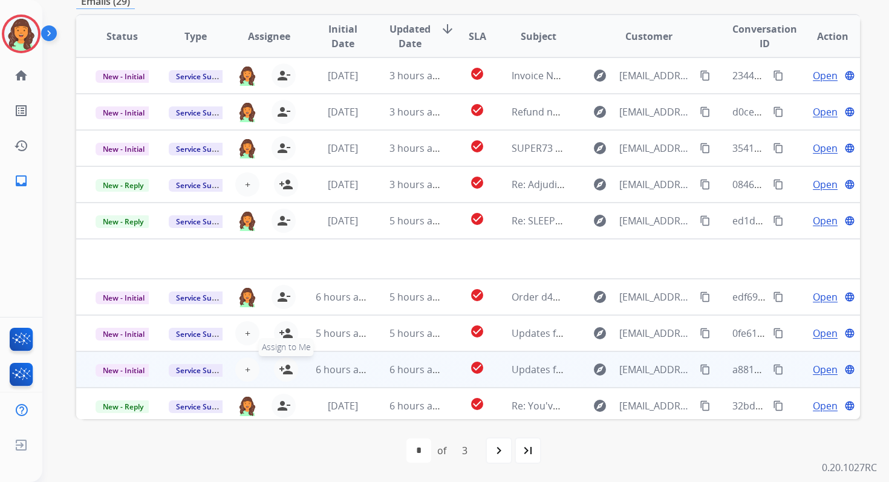
click at [287, 371] on mat-icon "person_add" at bounding box center [286, 369] width 15 height 15
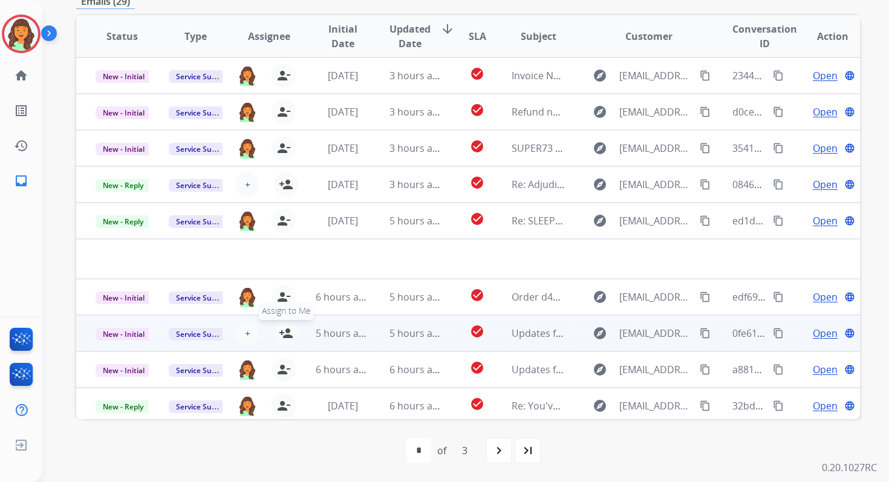
click at [286, 336] on mat-icon "person_add" at bounding box center [286, 333] width 15 height 15
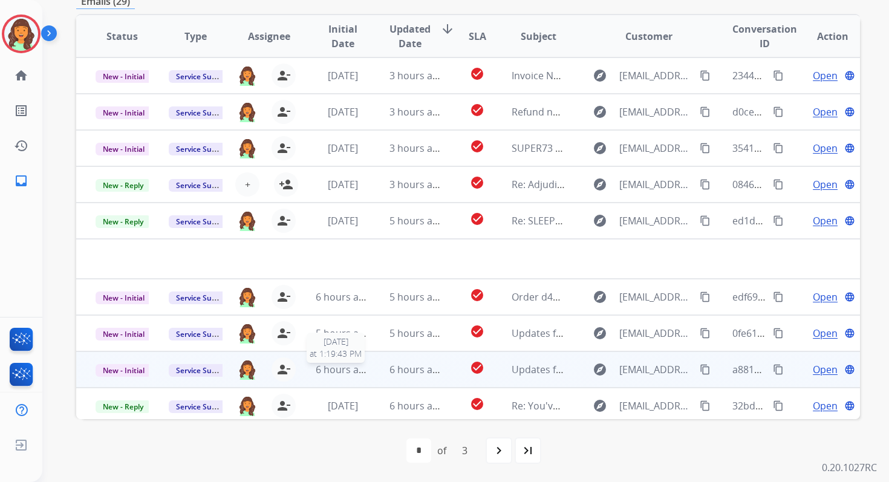
click at [365, 370] on span "6 hours ago" at bounding box center [343, 369] width 54 height 13
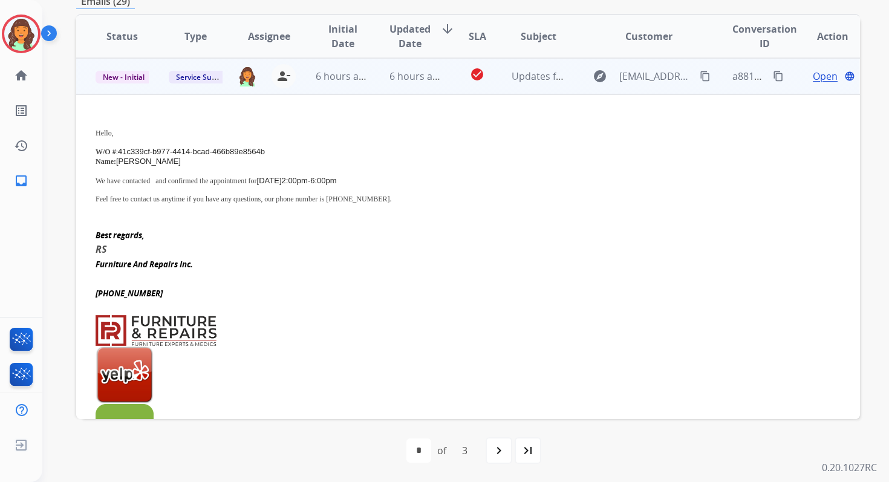
scroll to position [254, 0]
drag, startPoint x: 119, startPoint y: 151, endPoint x: 273, endPoint y: 147, distance: 153.7
click at [273, 147] on p "W/O # : 41c339cf-b977-4414-bcad-466b89e8564b" at bounding box center [395, 151] width 598 height 10
drag, startPoint x: 177, startPoint y: 179, endPoint x: 412, endPoint y: 176, distance: 234.8
click at [412, 176] on p "We have contacted and confirmed the appointment for [DATE] 2:00pm-6:00pm" at bounding box center [395, 180] width 598 height 10
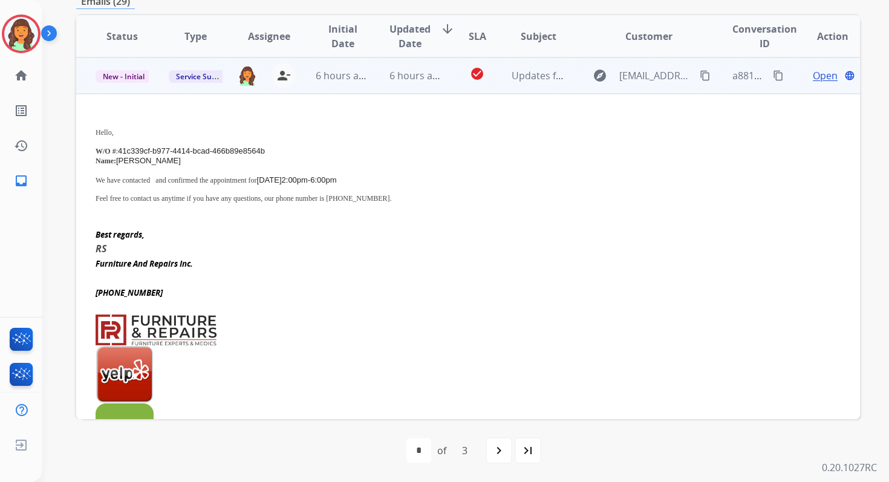
drag, startPoint x: 177, startPoint y: 179, endPoint x: 400, endPoint y: 182, distance: 222.7
click at [400, 182] on p "We have contacted and confirmed the appointment for [DATE] 2:00pm-6:00pm" at bounding box center [395, 180] width 598 height 10
click at [399, 182] on p "We have contacted and confirmed the appointment for [DATE] 2:00pm-6:00pm" at bounding box center [395, 180] width 598 height 10
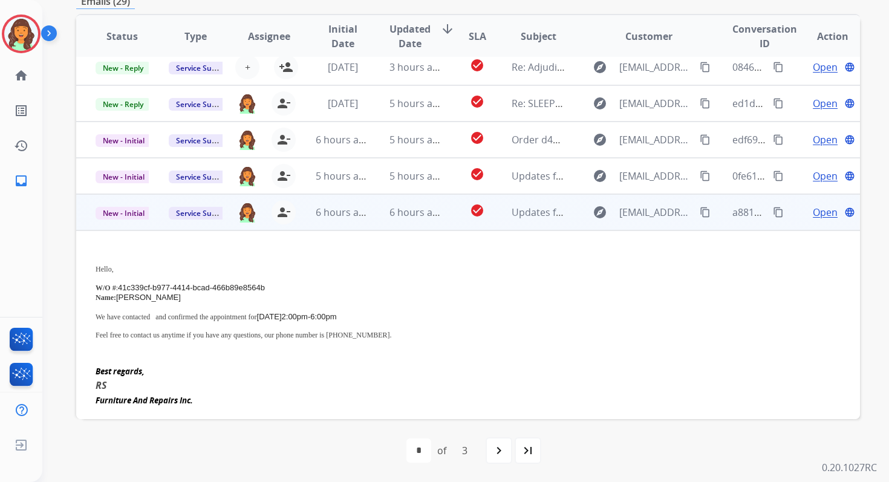
scroll to position [217, 0]
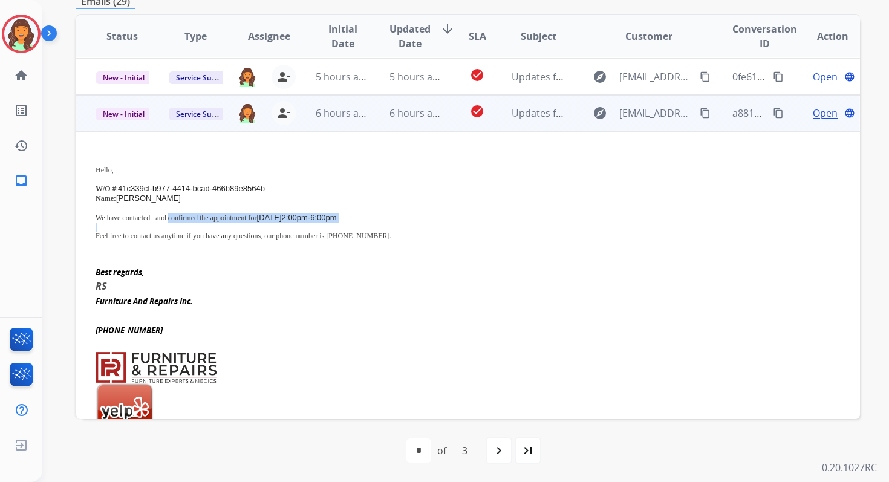
drag, startPoint x: 180, startPoint y: 217, endPoint x: 381, endPoint y: 223, distance: 201.0
click at [381, 223] on div "Hello, W/O # : 41c339cf-b977-4414-bcad-466b89e8564b Name: [PERSON_NAME] We have…" at bounding box center [395, 200] width 598 height 99
click at [773, 108] on mat-icon "content_copy" at bounding box center [778, 113] width 11 height 11
click at [130, 113] on span "New - Initial" at bounding box center [124, 114] width 56 height 13
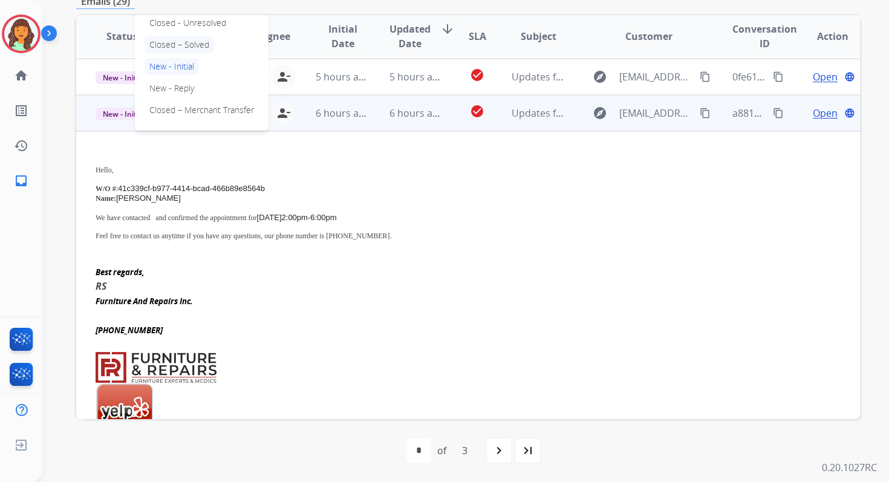
click at [183, 45] on p "Closed – Solved" at bounding box center [180, 44] width 70 height 17
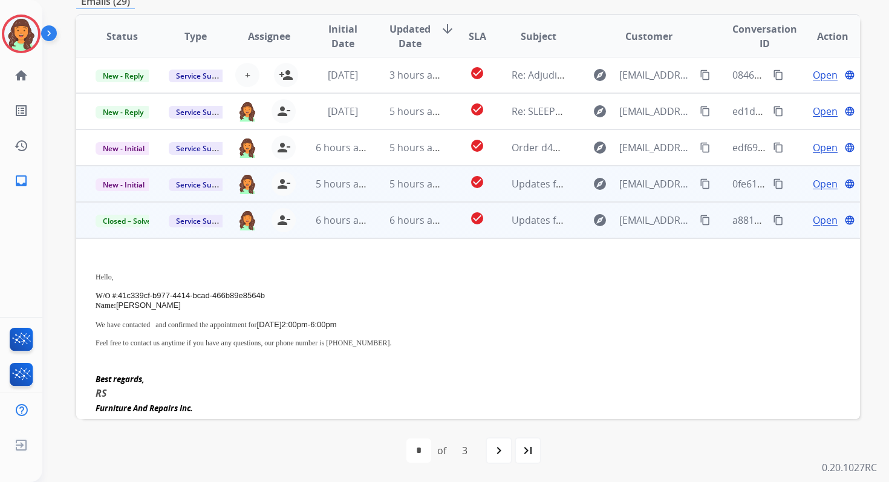
click at [399, 191] on td "5 hours ago" at bounding box center [406, 184] width 73 height 36
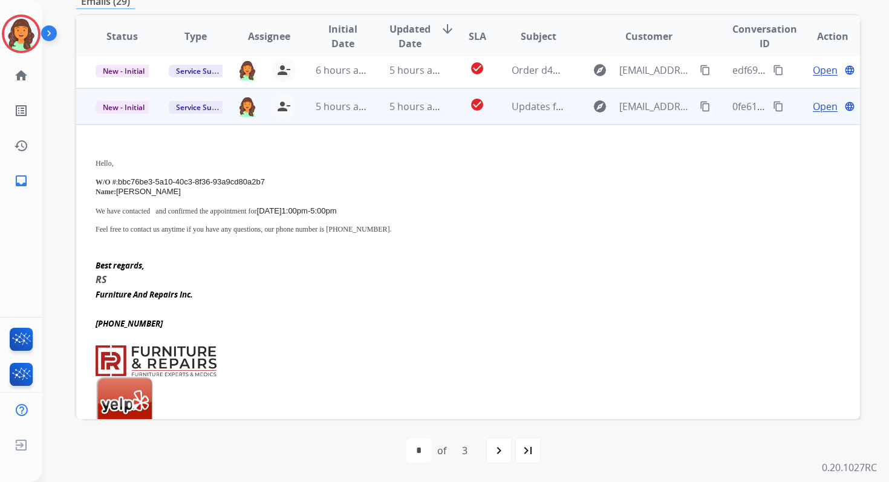
scroll to position [218, 0]
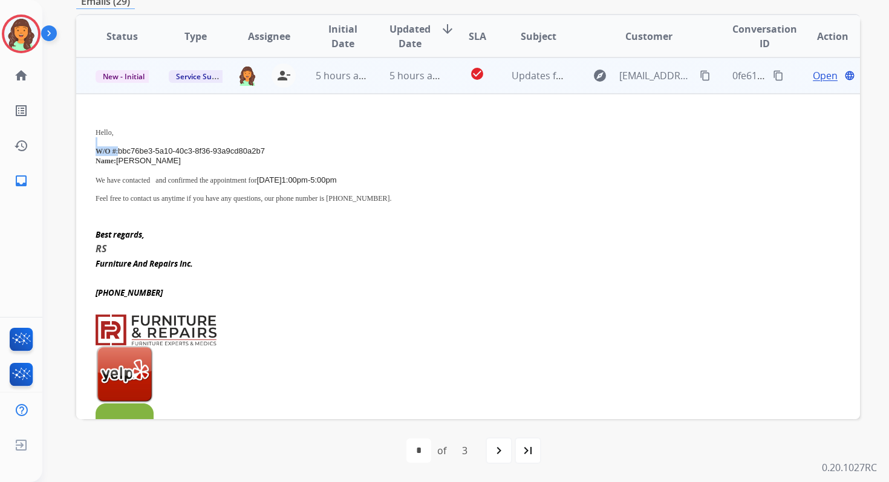
drag, startPoint x: 119, startPoint y: 148, endPoint x: 286, endPoint y: 144, distance: 167.7
click at [286, 143] on div "Hello, W/O # : bbc76be3-5a10-40c3-8f36-93a9cd80a2b7 Name: [PERSON_NAME] We have…" at bounding box center [395, 163] width 598 height 99
click at [201, 147] on span "bbc76be3-5a10-40c3-8f36-93a9cd80a2b7" at bounding box center [191, 150] width 147 height 9
drag, startPoint x: 120, startPoint y: 149, endPoint x: 279, endPoint y: 149, distance: 159.1
click at [279, 149] on p "W/O # : bbc76be3-5a10-40c3-8f36-93a9cd80a2b7" at bounding box center [395, 151] width 598 height 10
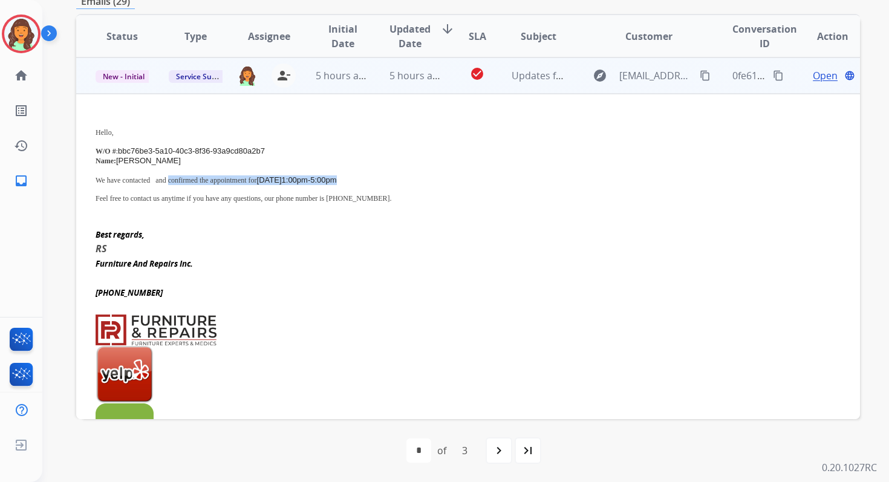
drag, startPoint x: 179, startPoint y: 179, endPoint x: 401, endPoint y: 174, distance: 222.7
click at [401, 175] on p "We have contacted and confirmed the appointment for [DATE] 1:00pm-5:00pm" at bounding box center [395, 180] width 598 height 10
click at [773, 74] on mat-icon "content_copy" at bounding box center [778, 75] width 11 height 11
click at [142, 74] on span "New - Initial" at bounding box center [124, 76] width 56 height 13
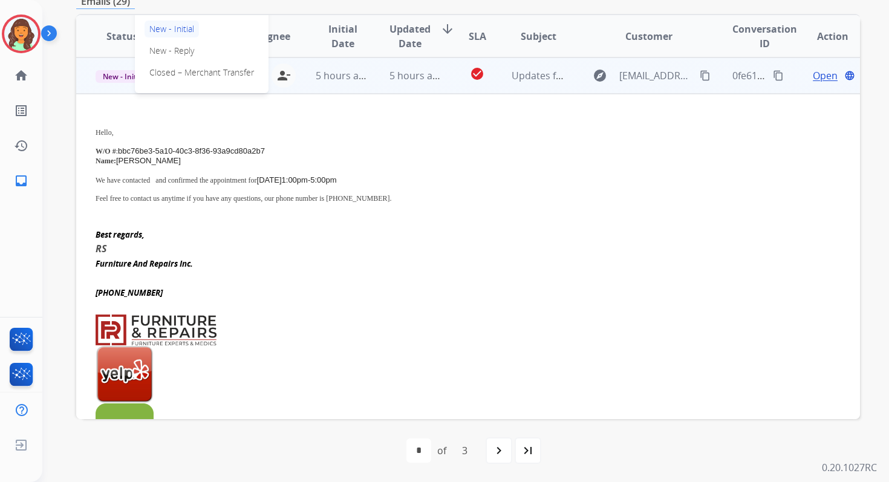
scroll to position [100, 0]
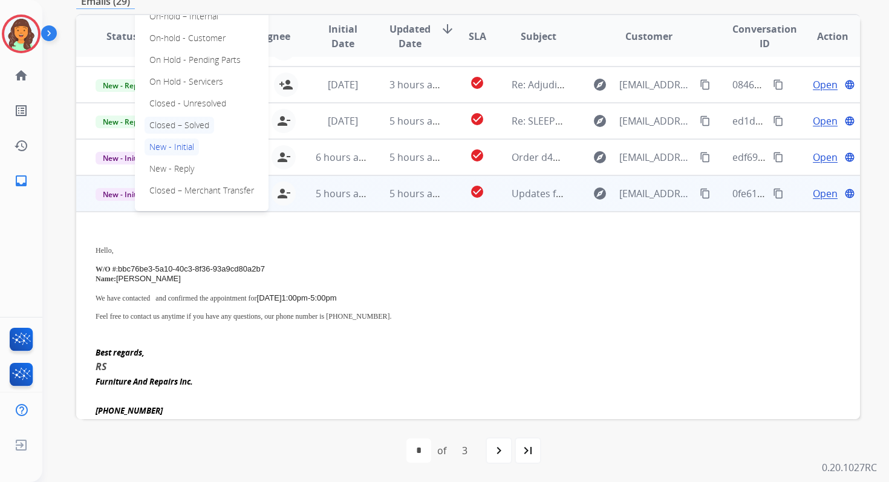
click at [175, 131] on p "Closed – Solved" at bounding box center [180, 125] width 70 height 17
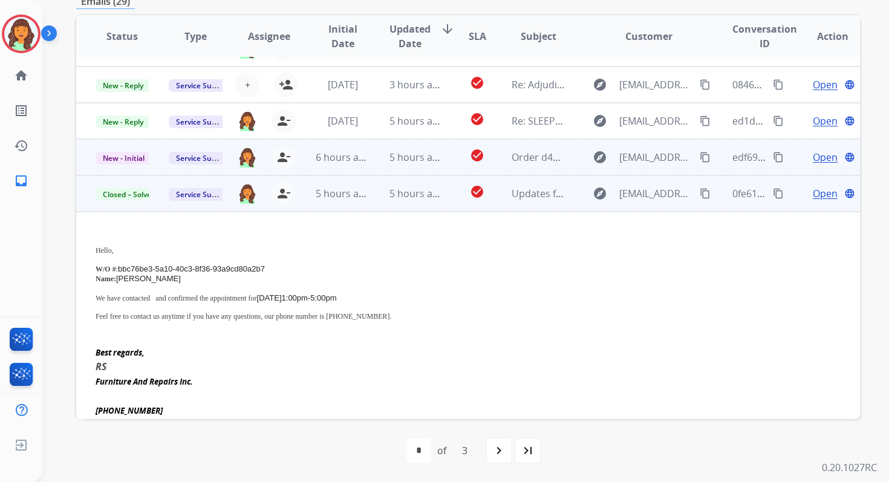
click at [385, 159] on td "5 hours ago" at bounding box center [406, 157] width 73 height 36
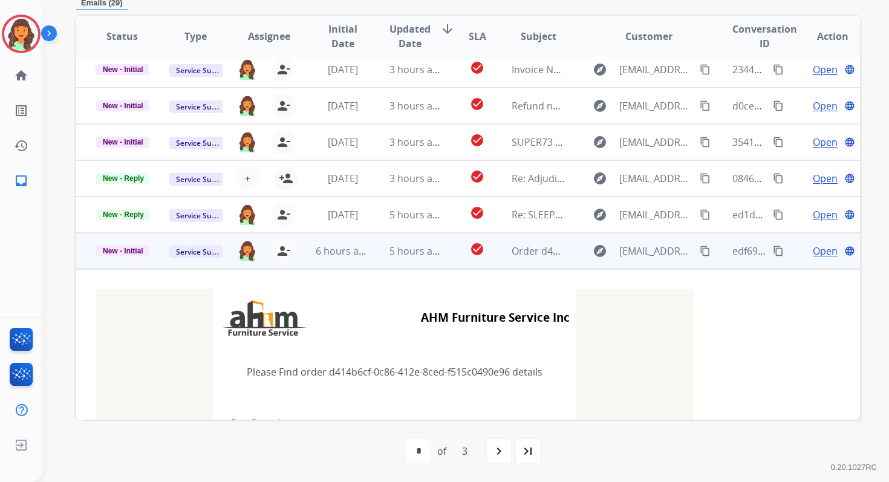
scroll to position [0, 0]
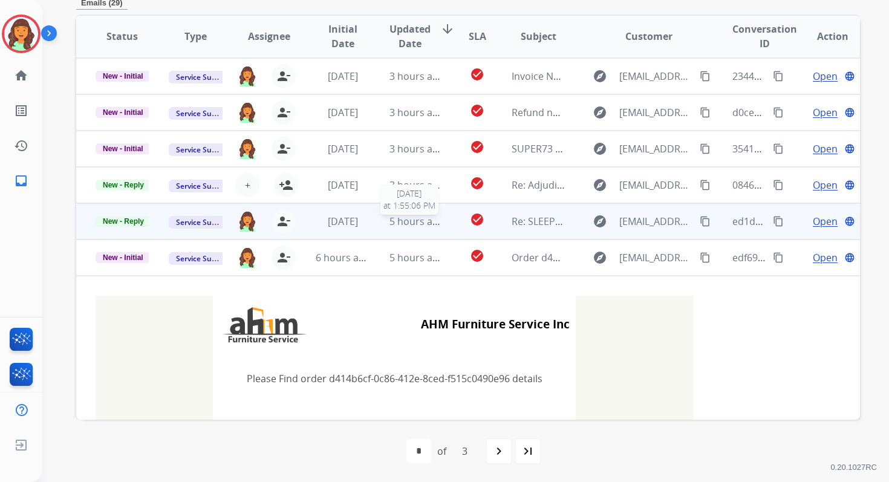
click at [401, 217] on span "5 hours ago" at bounding box center [417, 221] width 54 height 13
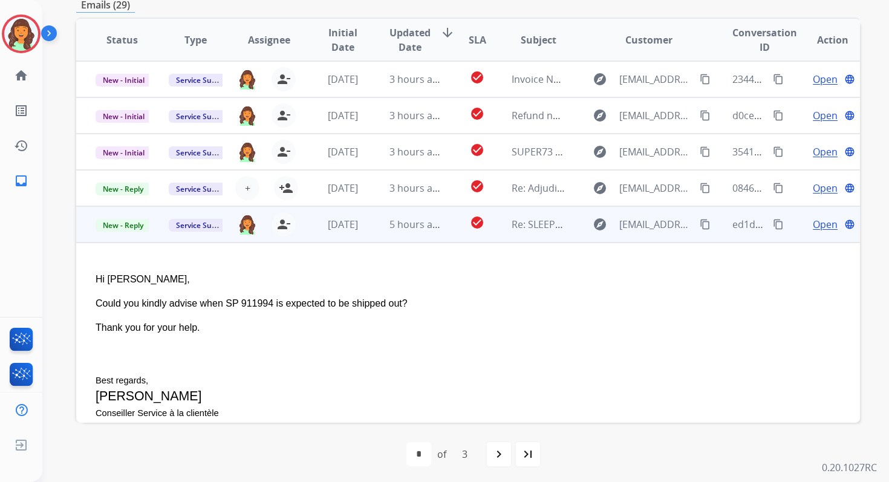
scroll to position [463, 0]
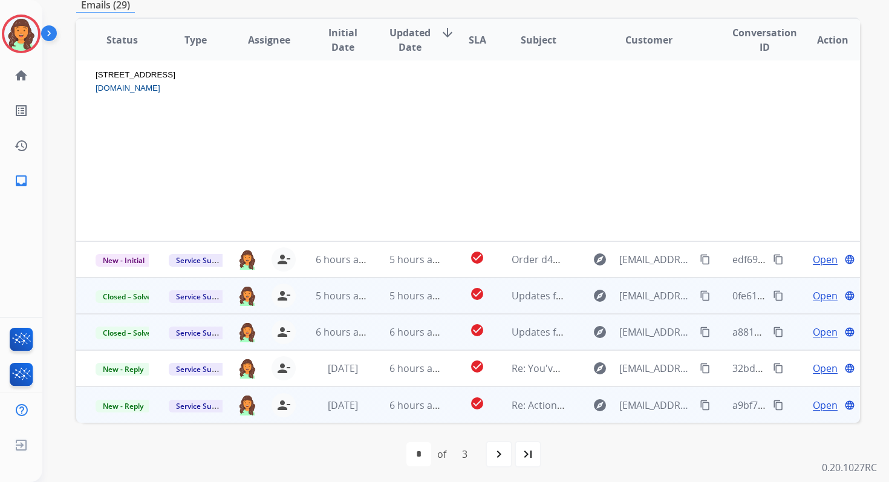
click at [430, 407] on span "6 hours ago" at bounding box center [417, 405] width 54 height 13
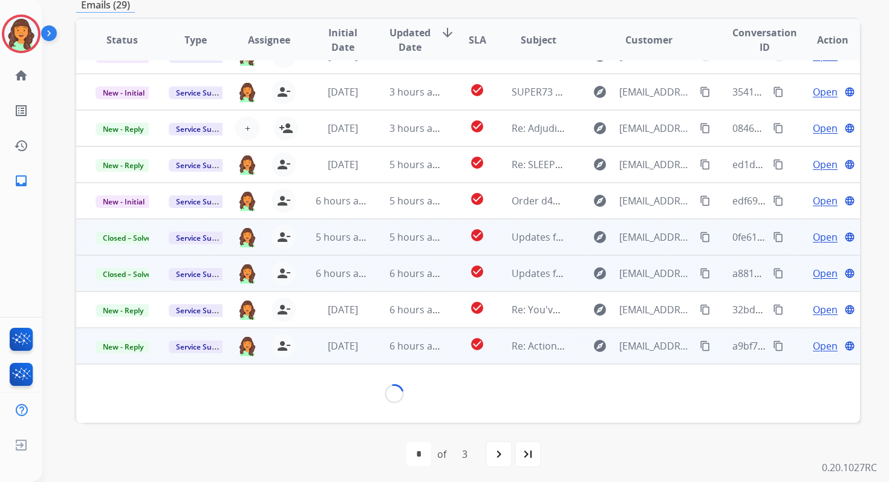
scroll to position [327, 0]
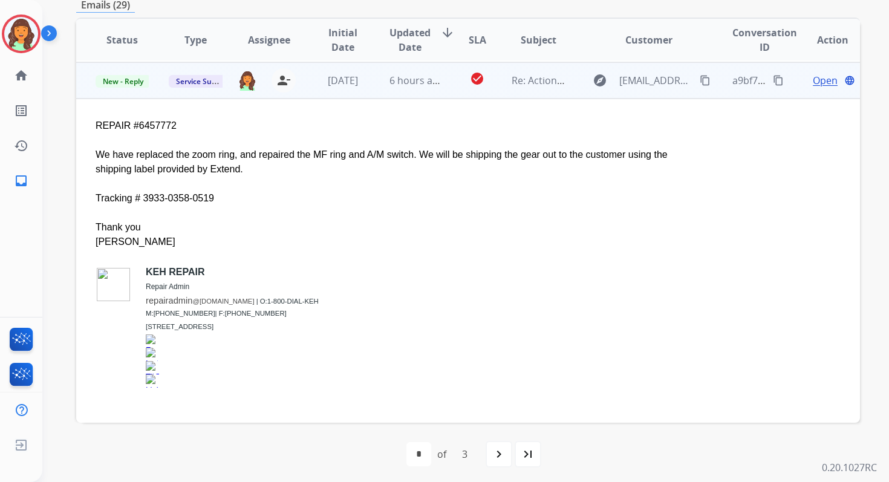
click at [813, 77] on span "Open" at bounding box center [825, 80] width 25 height 15
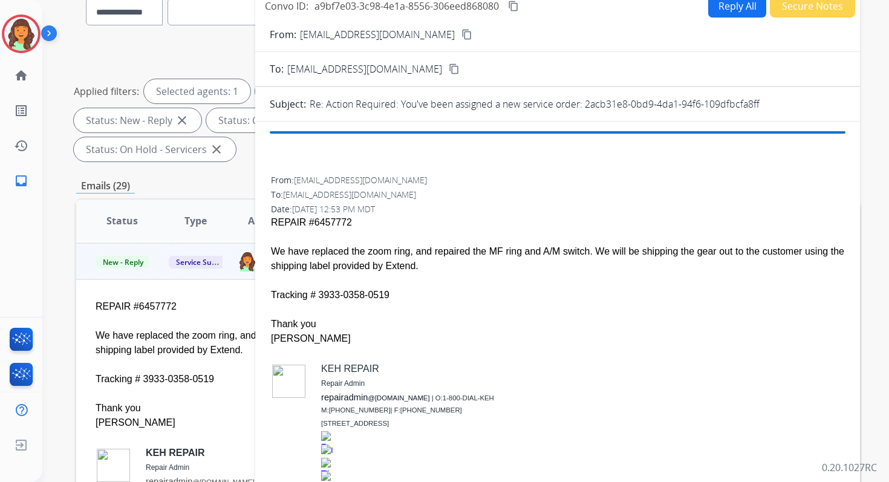
scroll to position [71, 0]
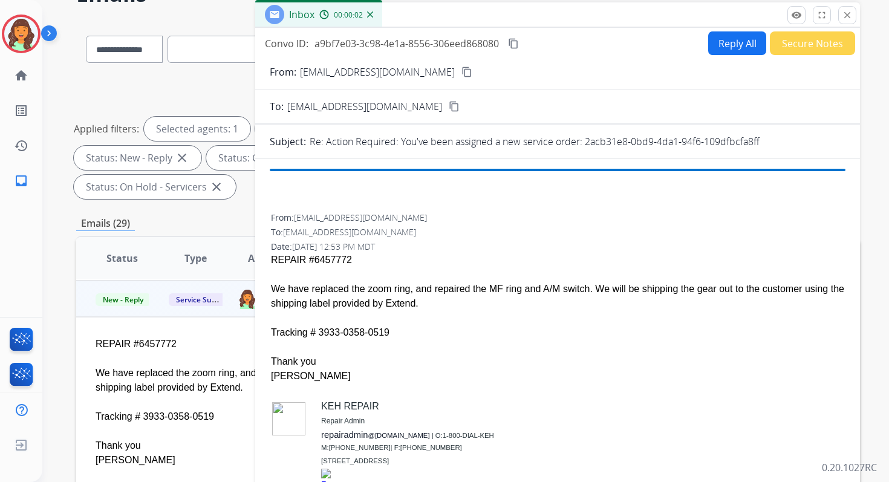
drag, startPoint x: 585, startPoint y: 139, endPoint x: 776, endPoint y: 138, distance: 191.8
click at [776, 139] on div "Re: Action Required: You've been assigned a new service order: 2acb31e8-0bd9-4d…" at bounding box center [578, 141] width 536 height 15
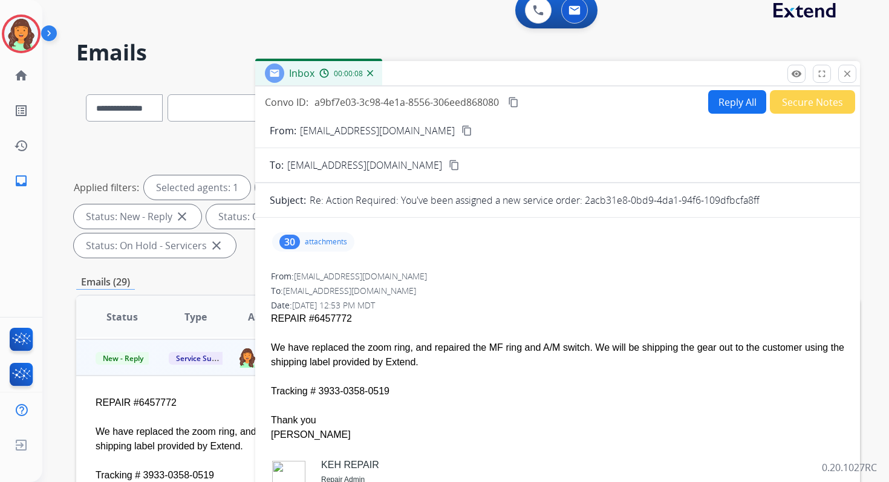
scroll to position [0, 0]
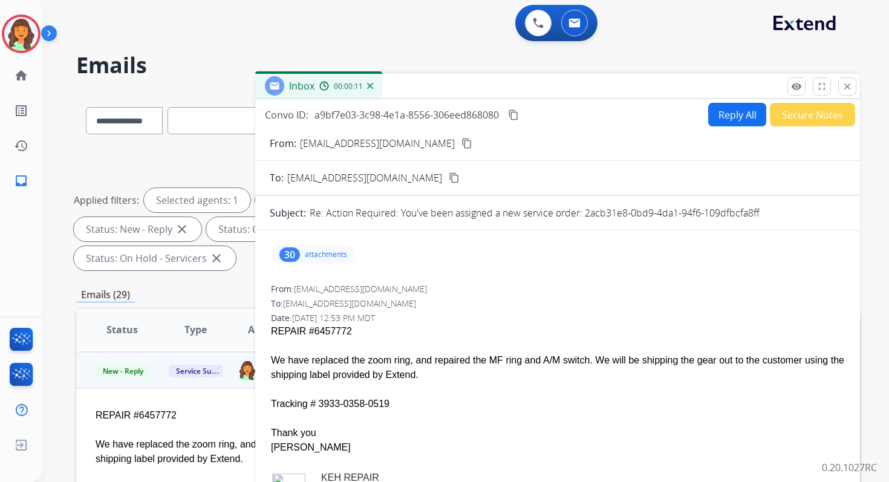
drag, startPoint x: 272, startPoint y: 359, endPoint x: 411, endPoint y: 403, distance: 146.0
click at [411, 403] on span "REPAIR #6457772 We have replaced the zoom ring, and repaired the MF ring and A/…" at bounding box center [558, 466] width 574 height 285
click at [517, 110] on mat-icon "content_copy" at bounding box center [513, 115] width 11 height 11
click at [847, 85] on mat-icon "close" at bounding box center [847, 86] width 11 height 11
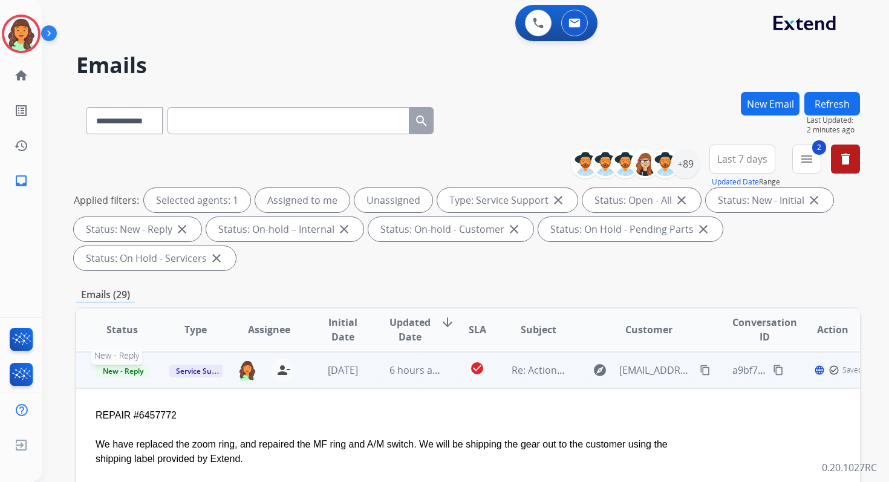
click at [121, 367] on span "New - Reply" at bounding box center [123, 371] width 55 height 13
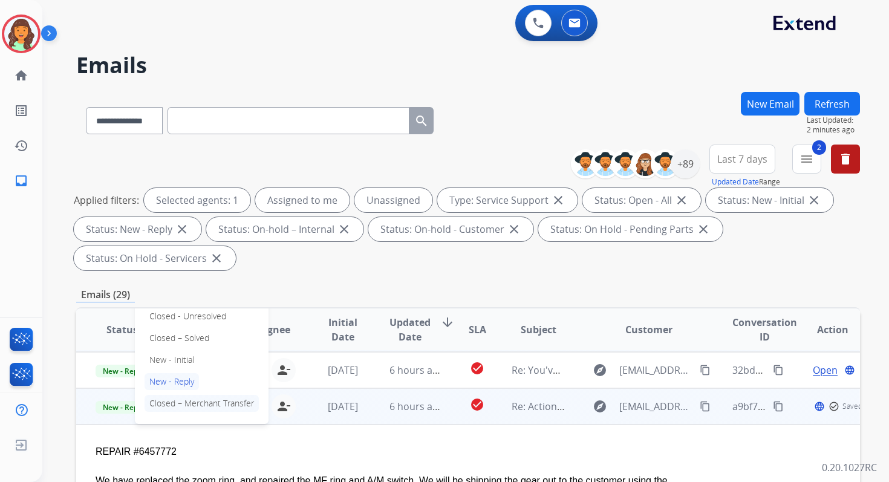
scroll to position [287, 0]
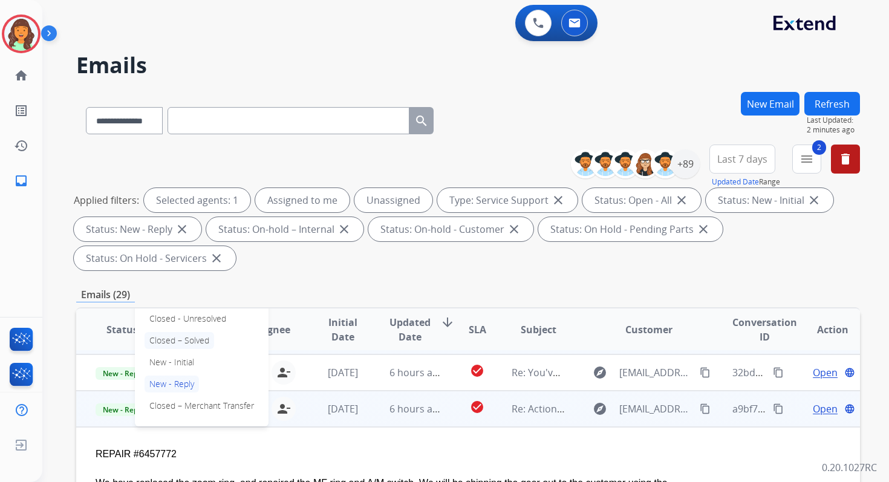
click at [181, 335] on p "Closed – Solved" at bounding box center [180, 340] width 70 height 17
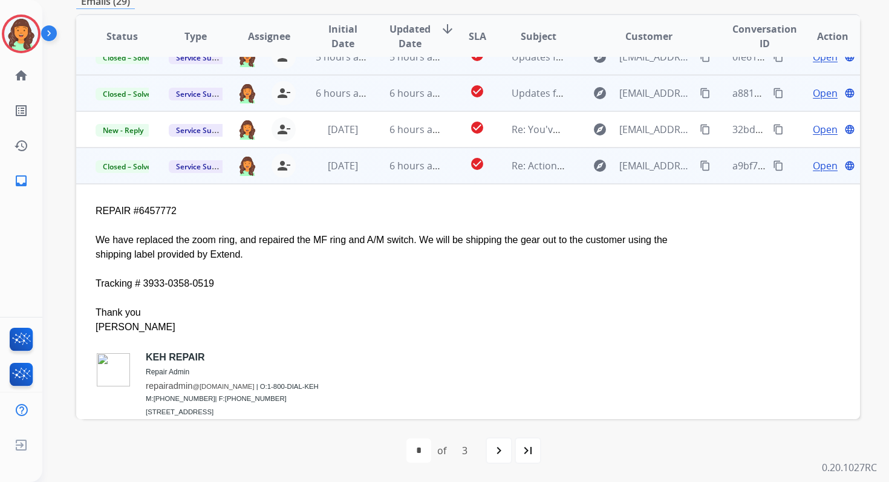
scroll to position [206, 0]
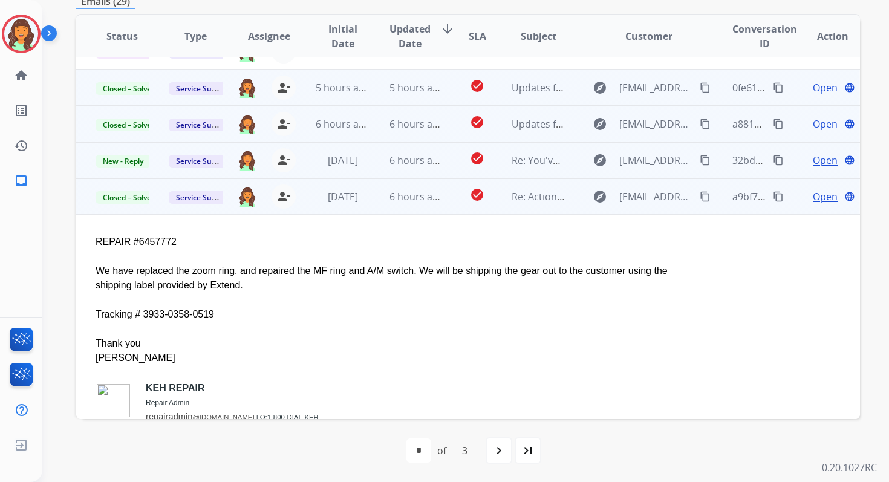
click at [384, 160] on td "6 hours ago" at bounding box center [406, 160] width 73 height 36
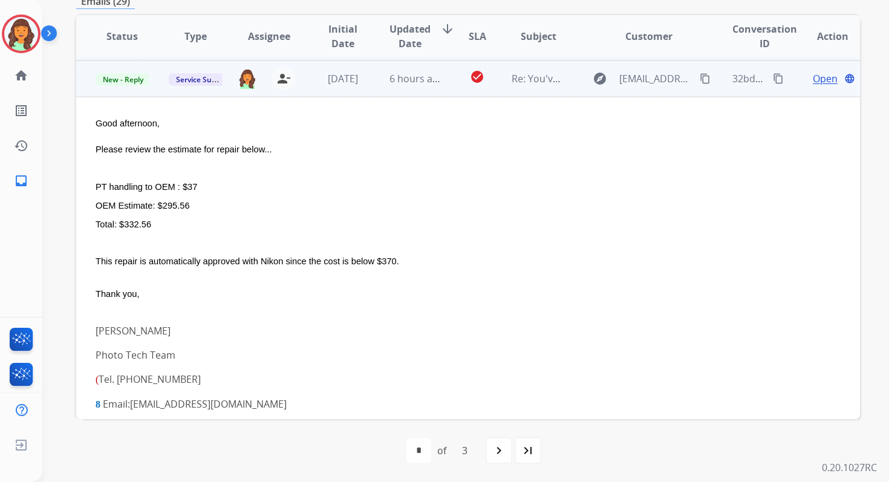
scroll to position [290, 0]
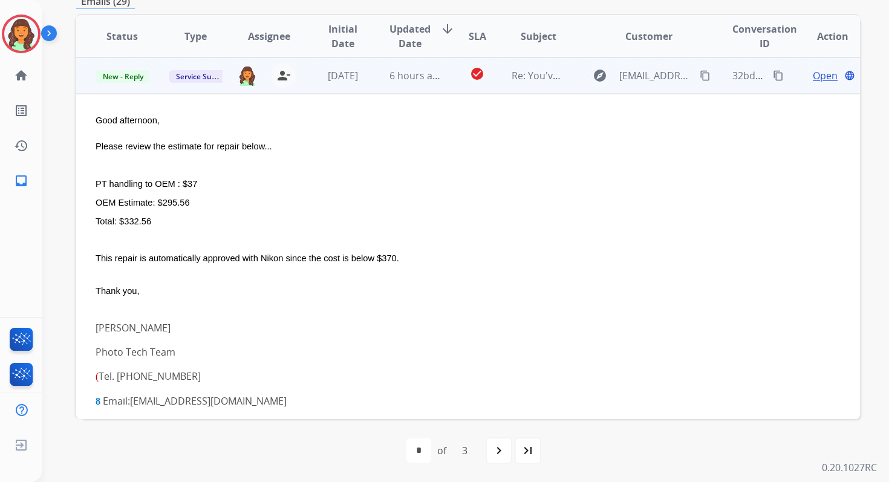
click at [815, 75] on span "Open" at bounding box center [825, 75] width 25 height 15
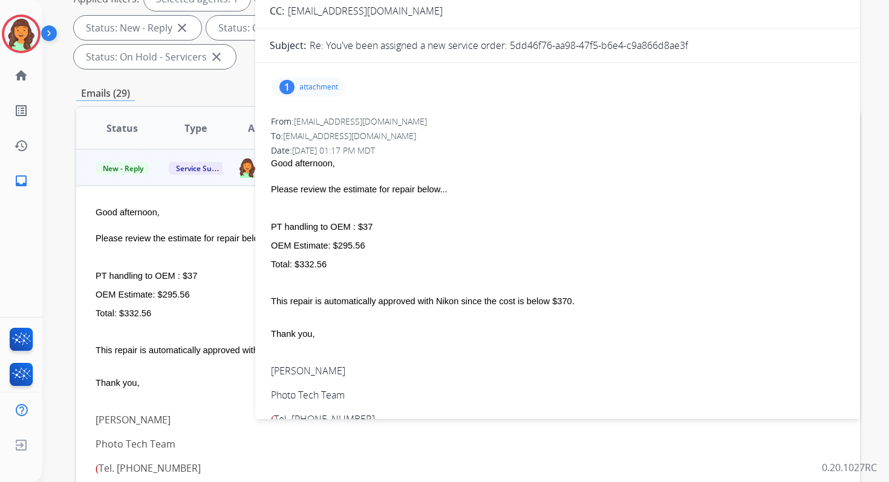
scroll to position [191, 0]
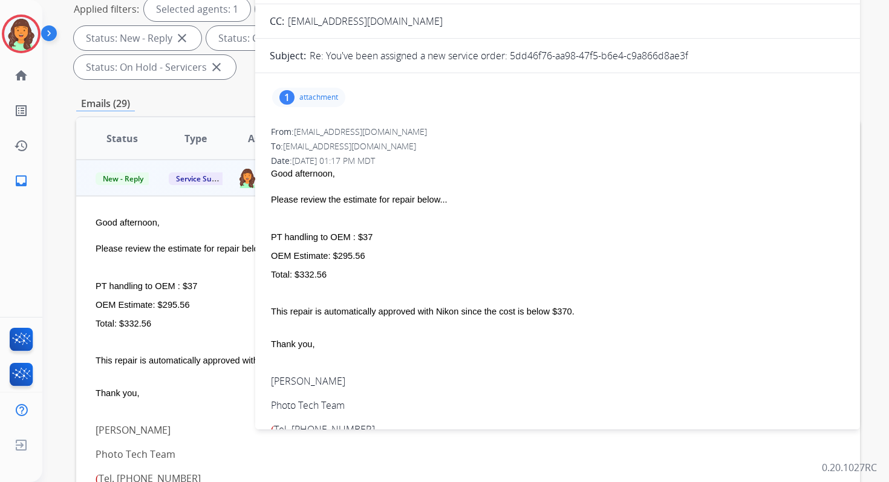
drag, startPoint x: 512, startPoint y: 54, endPoint x: 722, endPoint y: 59, distance: 210.0
click at [722, 59] on div "Re: You've been assigned a new service order: 5dd46f76-aa98-47f5-b6e4-c9a866d8a…" at bounding box center [578, 55] width 536 height 15
drag, startPoint x: 294, startPoint y: 275, endPoint x: 341, endPoint y: 275, distance: 46.6
click at [340, 275] on div "Total: $332.56" at bounding box center [558, 275] width 574 height 12
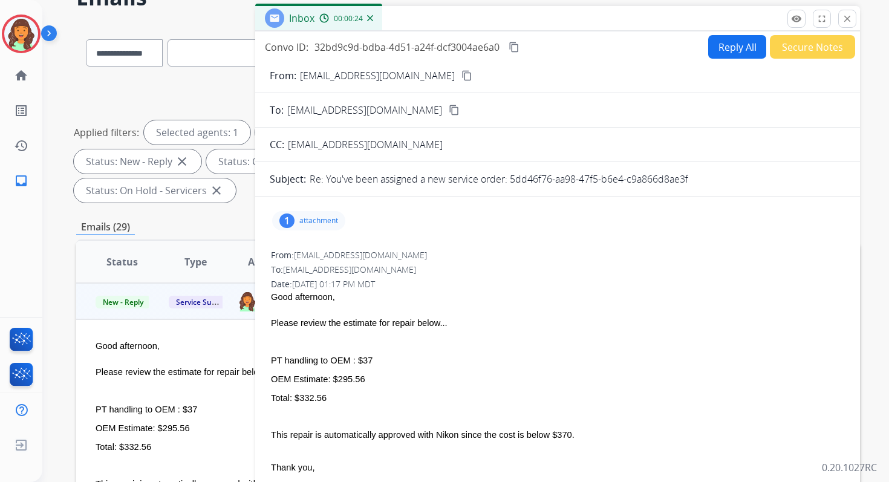
scroll to position [44, 0]
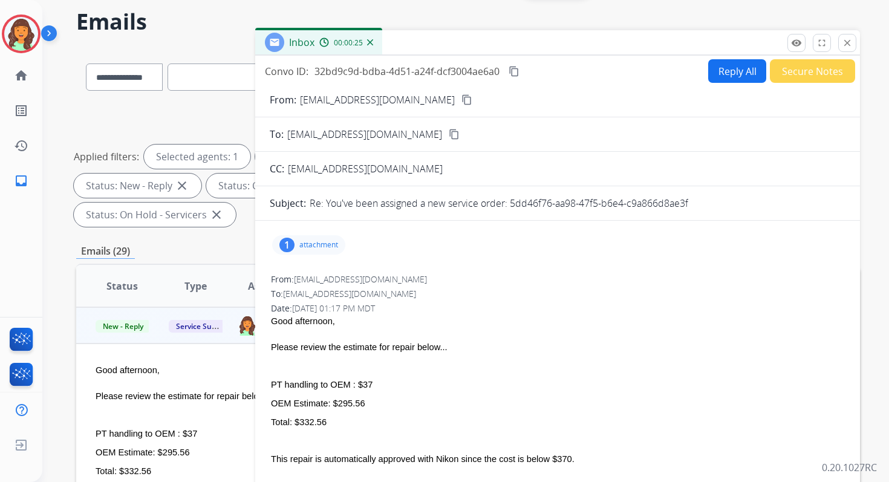
click at [517, 69] on mat-icon "content_copy" at bounding box center [514, 71] width 11 height 11
click at [717, 67] on button "Reply All" at bounding box center [738, 71] width 58 height 24
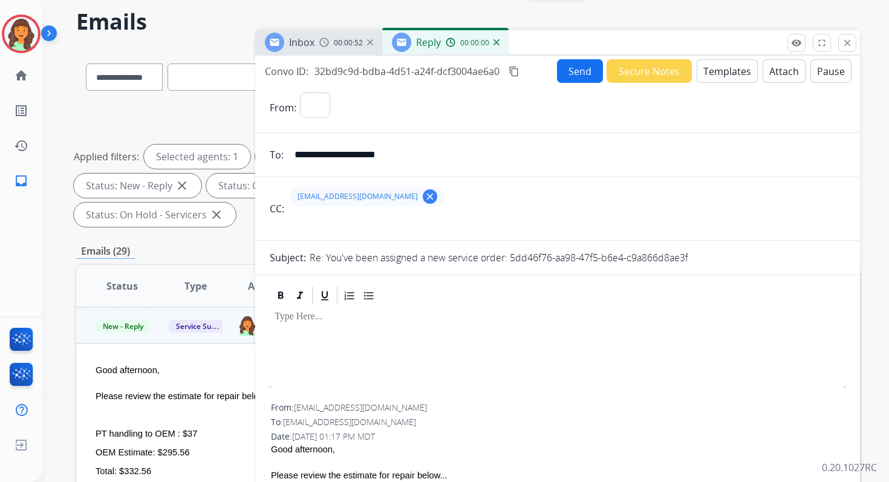
click at [717, 67] on button "Templates" at bounding box center [727, 71] width 61 height 24
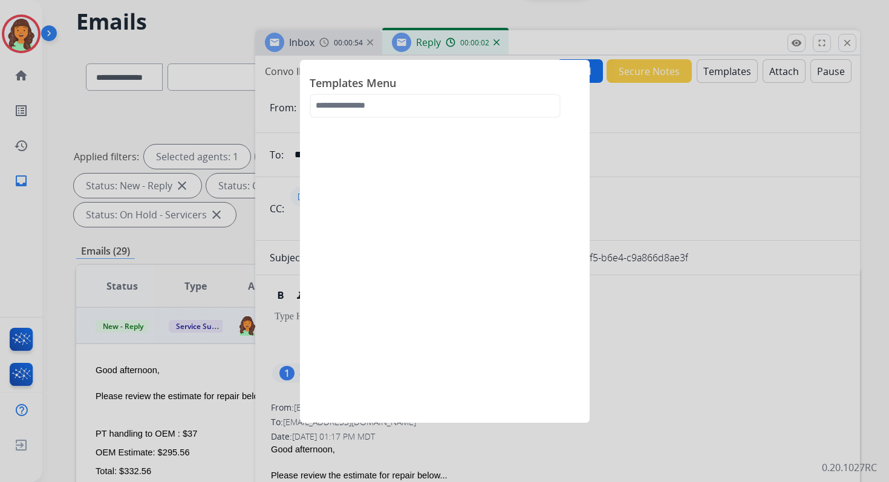
select select "**********"
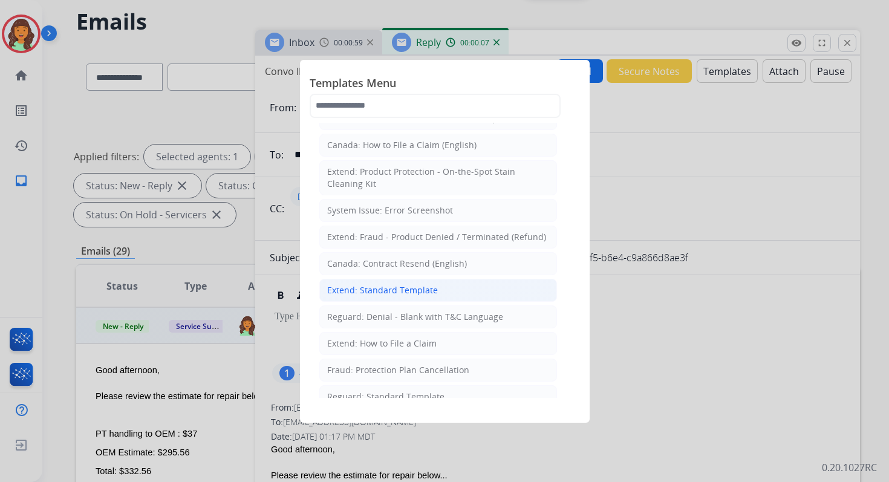
scroll to position [0, 0]
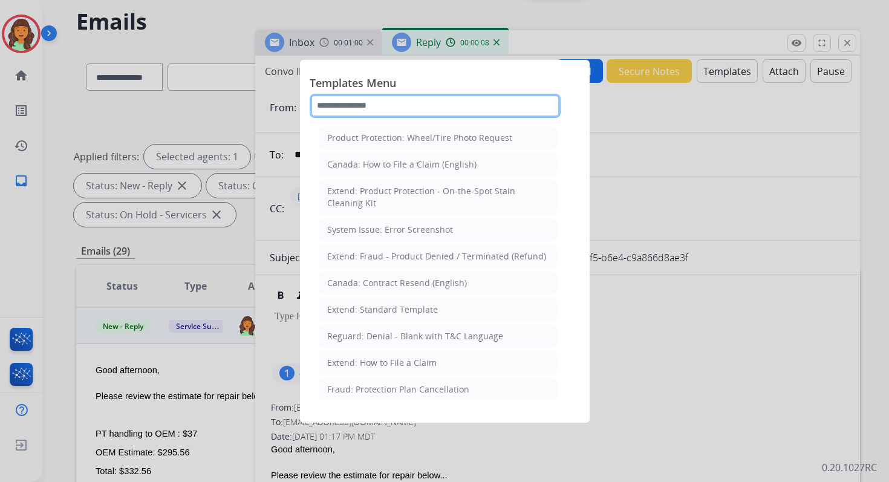
click at [372, 106] on input "text" at bounding box center [435, 106] width 251 height 24
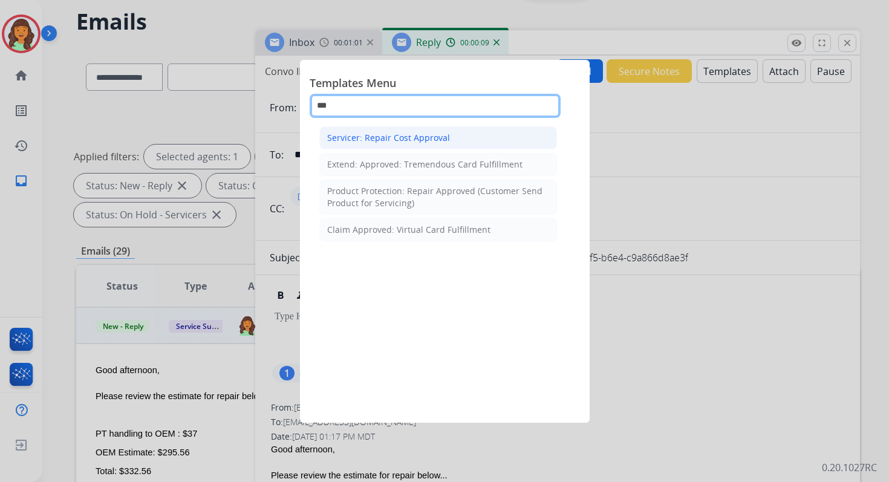
type input "***"
click at [396, 129] on li "Servicer: Repair Cost Approval" at bounding box center [438, 137] width 238 height 23
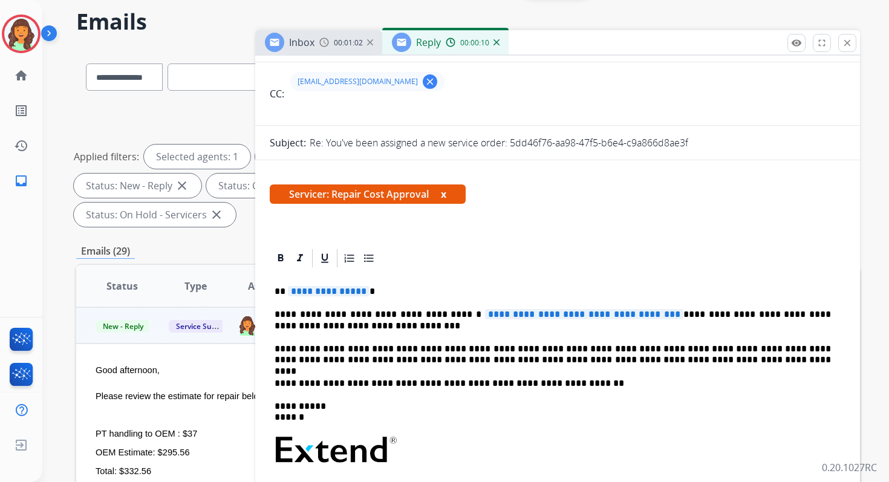
scroll to position [131, 0]
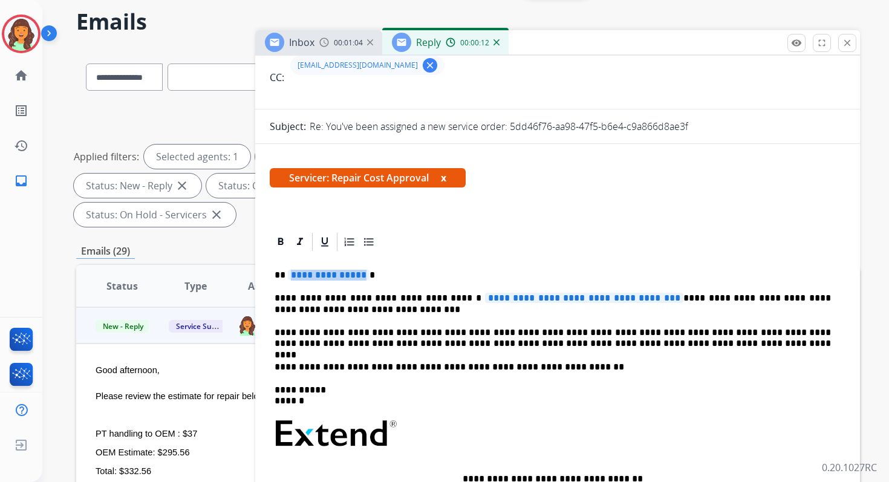
drag, startPoint x: 287, startPoint y: 276, endPoint x: 356, endPoint y: 276, distance: 69.0
click at [356, 276] on span "**********" at bounding box center [329, 275] width 82 height 10
click at [524, 296] on span "**********" at bounding box center [584, 298] width 198 height 10
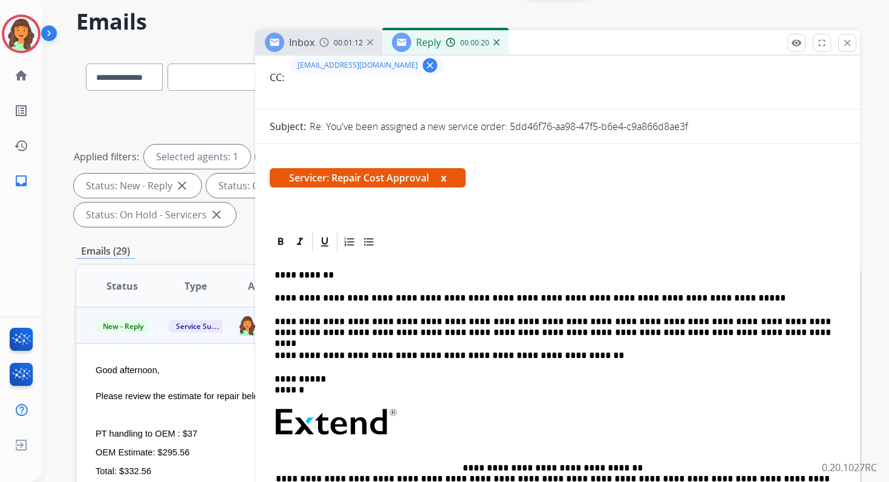
scroll to position [0, 0]
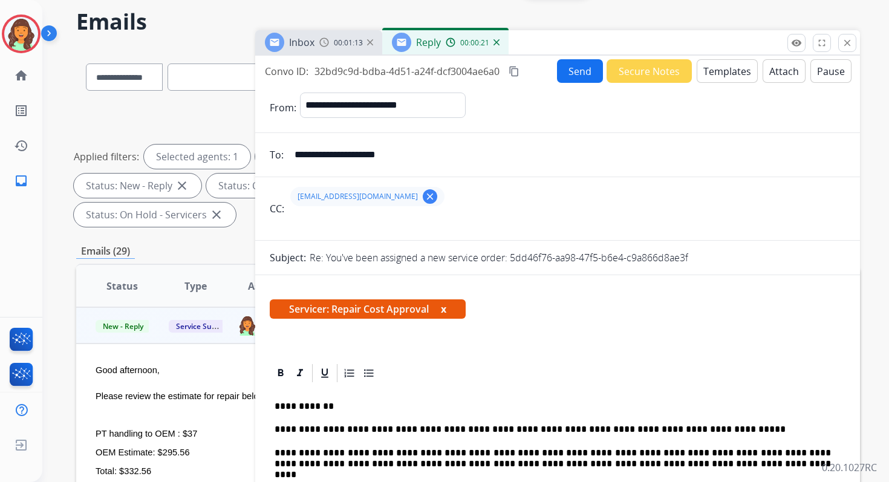
click at [579, 80] on button "Send" at bounding box center [580, 71] width 46 height 24
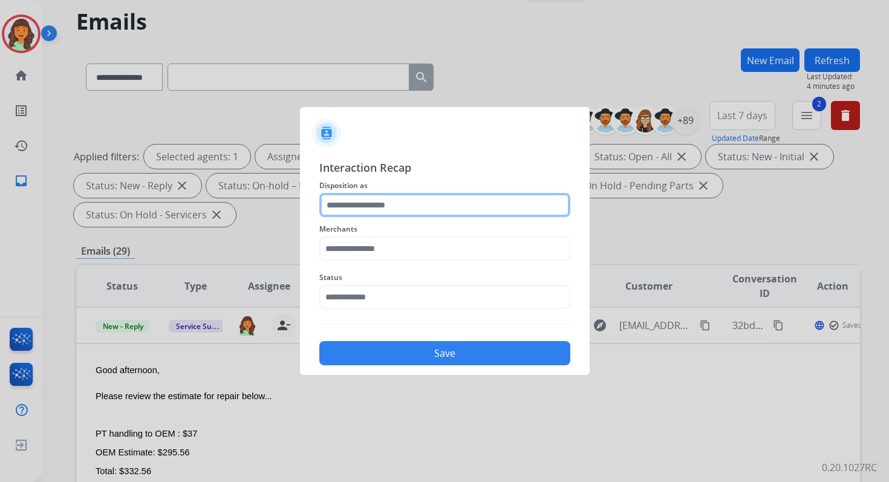
click at [363, 202] on input "text" at bounding box center [444, 205] width 251 height 24
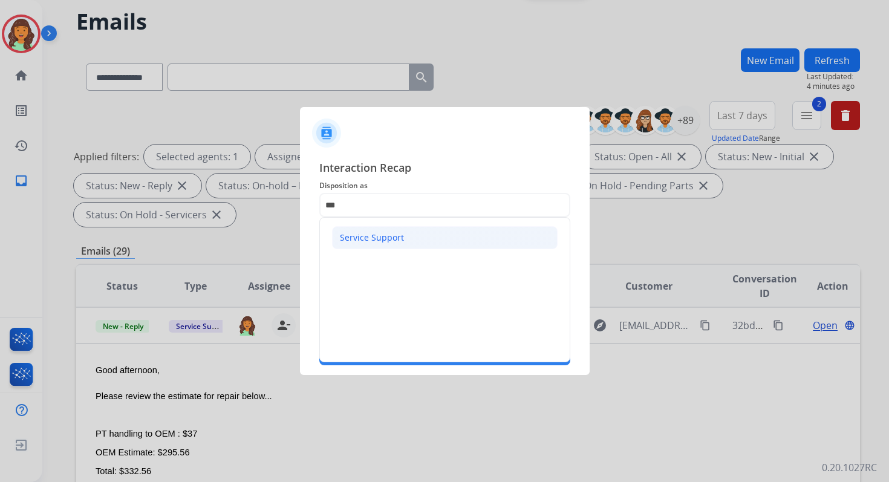
click at [367, 234] on div "Service Support" at bounding box center [372, 238] width 64 height 12
type input "**********"
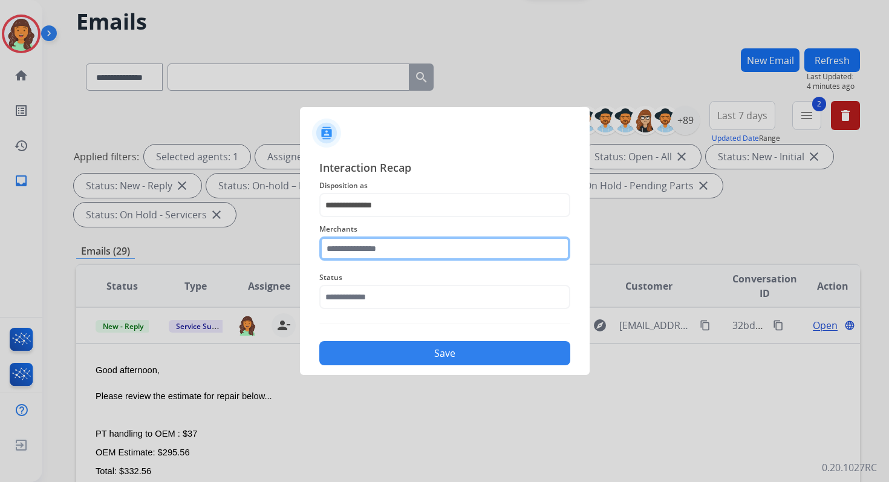
click at [367, 249] on input "text" at bounding box center [444, 249] width 251 height 24
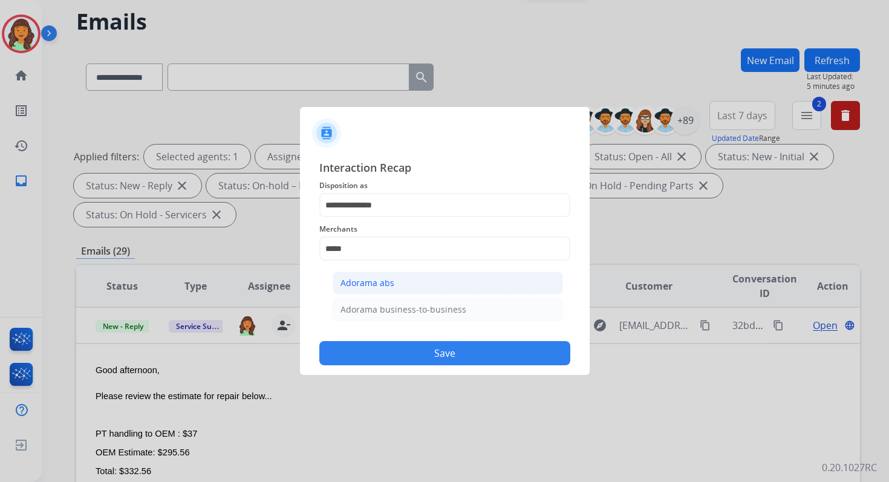
click at [387, 289] on div "Adorama abs" at bounding box center [368, 283] width 54 height 12
type input "**********"
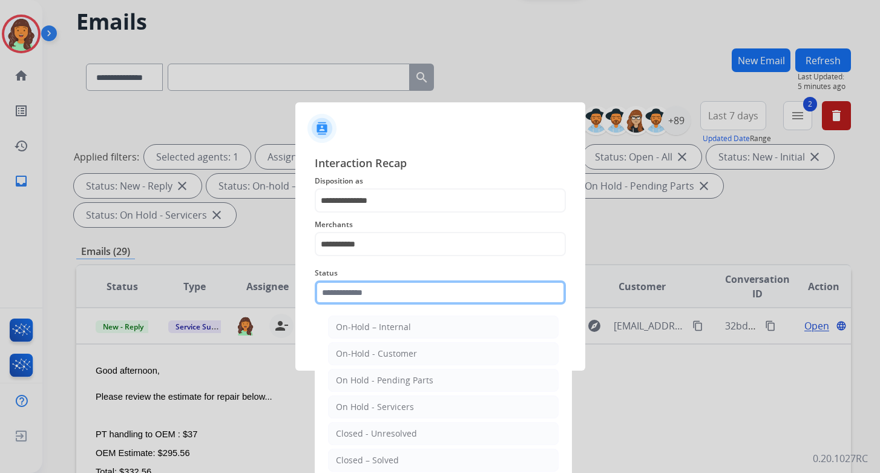
click at [387, 298] on input "text" at bounding box center [440, 292] width 251 height 24
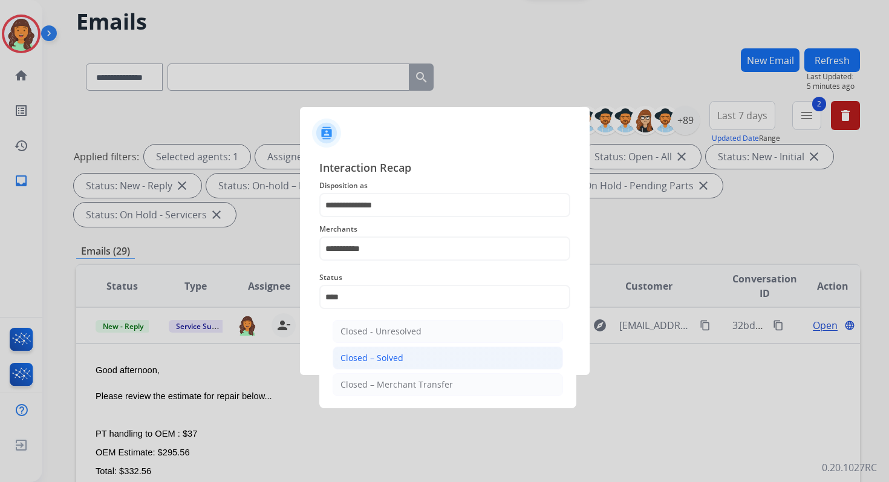
click at [423, 355] on li "Closed – Solved" at bounding box center [448, 358] width 231 height 23
type input "**********"
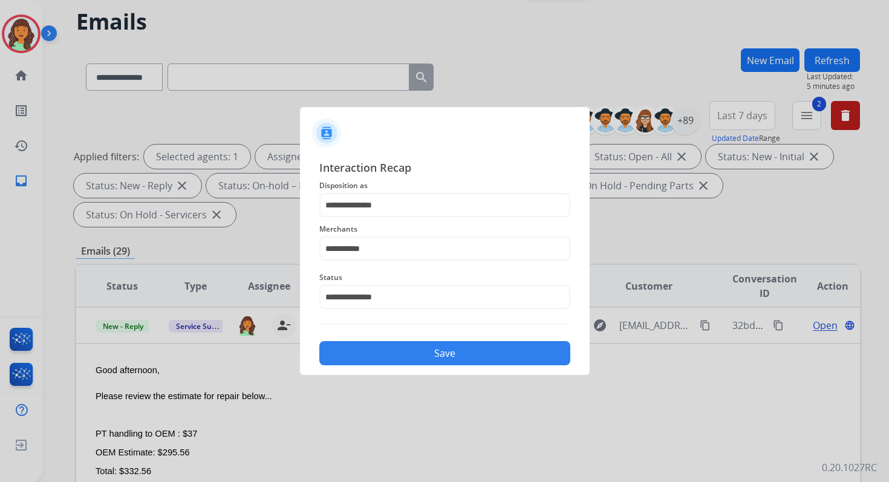
click at [423, 355] on button "Save" at bounding box center [444, 353] width 251 height 24
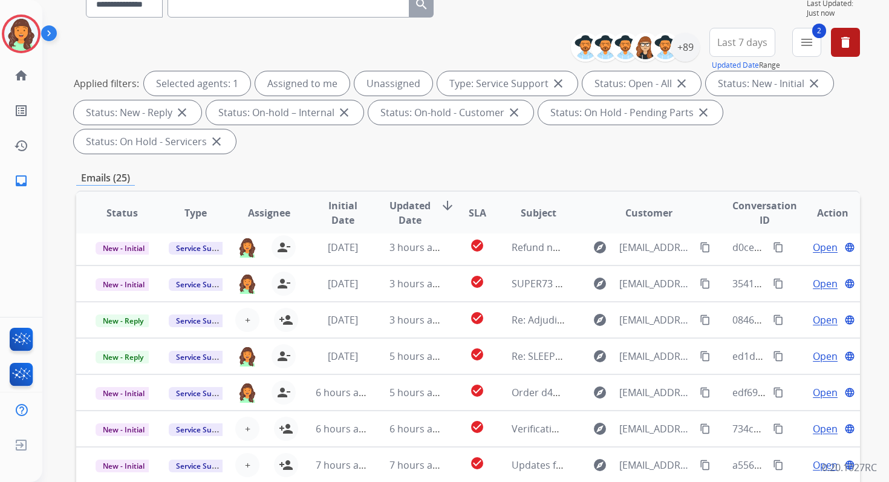
scroll to position [293, 0]
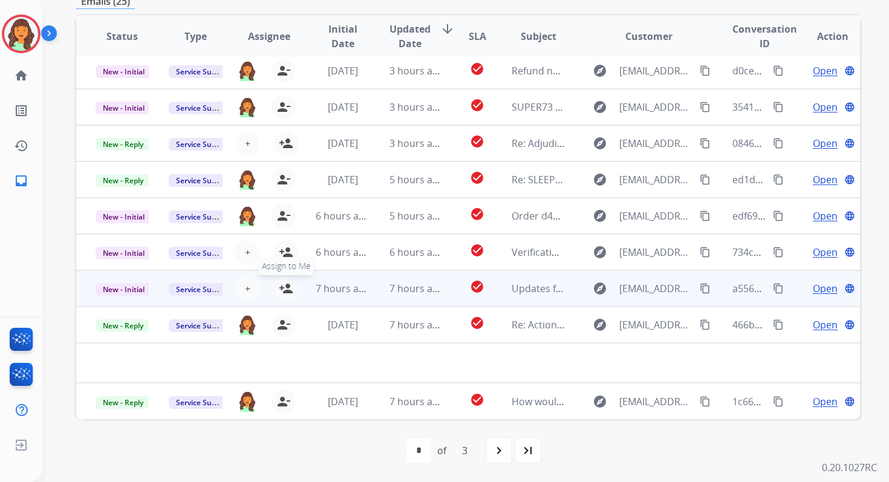
click at [284, 289] on mat-icon "person_add" at bounding box center [286, 288] width 15 height 15
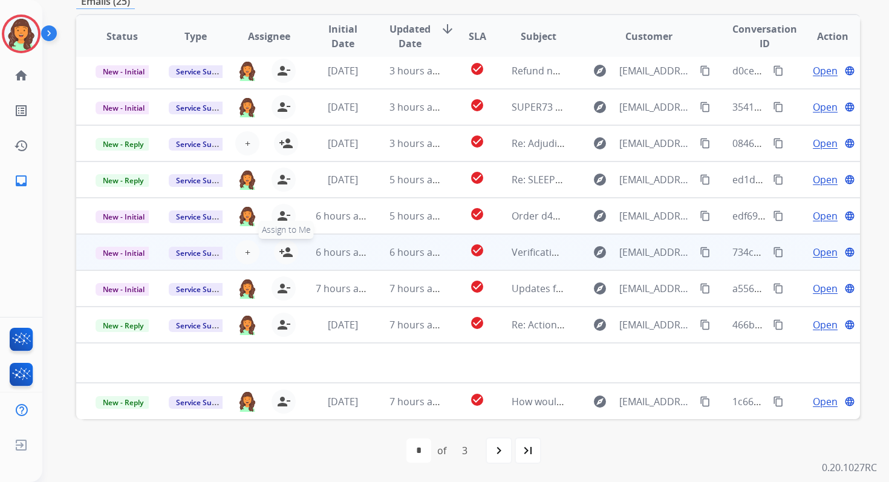
click at [283, 259] on button "person_add Assign to Me" at bounding box center [286, 252] width 24 height 24
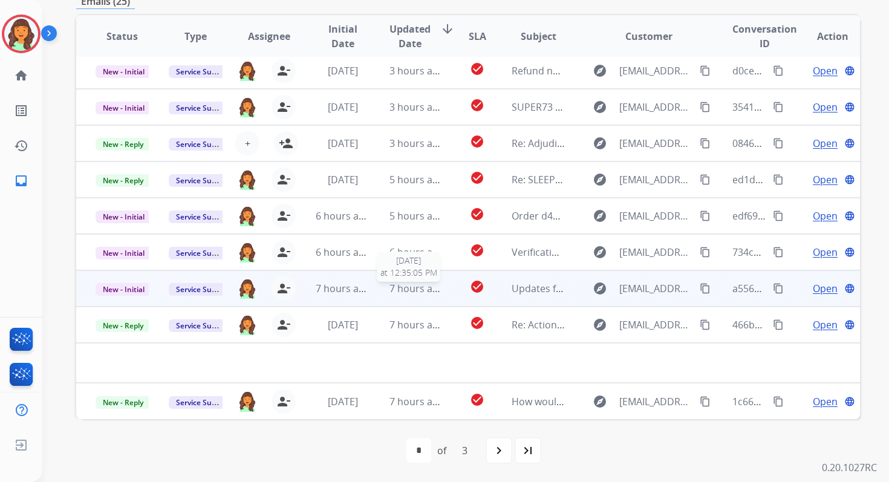
click at [400, 295] on span "7 hours ago" at bounding box center [417, 288] width 54 height 13
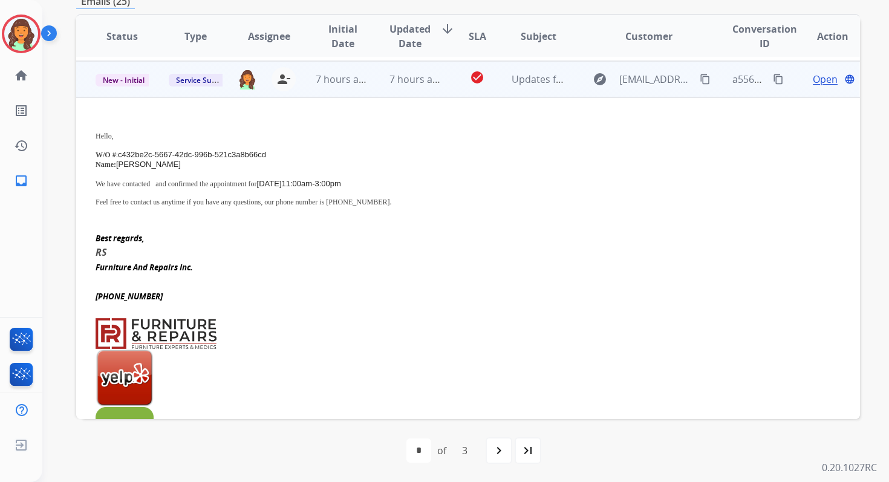
scroll to position [254, 0]
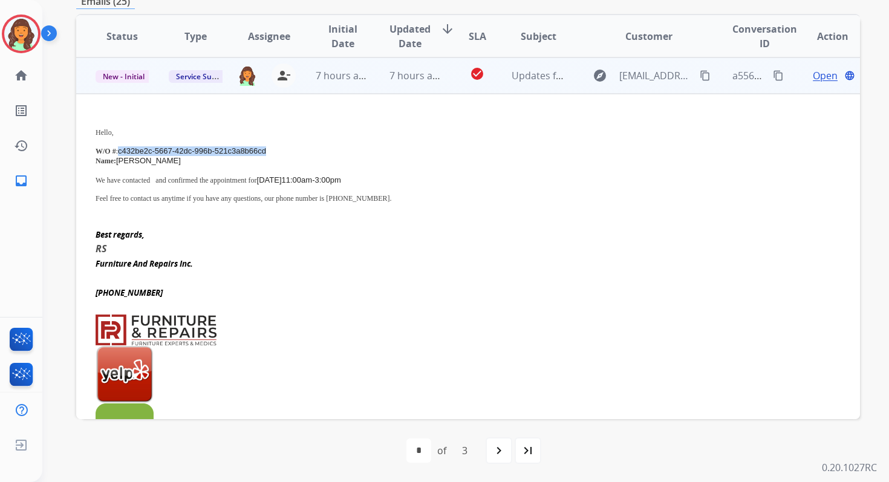
drag, startPoint x: 119, startPoint y: 151, endPoint x: 281, endPoint y: 151, distance: 162.8
click at [281, 151] on p "W/O # : c432be2c-5667-42dc-996b-521c3a8b66cd" at bounding box center [395, 151] width 598 height 10
drag, startPoint x: 177, startPoint y: 180, endPoint x: 395, endPoint y: 177, distance: 217.2
click at [395, 177] on p "We have contacted and confirmed the appointment for [DATE] 11:00am-3:00pm" at bounding box center [395, 180] width 598 height 10
drag, startPoint x: 177, startPoint y: 179, endPoint x: 386, endPoint y: 177, distance: 209.4
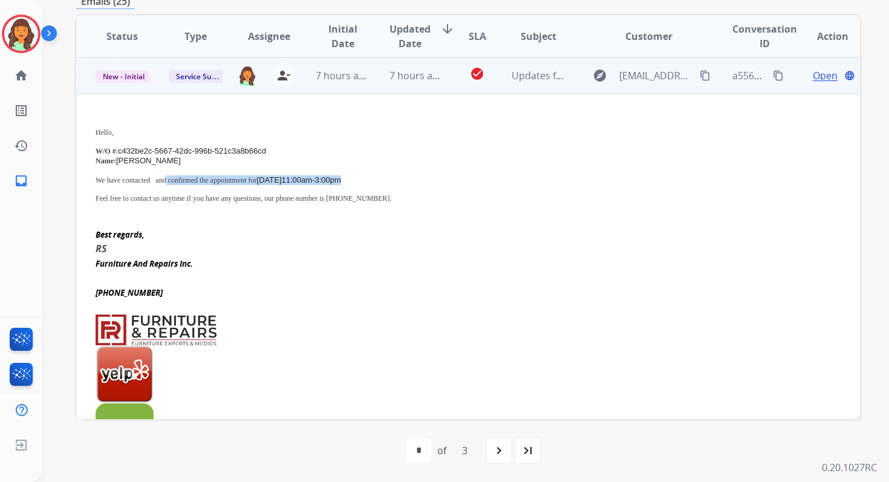
click at [386, 177] on p "We have contacted and confirmed the appointment for [DATE] 11:00am-3:00pm" at bounding box center [395, 180] width 598 height 10
click at [773, 74] on mat-icon "content_copy" at bounding box center [778, 75] width 11 height 11
click at [134, 74] on span "New - Initial" at bounding box center [124, 76] width 56 height 13
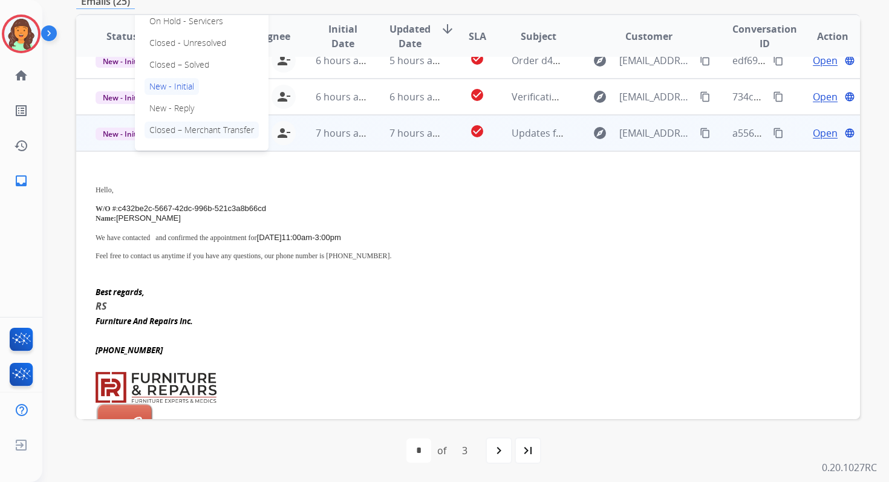
scroll to position [179, 0]
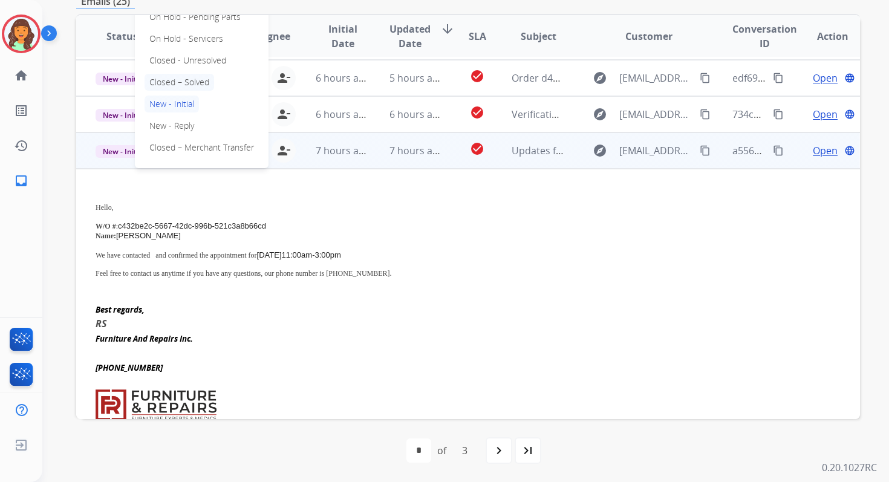
click at [172, 84] on p "Closed – Solved" at bounding box center [180, 82] width 70 height 17
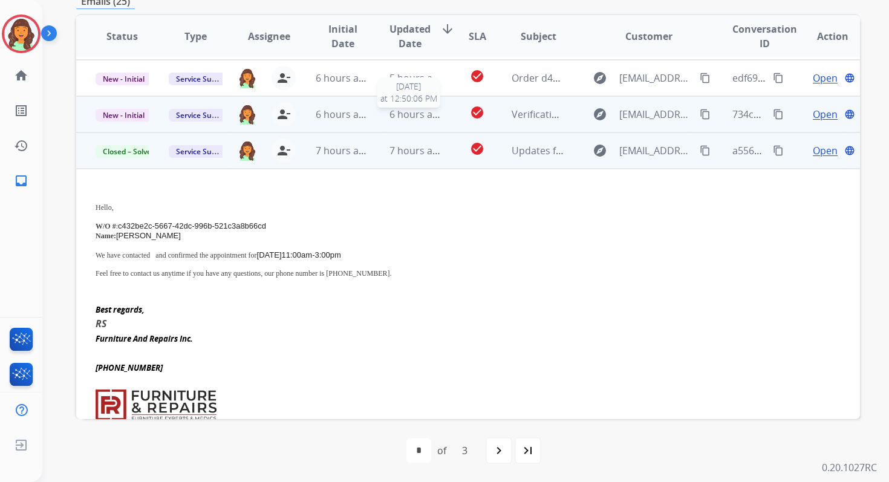
click at [394, 117] on span "6 hours ago" at bounding box center [417, 114] width 54 height 13
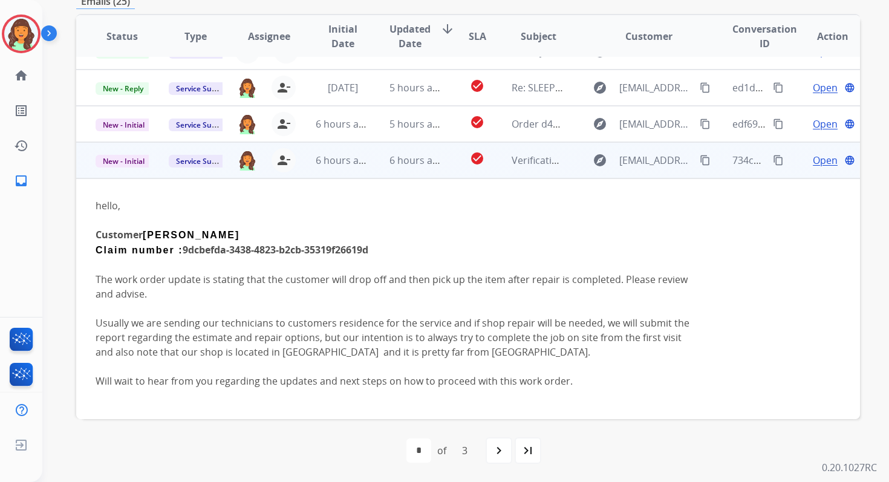
scroll to position [119, 0]
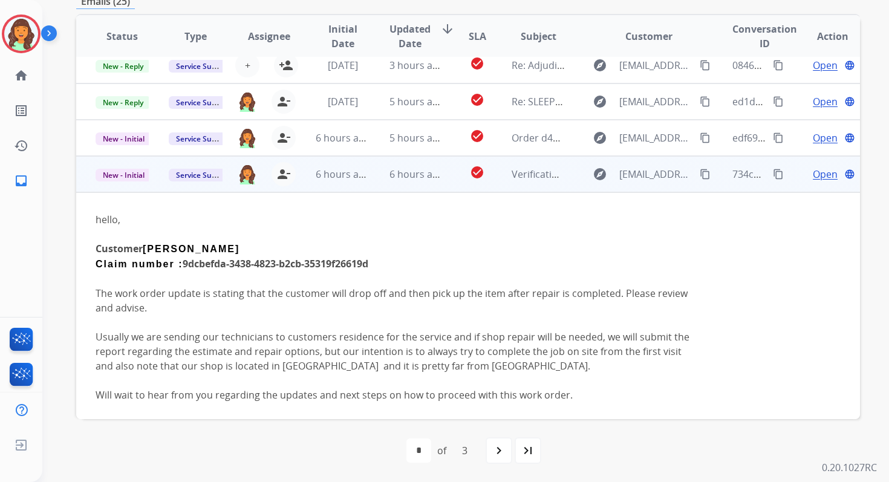
click at [813, 174] on span "Open" at bounding box center [825, 174] width 25 height 15
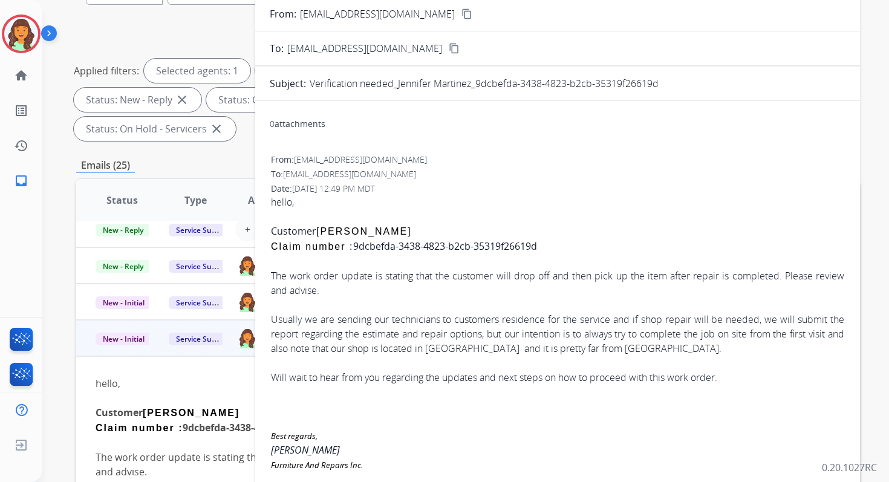
scroll to position [0, 0]
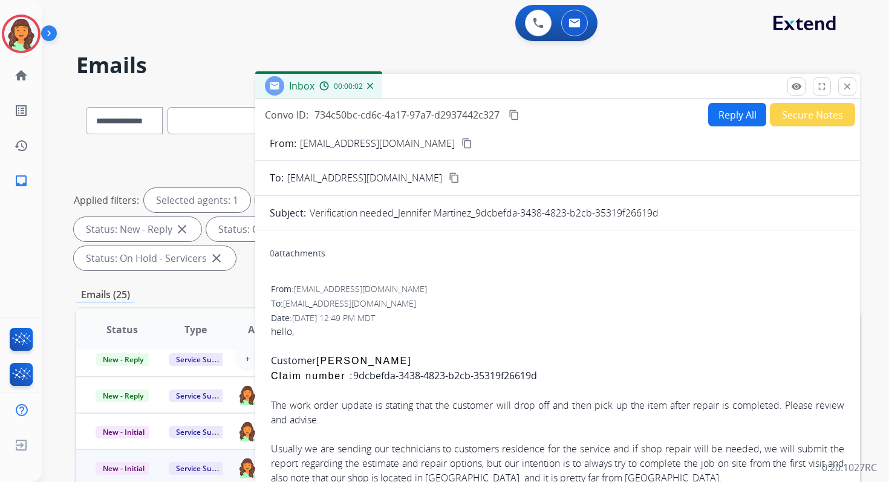
drag, startPoint x: 477, startPoint y: 212, endPoint x: 675, endPoint y: 211, distance: 197.3
click at [675, 211] on div "Verification needed_Jennifer Martinez_9dcbefda-3438-4823-b2cb-35319f26619d" at bounding box center [578, 213] width 536 height 15
click at [725, 105] on button "Reply All" at bounding box center [738, 115] width 58 height 24
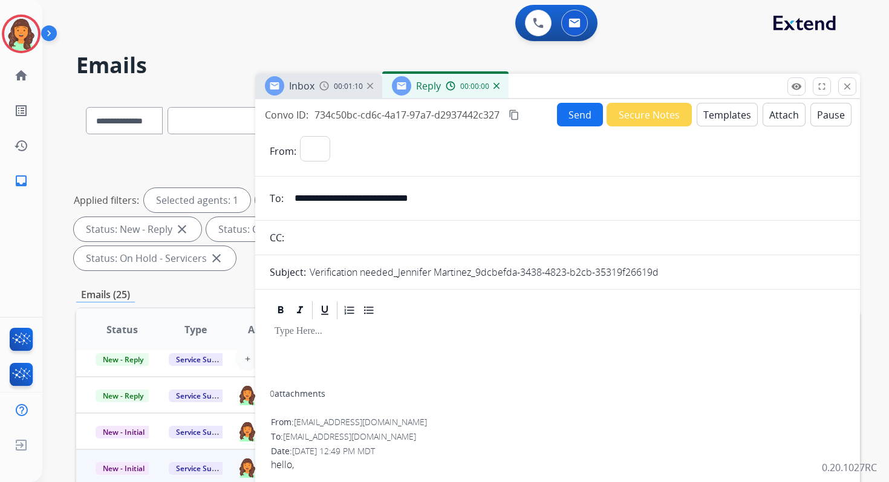
select select "**********"
click at [728, 114] on button "Templates" at bounding box center [727, 115] width 61 height 24
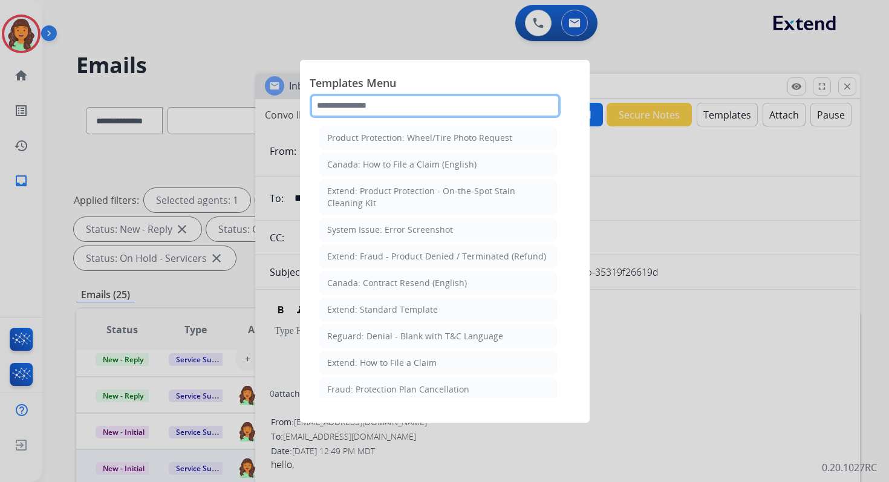
click at [382, 108] on input "text" at bounding box center [435, 106] width 251 height 24
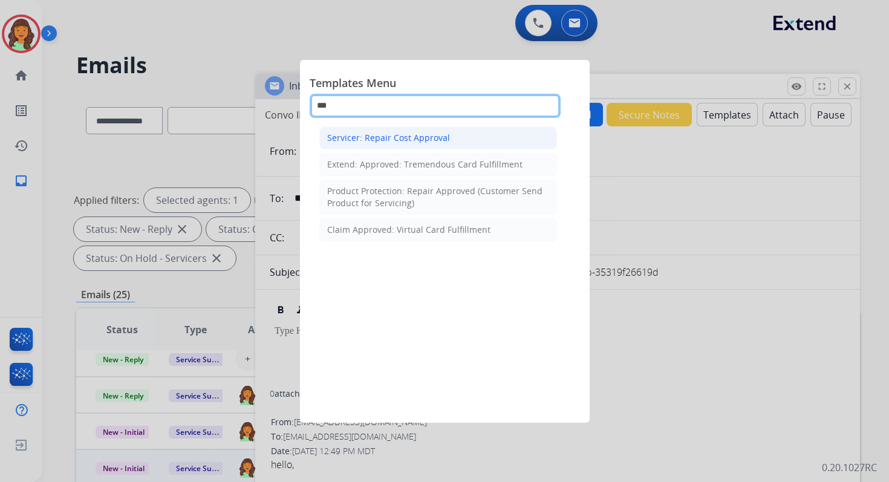
type input "***"
click at [405, 143] on li "Servicer: Repair Cost Approval" at bounding box center [438, 137] width 238 height 23
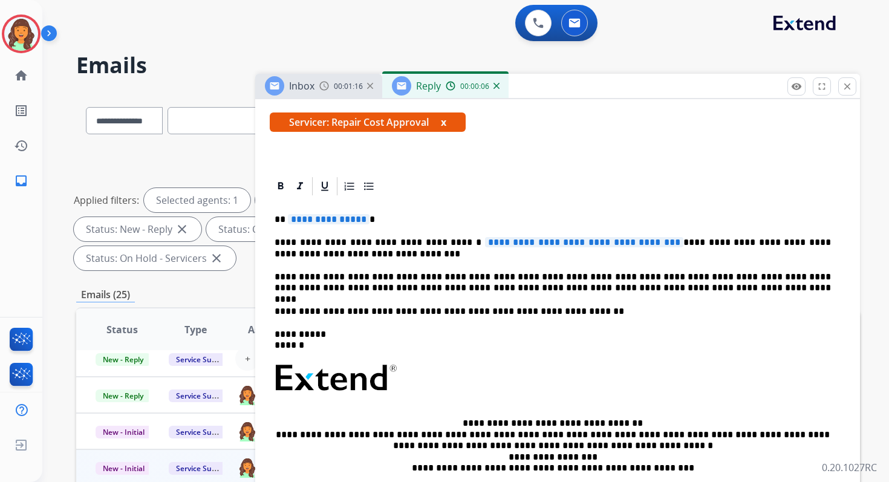
scroll to position [275, 0]
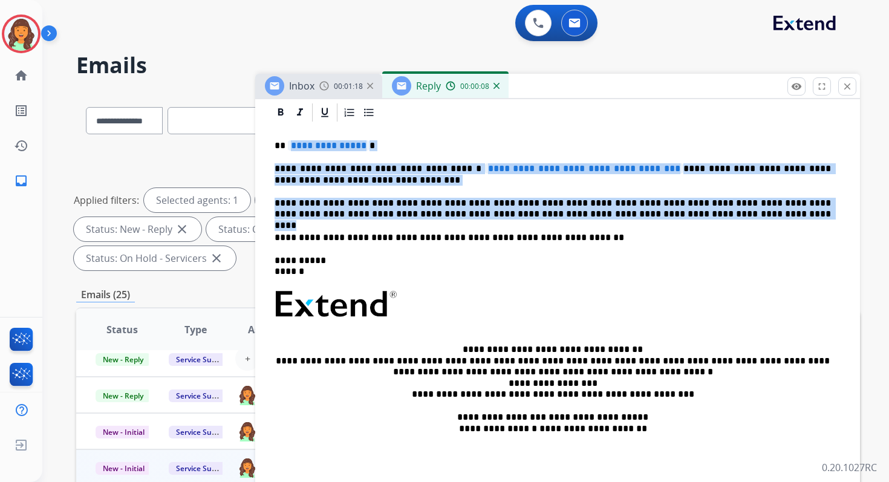
drag, startPoint x: 288, startPoint y: 145, endPoint x: 699, endPoint y: 218, distance: 417.2
click at [699, 218] on div "**********" at bounding box center [558, 305] width 576 height 364
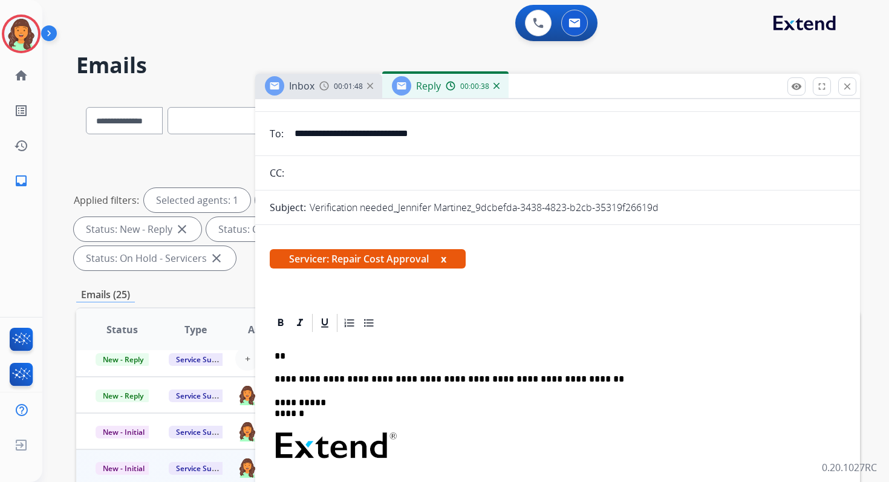
scroll to position [106, 0]
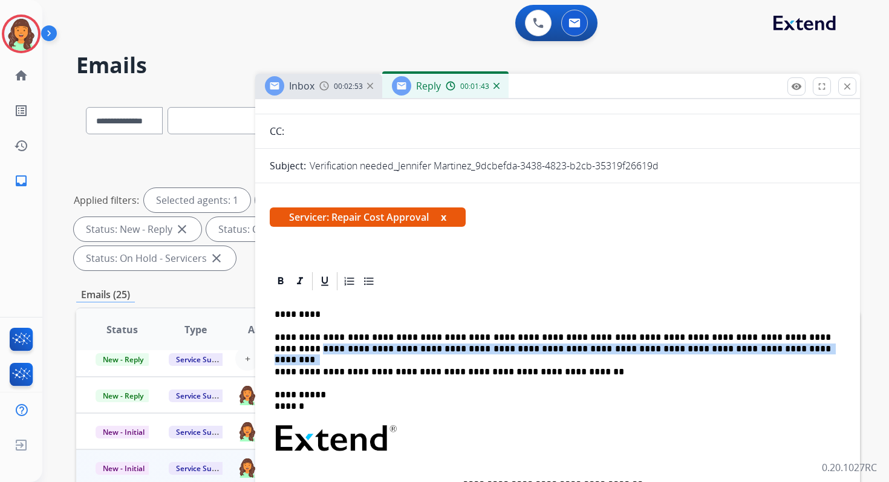
drag, startPoint x: 759, startPoint y: 337, endPoint x: 767, endPoint y: 359, distance: 23.4
click at [767, 359] on div "**********" at bounding box center [558, 457] width 576 height 330
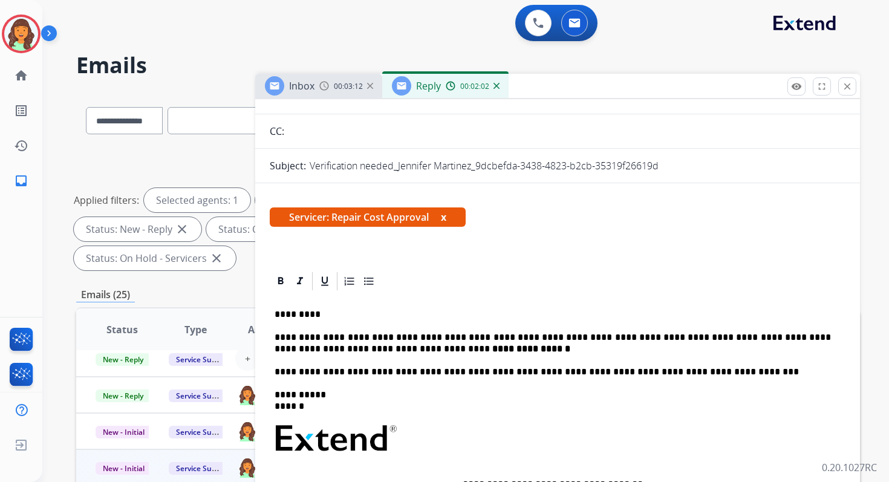
click at [275, 373] on p "**********" at bounding box center [553, 372] width 557 height 11
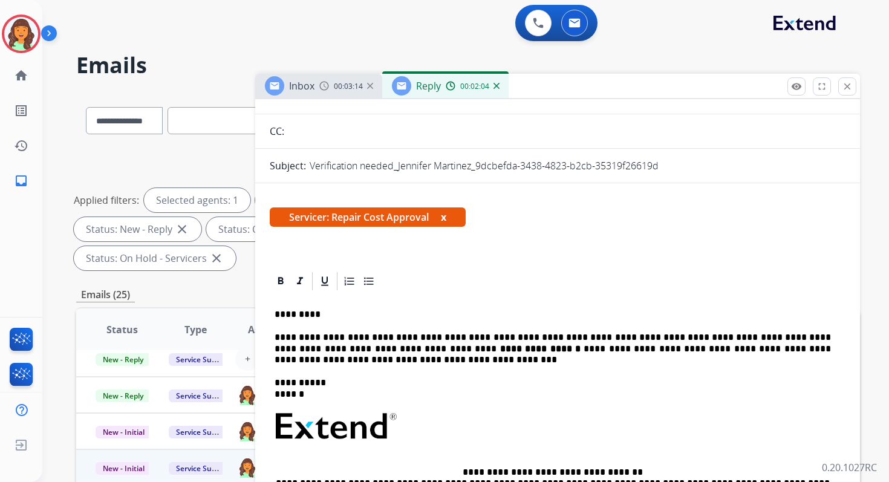
click at [591, 348] on p "**********" at bounding box center [553, 348] width 557 height 33
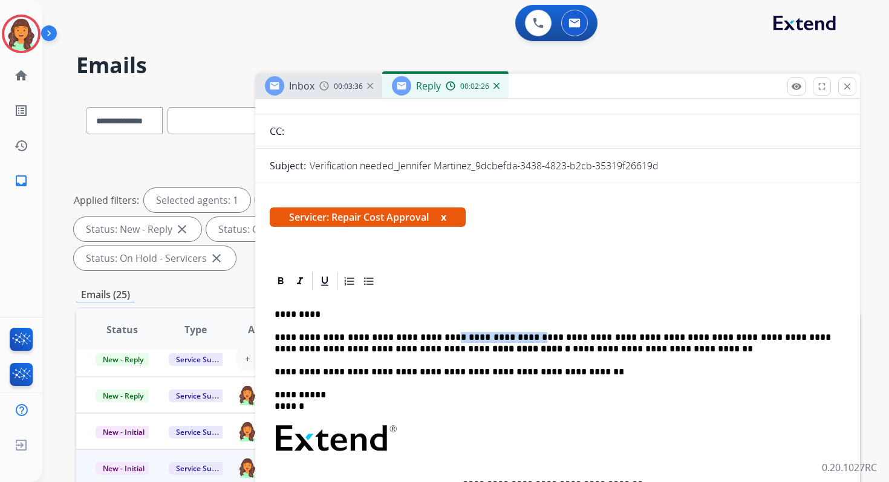
drag, startPoint x: 508, startPoint y: 339, endPoint x: 427, endPoint y: 338, distance: 81.7
click at [427, 338] on p "**********" at bounding box center [553, 343] width 557 height 22
click at [663, 339] on p "**********" at bounding box center [553, 343] width 557 height 22
click at [687, 337] on p "**********" at bounding box center [553, 343] width 557 height 22
drag, startPoint x: 804, startPoint y: 338, endPoint x: 773, endPoint y: 339, distance: 31.5
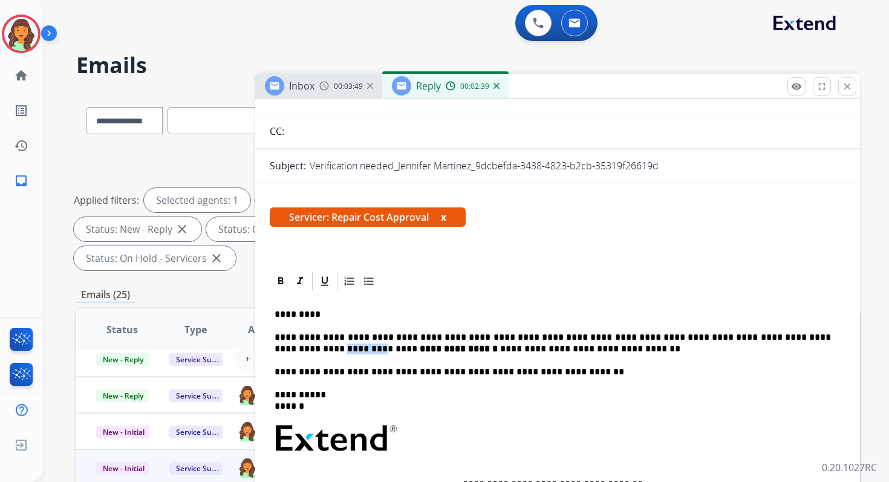
click at [773, 339] on p "**********" at bounding box center [553, 343] width 557 height 22
click at [535, 348] on p "**********" at bounding box center [553, 343] width 557 height 22
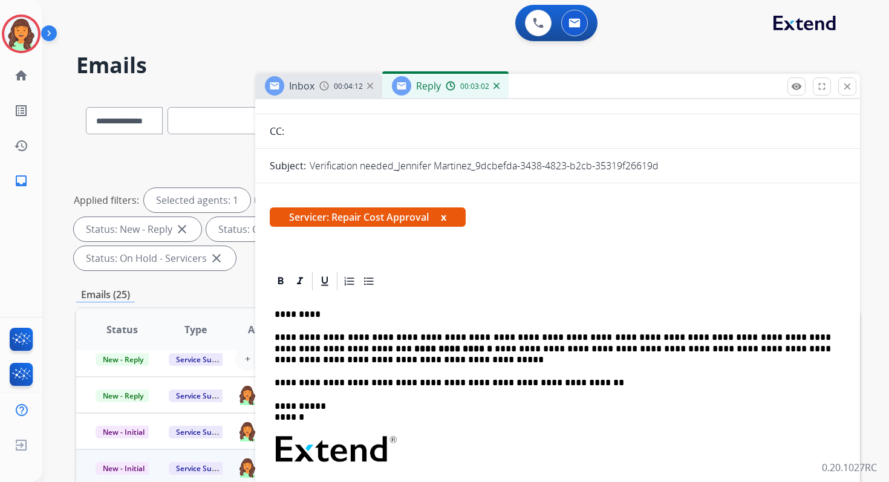
click at [764, 348] on p "**********" at bounding box center [553, 348] width 557 height 33
click at [420, 365] on p "**********" at bounding box center [553, 348] width 557 height 33
click at [511, 350] on p "**********" at bounding box center [553, 348] width 557 height 33
click at [534, 351] on p "**********" at bounding box center [553, 348] width 557 height 33
drag, startPoint x: 833, startPoint y: 352, endPoint x: 809, endPoint y: 352, distance: 24.2
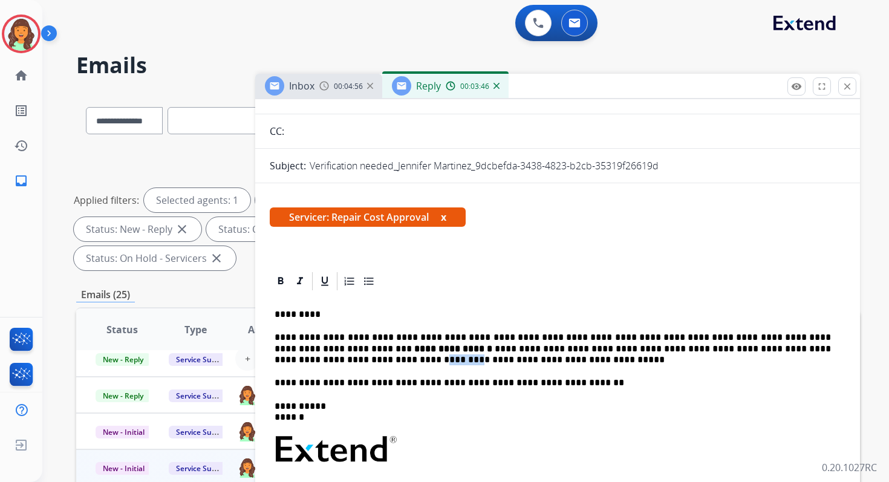
click at [809, 352] on p "**********" at bounding box center [553, 348] width 557 height 33
click at [439, 362] on p "**********" at bounding box center [553, 348] width 557 height 33
drag, startPoint x: 400, startPoint y: 359, endPoint x: 529, endPoint y: 362, distance: 129.5
click at [529, 362] on p "**********" at bounding box center [553, 348] width 557 height 33
drag, startPoint x: 467, startPoint y: 338, endPoint x: 430, endPoint y: 338, distance: 36.3
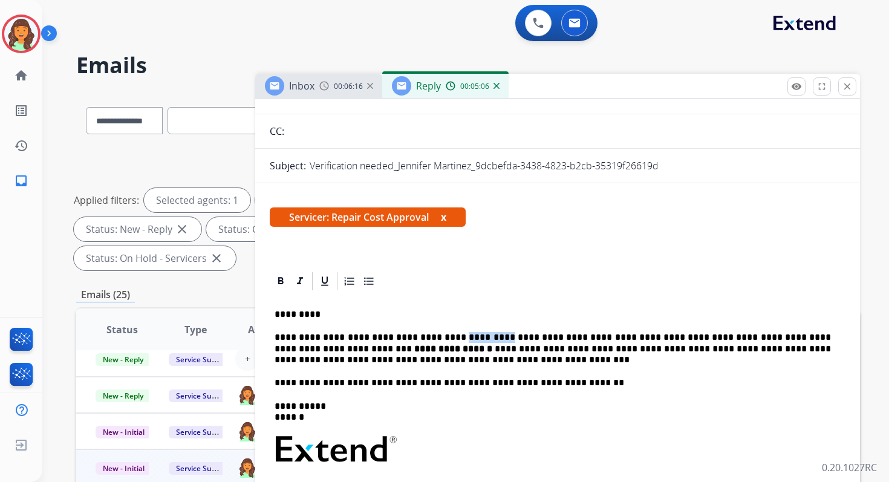
click at [430, 338] on p "**********" at bounding box center [553, 348] width 557 height 33
click at [539, 340] on p "**********" at bounding box center [553, 348] width 557 height 33
click at [408, 360] on p "**********" at bounding box center [553, 348] width 557 height 33
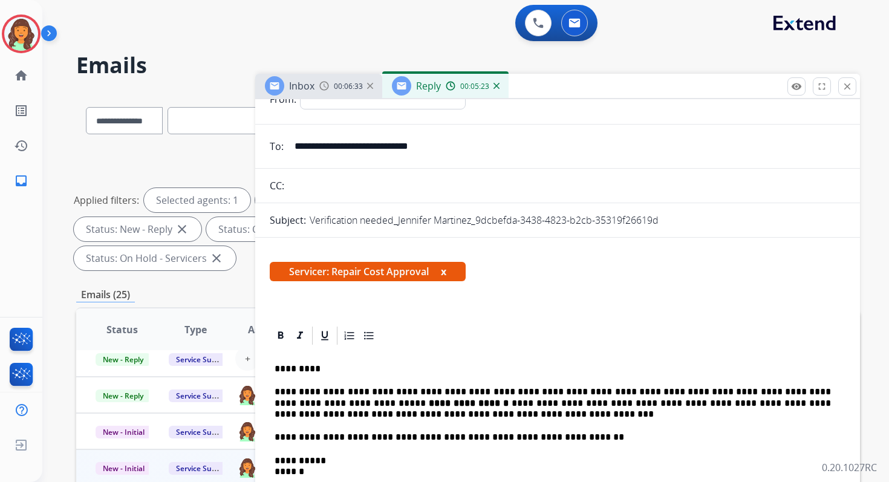
scroll to position [0, 0]
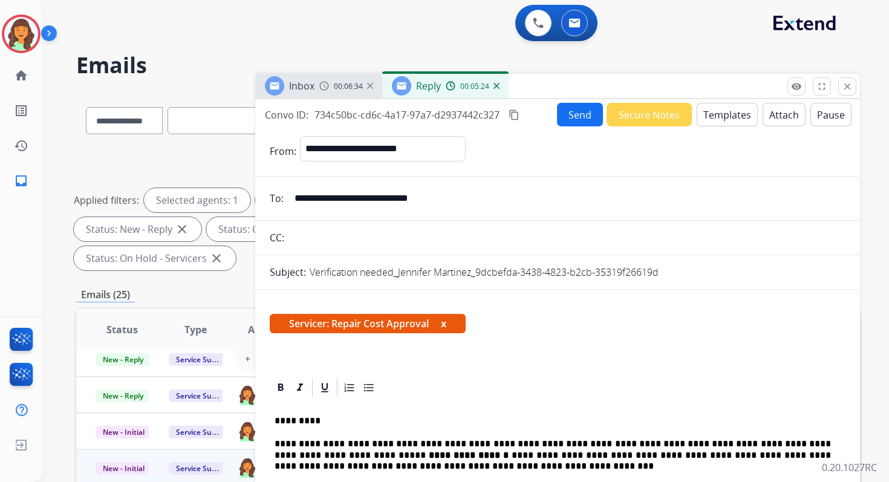
click at [516, 110] on mat-icon "content_copy" at bounding box center [514, 115] width 11 height 11
click at [574, 114] on button "Send" at bounding box center [580, 115] width 46 height 24
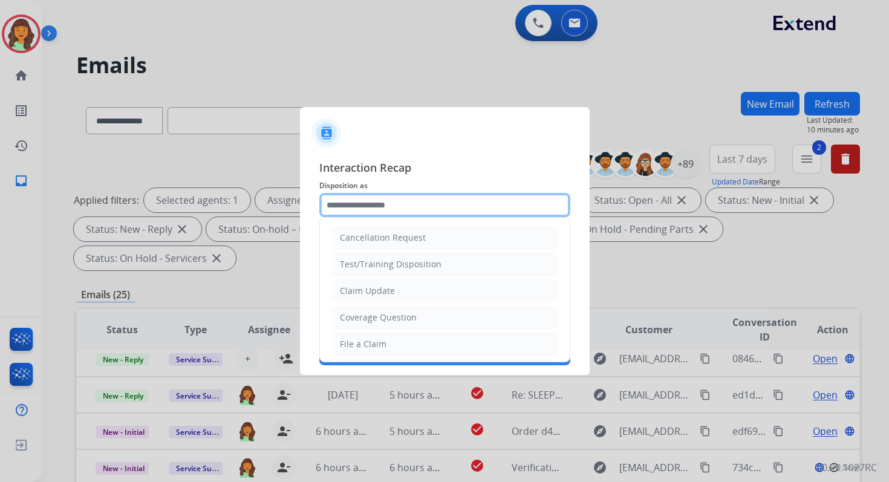
click at [395, 210] on input "text" at bounding box center [444, 205] width 251 height 24
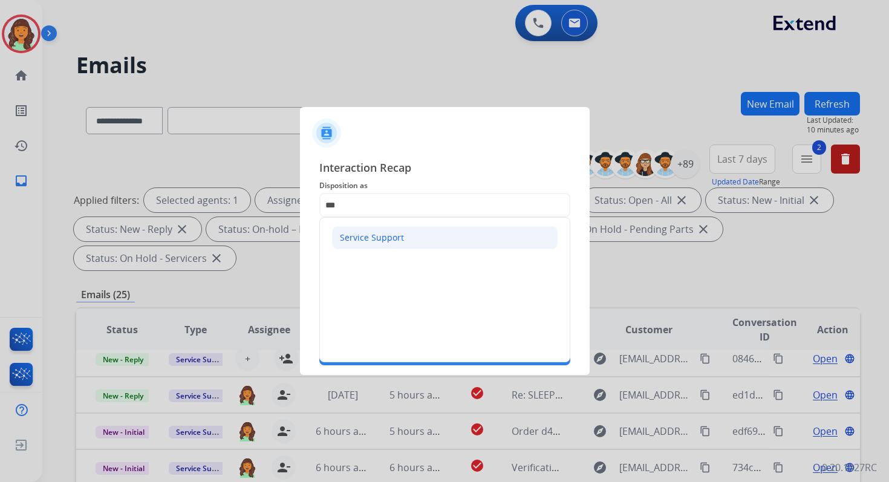
click at [376, 235] on div "Service Support" at bounding box center [372, 238] width 64 height 12
type input "**********"
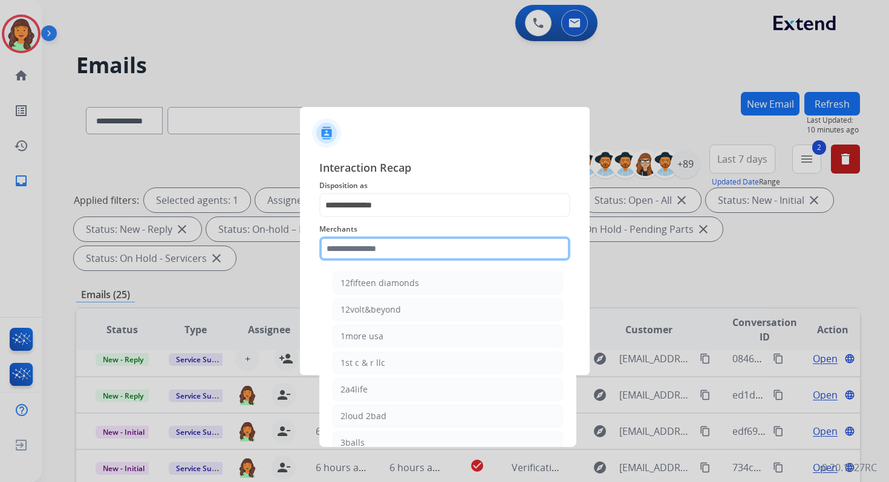
click at [376, 252] on input "text" at bounding box center [444, 249] width 251 height 24
click at [365, 246] on input "***" at bounding box center [444, 249] width 251 height 24
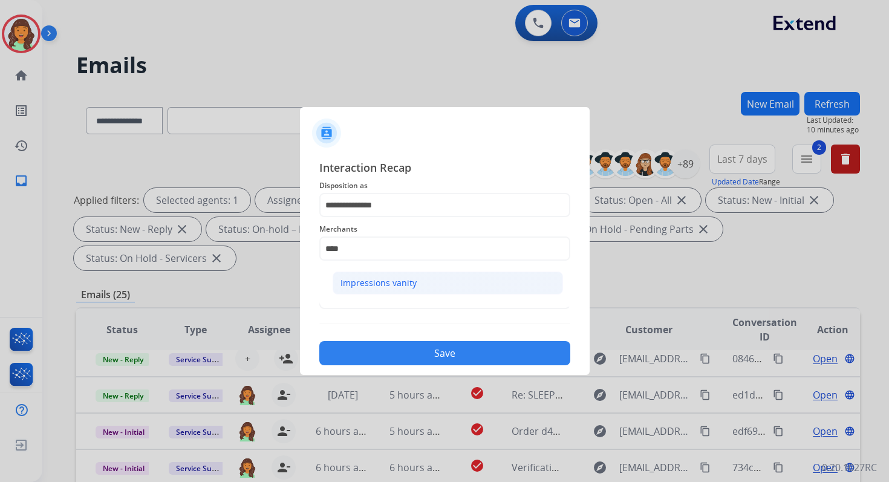
click at [370, 287] on div "Impressions vanity" at bounding box center [379, 283] width 76 height 12
type input "**********"
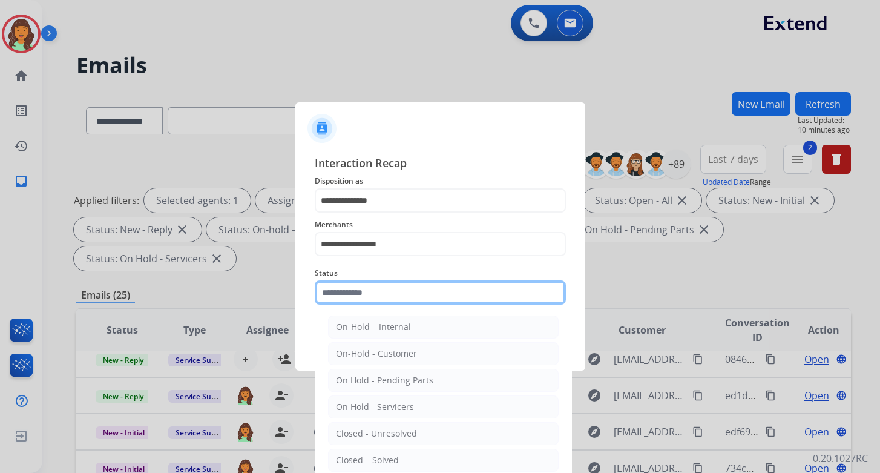
click at [372, 295] on input "text" at bounding box center [440, 292] width 251 height 24
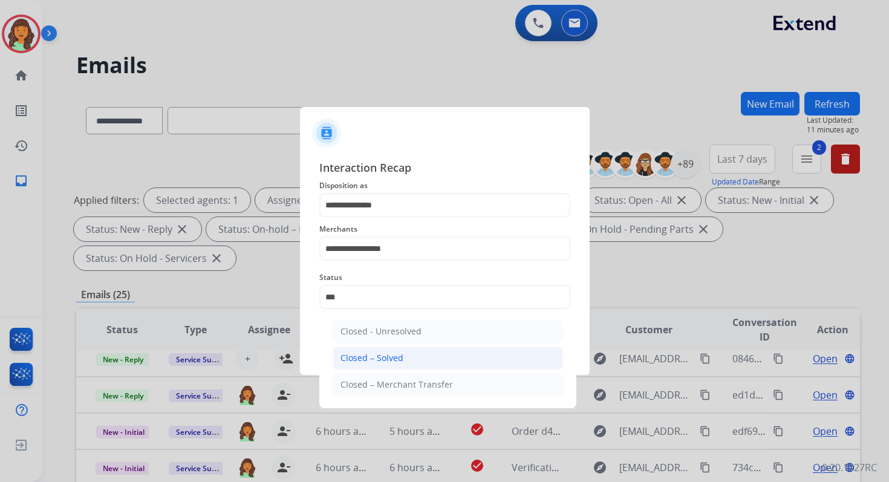
click at [387, 356] on div "Closed – Solved" at bounding box center [372, 358] width 63 height 12
type input "**********"
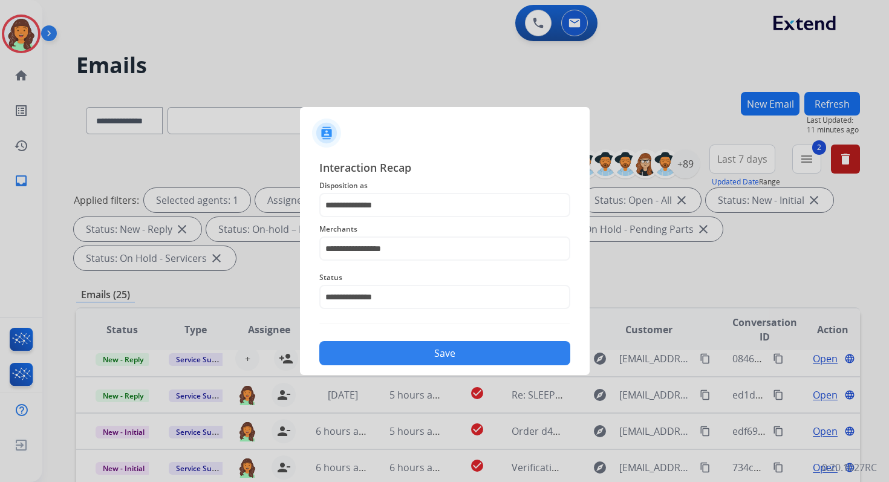
click at [387, 356] on button "Save" at bounding box center [444, 353] width 251 height 24
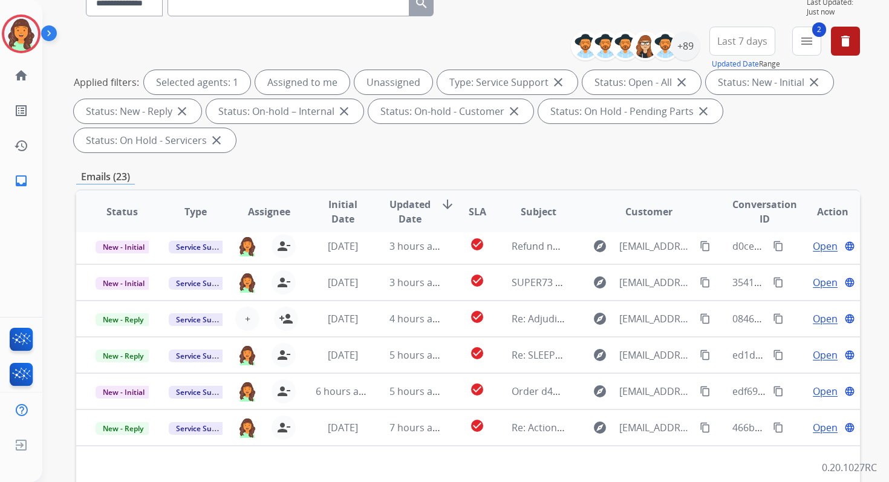
scroll to position [293, 0]
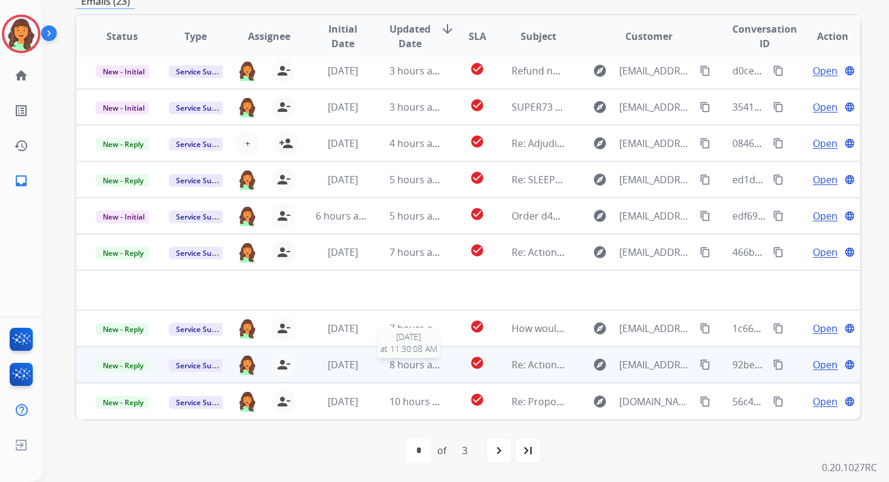
click at [390, 360] on span "8 hours ago" at bounding box center [417, 364] width 54 height 13
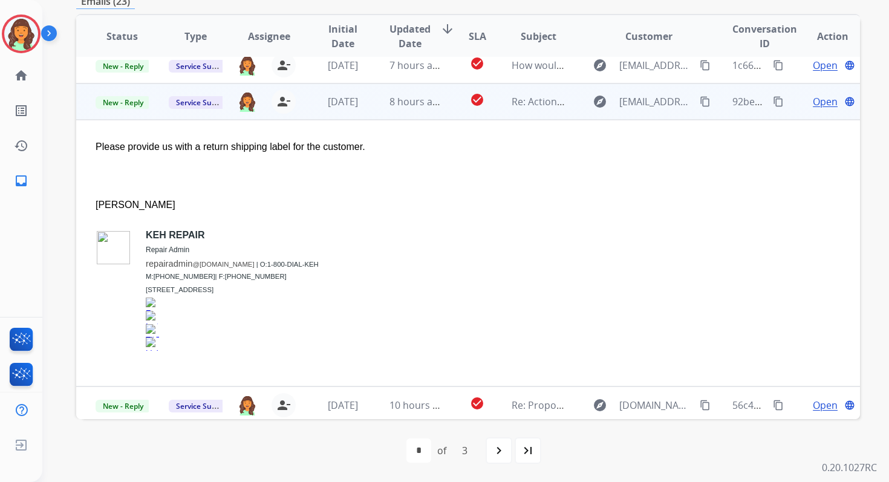
scroll to position [269, 0]
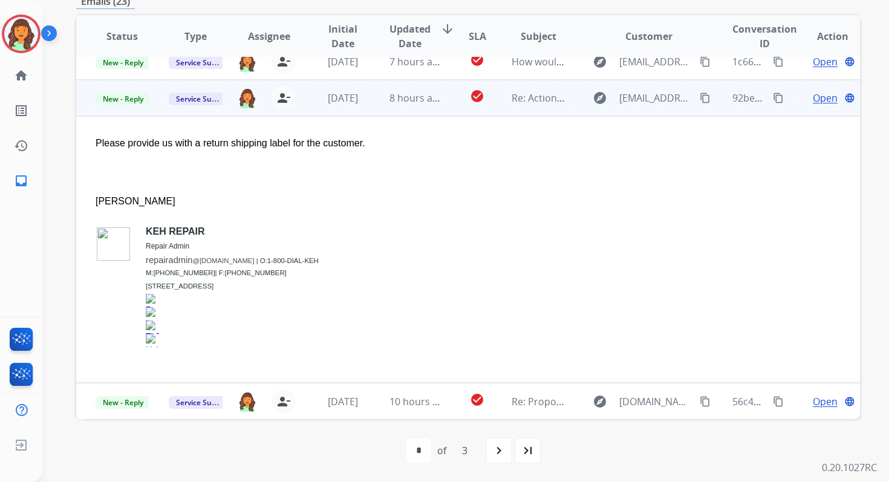
click at [820, 99] on span "Open" at bounding box center [825, 98] width 25 height 15
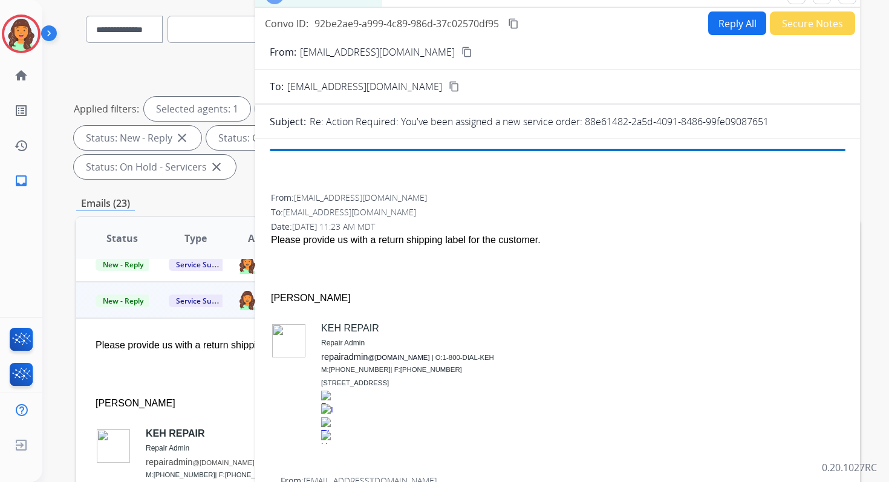
scroll to position [0, 0]
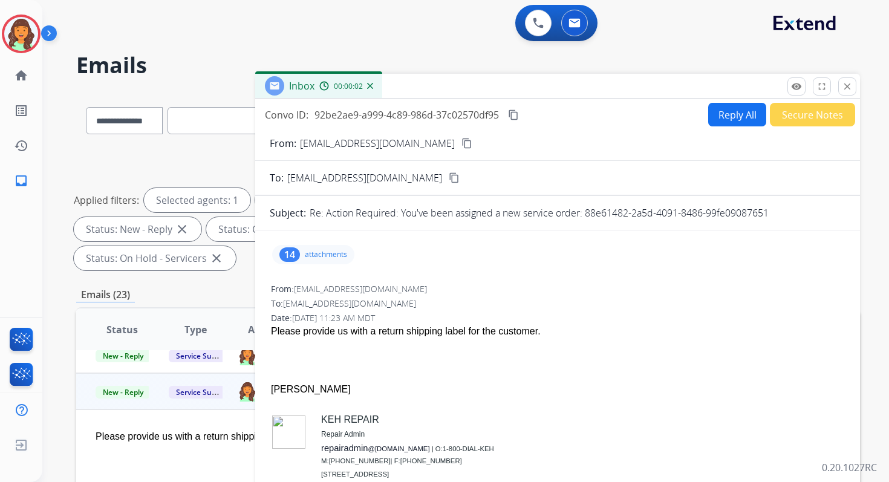
drag, startPoint x: 583, startPoint y: 214, endPoint x: 782, endPoint y: 206, distance: 199.2
click at [782, 207] on div "Re: Action Required: You've been assigned a new service order: 88e61482-2a5d-40…" at bounding box center [578, 213] width 536 height 15
click at [729, 110] on button "Reply All" at bounding box center [738, 115] width 58 height 24
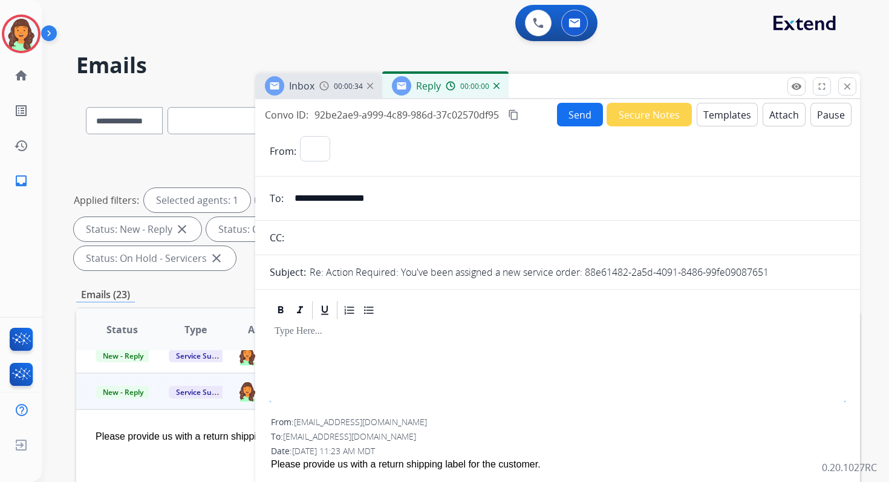
click at [729, 114] on button "Templates" at bounding box center [727, 115] width 61 height 24
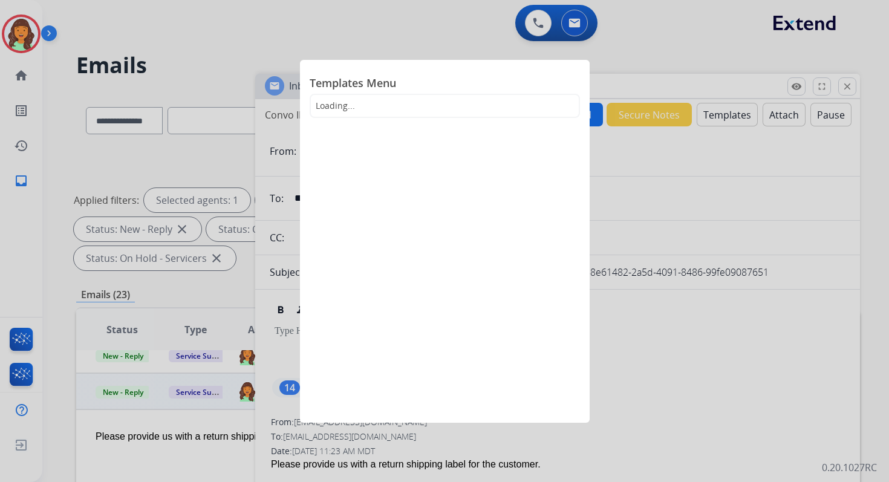
select select "**********"
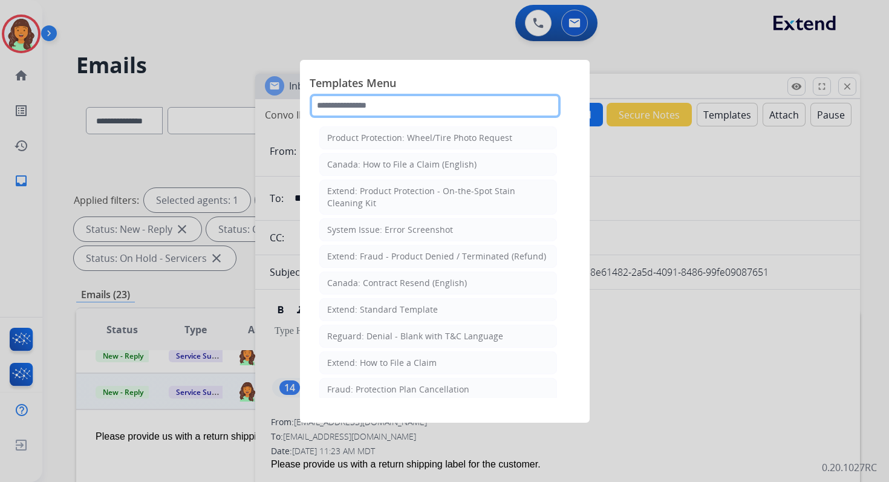
click at [372, 101] on input "text" at bounding box center [435, 106] width 251 height 24
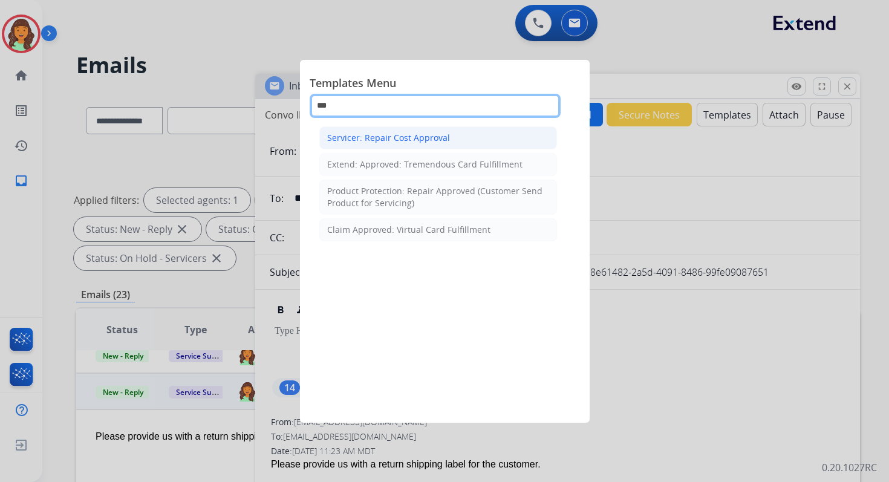
type input "***"
click at [401, 135] on div "Servicer: Repair Cost Approval" at bounding box center [388, 138] width 123 height 12
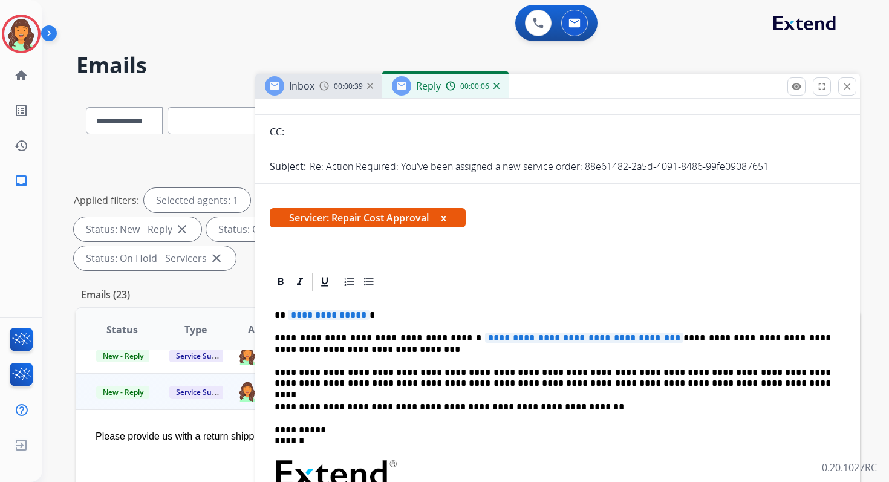
scroll to position [170, 0]
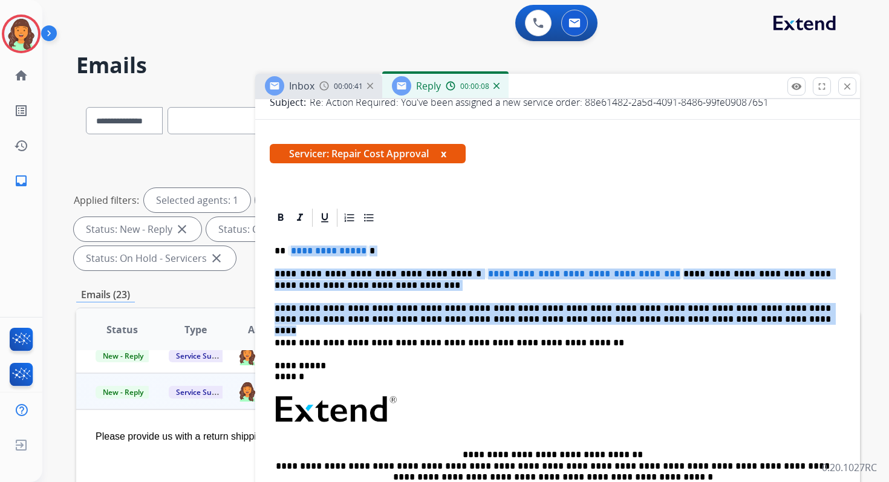
drag, startPoint x: 287, startPoint y: 251, endPoint x: 676, endPoint y: 317, distance: 395.3
click at [676, 317] on div "**********" at bounding box center [558, 404] width 576 height 350
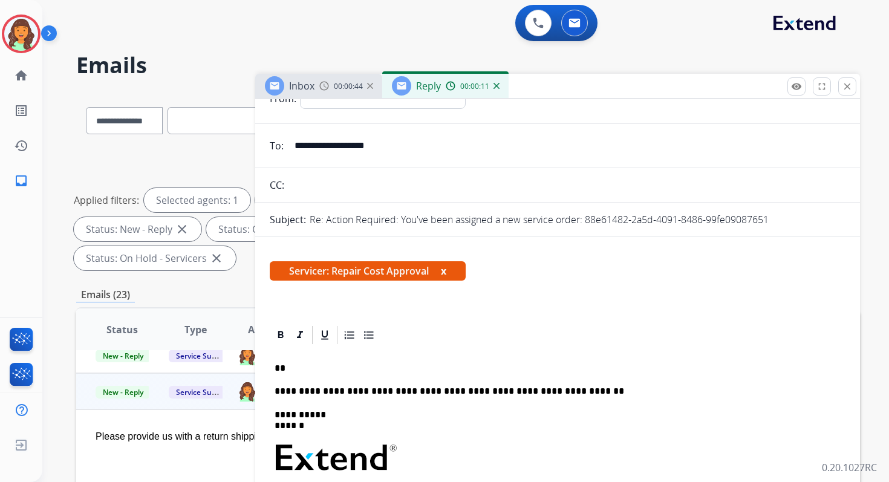
scroll to position [0, 0]
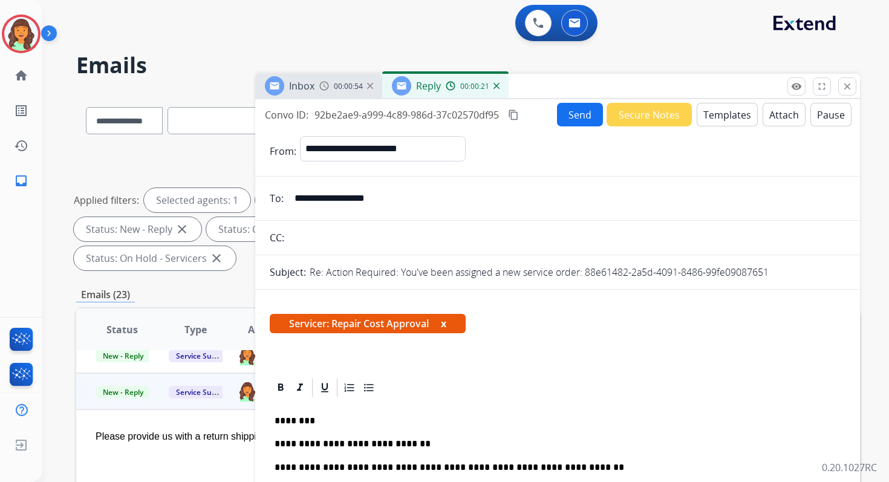
click at [725, 124] on button "Templates" at bounding box center [727, 115] width 61 height 24
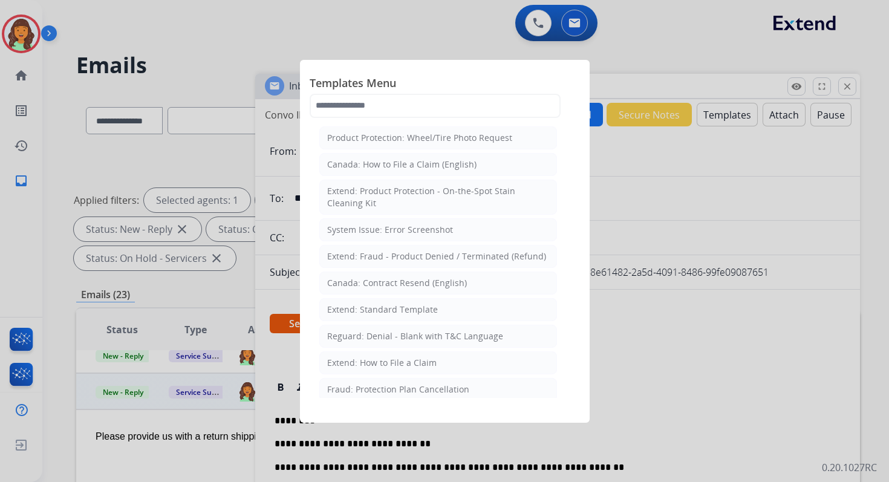
click at [770, 112] on div at bounding box center [444, 241] width 889 height 482
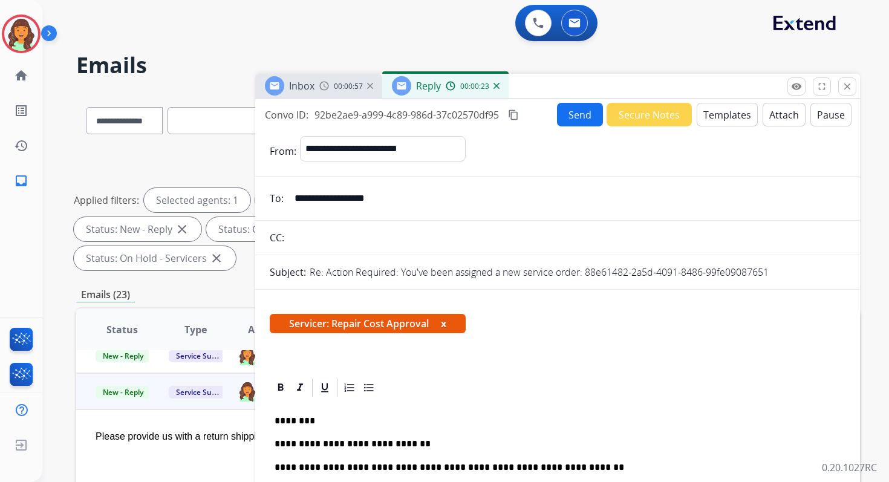
click at [770, 112] on button "Attach" at bounding box center [784, 115] width 43 height 24
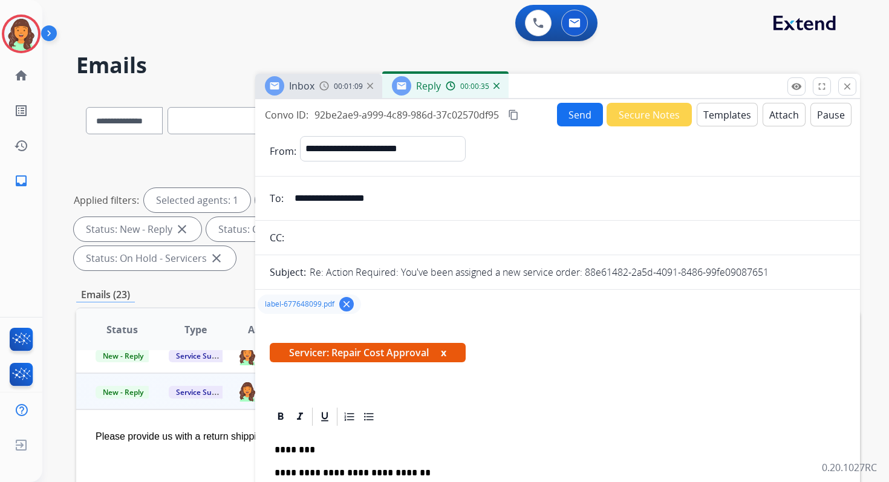
click at [516, 111] on mat-icon "content_copy" at bounding box center [513, 115] width 11 height 11
click at [563, 111] on button "Send" at bounding box center [580, 115] width 46 height 24
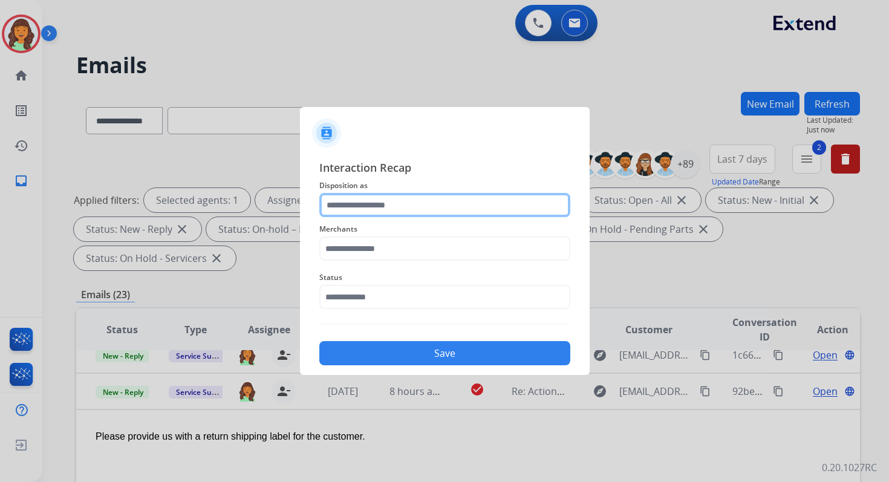
click at [377, 199] on input "text" at bounding box center [444, 205] width 251 height 24
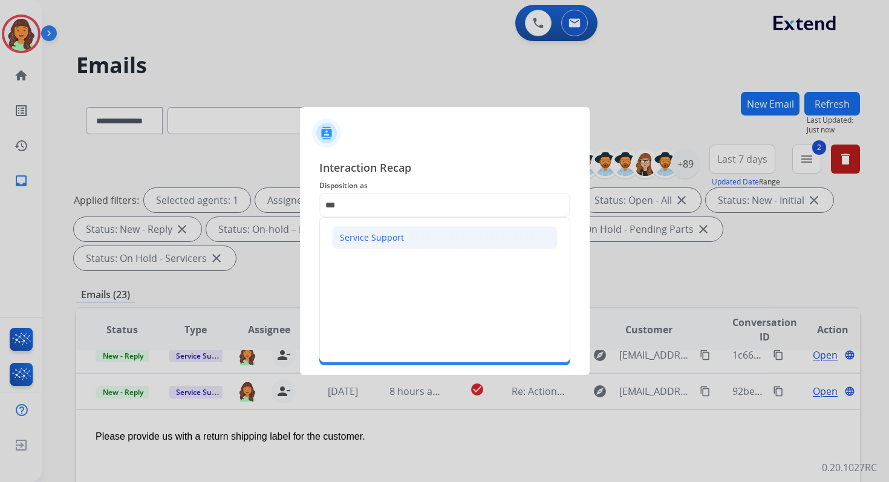
click at [377, 237] on div "Service Support" at bounding box center [372, 238] width 64 height 12
type input "**********"
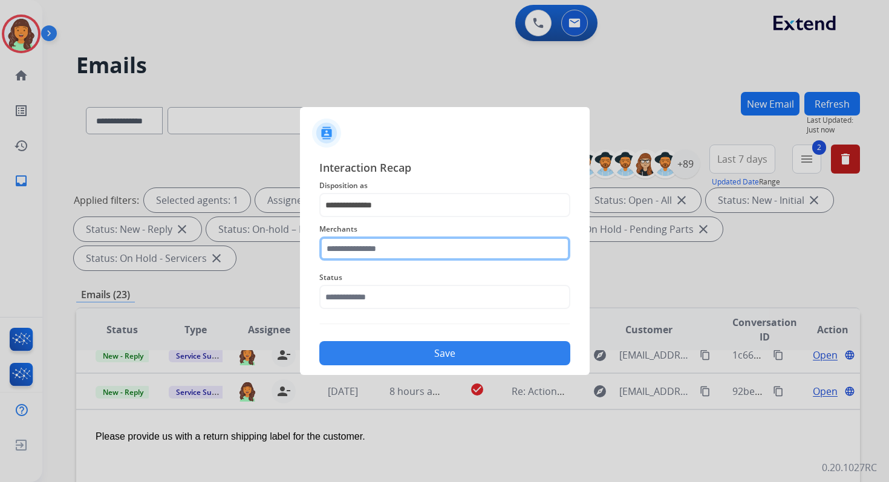
click at [377, 251] on input "text" at bounding box center [444, 249] width 251 height 24
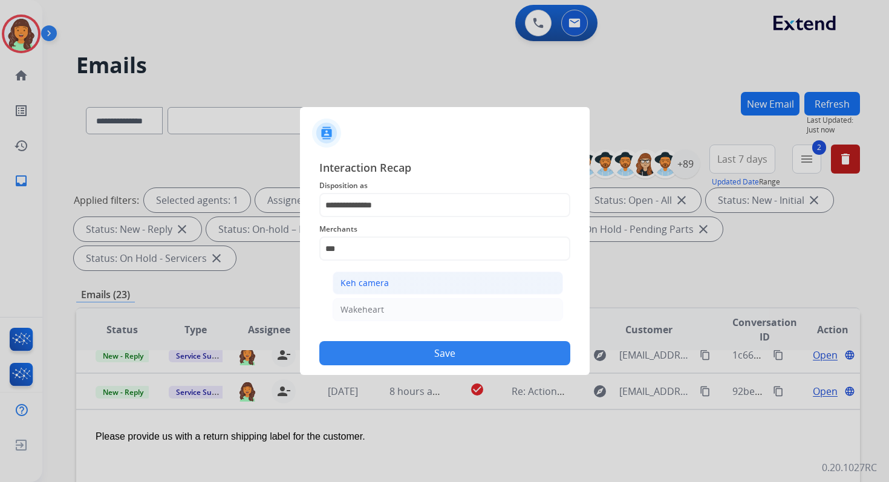
click at [396, 291] on li "Keh camera" at bounding box center [448, 283] width 231 height 23
type input "**********"
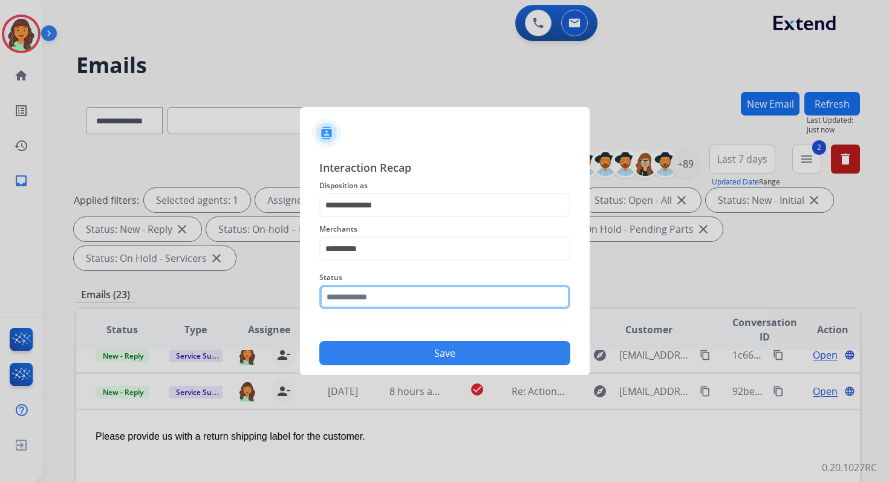
click at [393, 292] on input "text" at bounding box center [444, 297] width 251 height 24
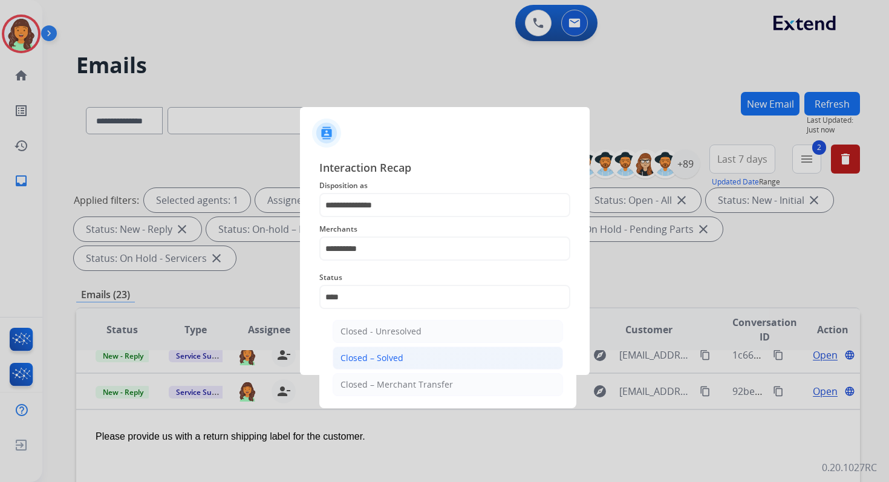
click at [399, 359] on div "Closed – Solved" at bounding box center [372, 358] width 63 height 12
type input "**********"
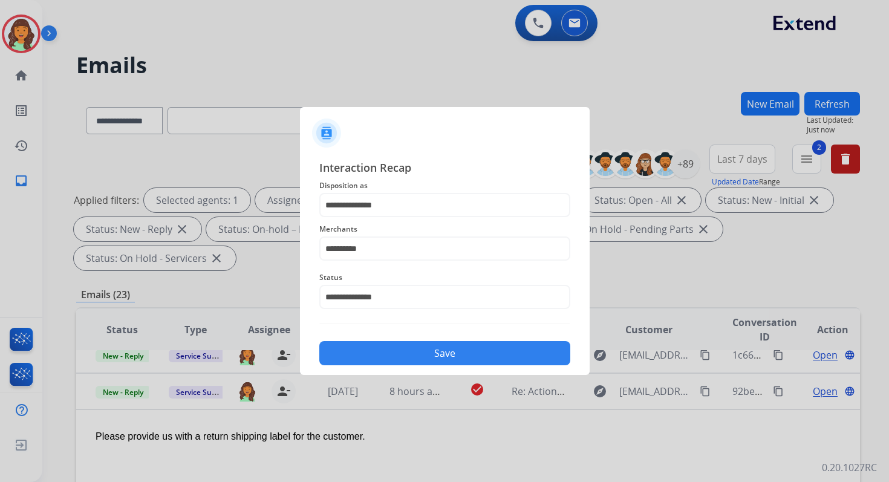
click at [399, 359] on button "Save" at bounding box center [444, 353] width 251 height 24
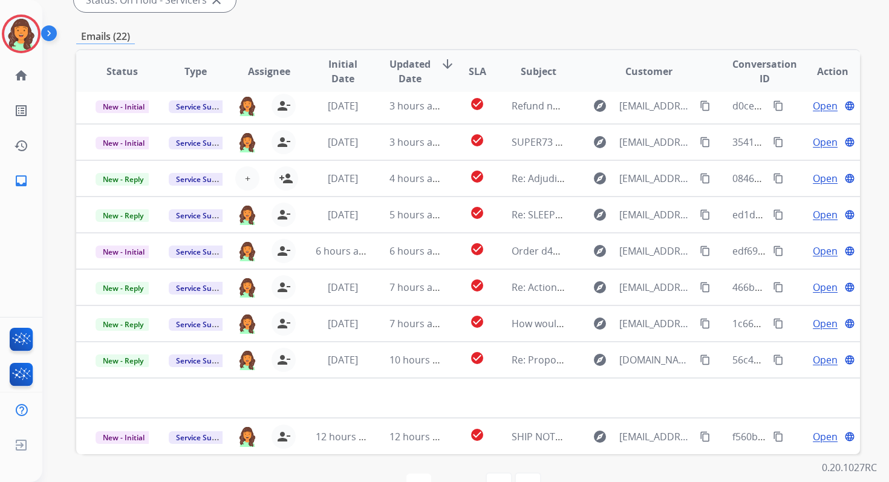
scroll to position [293, 0]
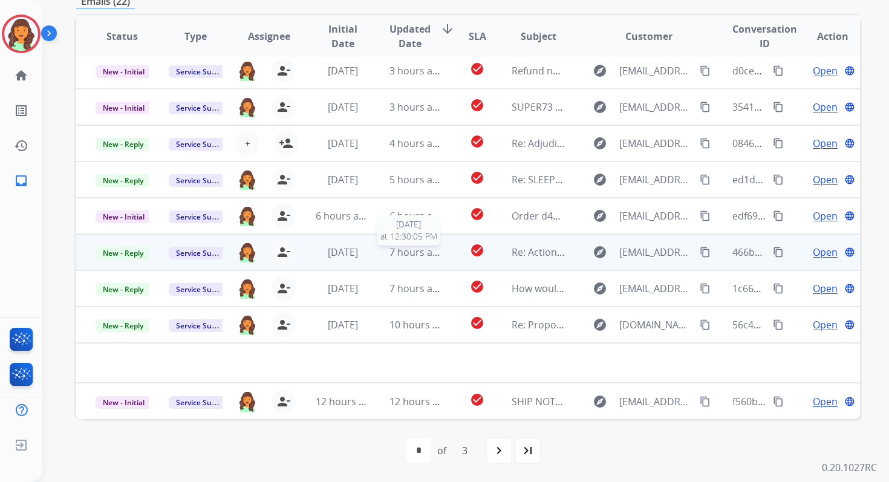
click at [424, 250] on span "7 hours ago" at bounding box center [417, 252] width 54 height 13
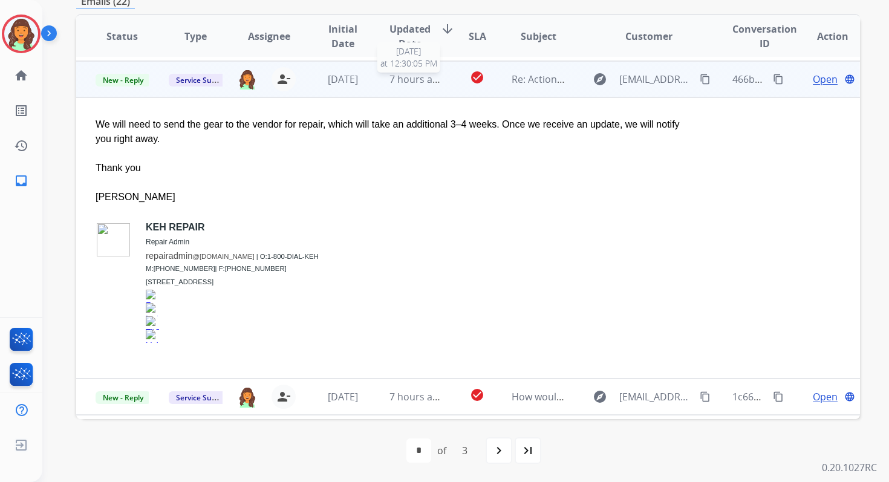
scroll to position [218, 0]
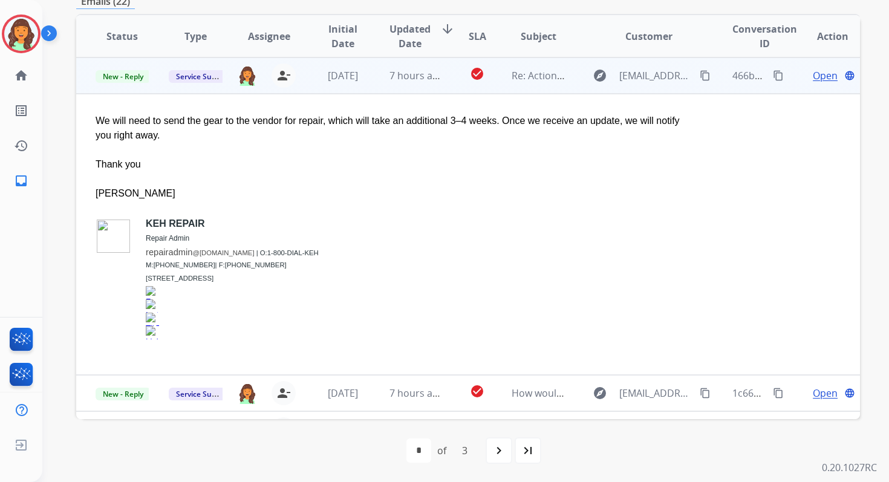
click at [816, 73] on span "Open" at bounding box center [825, 75] width 25 height 15
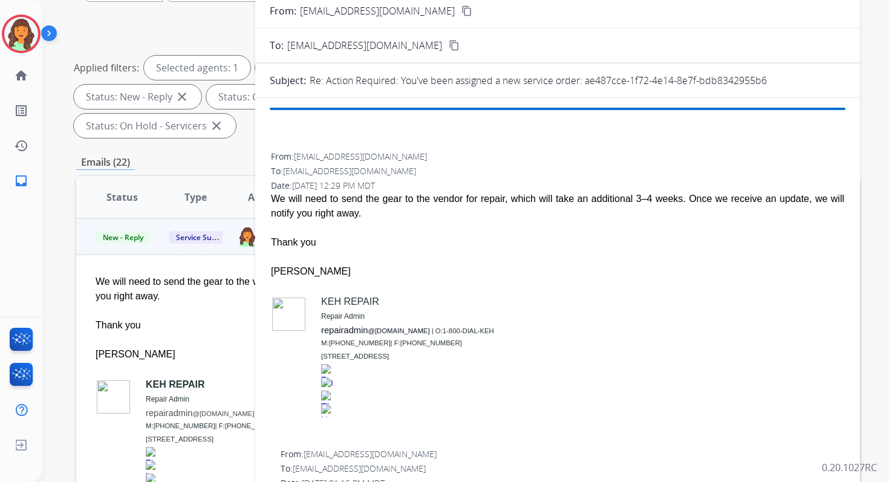
scroll to position [40, 0]
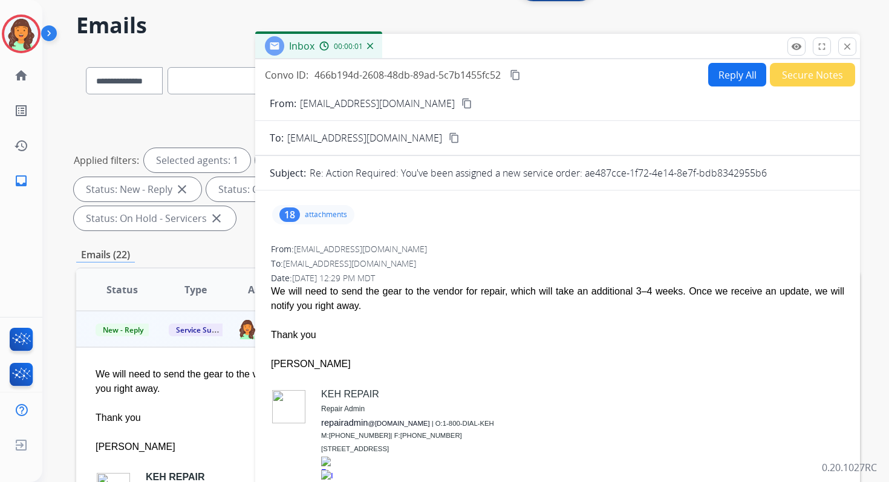
click at [719, 78] on button "Reply All" at bounding box center [738, 75] width 58 height 24
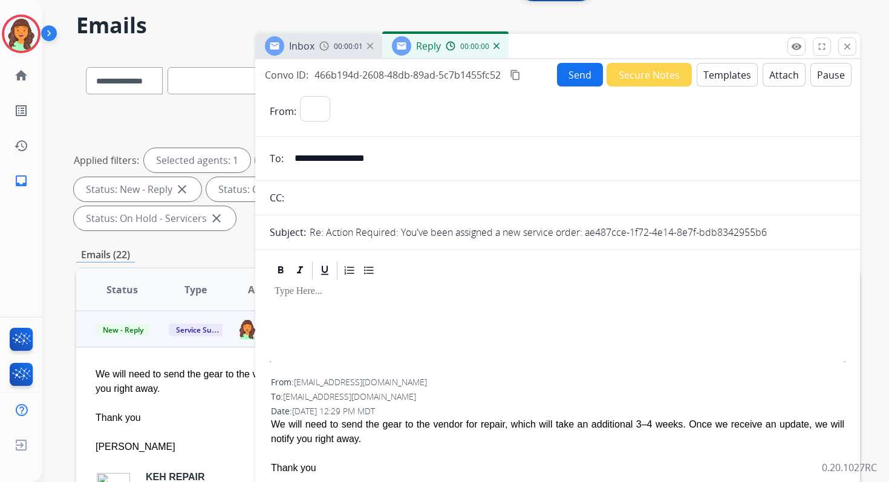
click at [719, 78] on button "Templates" at bounding box center [727, 75] width 61 height 24
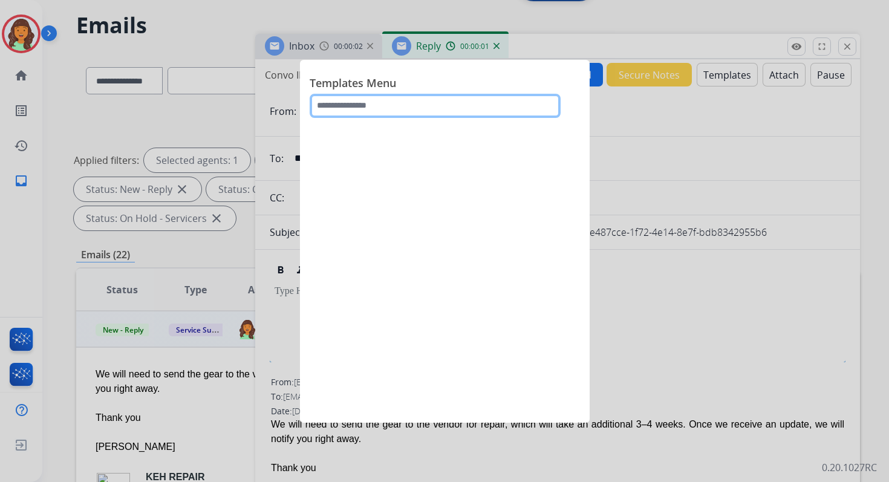
click at [379, 113] on input "text" at bounding box center [435, 106] width 251 height 24
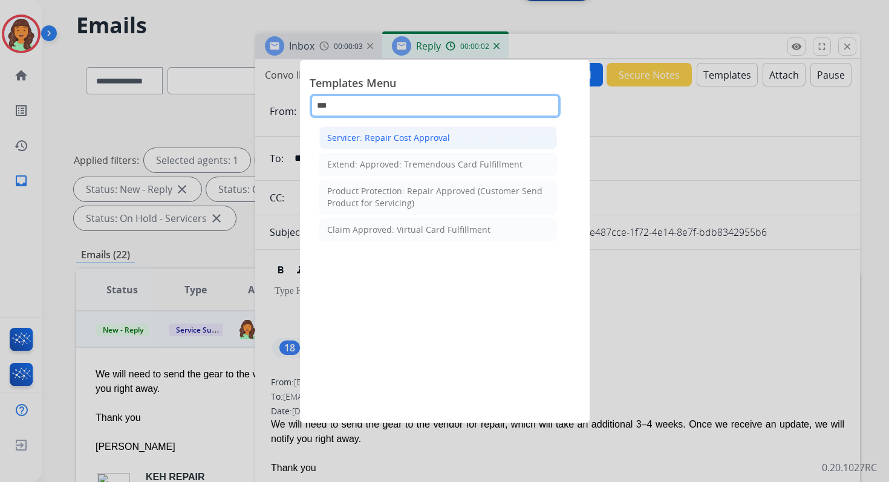
type input "***"
select select "**********"
click at [386, 136] on div "Servicer: Repair Cost Approval" at bounding box center [388, 138] width 123 height 12
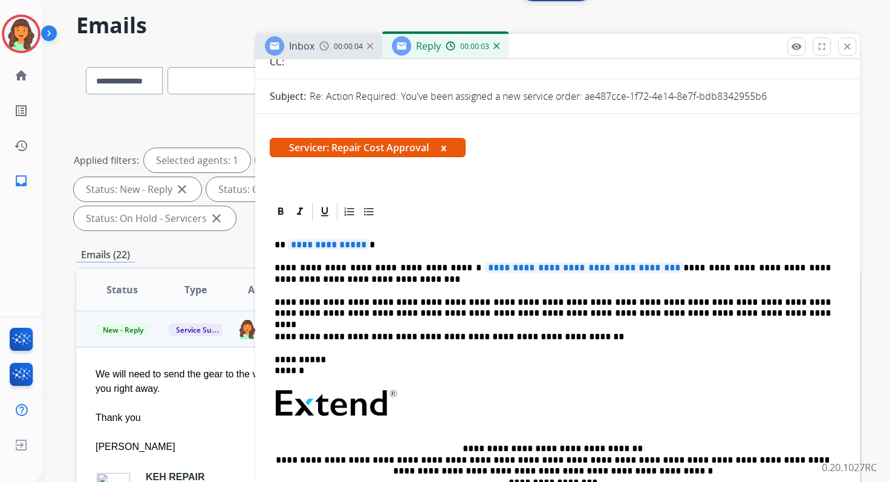
scroll to position [191, 0]
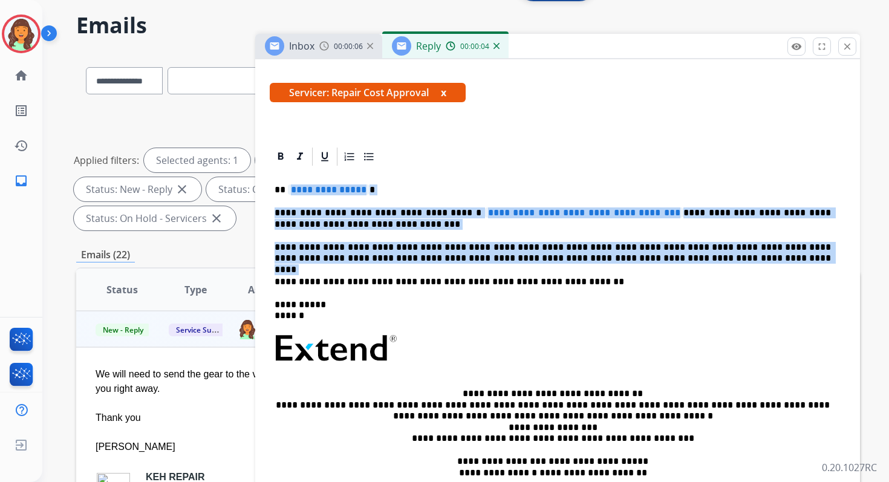
drag, startPoint x: 286, startPoint y: 189, endPoint x: 669, endPoint y: 267, distance: 390.9
click at [669, 267] on div "**********" at bounding box center [558, 343] width 576 height 350
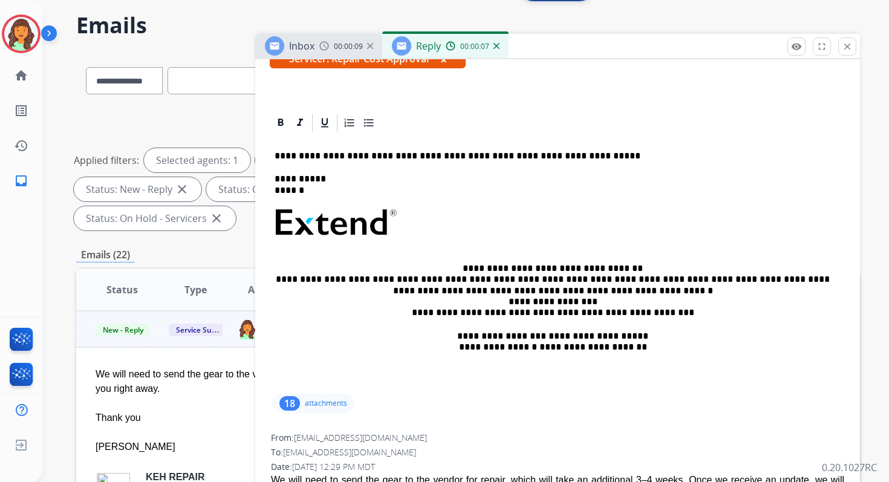
scroll to position [203, 0]
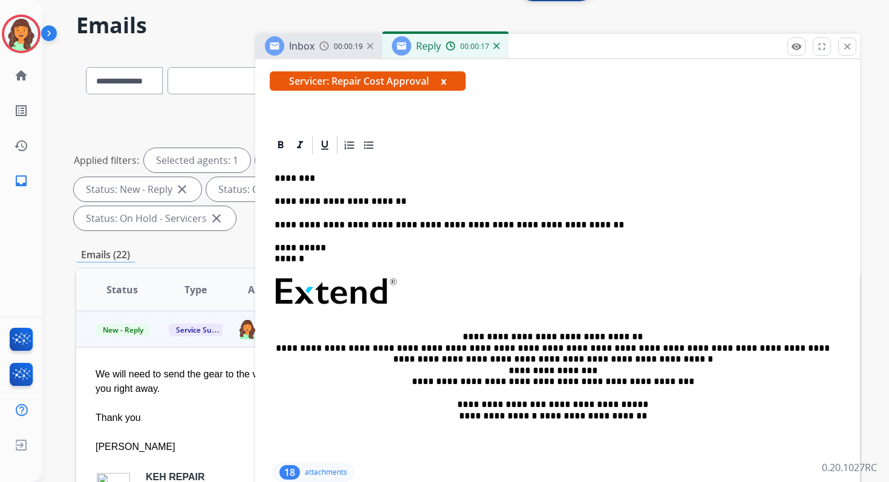
click at [358, 226] on p "**********" at bounding box center [553, 225] width 557 height 11
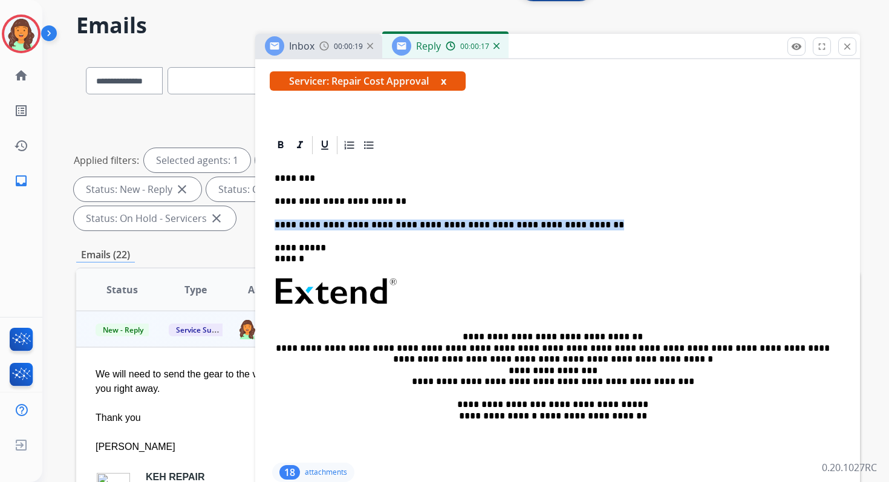
click at [358, 226] on p "**********" at bounding box center [553, 225] width 557 height 11
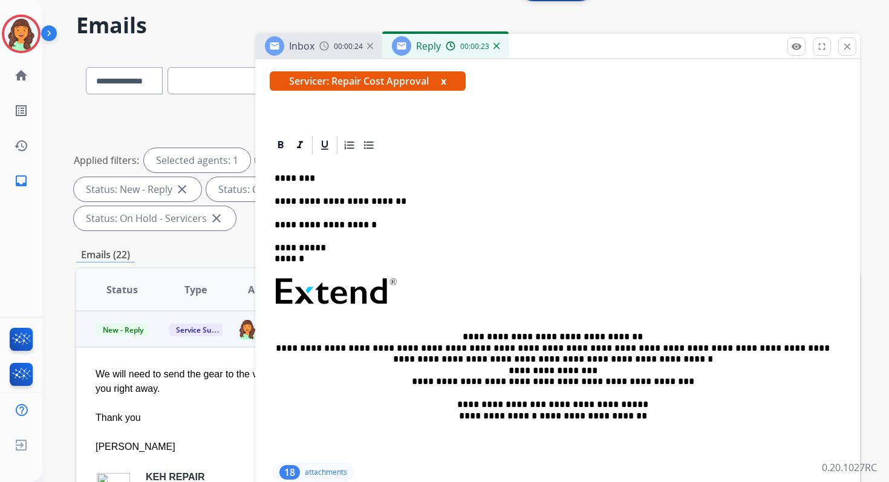
scroll to position [0, 0]
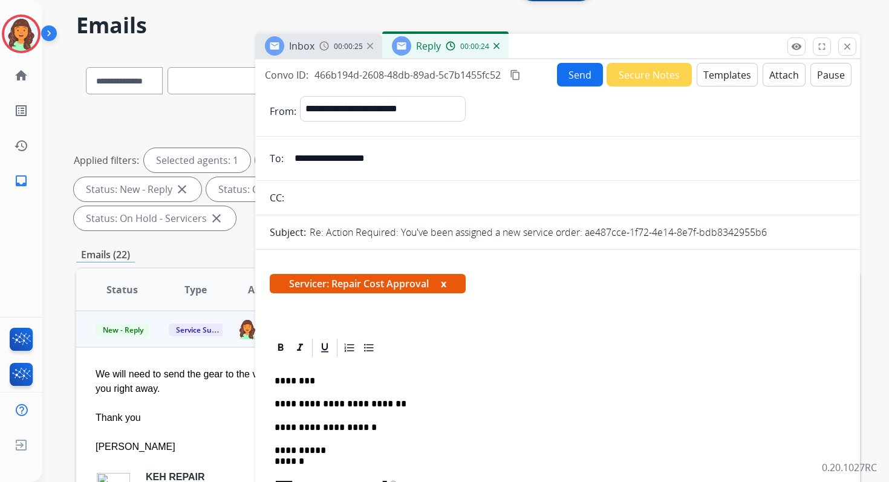
click at [516, 76] on mat-icon "content_copy" at bounding box center [515, 75] width 11 height 11
click at [571, 73] on button "Send" at bounding box center [580, 75] width 46 height 24
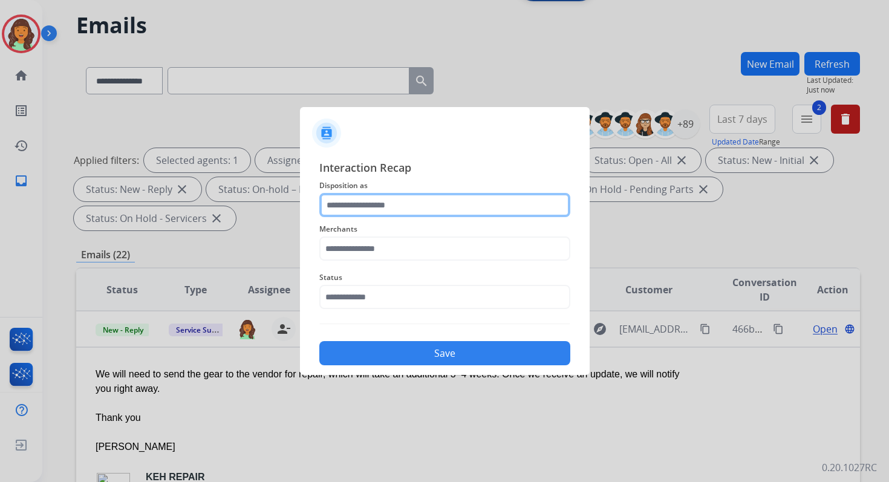
click at [410, 201] on input "text" at bounding box center [444, 205] width 251 height 24
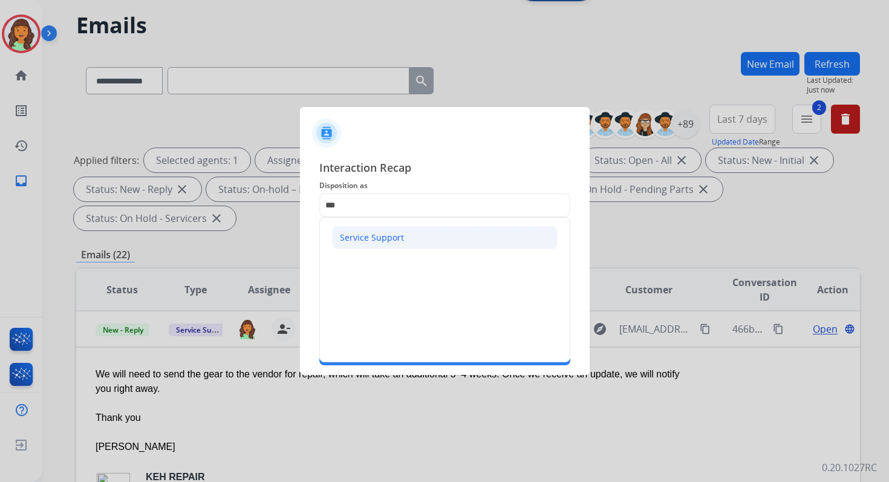
click at [397, 233] on div "Service Support" at bounding box center [372, 238] width 64 height 12
type input "**********"
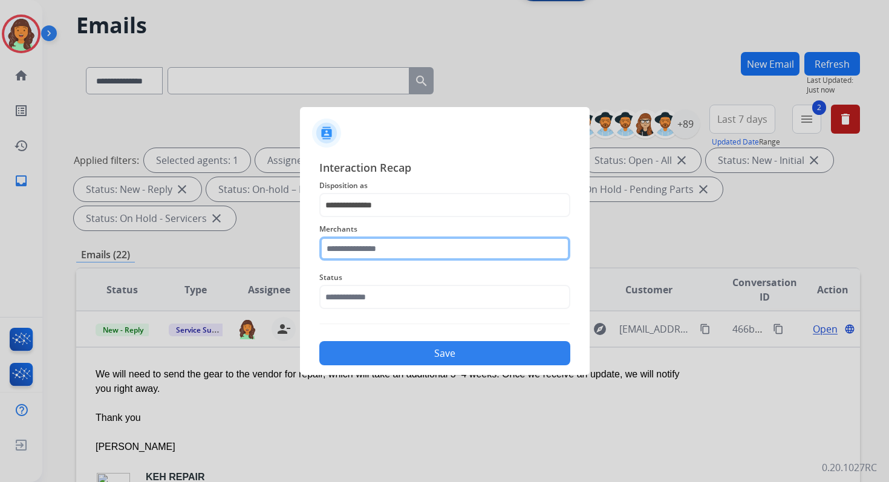
click at [392, 251] on input "text" at bounding box center [444, 249] width 251 height 24
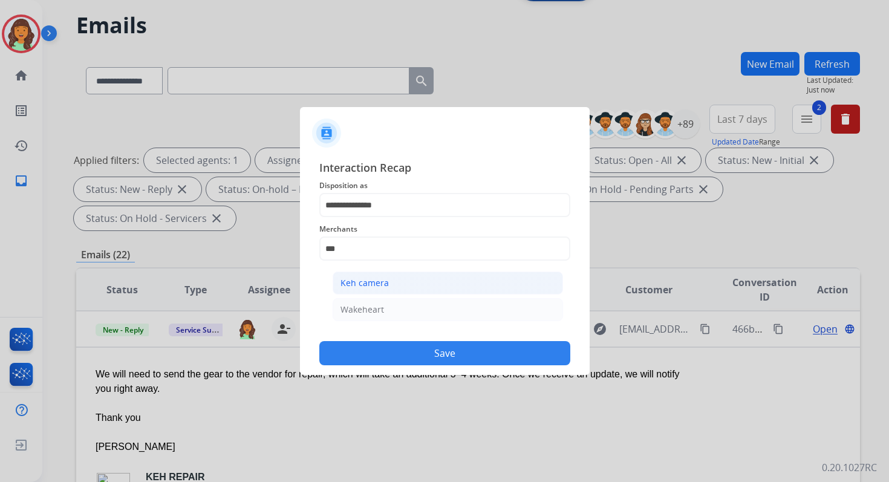
click at [403, 281] on li "Keh camera" at bounding box center [448, 283] width 231 height 23
type input "**********"
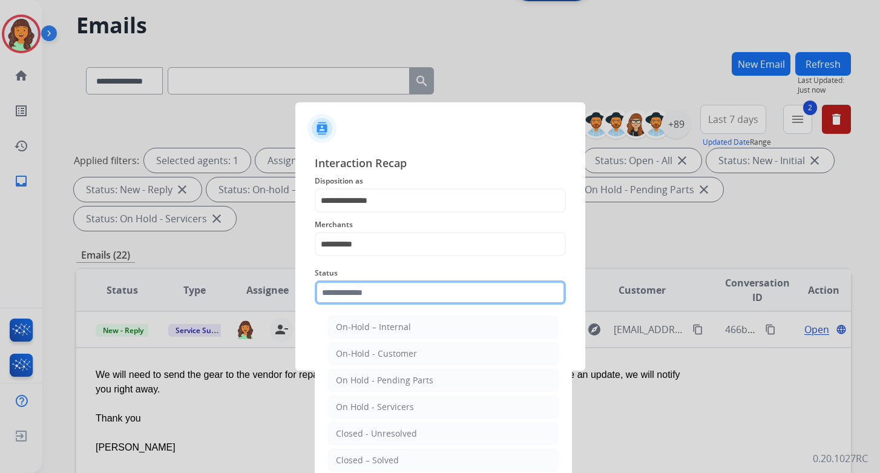
click at [396, 296] on input "text" at bounding box center [440, 292] width 251 height 24
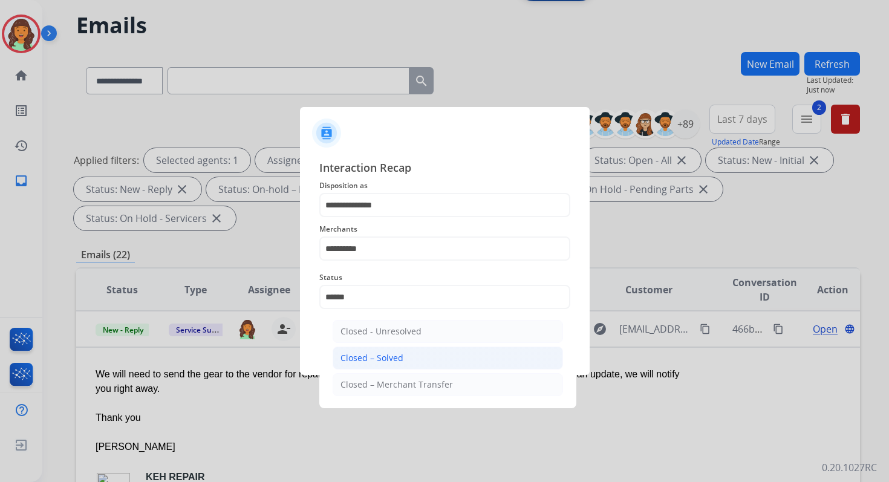
click at [402, 352] on li "Closed – Solved" at bounding box center [448, 358] width 231 height 23
type input "**********"
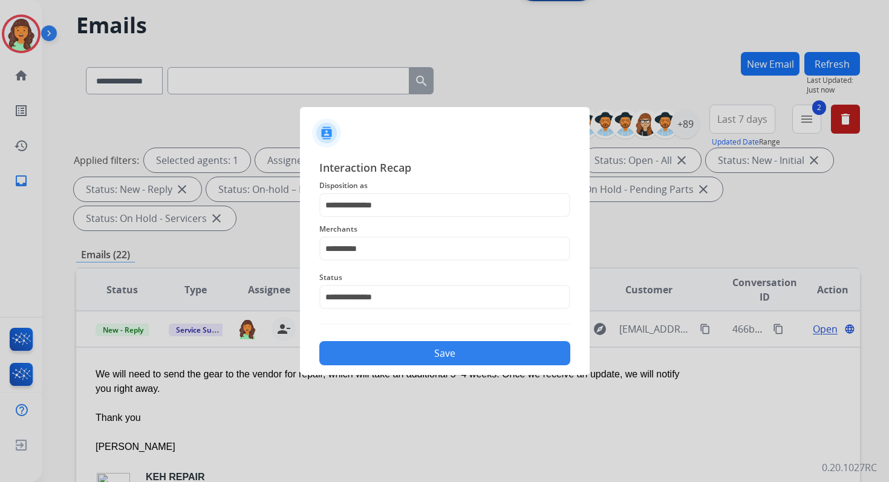
click at [402, 352] on button "Save" at bounding box center [444, 353] width 251 height 24
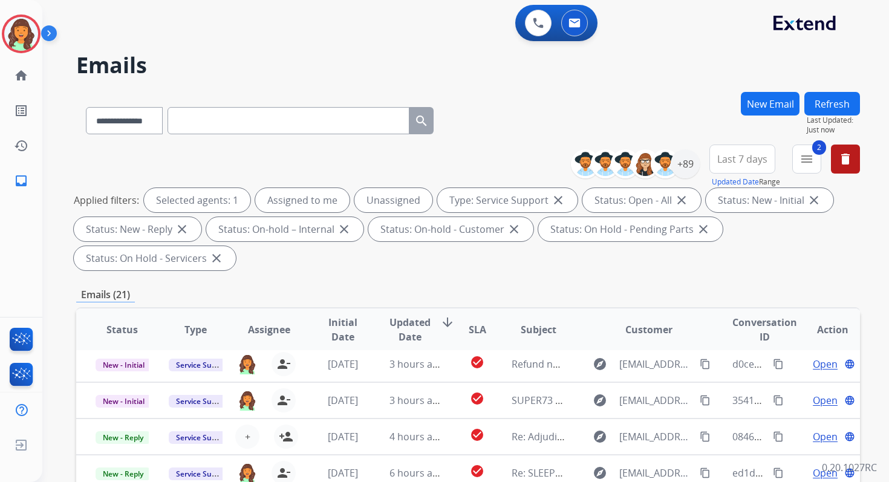
scroll to position [41, 0]
click at [813, 146] on span "2" at bounding box center [820, 147] width 14 height 15
click at [808, 160] on mat-icon "menu" at bounding box center [807, 159] width 15 height 15
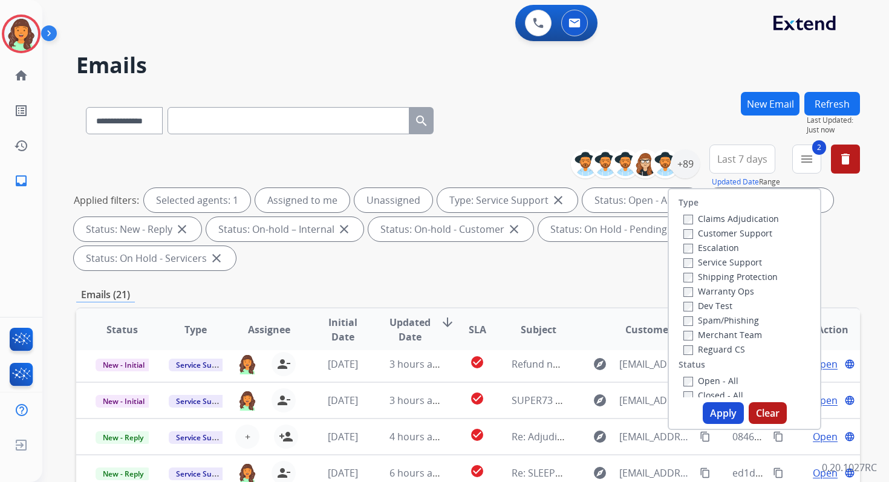
click at [716, 413] on button "Apply" at bounding box center [723, 413] width 41 height 22
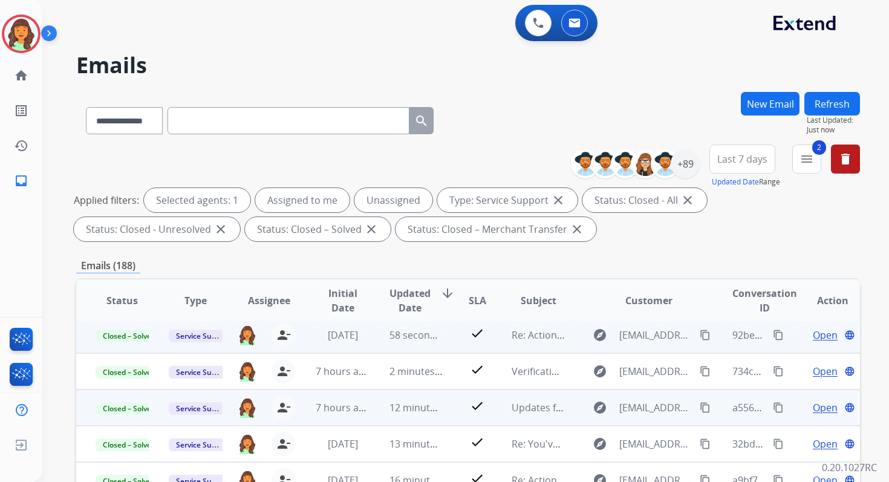
click at [773, 336] on mat-icon "content_copy" at bounding box center [778, 335] width 11 height 11
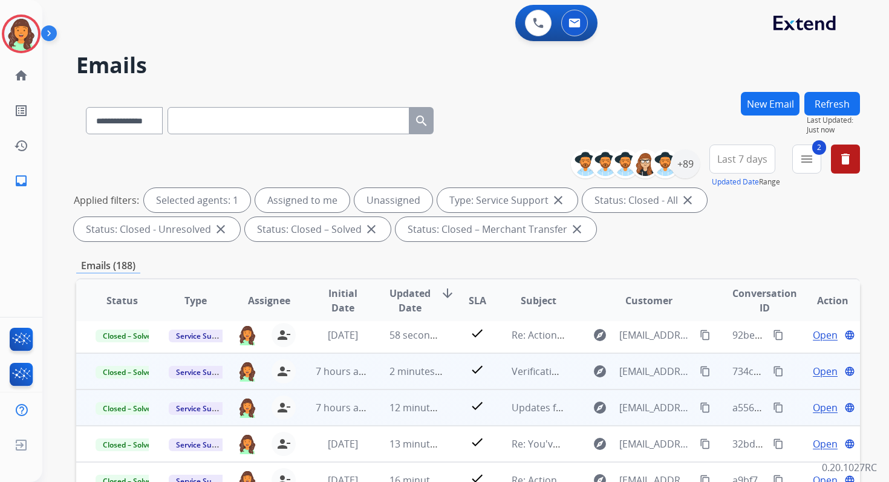
scroll to position [0, 0]
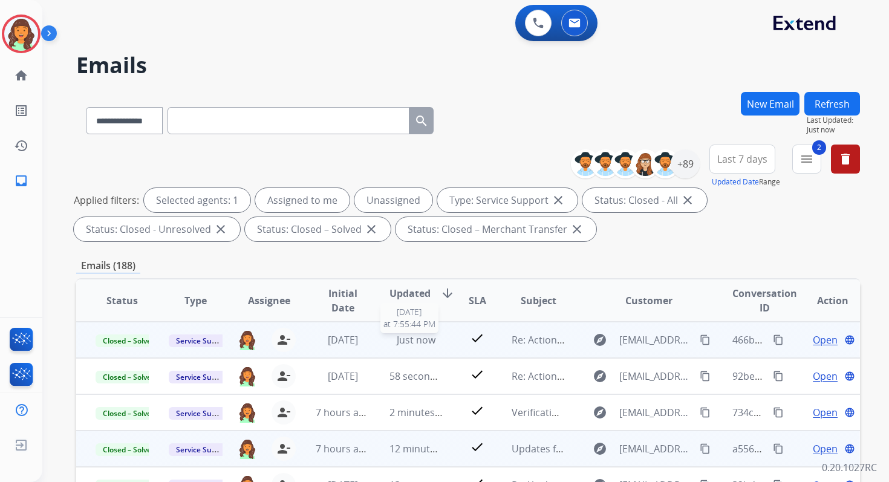
click at [414, 339] on span "Just now" at bounding box center [416, 339] width 39 height 13
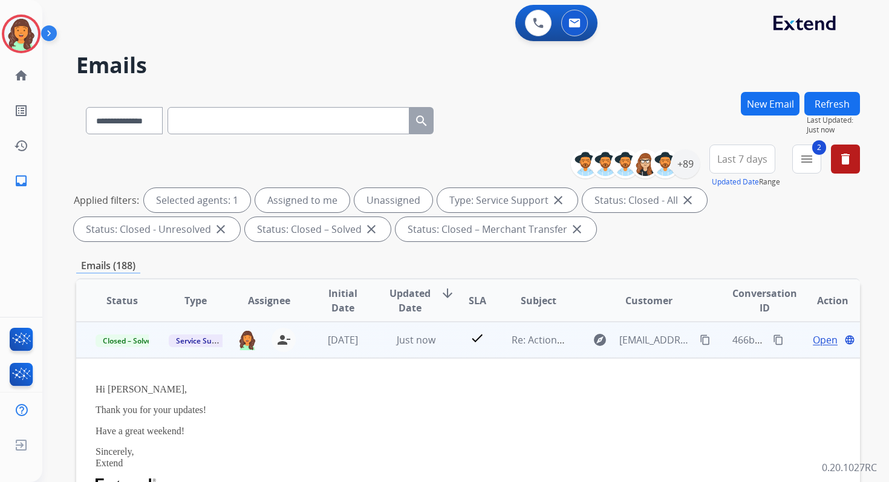
click at [817, 340] on span "Open" at bounding box center [825, 340] width 25 height 15
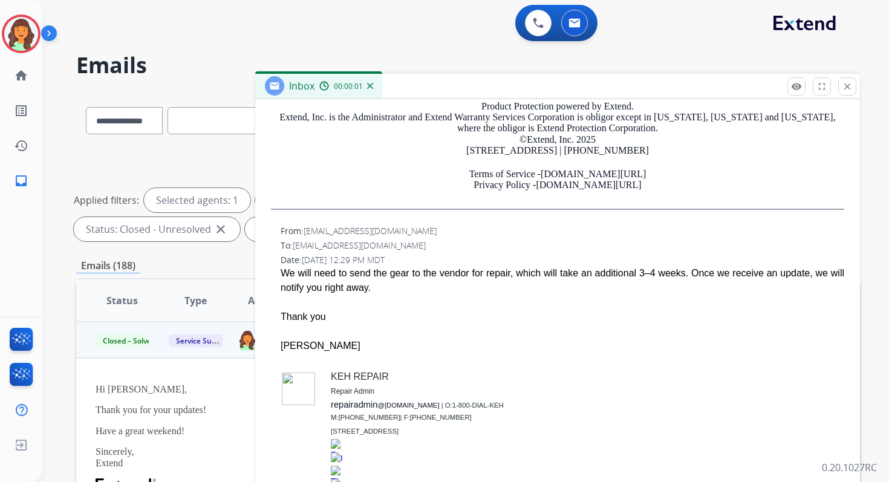
scroll to position [382, 0]
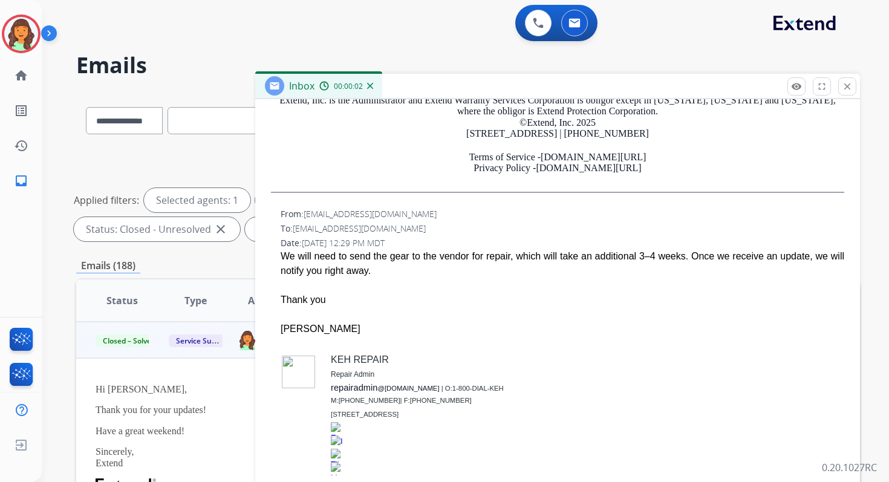
drag, startPoint x: 281, startPoint y: 257, endPoint x: 401, endPoint y: 266, distance: 120.2
click at [401, 266] on div "We will need to send the gear to the vendor for repair, which will take an addi…" at bounding box center [563, 263] width 564 height 29
click at [842, 89] on mat-icon "close" at bounding box center [847, 86] width 11 height 11
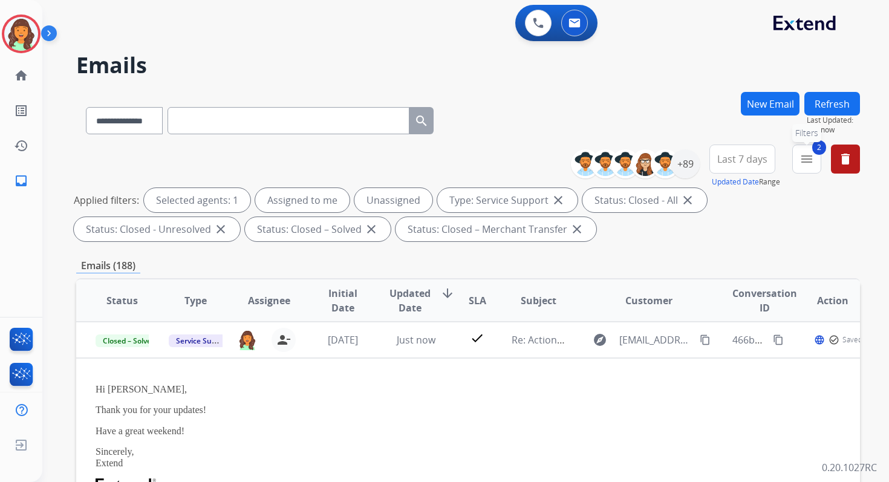
click at [808, 155] on mat-icon "menu" at bounding box center [807, 159] width 15 height 15
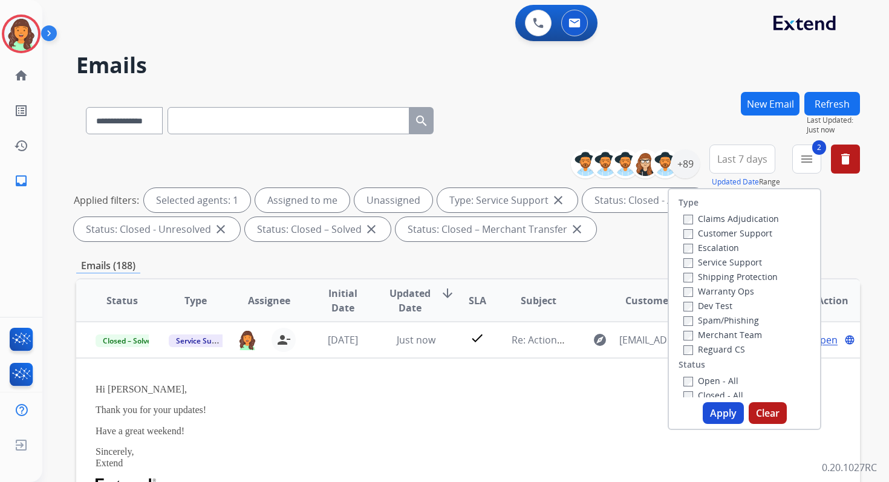
click at [722, 411] on button "Apply" at bounding box center [723, 413] width 41 height 22
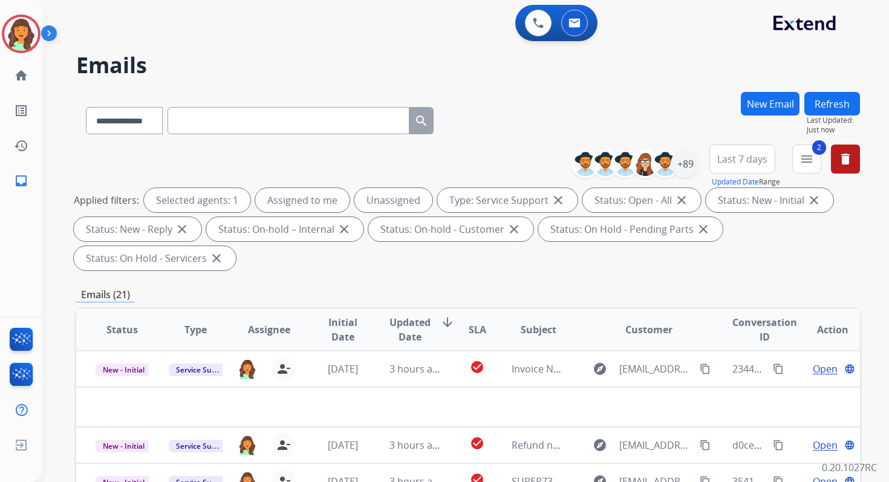
click at [603, 291] on div "Emails (21)" at bounding box center [468, 294] width 784 height 15
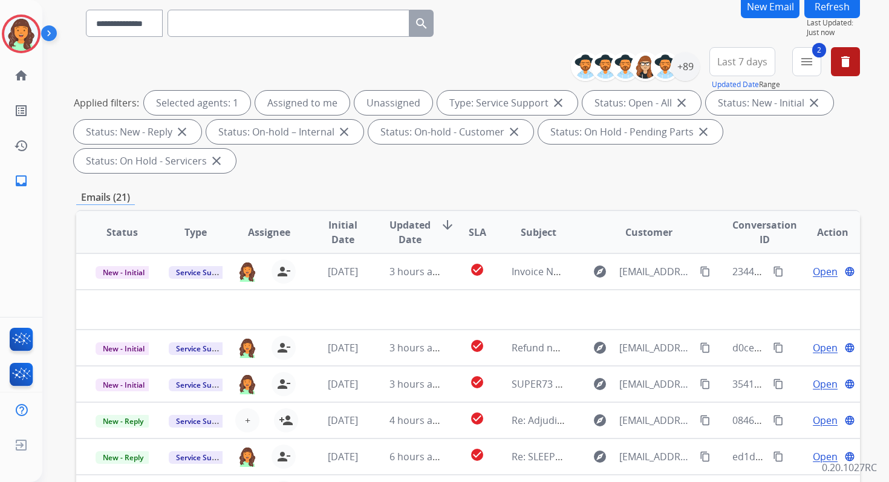
scroll to position [293, 0]
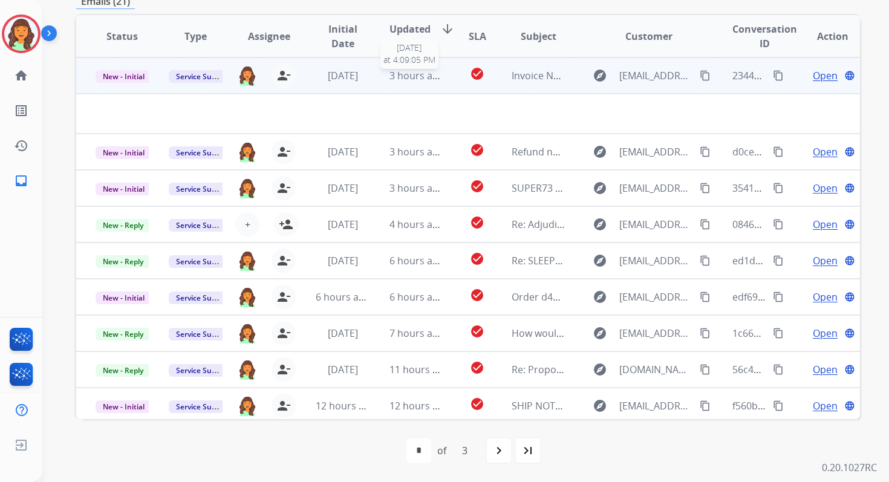
click at [433, 80] on span "3 hours ago" at bounding box center [417, 75] width 54 height 13
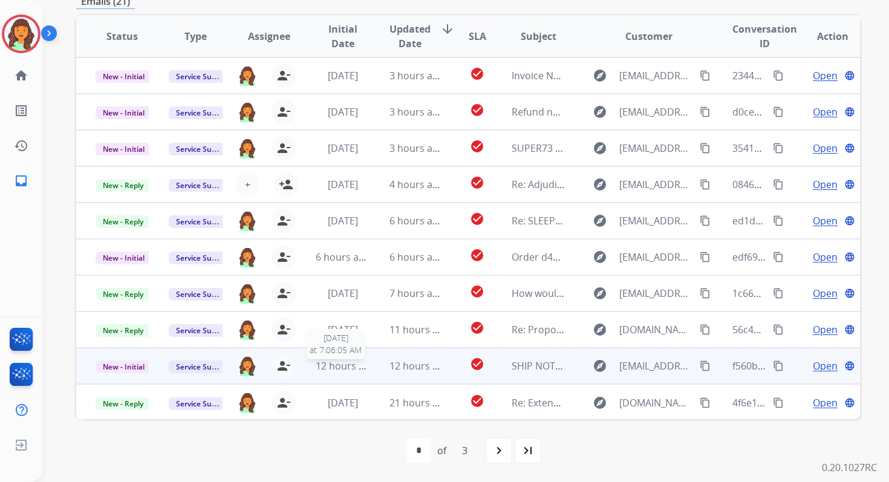
click at [337, 367] on span "12 hours ago" at bounding box center [346, 365] width 60 height 13
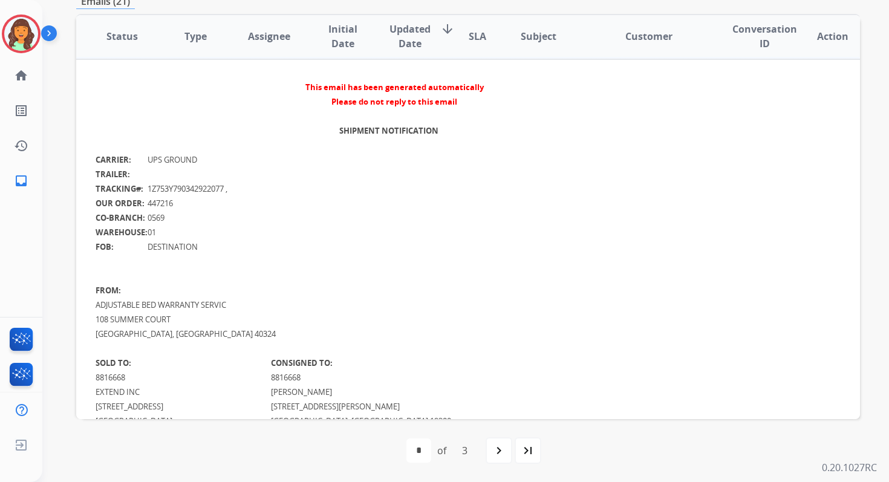
scroll to position [222, 0]
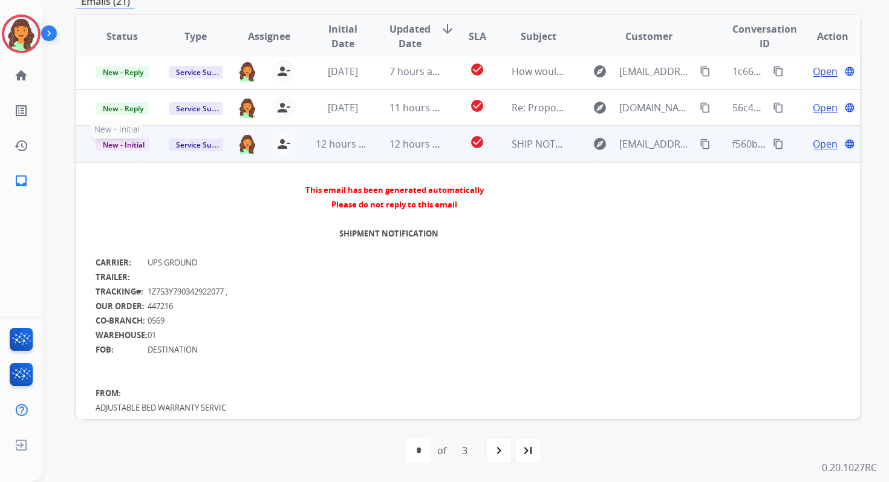
click at [103, 146] on span "New - Initial" at bounding box center [124, 145] width 56 height 13
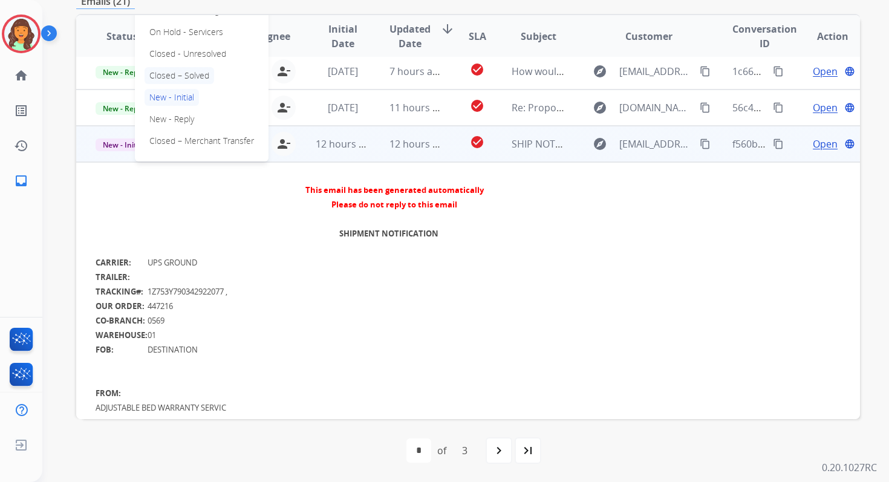
click at [175, 73] on p "Closed – Solved" at bounding box center [180, 75] width 70 height 17
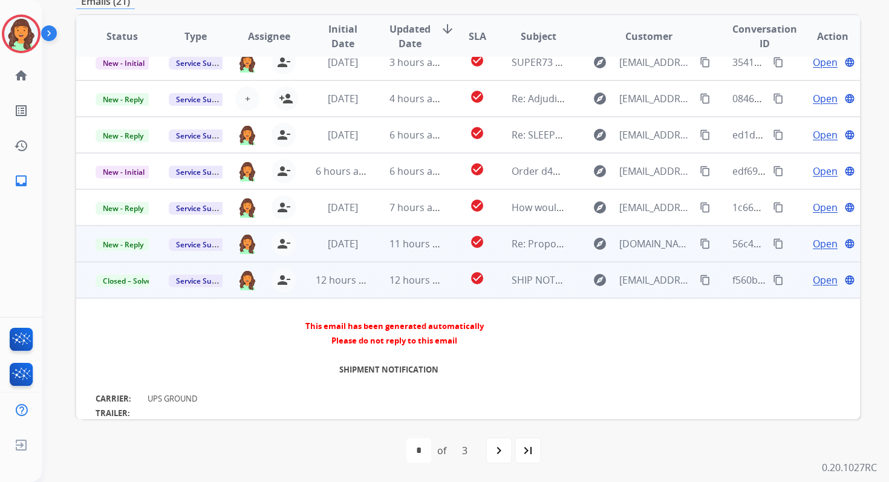
click at [408, 237] on span "11 hours ago" at bounding box center [420, 243] width 60 height 13
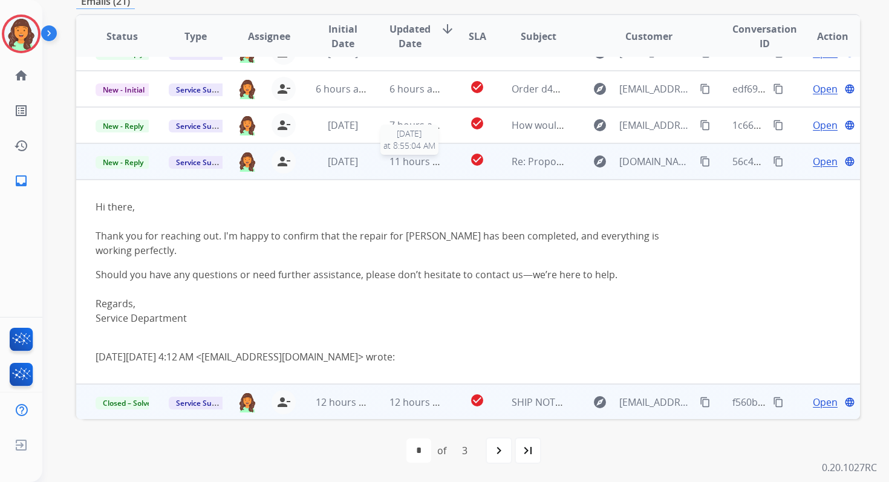
scroll to position [206, 0]
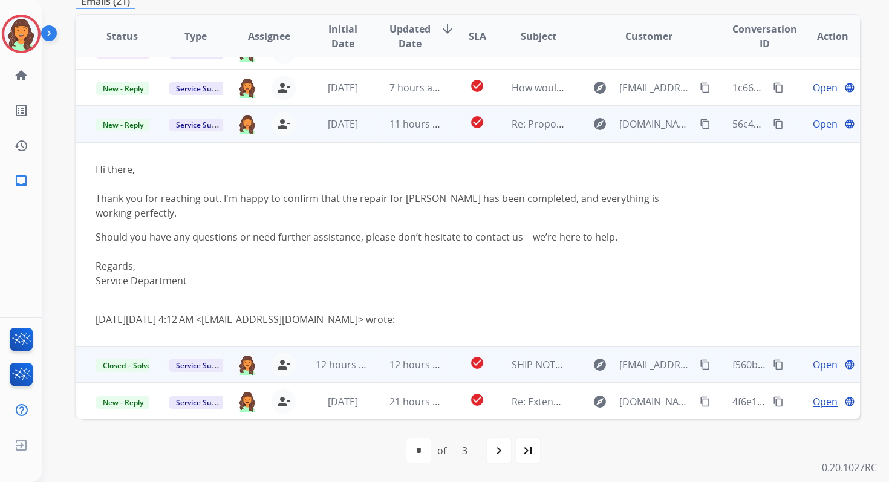
click at [813, 126] on span "Open" at bounding box center [825, 124] width 25 height 15
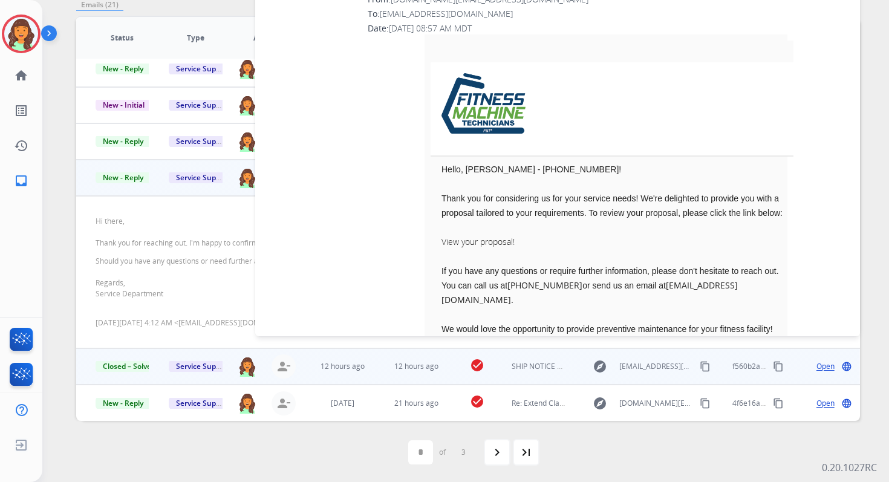
scroll to position [2849, 0]
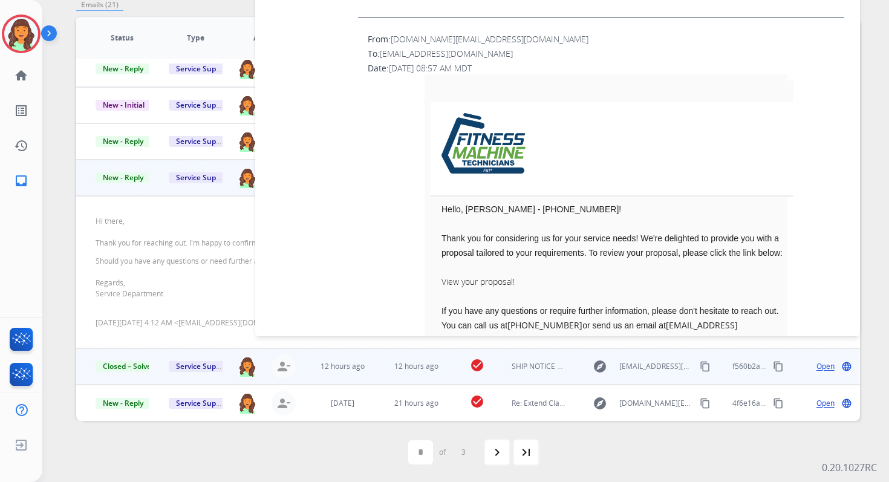
drag, startPoint x: 534, startPoint y: 222, endPoint x: 613, endPoint y: 222, distance: 78.7
click at [613, 222] on td "Hello, [PERSON_NAME] - [PHONE_NUMBER]! Thank you for considering us for your se…" at bounding box center [612, 328] width 363 height 252
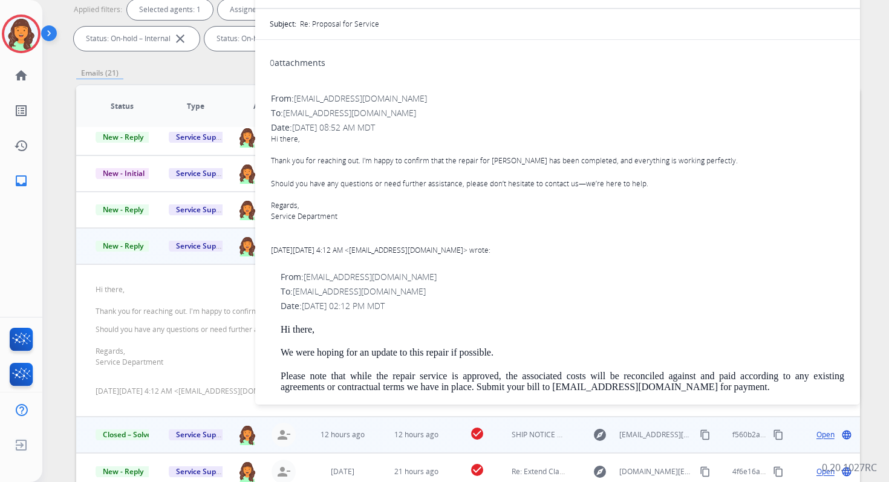
scroll to position [185, 0]
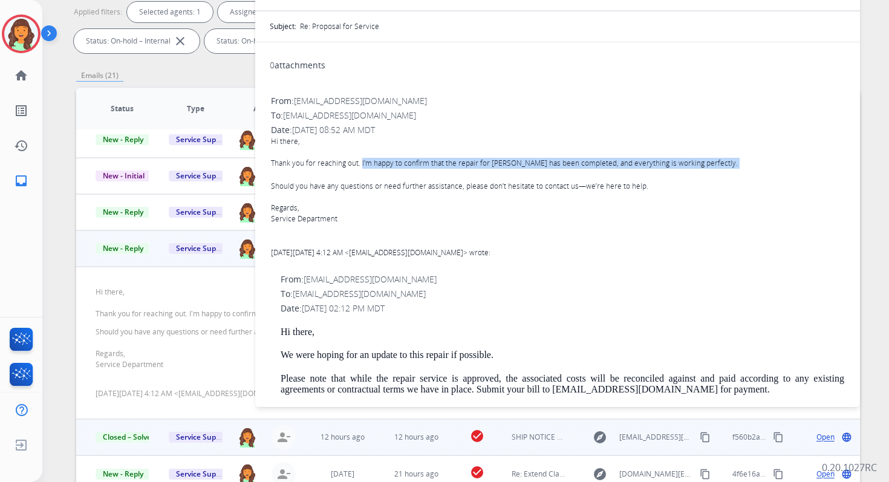
drag, startPoint x: 362, startPoint y: 161, endPoint x: 754, endPoint y: 175, distance: 391.7
click at [754, 175] on div "Hi there, Thank you for reaching out. I'm happy to confirm that the repair for …" at bounding box center [558, 180] width 574 height 88
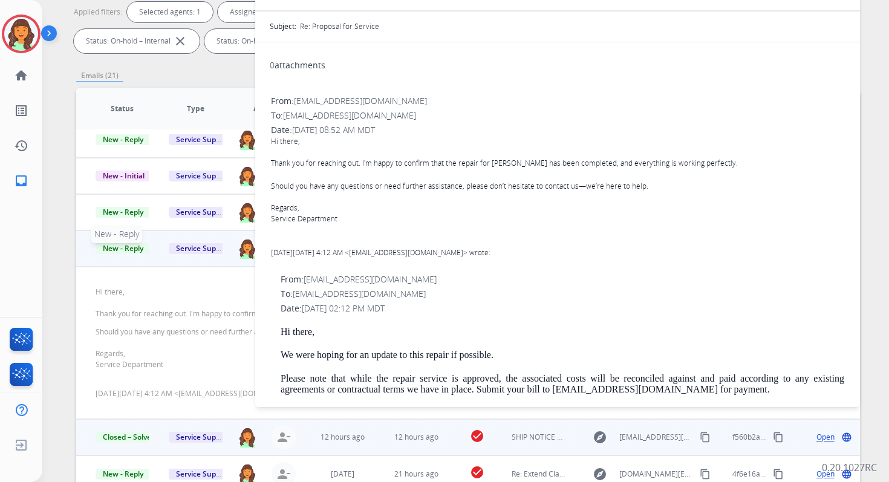
click at [133, 251] on span "New - Reply" at bounding box center [123, 248] width 55 height 13
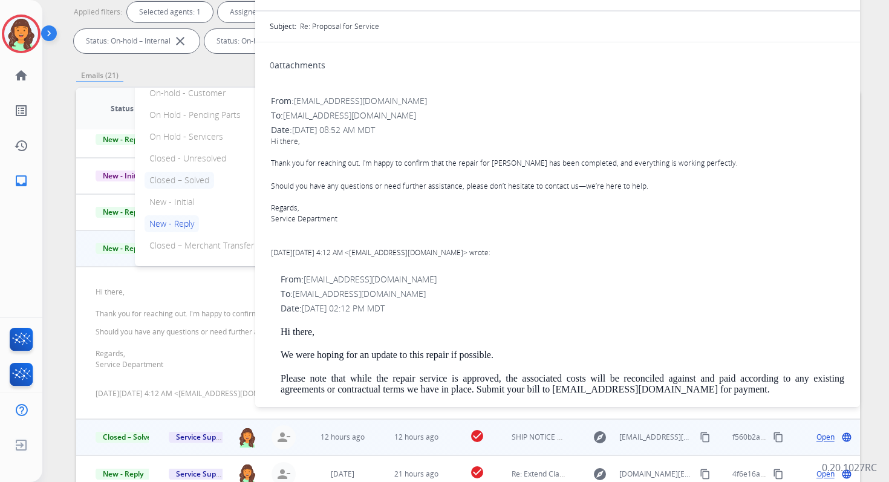
click at [174, 184] on p "Closed – Solved" at bounding box center [180, 180] width 70 height 17
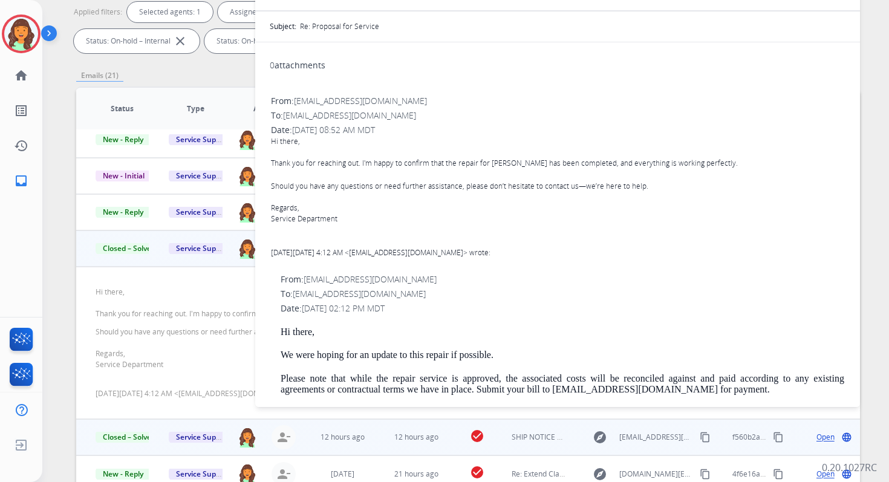
scroll to position [0, 0]
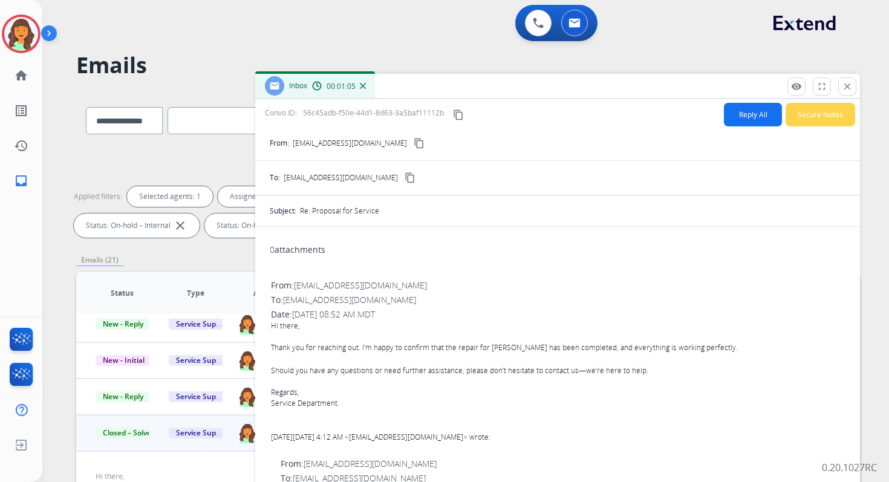
click at [748, 122] on button "Reply All" at bounding box center [753, 115] width 58 height 24
select select "**********"
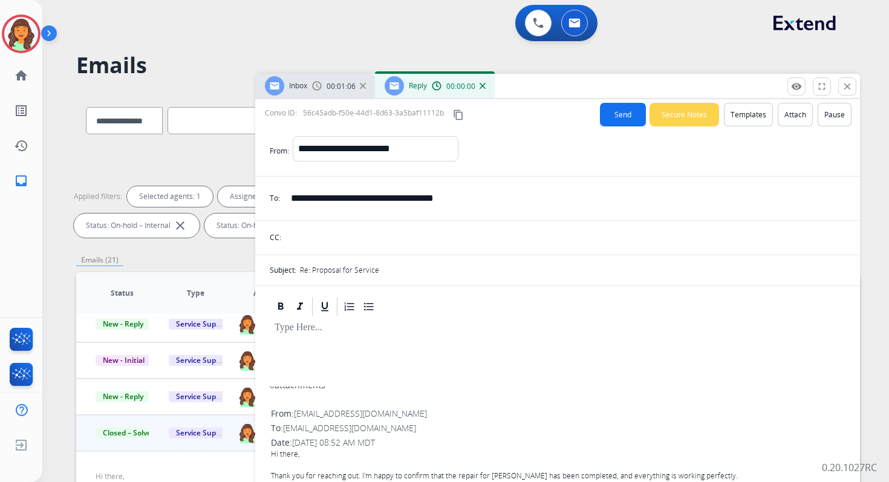
click at [742, 115] on button "Templates" at bounding box center [748, 115] width 49 height 24
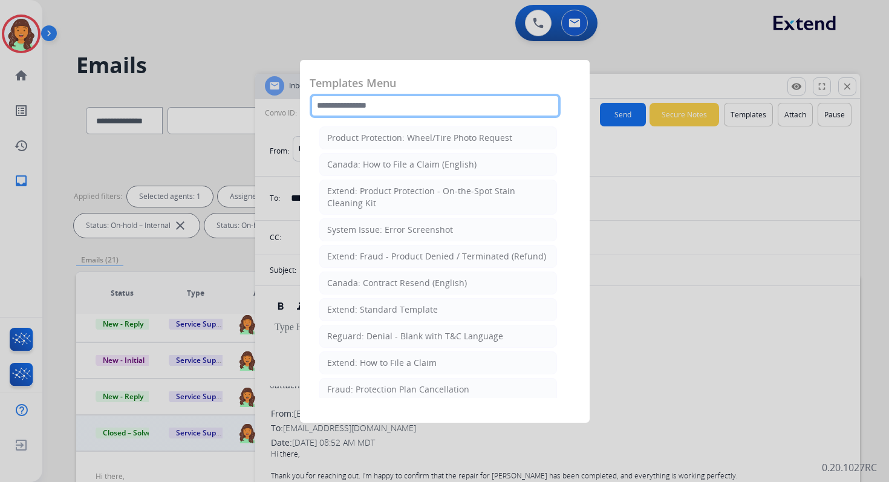
click at [408, 104] on input "text" at bounding box center [435, 106] width 251 height 24
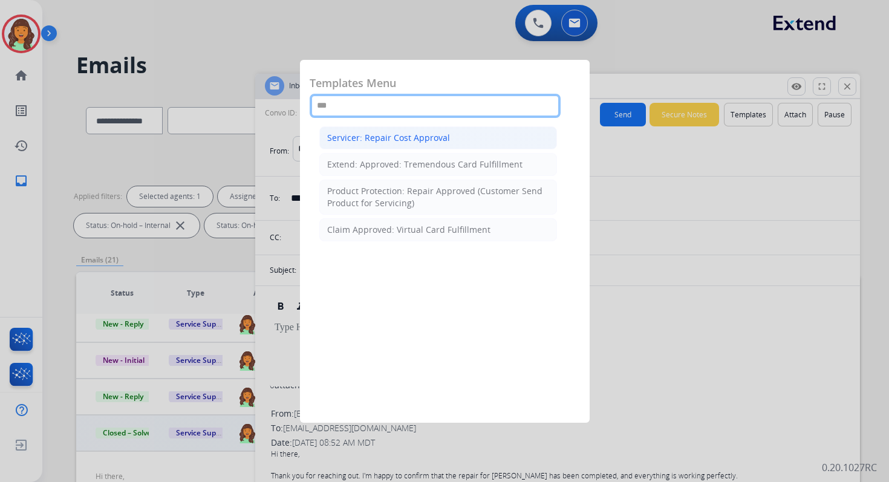
type input "***"
click at [416, 133] on div "Servicer: Repair Cost Approval" at bounding box center [388, 138] width 123 height 12
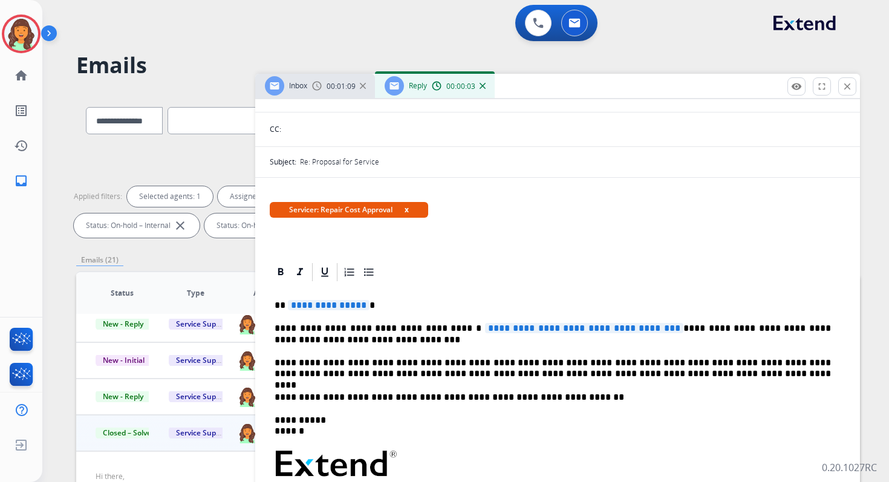
scroll to position [145, 0]
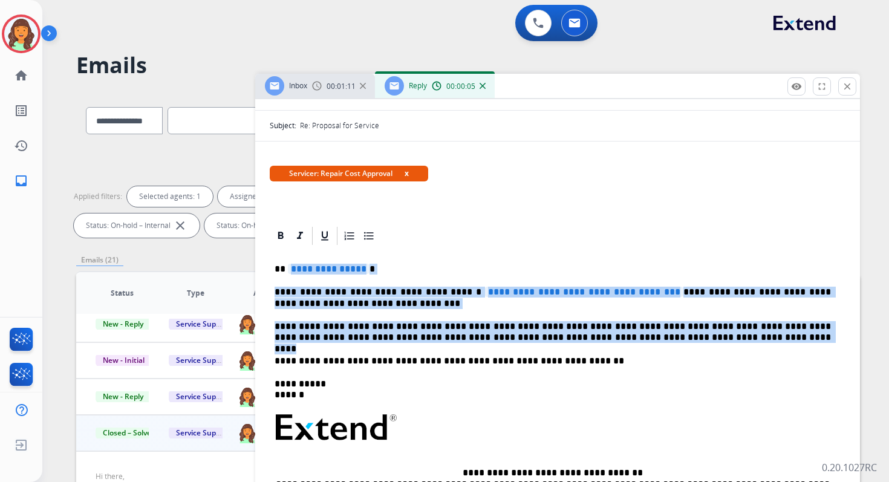
drag, startPoint x: 288, startPoint y: 271, endPoint x: 701, endPoint y: 342, distance: 419.4
click at [701, 342] on div "**********" at bounding box center [558, 429] width 576 height 364
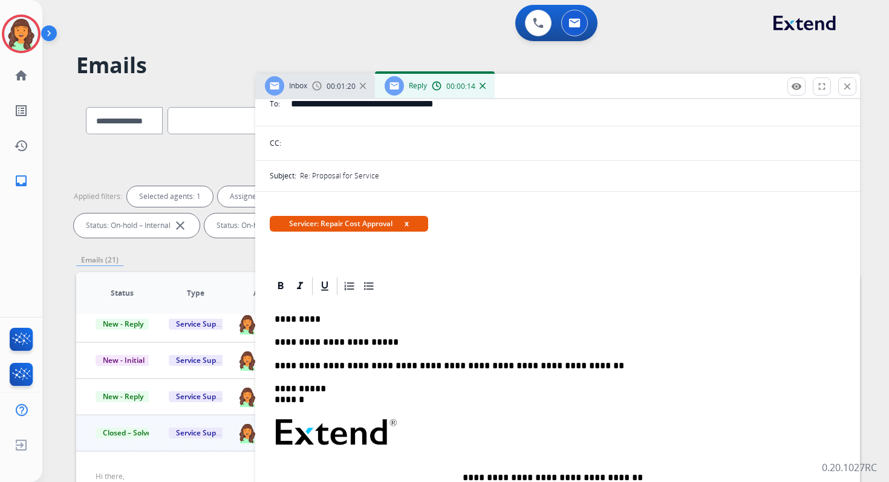
scroll to position [0, 0]
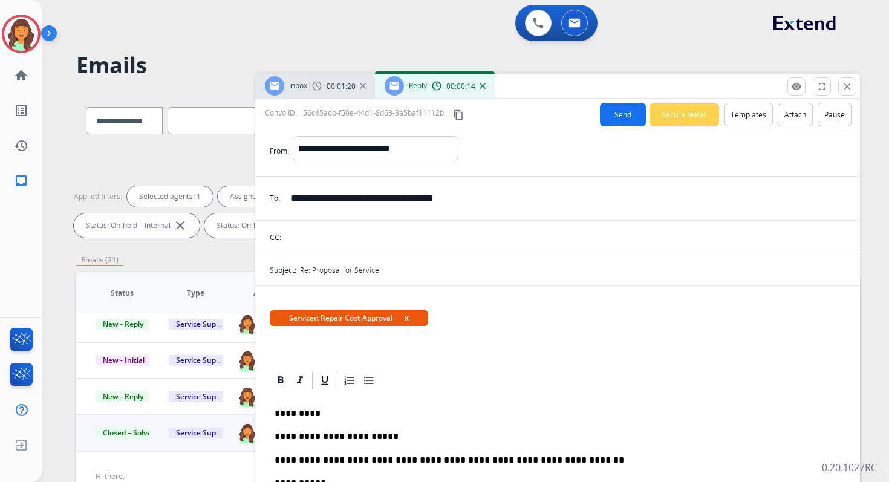
click at [627, 111] on button "Send" at bounding box center [623, 115] width 46 height 24
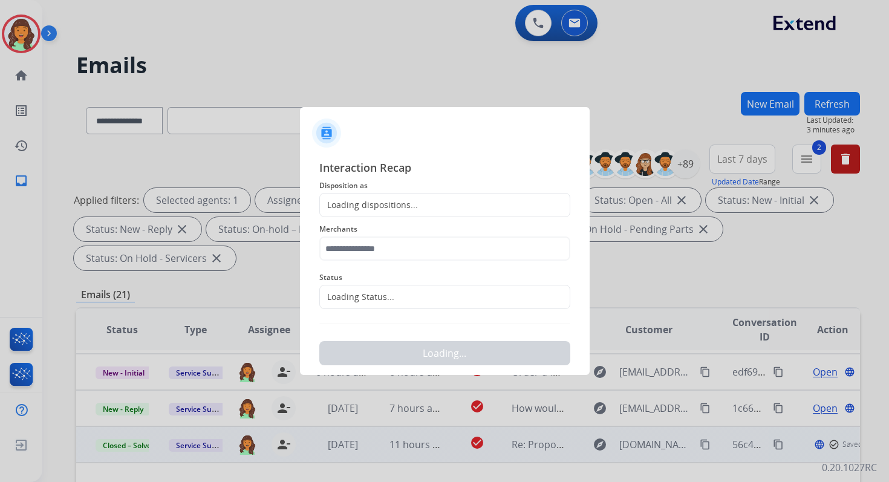
scroll to position [206, 0]
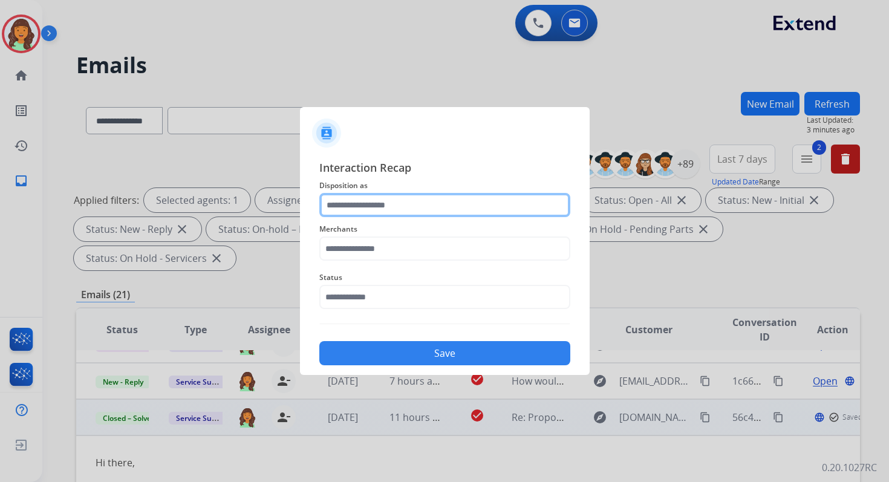
click at [365, 211] on input "text" at bounding box center [444, 205] width 251 height 24
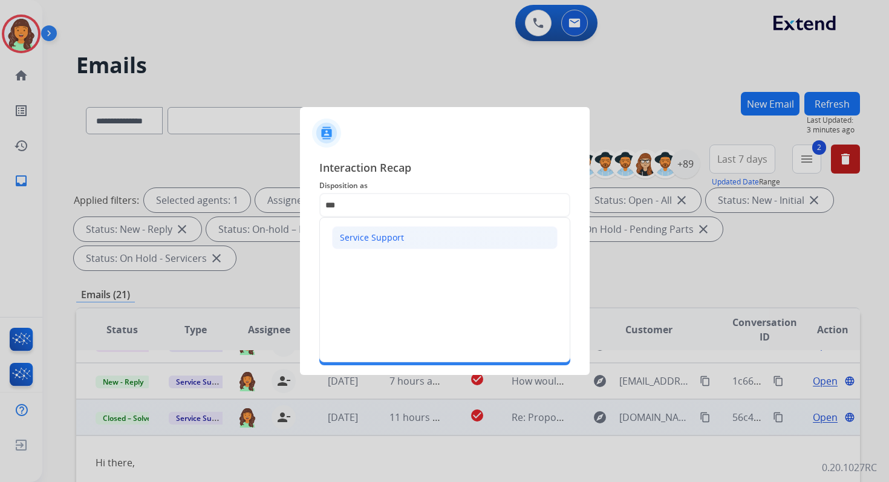
click at [356, 238] on div "Service Support" at bounding box center [372, 238] width 64 height 12
type input "**********"
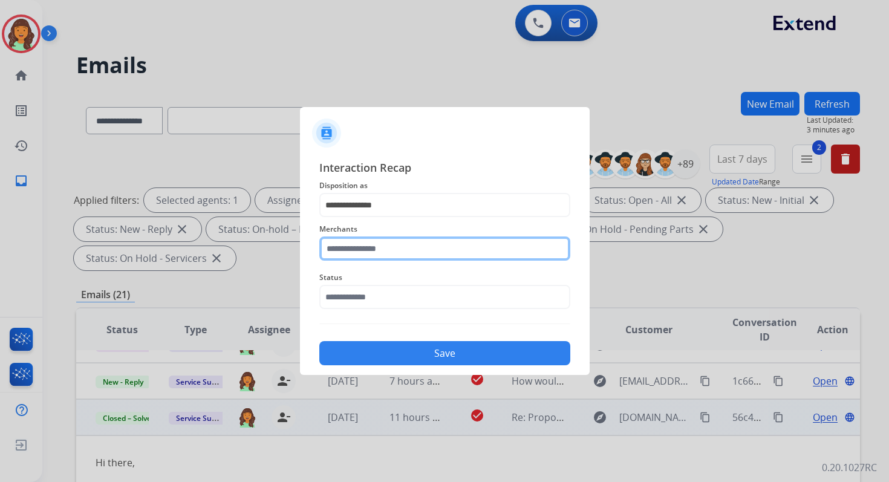
click at [356, 241] on input "text" at bounding box center [444, 249] width 251 height 24
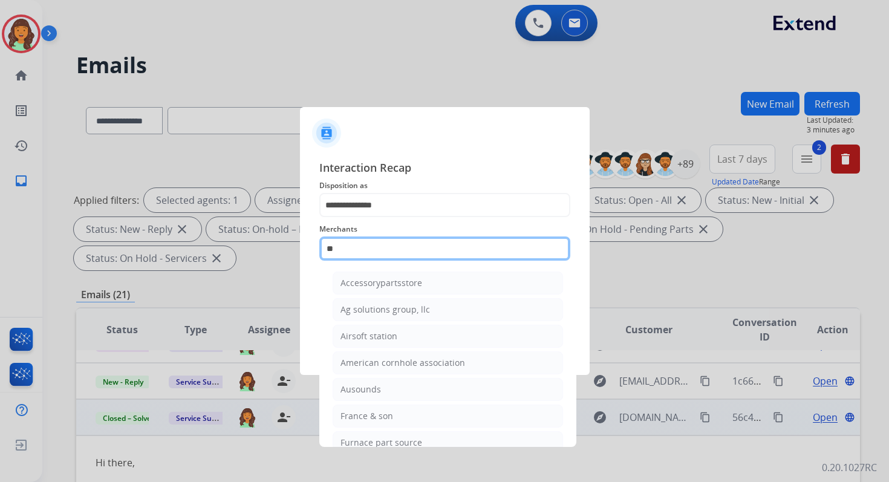
type input "*"
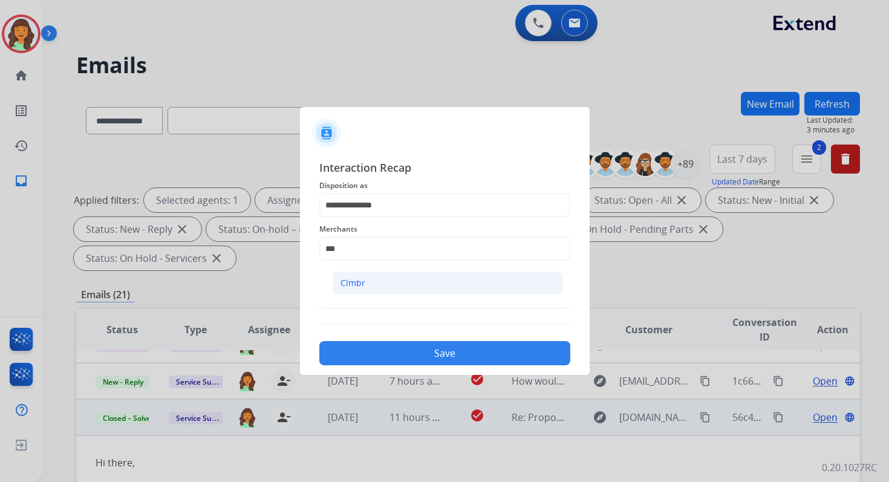
click at [359, 278] on div "Clmbr" at bounding box center [353, 283] width 25 height 12
type input "*****"
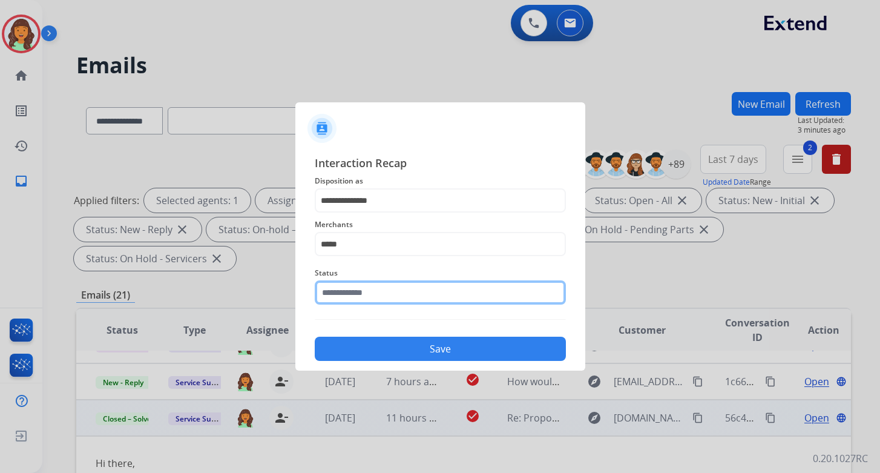
click at [359, 290] on input "text" at bounding box center [440, 292] width 251 height 24
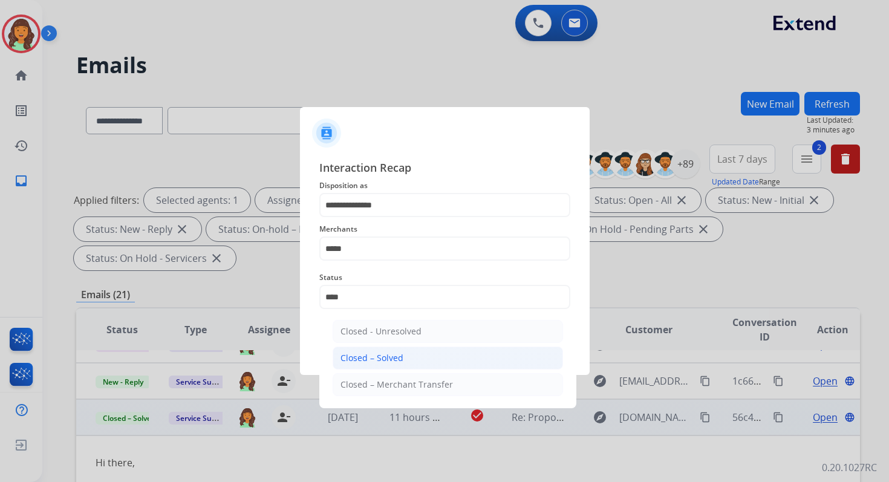
click at [365, 356] on div "Closed – Solved" at bounding box center [372, 358] width 63 height 12
type input "**********"
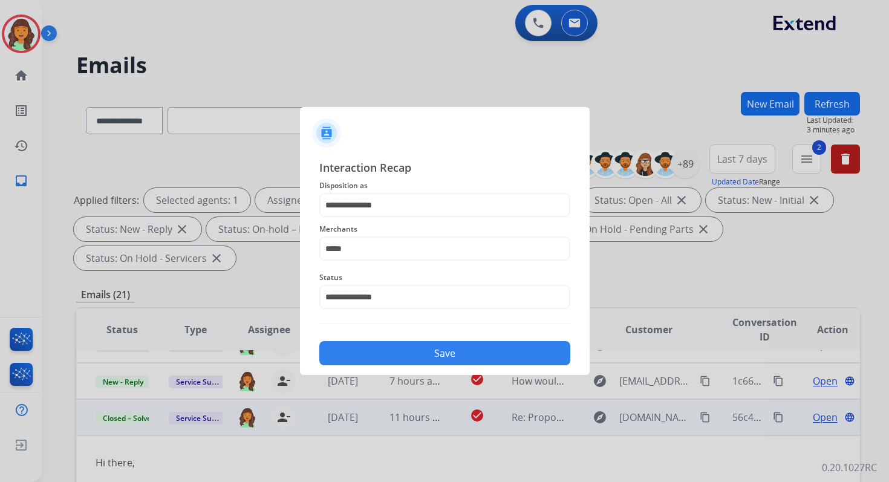
click at [365, 356] on button "Save" at bounding box center [444, 353] width 251 height 24
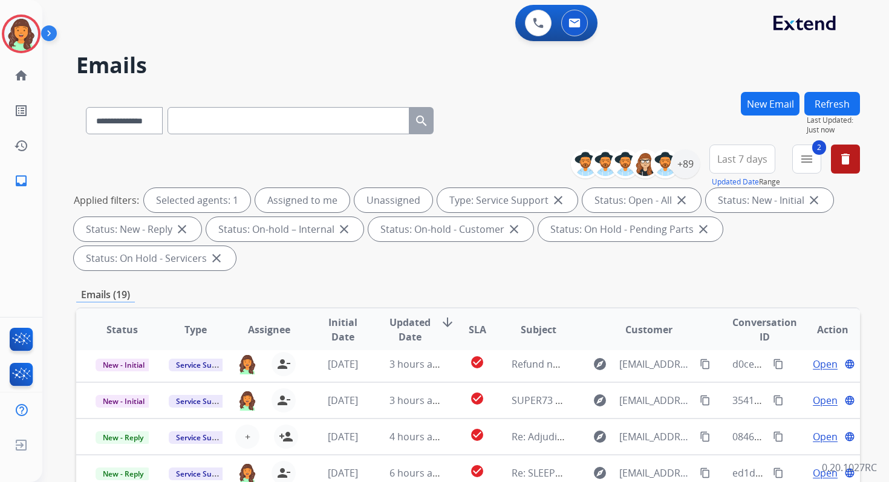
scroll to position [293, 0]
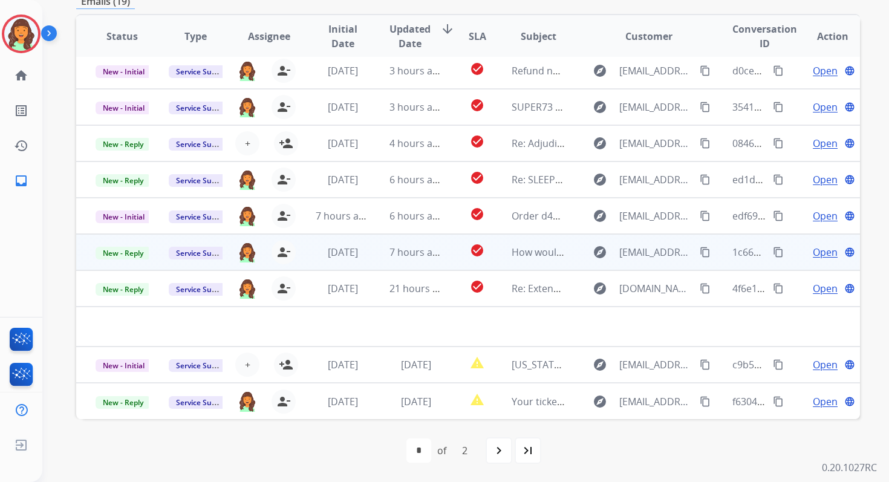
click at [388, 260] on td "7 hours ago" at bounding box center [406, 252] width 73 height 36
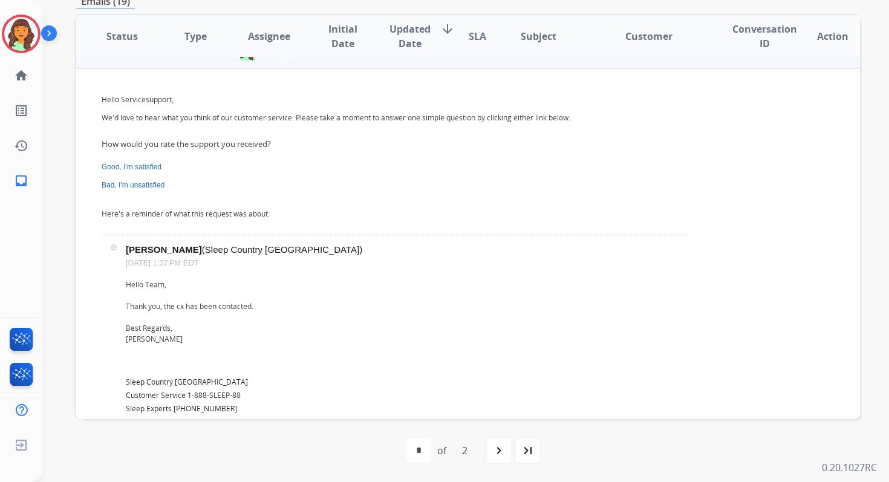
scroll to position [126, 0]
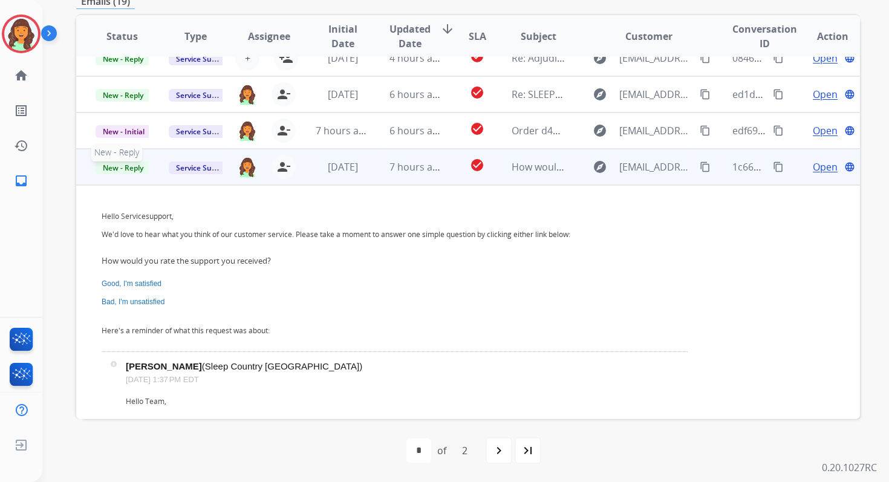
click at [130, 166] on span "New - Reply" at bounding box center [123, 168] width 55 height 13
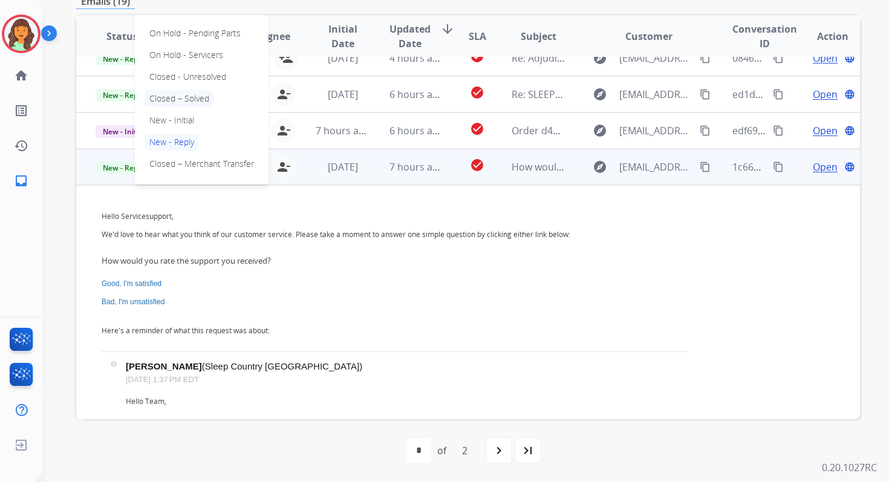
click at [176, 100] on p "Closed – Solved" at bounding box center [180, 98] width 70 height 17
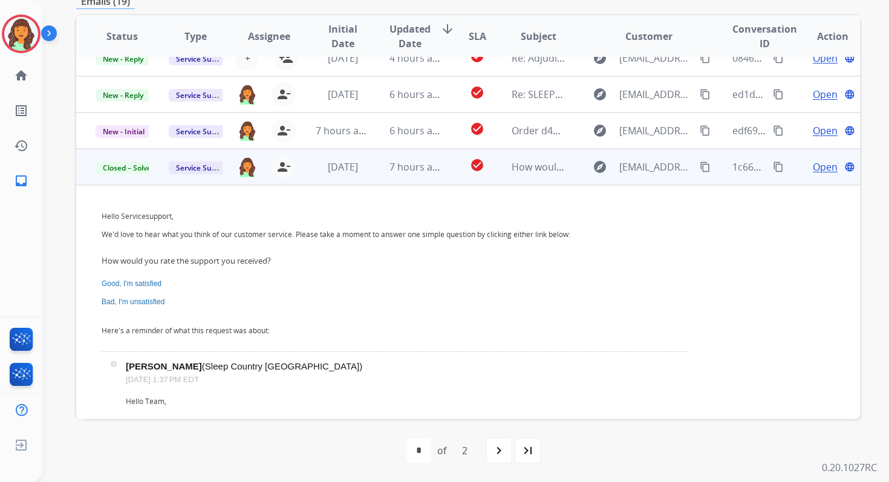
click at [383, 165] on td "7 hours ago" at bounding box center [406, 167] width 73 height 36
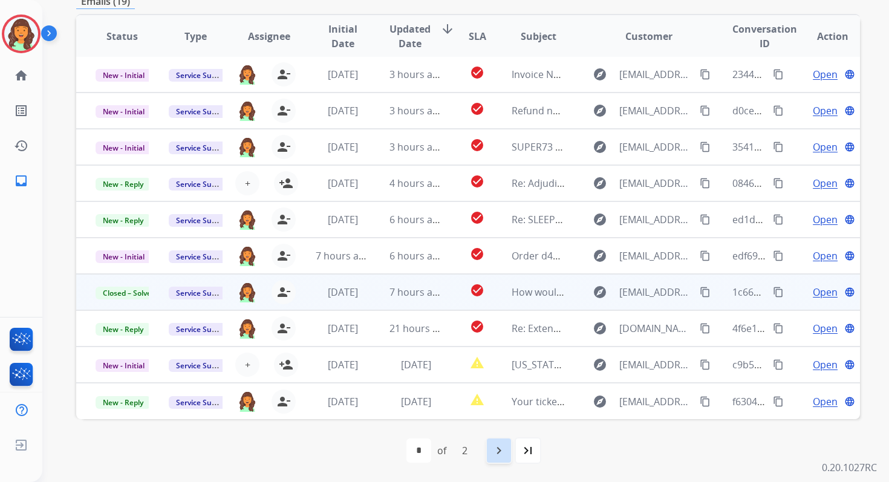
click at [502, 448] on mat-icon "navigate_next" at bounding box center [499, 451] width 15 height 15
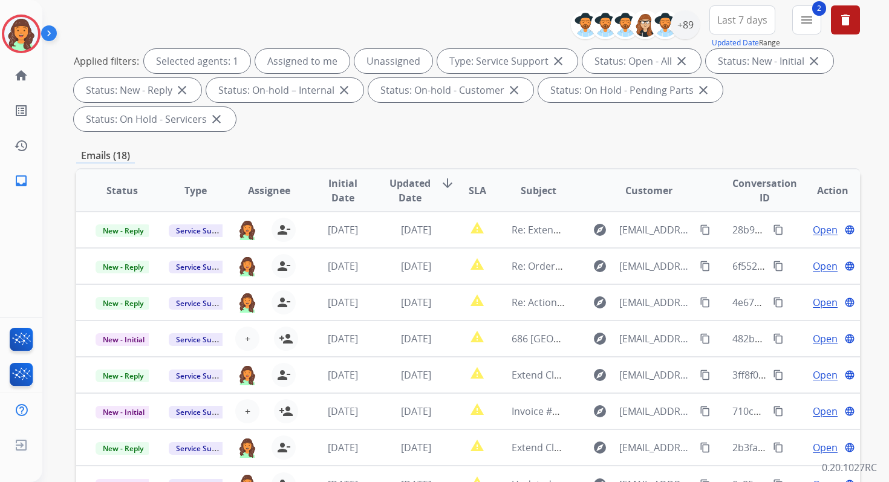
scroll to position [293, 0]
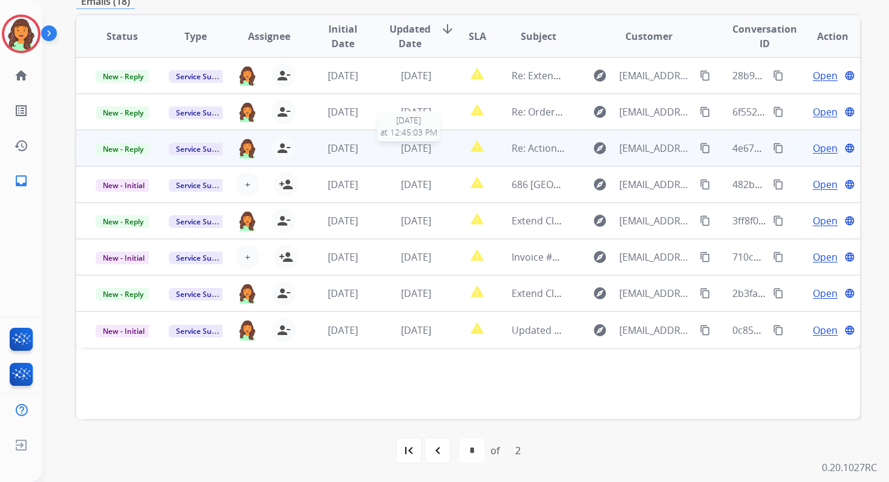
click at [412, 148] on span "[DATE]" at bounding box center [416, 148] width 30 height 13
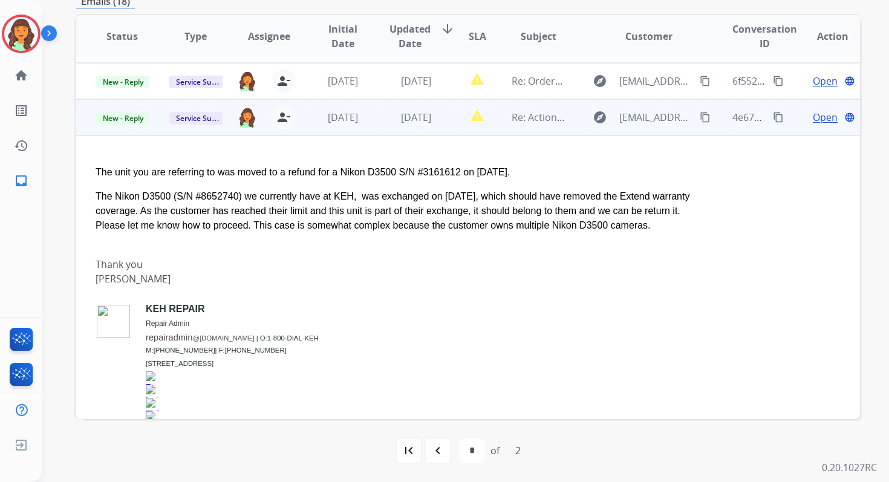
scroll to position [14, 0]
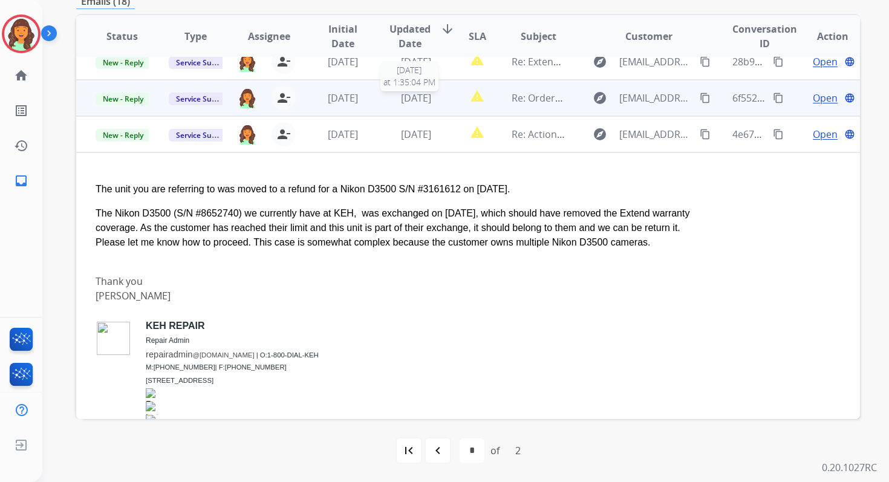
click at [406, 99] on span "[DATE]" at bounding box center [416, 97] width 30 height 13
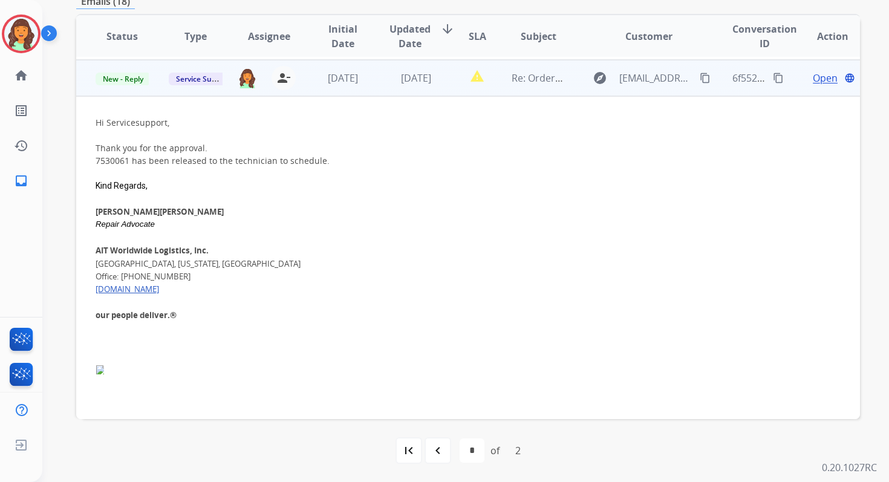
scroll to position [36, 0]
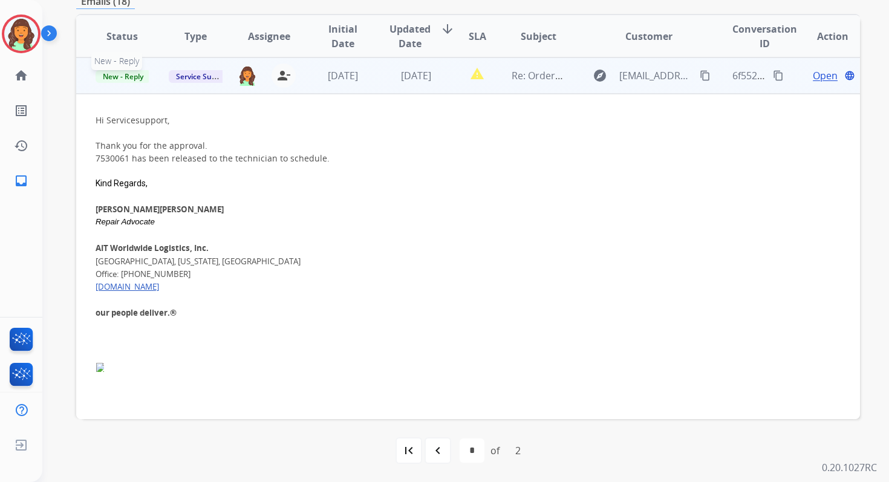
click at [122, 78] on span "New - Reply" at bounding box center [123, 76] width 55 height 13
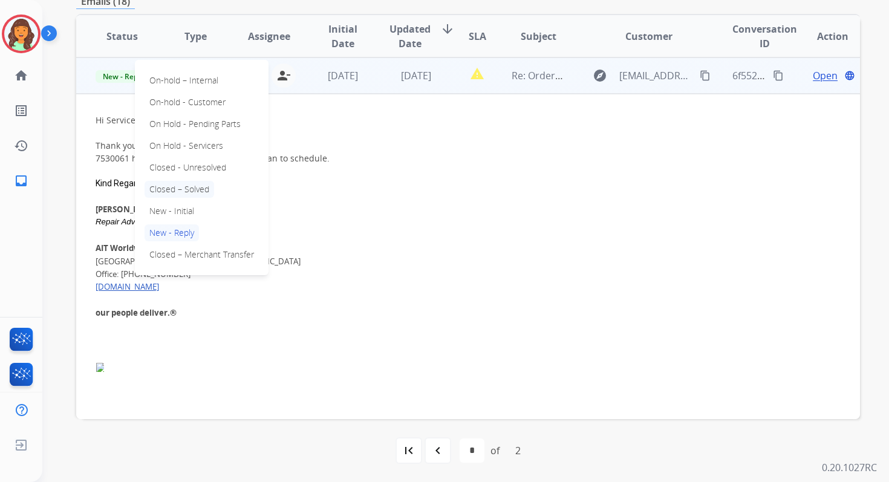
click at [182, 191] on p "Closed – Solved" at bounding box center [180, 189] width 70 height 17
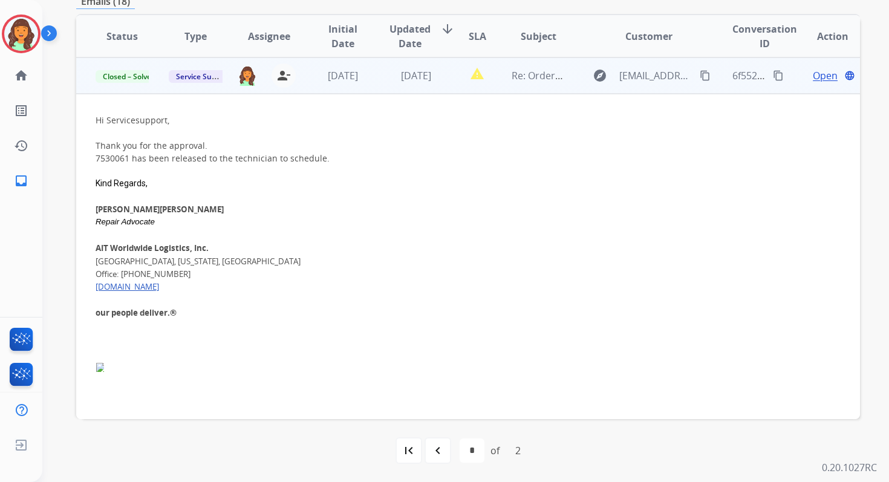
click at [382, 83] on td "[DATE]" at bounding box center [406, 75] width 73 height 36
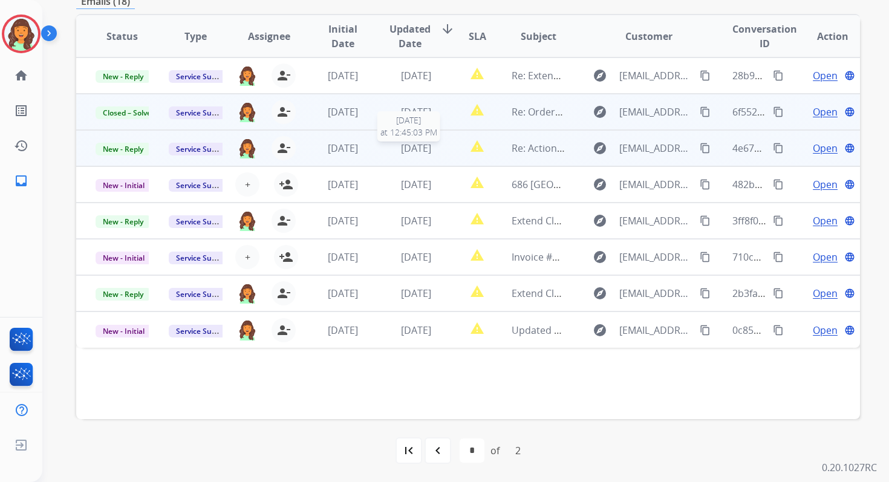
click at [418, 151] on span "[DATE]" at bounding box center [416, 148] width 30 height 13
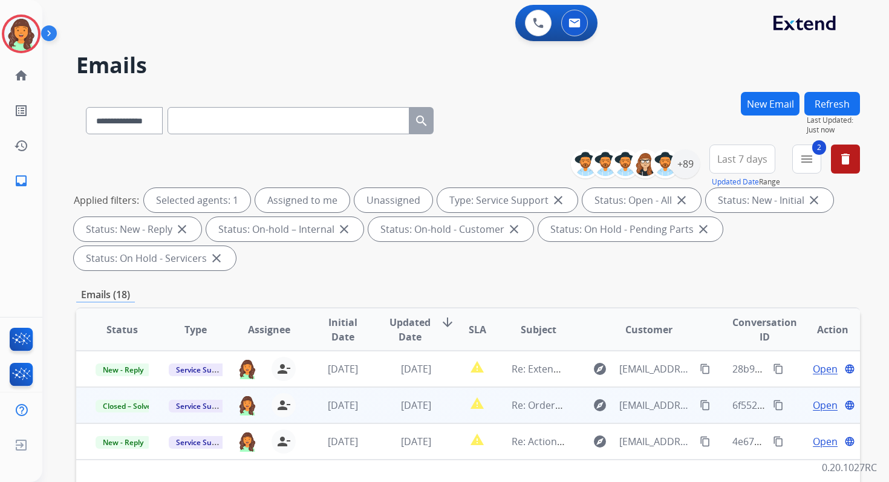
click at [825, 99] on button "Refresh" at bounding box center [833, 104] width 56 height 24
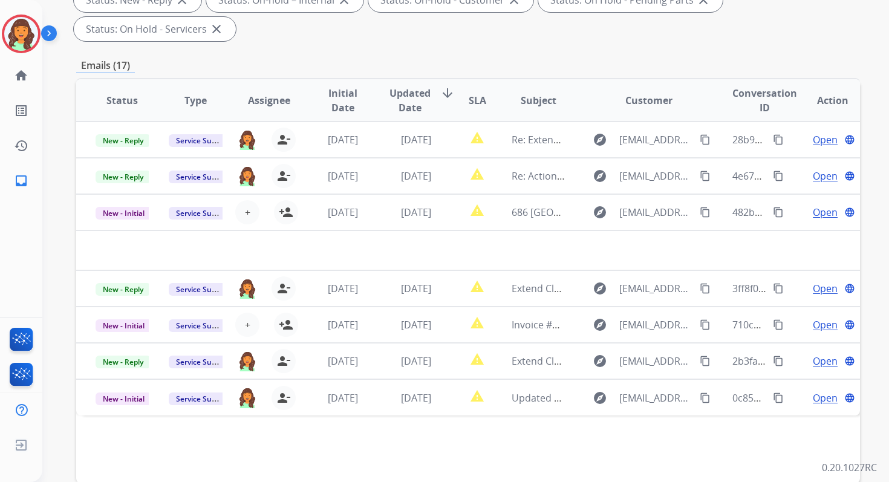
scroll to position [293, 0]
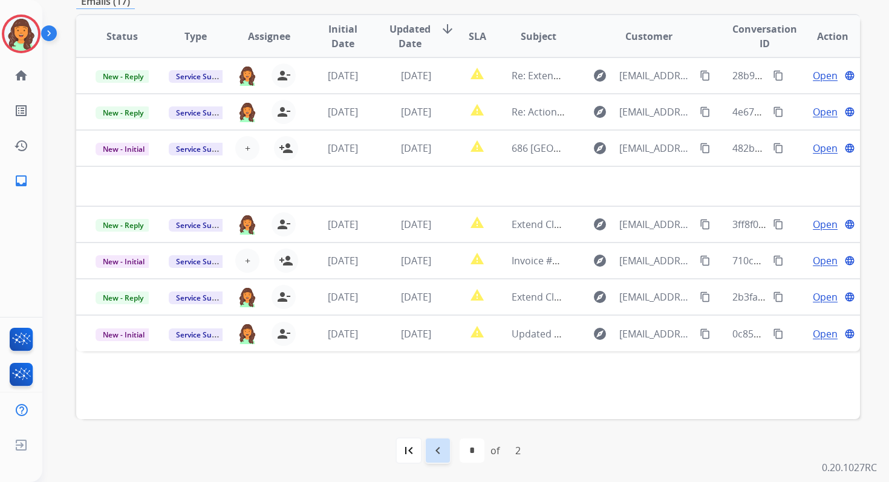
click at [436, 456] on mat-icon "navigate_before" at bounding box center [438, 451] width 15 height 15
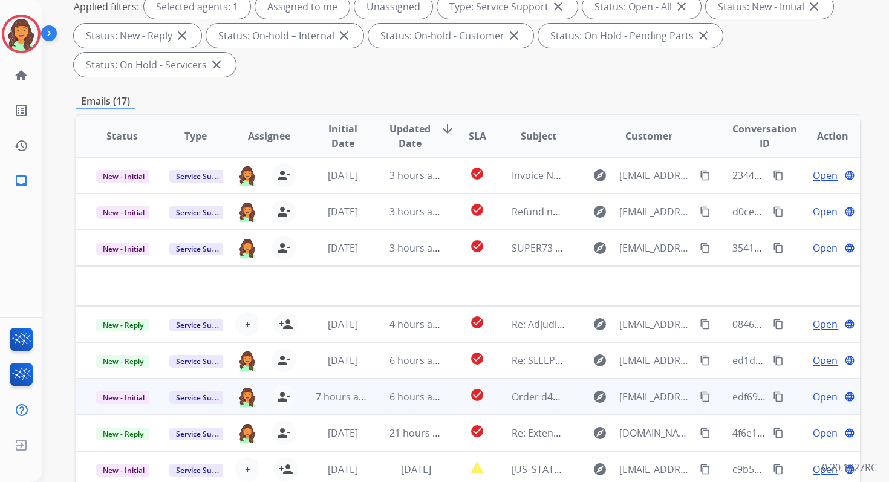
scroll to position [0, 0]
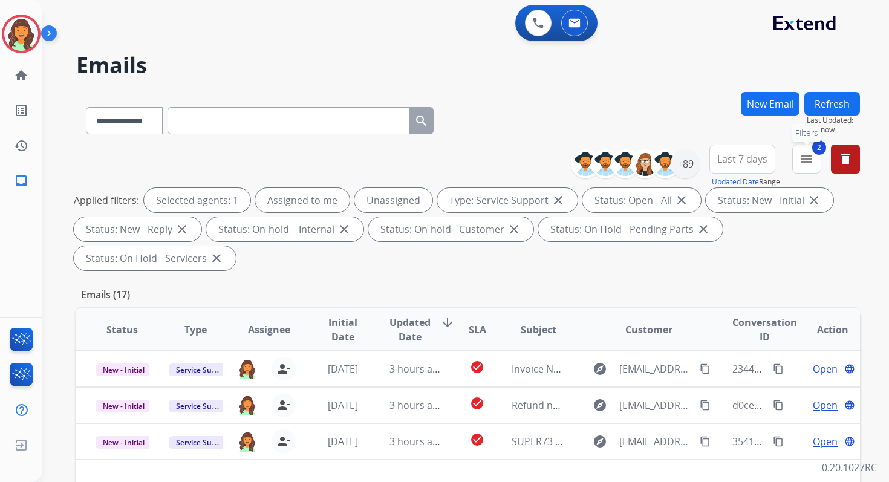
click at [810, 160] on mat-icon "menu" at bounding box center [807, 159] width 15 height 15
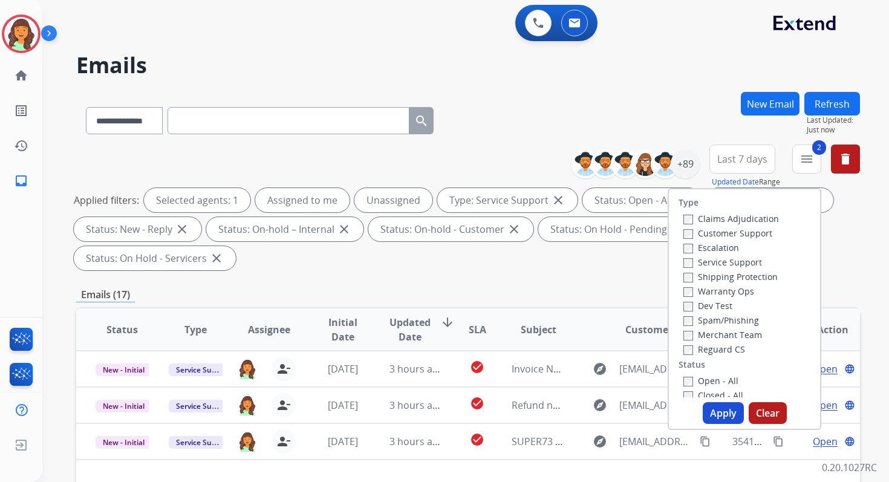
click at [729, 416] on button "Apply" at bounding box center [723, 413] width 41 height 22
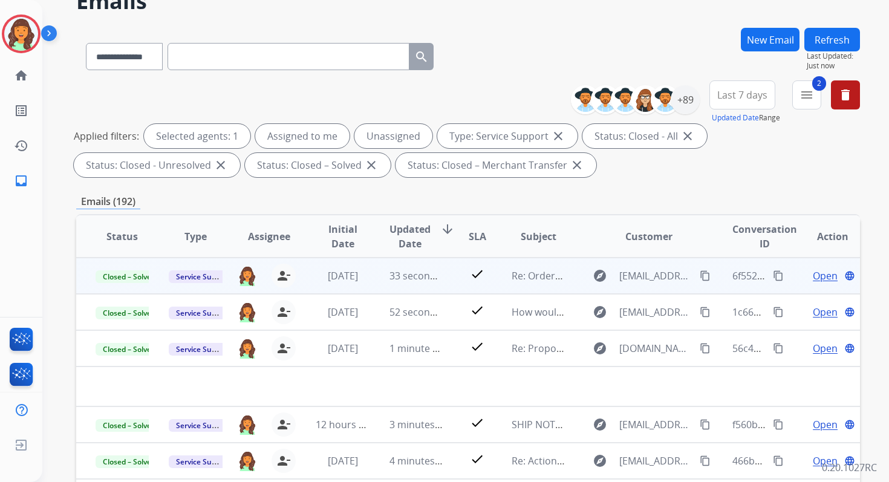
scroll to position [264, 0]
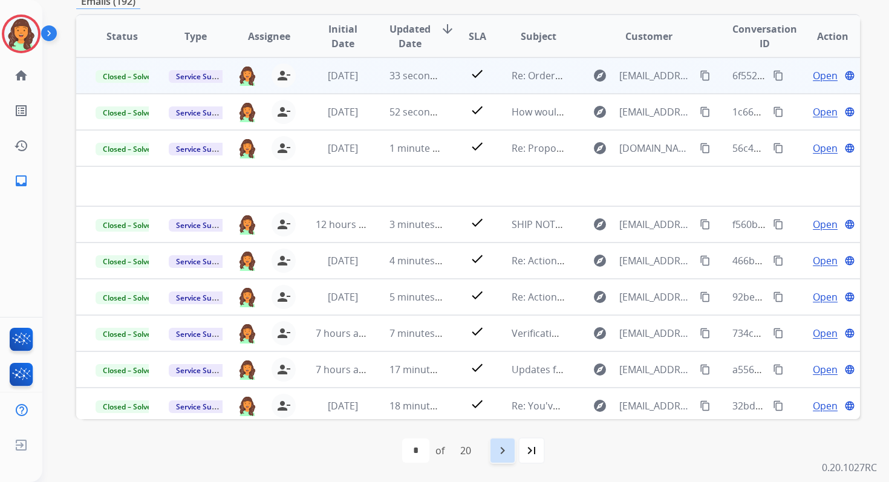
click at [505, 453] on mat-icon "navigate_next" at bounding box center [503, 451] width 15 height 15
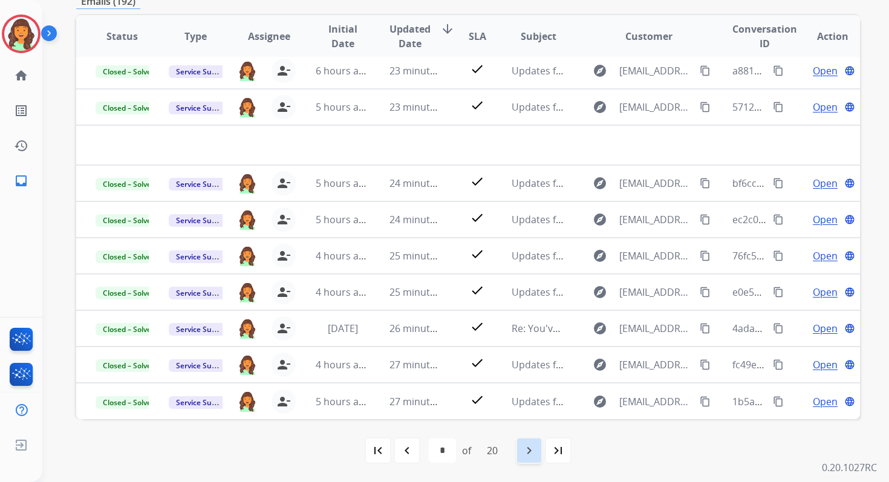
click at [528, 446] on mat-icon "navigate_next" at bounding box center [529, 451] width 15 height 15
click at [533, 448] on mat-icon "navigate_next" at bounding box center [529, 451] width 15 height 15
click at [533, 447] on mat-icon "navigate_next" at bounding box center [529, 451] width 15 height 15
select select "*"
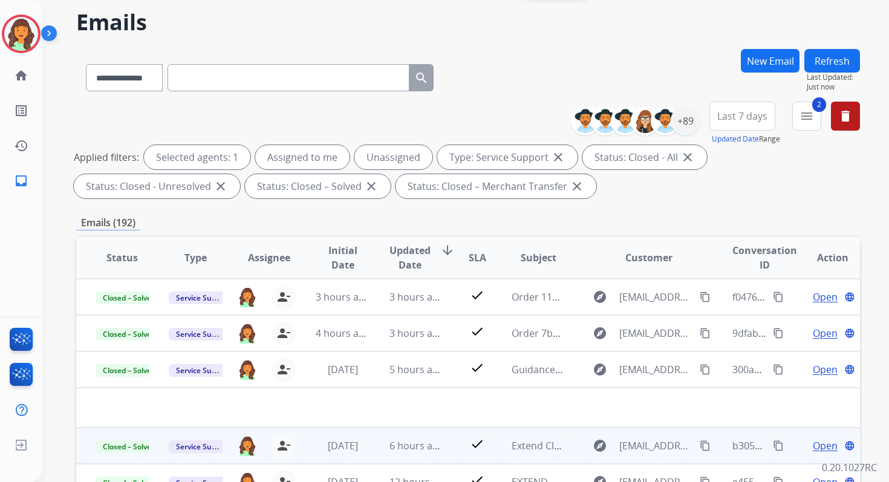
scroll to position [0, 0]
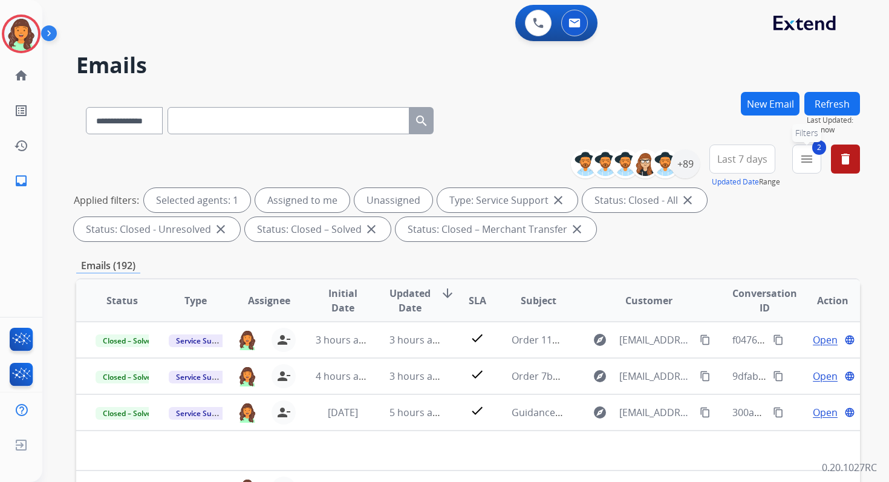
click at [799, 166] on button "2 menu Filters" at bounding box center [807, 159] width 29 height 29
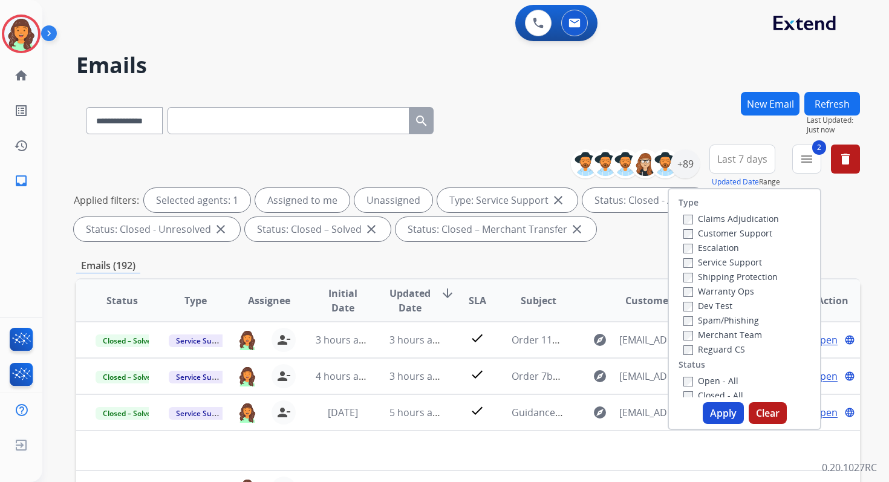
click at [710, 406] on button "Apply" at bounding box center [723, 413] width 41 height 22
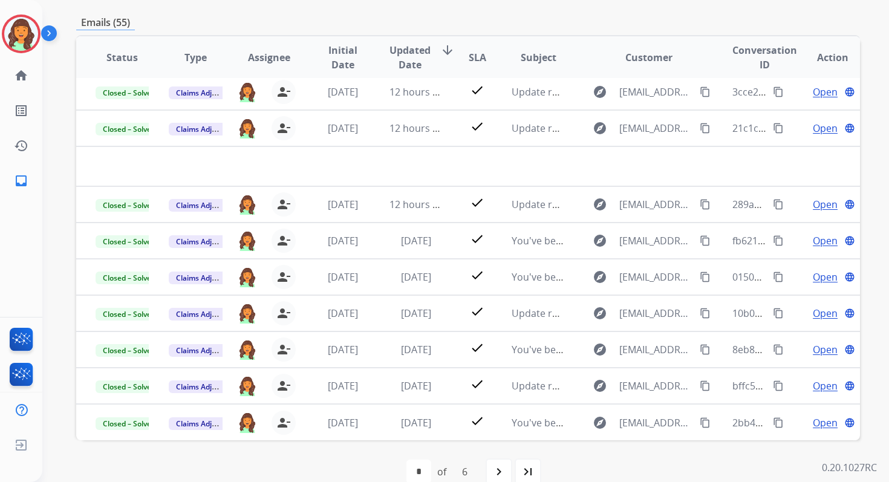
scroll to position [264, 0]
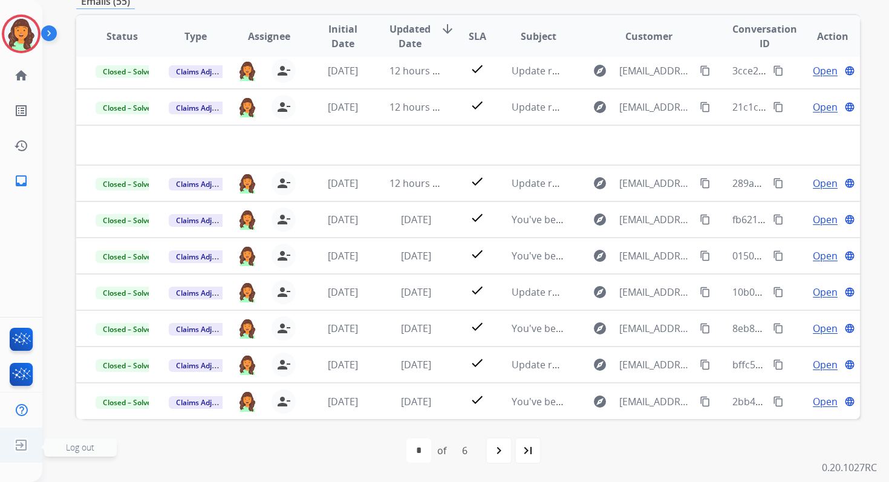
click at [68, 447] on span "Log out" at bounding box center [80, 447] width 28 height 11
